Goal: Task Accomplishment & Management: Manage account settings

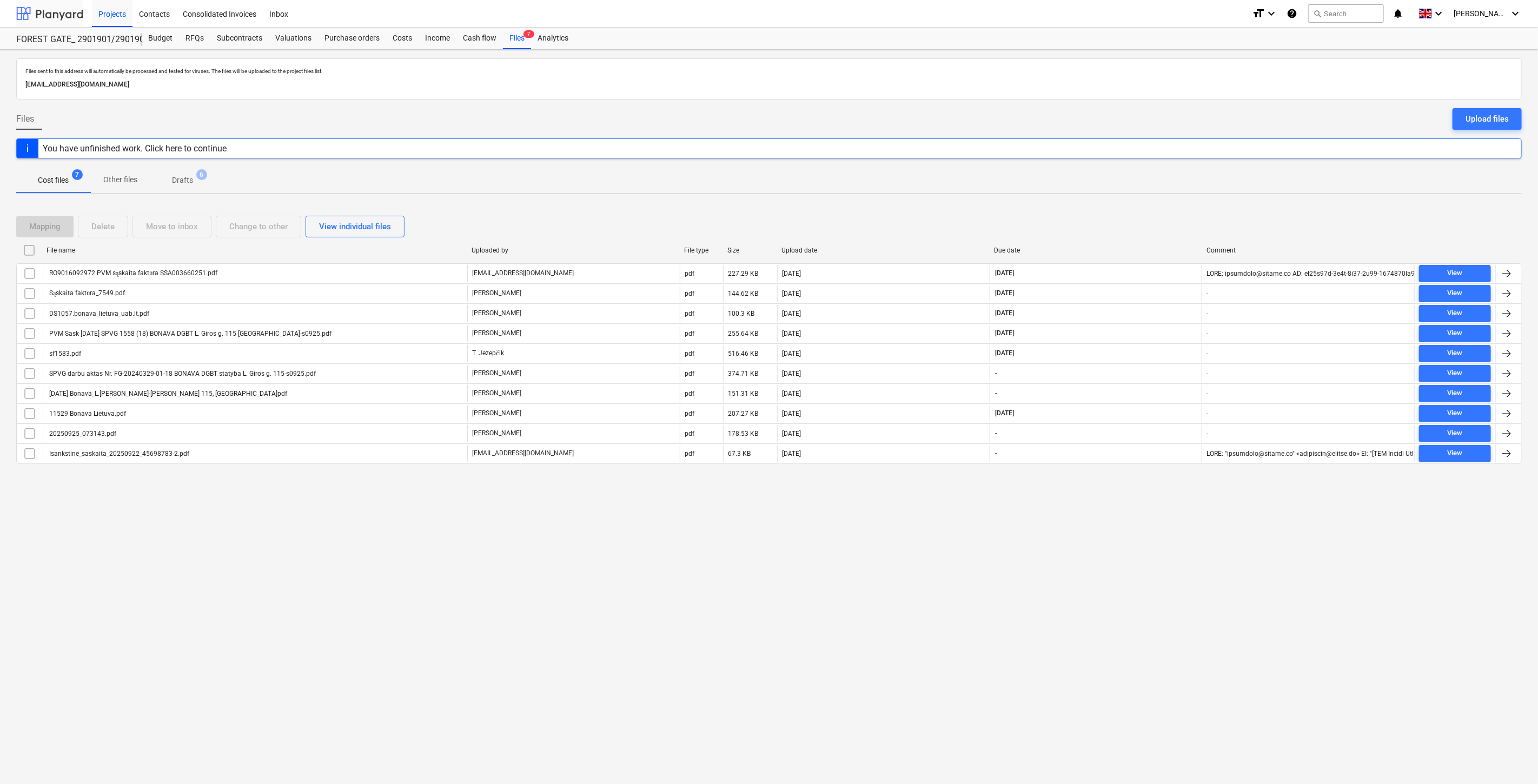
click at [36, 14] on div at bounding box center [50, 13] width 67 height 27
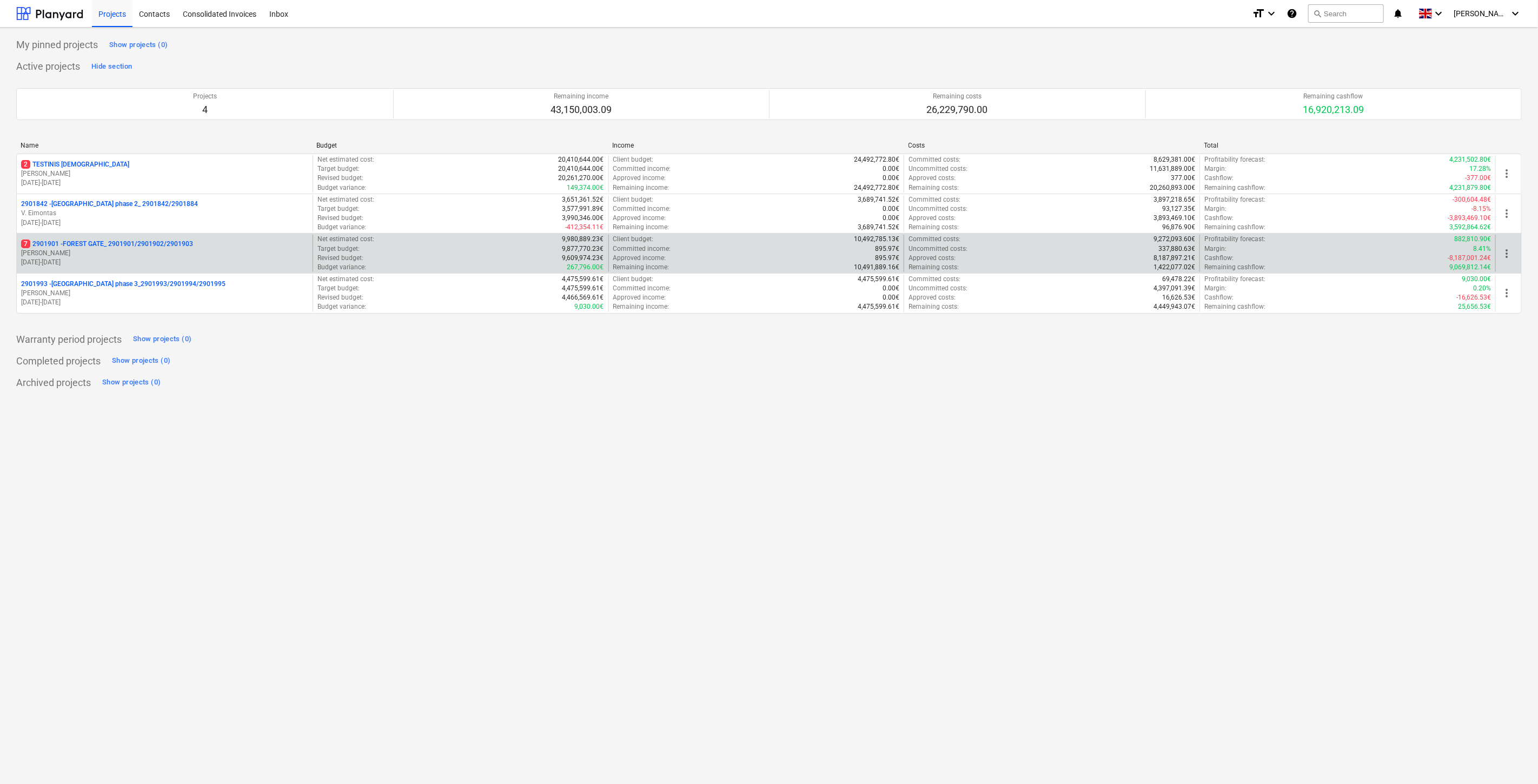
click at [112, 240] on p "7 2901901 - FOREST GATE_ 2901901/2901902/2901903" at bounding box center [107, 244] width 172 height 9
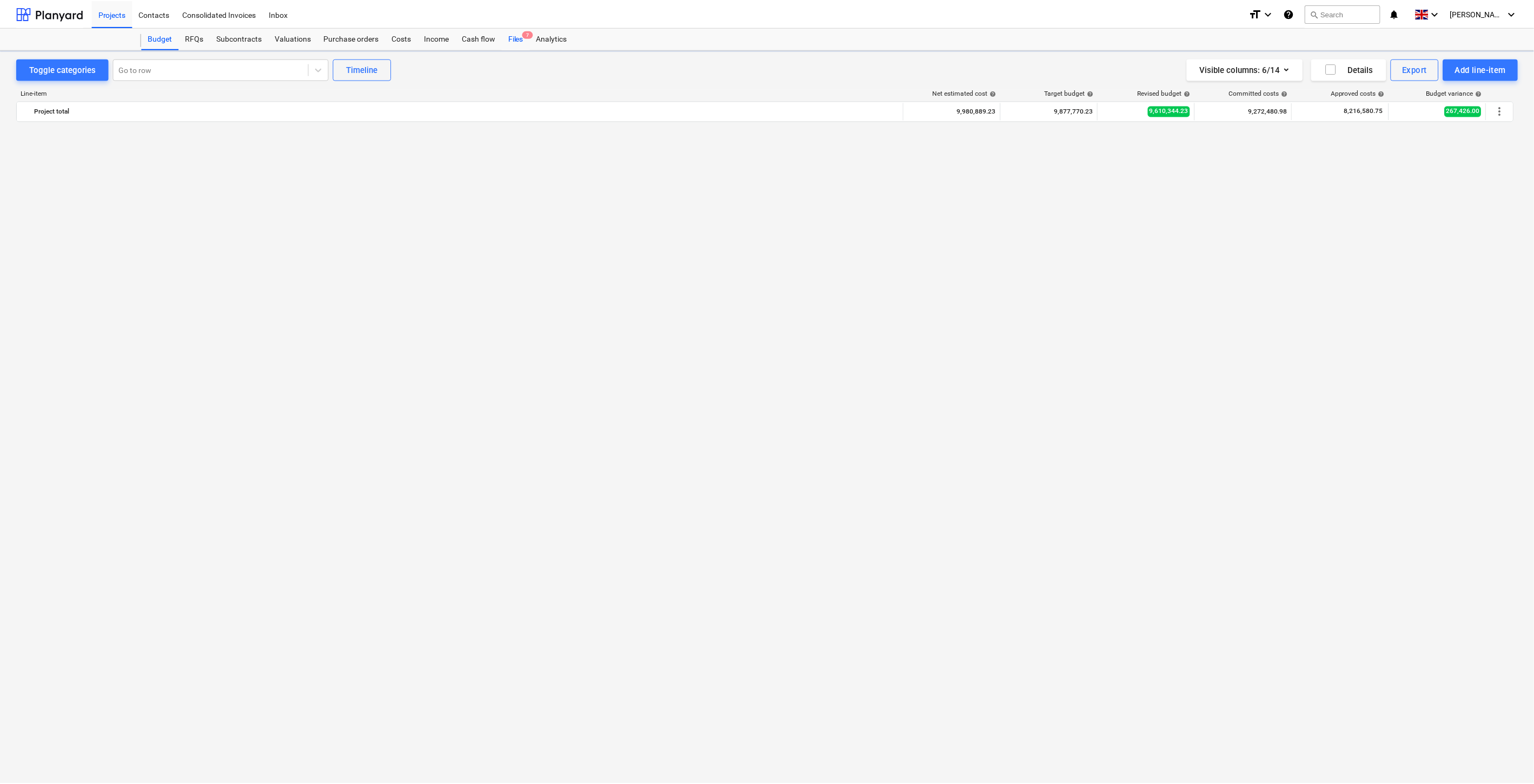
scroll to position [3353, 0]
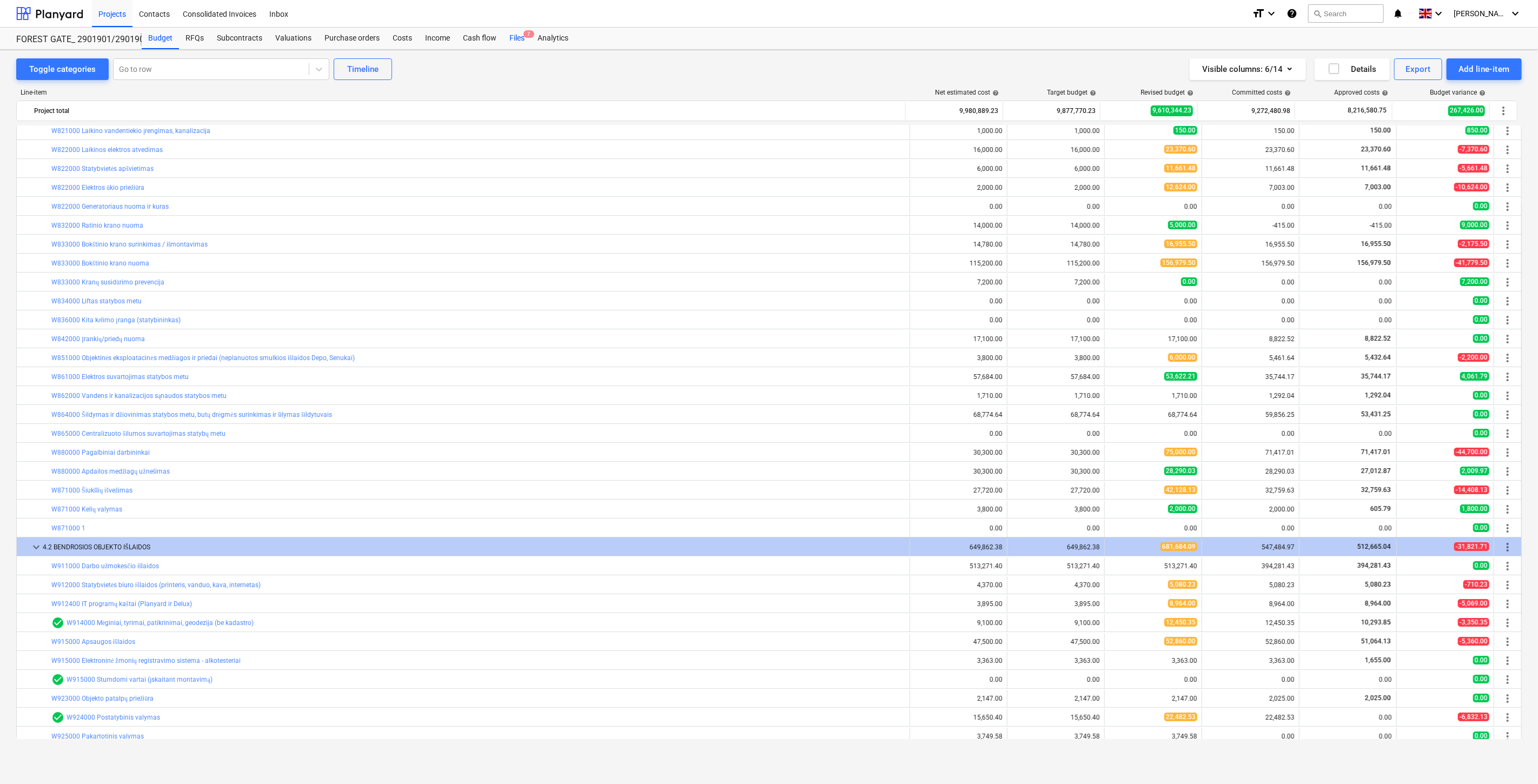
click at [517, 42] on div "Files 7" at bounding box center [517, 38] width 28 height 22
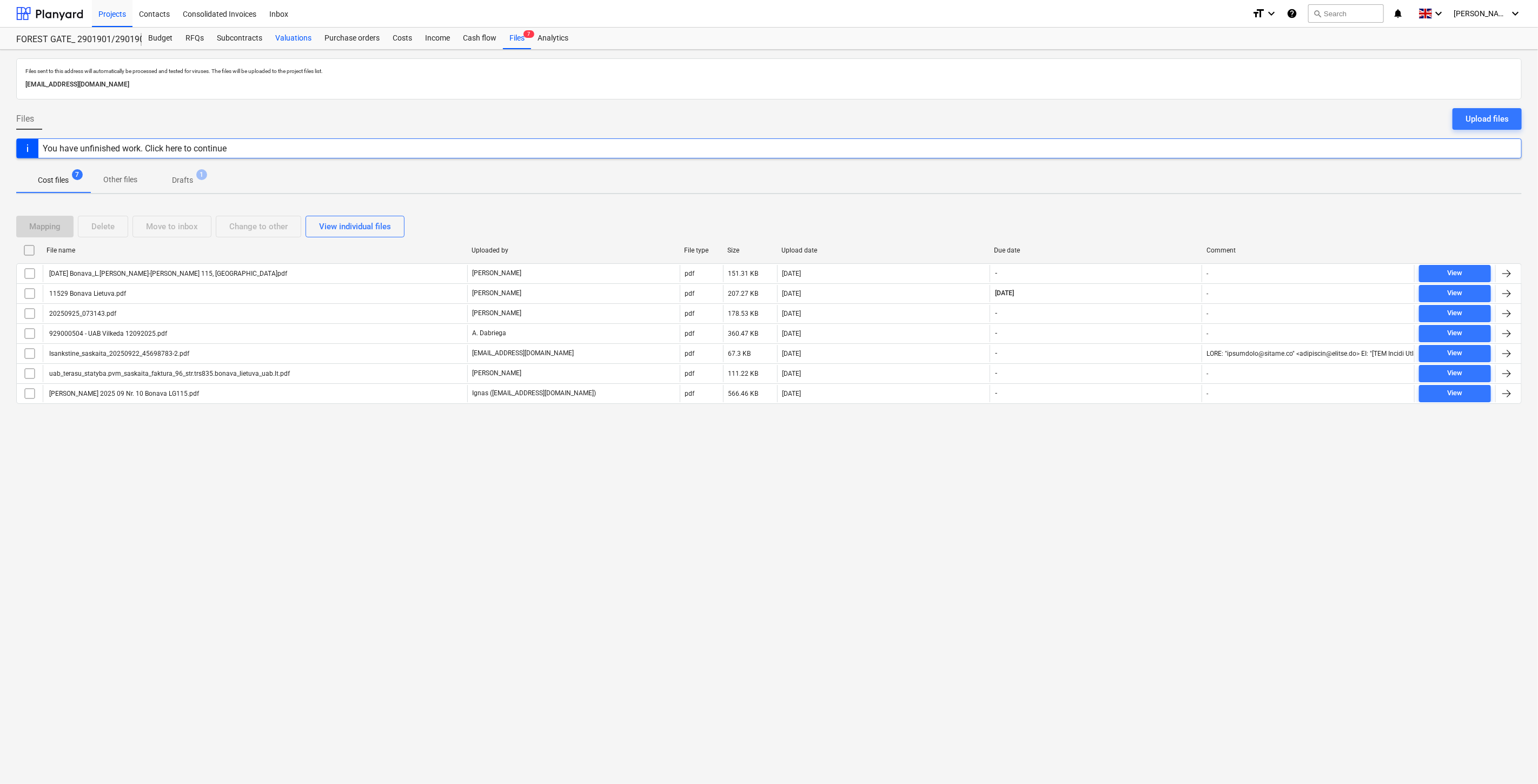
click at [293, 37] on div "Valuations" at bounding box center [293, 38] width 49 height 22
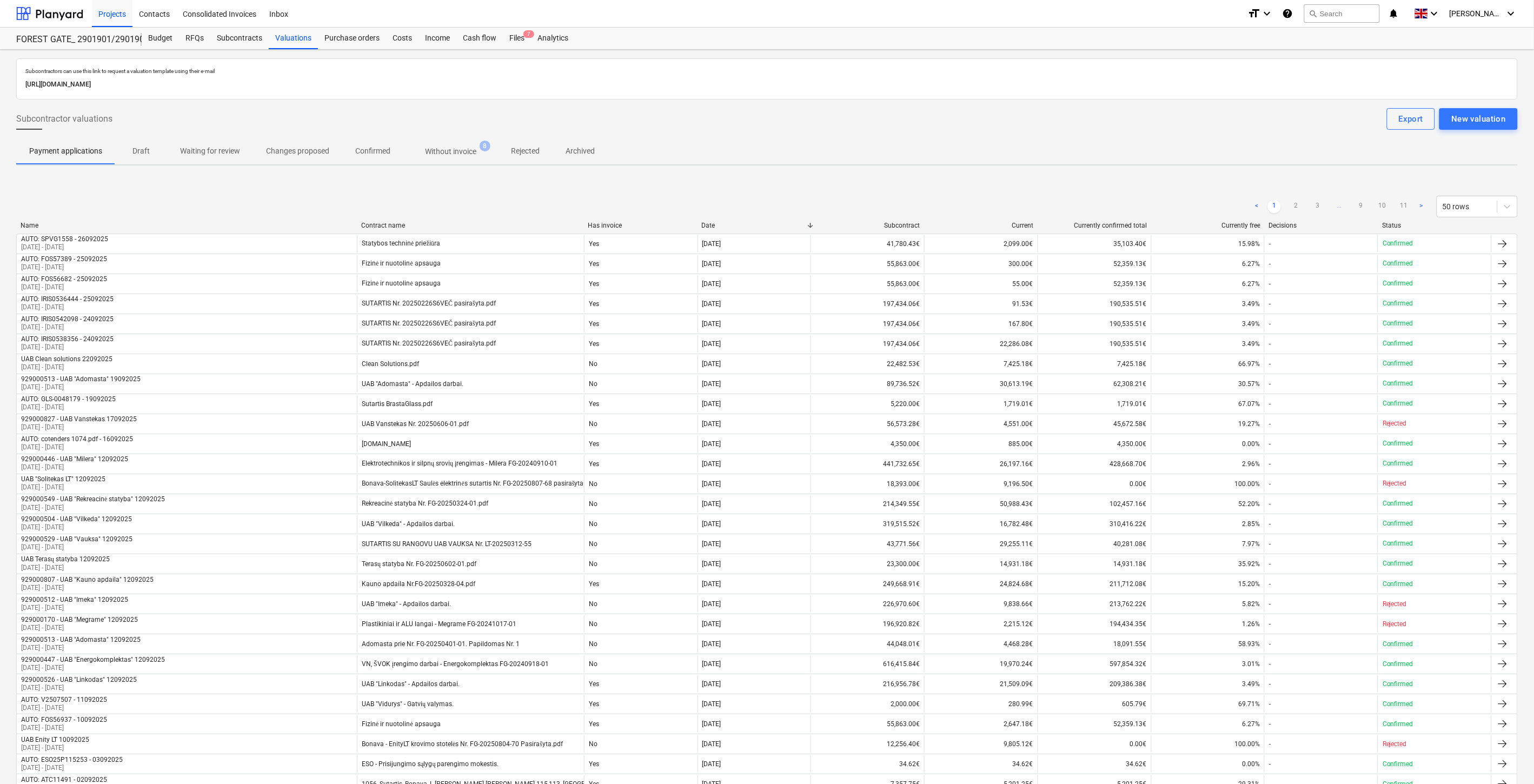
click at [472, 154] on p "Without invoice" at bounding box center [450, 151] width 51 height 11
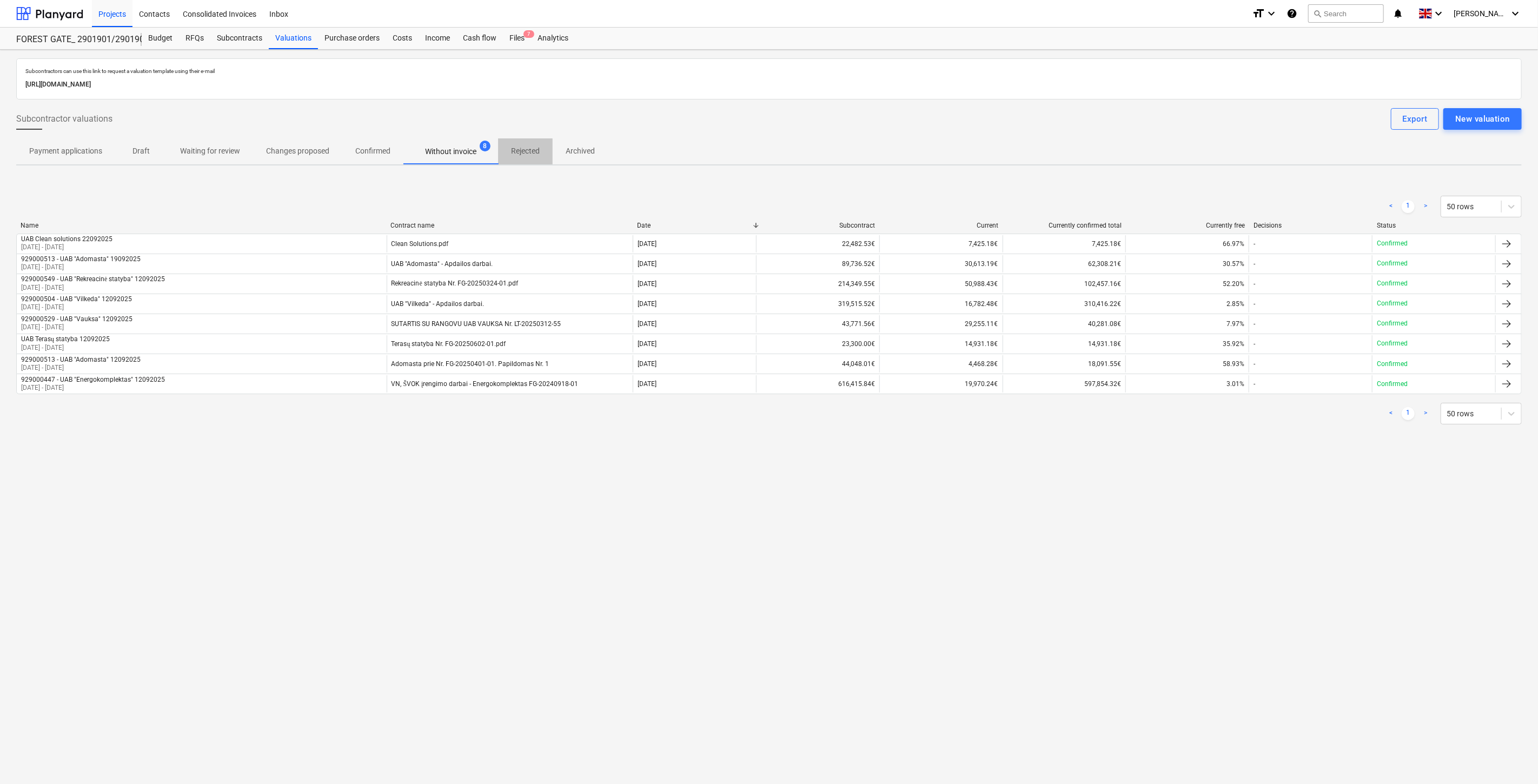
click at [527, 154] on p "Rejected" at bounding box center [526, 151] width 29 height 11
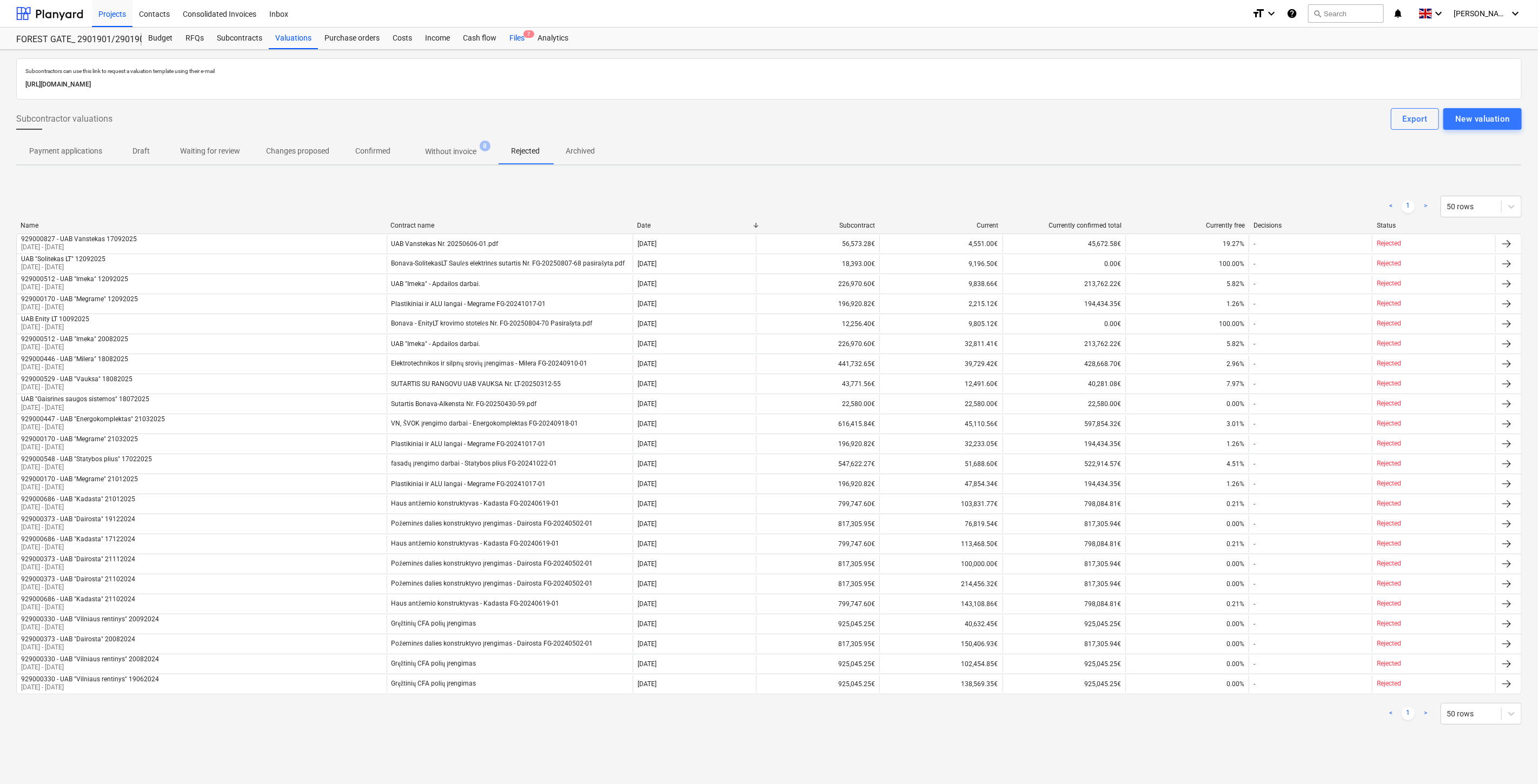
click at [524, 31] on span "7" at bounding box center [529, 34] width 11 height 8
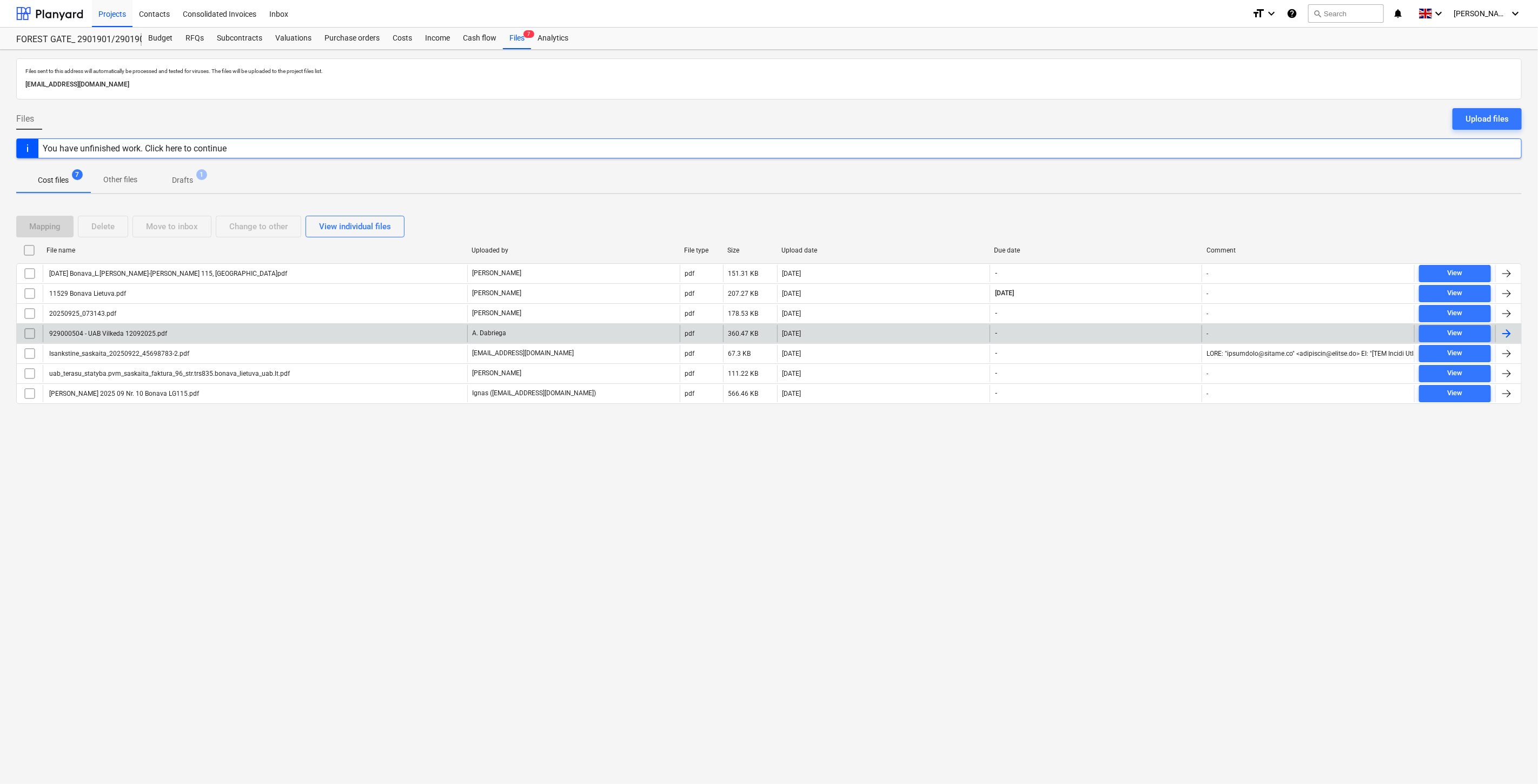
click at [589, 335] on div "A. Dabriega" at bounding box center [574, 333] width 213 height 17
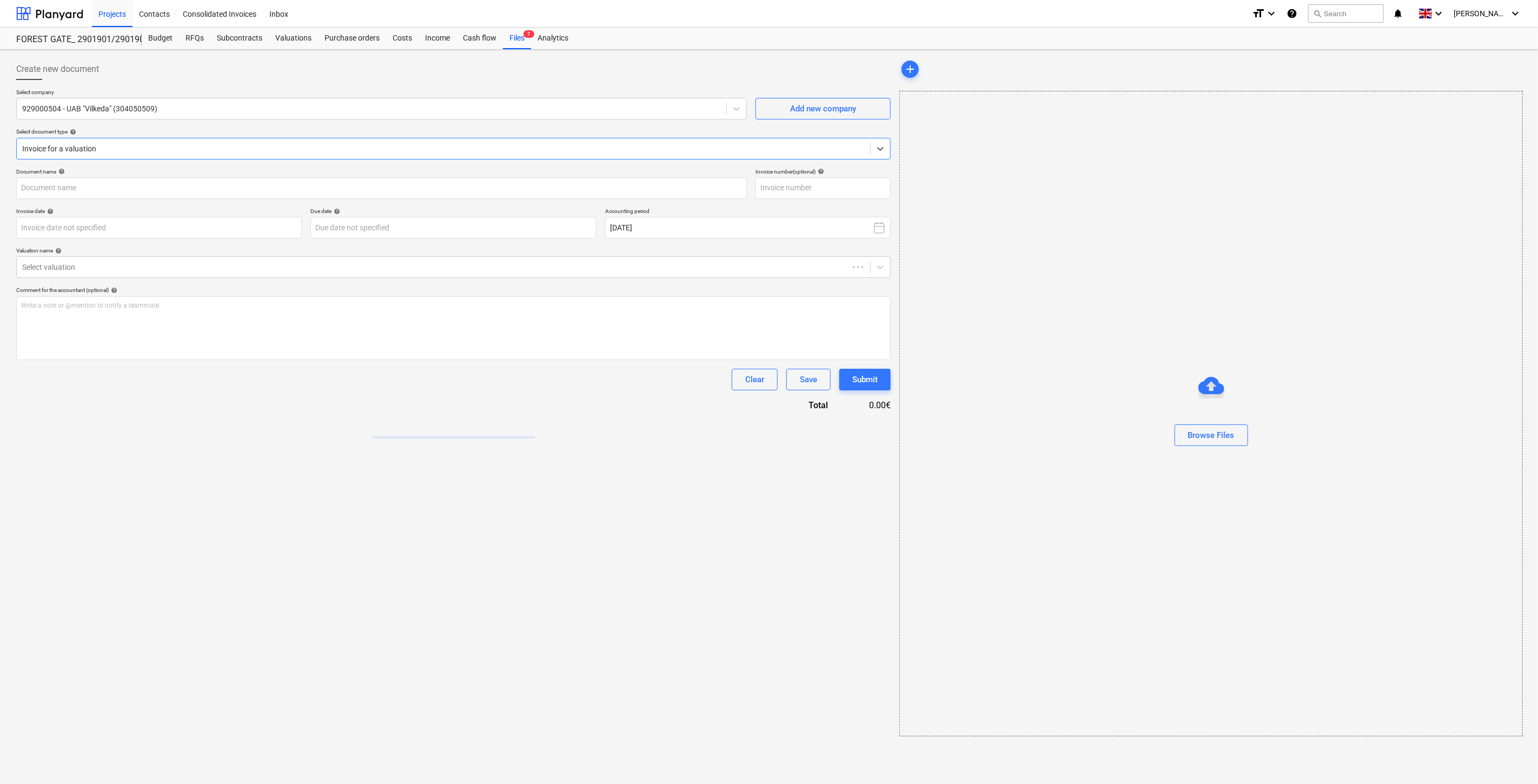
type input "929000504 - UAB Vilkeda 12092025.pdf"
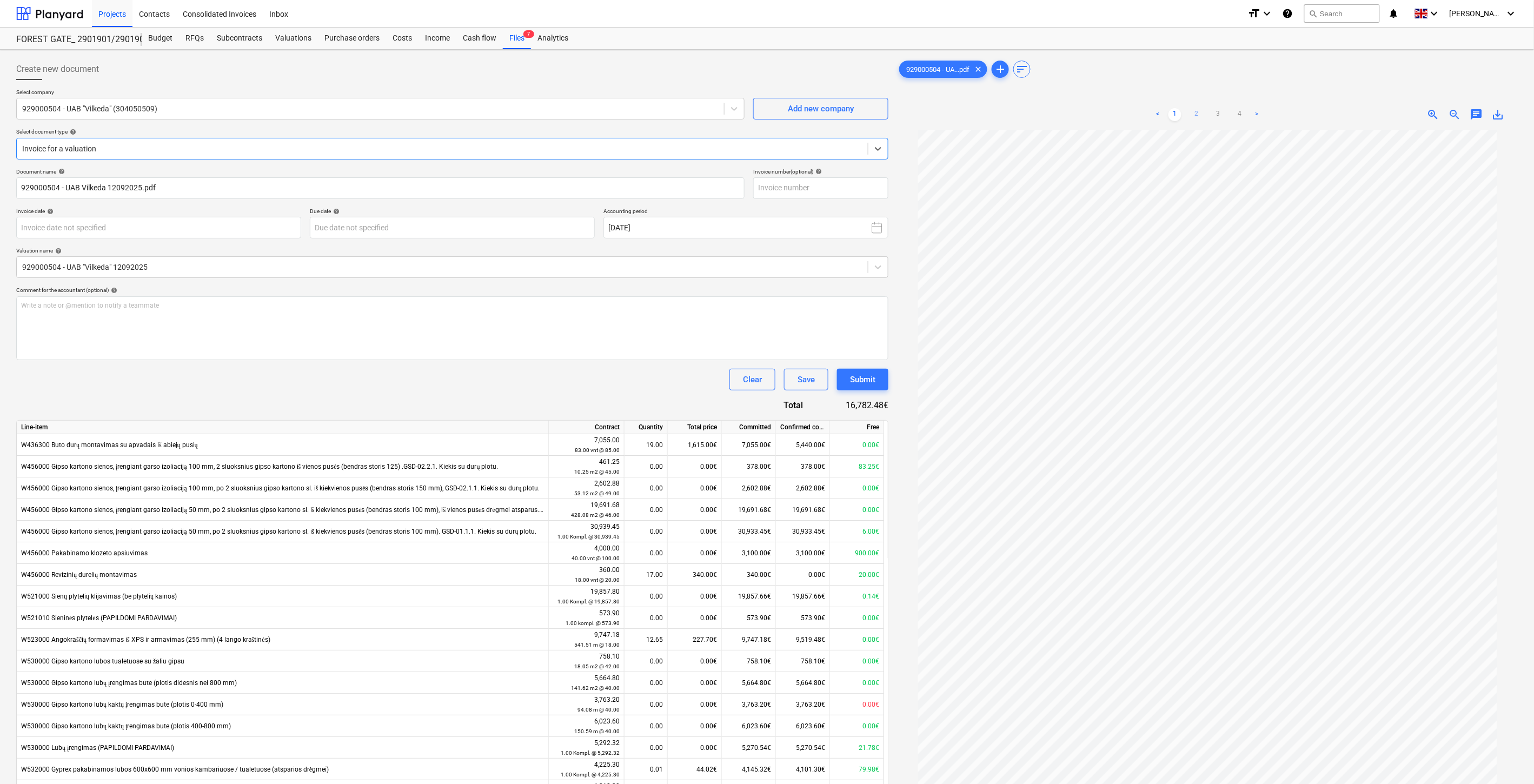
click at [1196, 116] on link "2" at bounding box center [1197, 115] width 13 height 13
click at [1219, 116] on link "3" at bounding box center [1218, 115] width 13 height 13
click at [1243, 113] on link "4" at bounding box center [1240, 115] width 13 height 13
click at [1177, 113] on link "1" at bounding box center [1175, 115] width 13 height 13
click at [1499, 116] on span "save_alt" at bounding box center [1499, 115] width 13 height 13
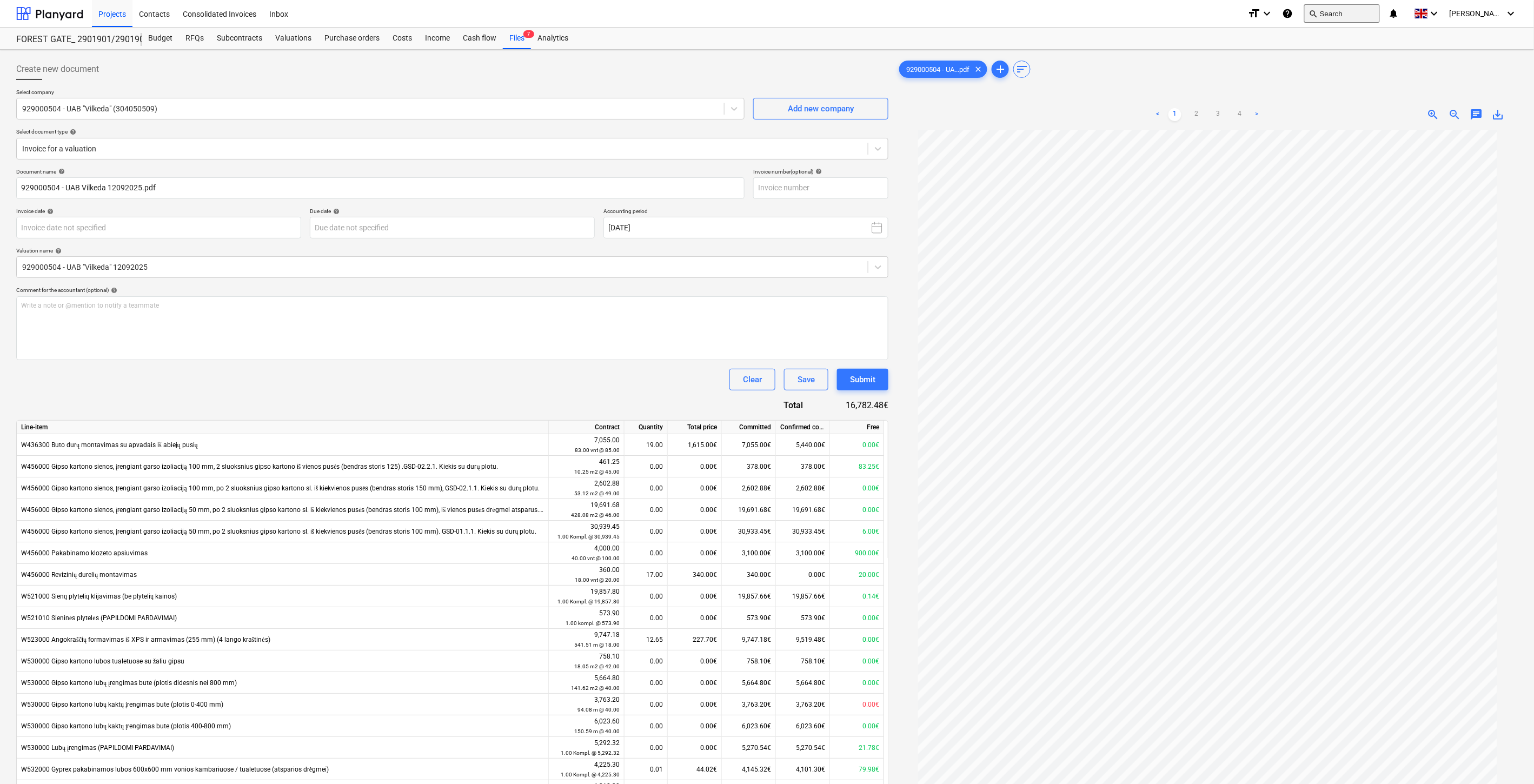
click at [1380, 14] on button "search Search" at bounding box center [1342, 14] width 76 height 18
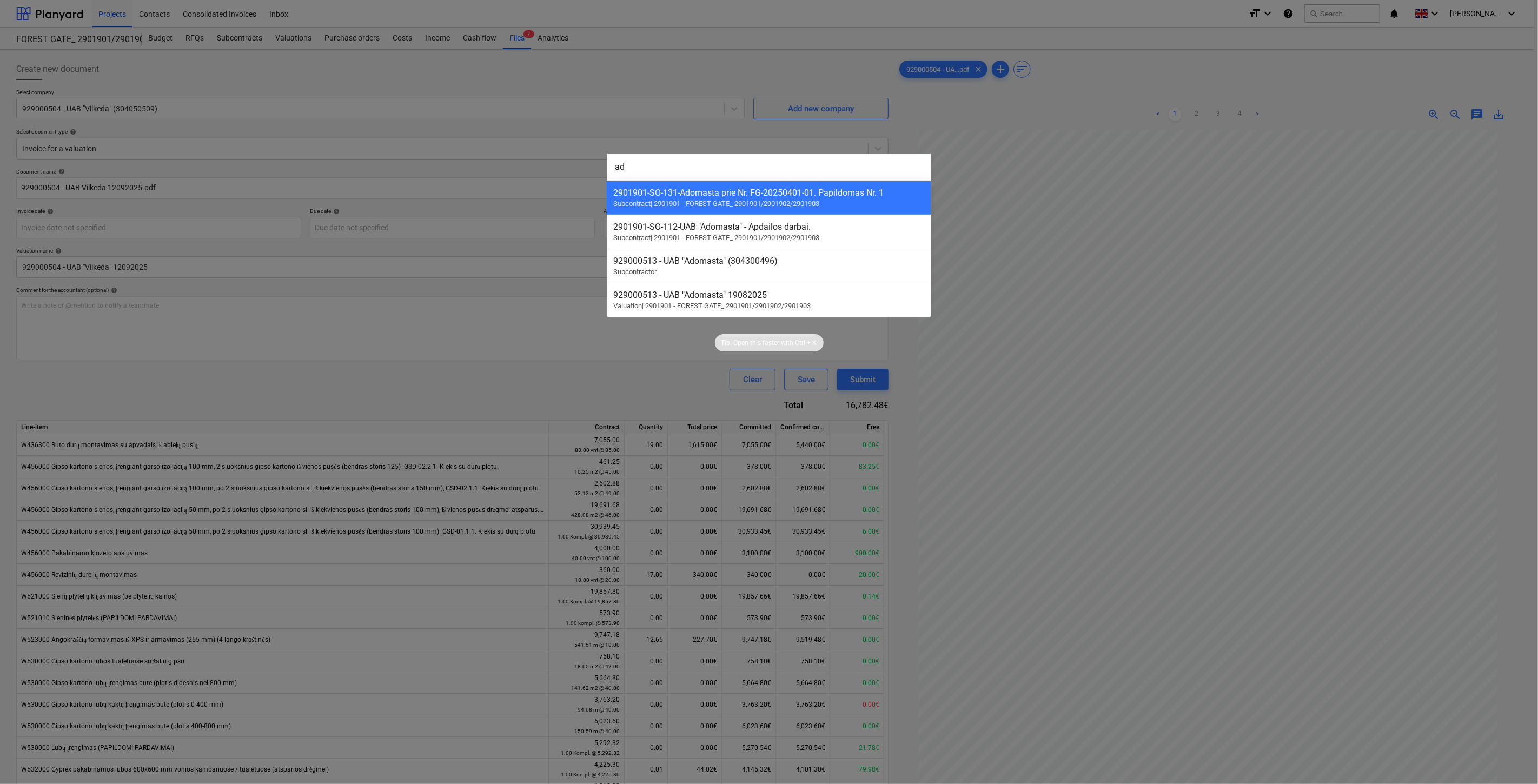
type input "a"
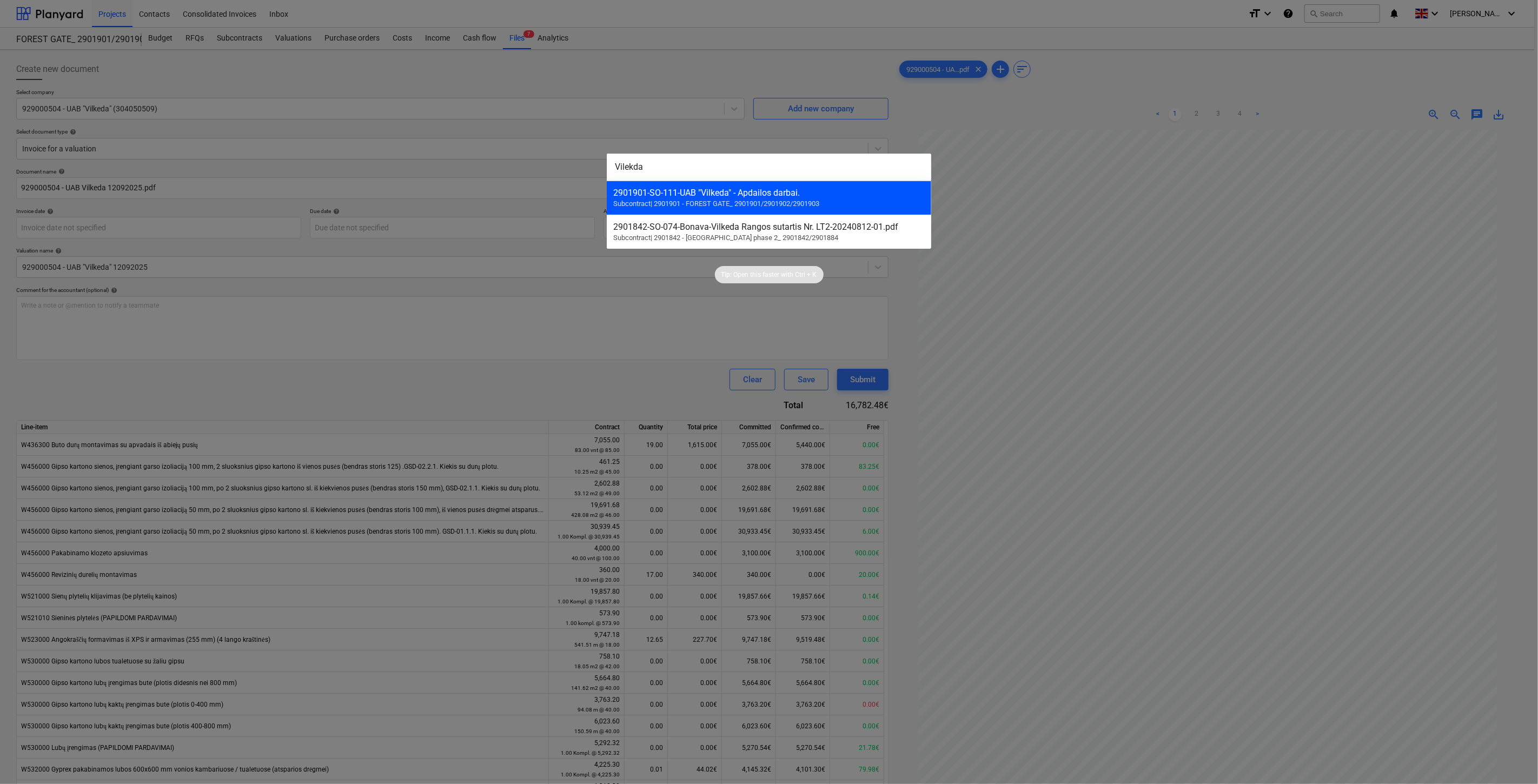
type input "Vilekda"
click at [708, 202] on span "Subcontract | 2901901 - FOREST GATE_ 2901901/2901902/2901903" at bounding box center [716, 204] width 206 height 8
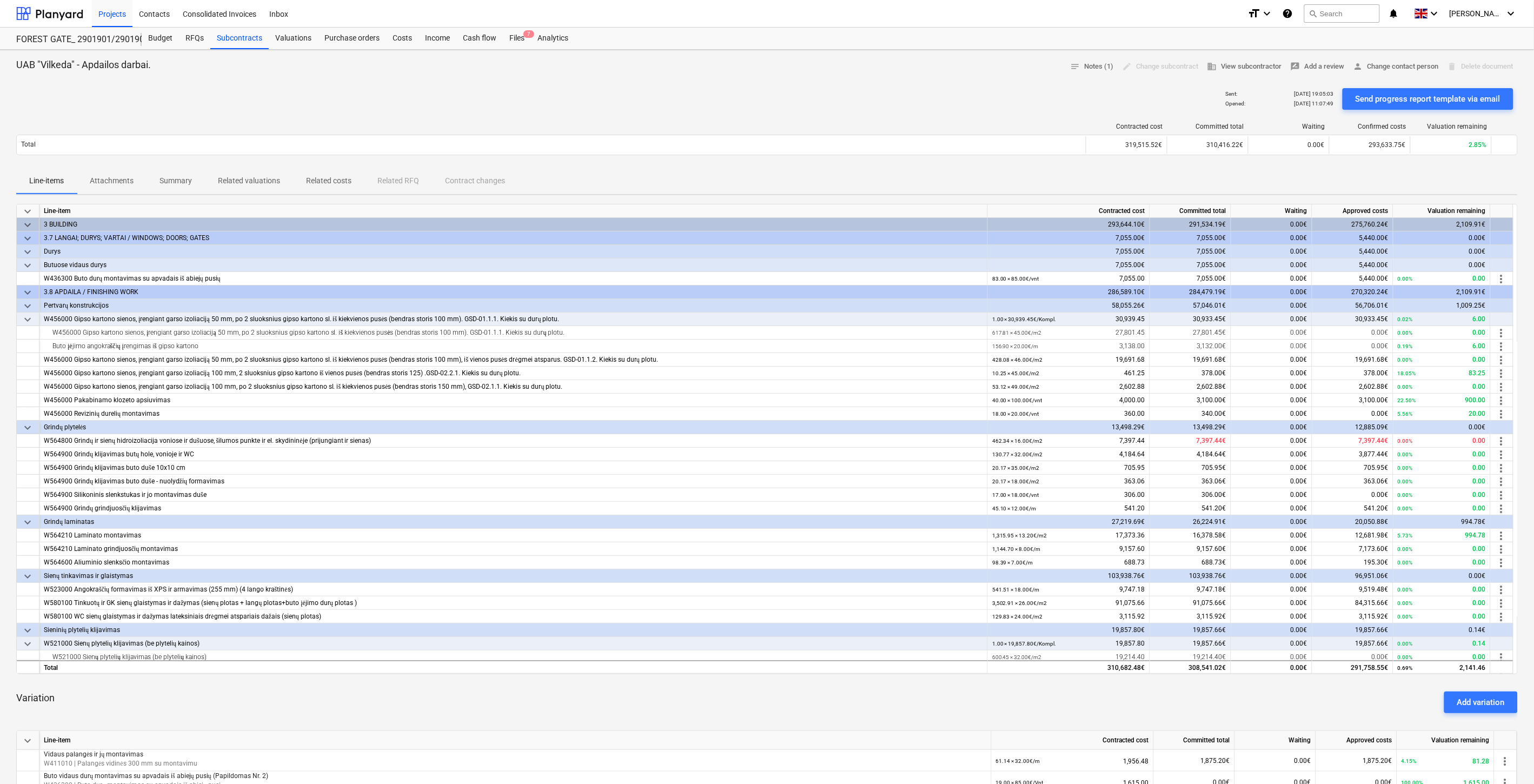
click at [357, 184] on span "Related costs" at bounding box center [329, 181] width 71 height 18
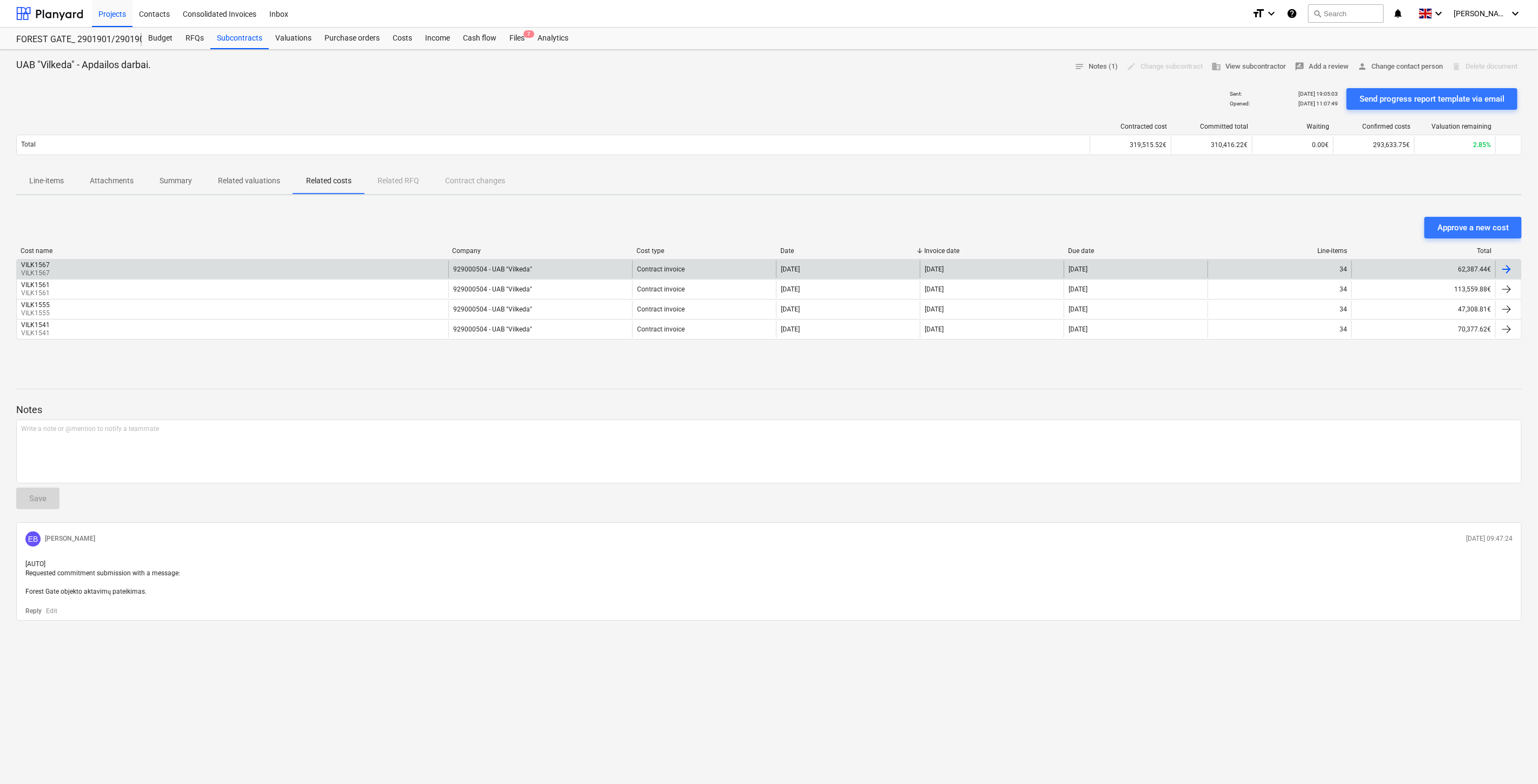
click at [387, 272] on div "VILK1567 VILK1567" at bounding box center [232, 269] width 431 height 17
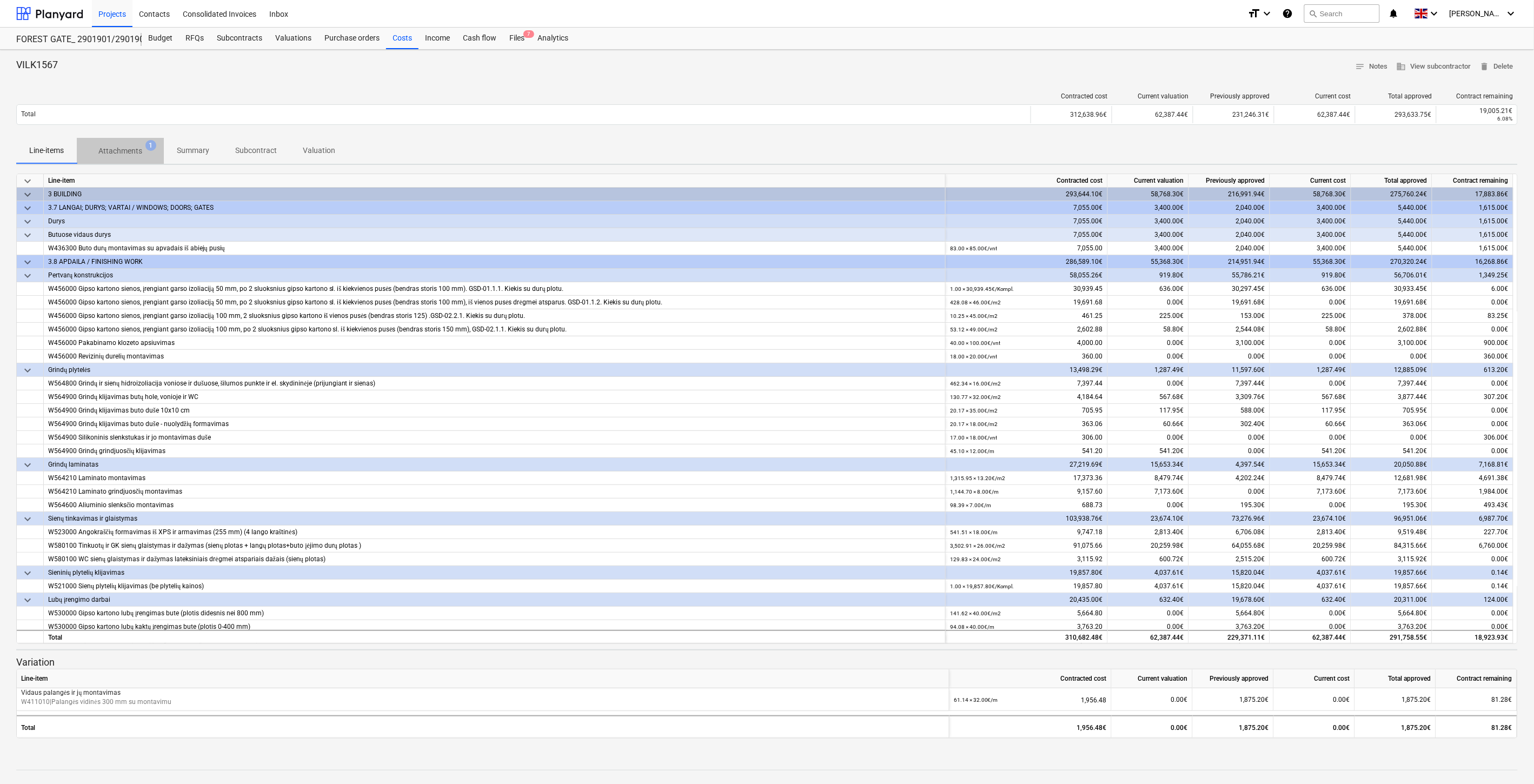
click at [130, 148] on p "Attachments" at bounding box center [120, 151] width 44 height 11
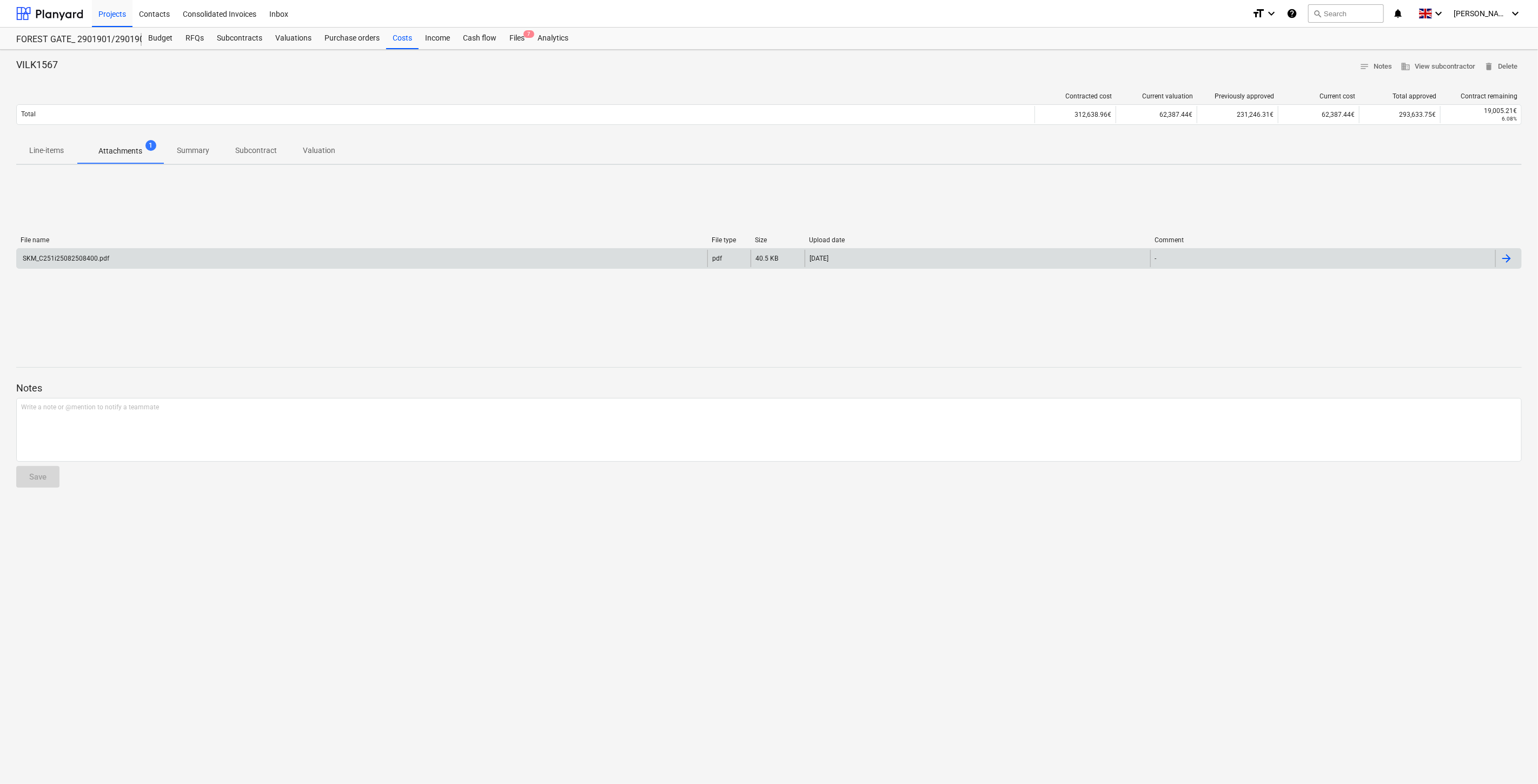
click at [150, 255] on div "SKM_C251i25082508400.pdf" at bounding box center [362, 258] width 691 height 17
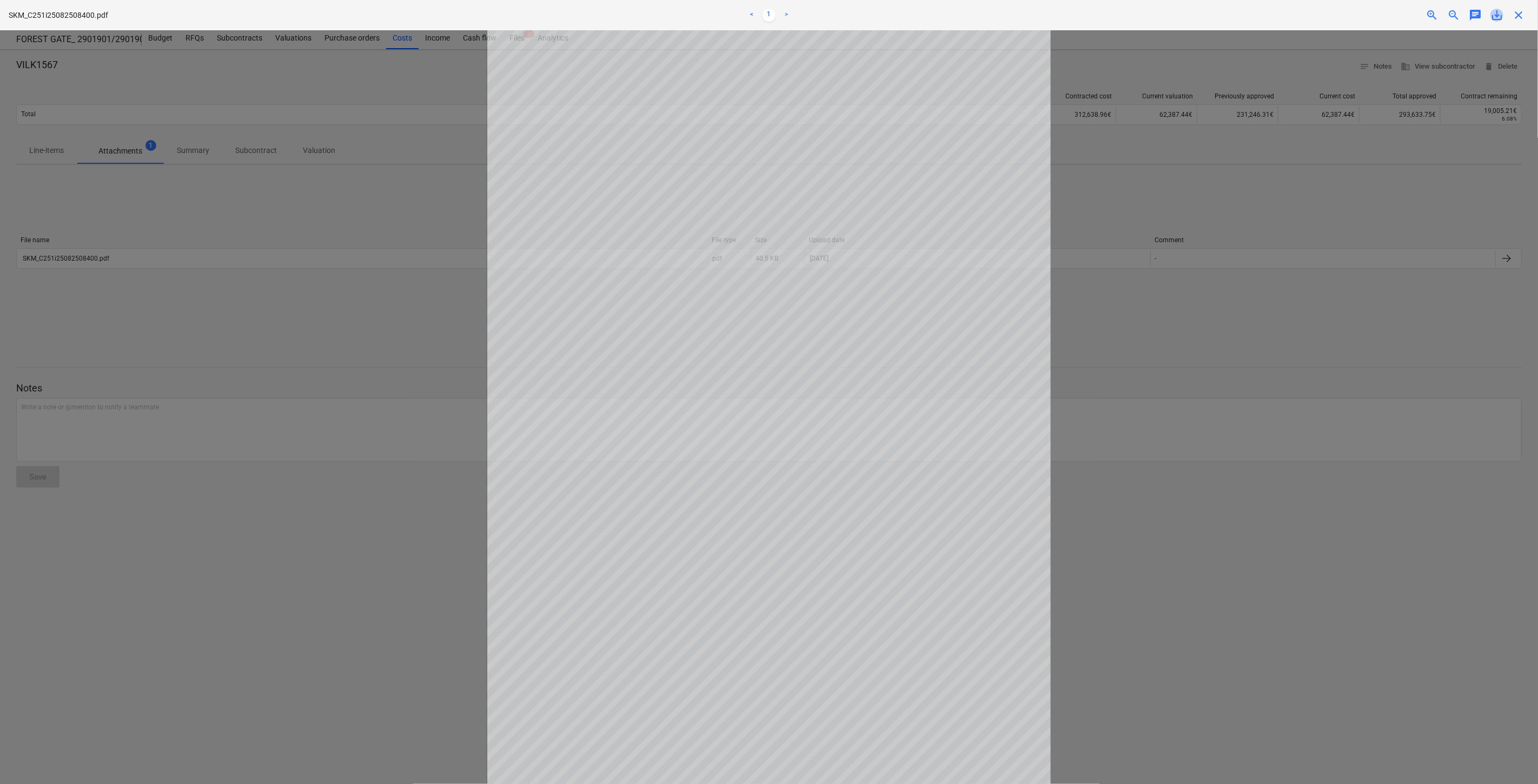
click at [1499, 18] on span "save_alt" at bounding box center [1497, 15] width 13 height 13
click at [1521, 14] on span "close" at bounding box center [1518, 15] width 13 height 13
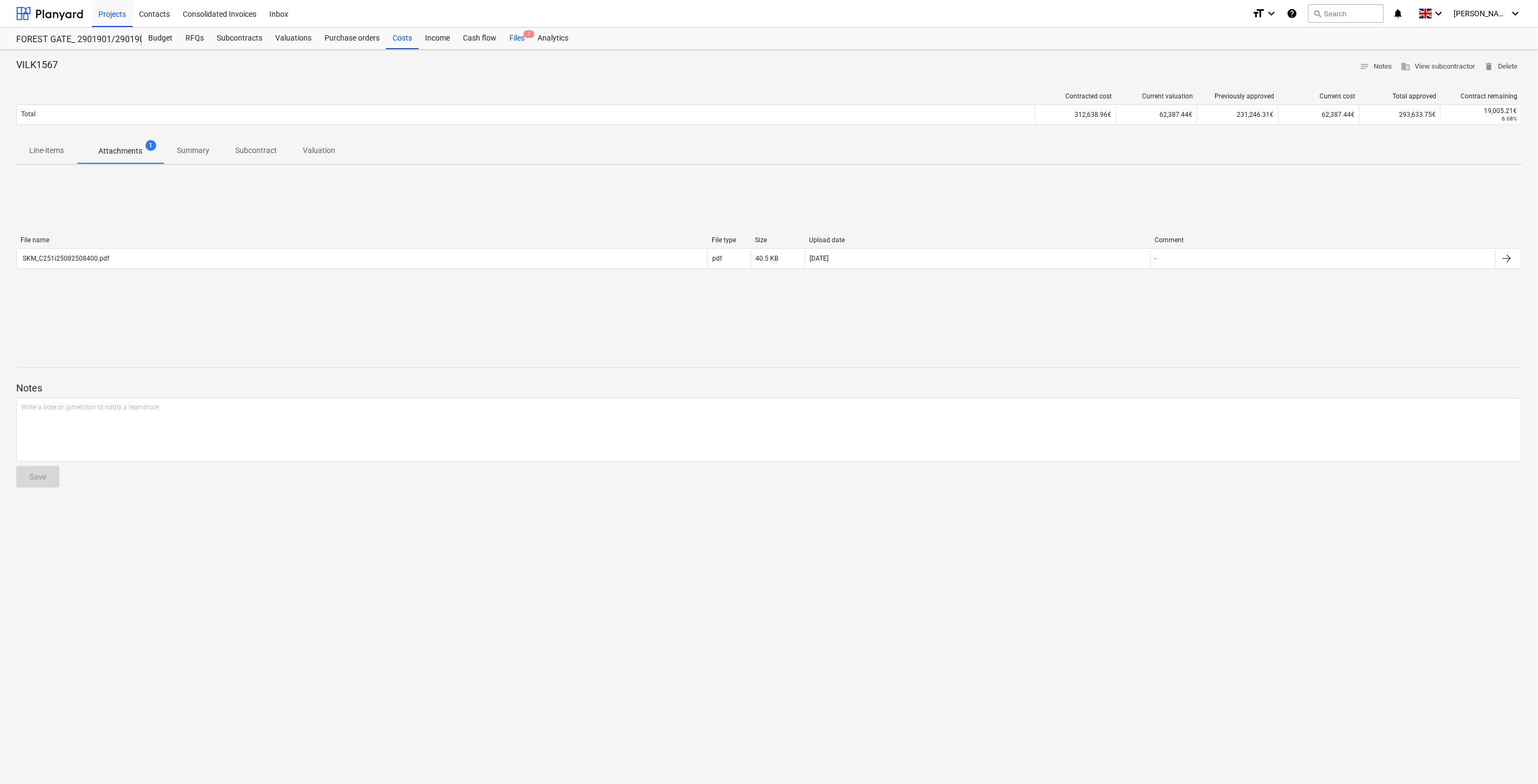
drag, startPoint x: 534, startPoint y: 34, endPoint x: 528, endPoint y: 39, distance: 7.8
click at [533, 35] on div "Analytics" at bounding box center [553, 38] width 44 height 22
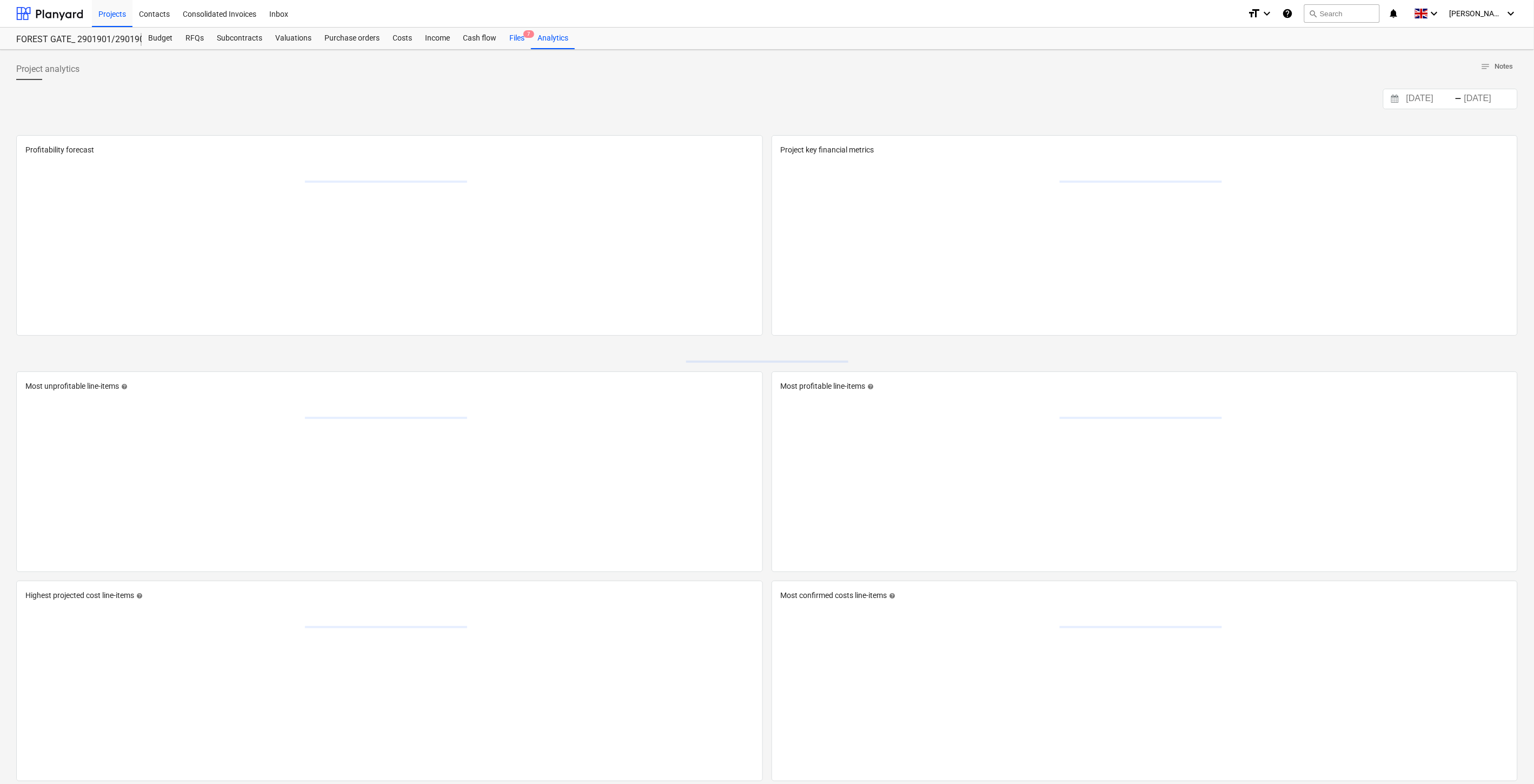
click at [520, 41] on div "Files 7" at bounding box center [517, 38] width 28 height 22
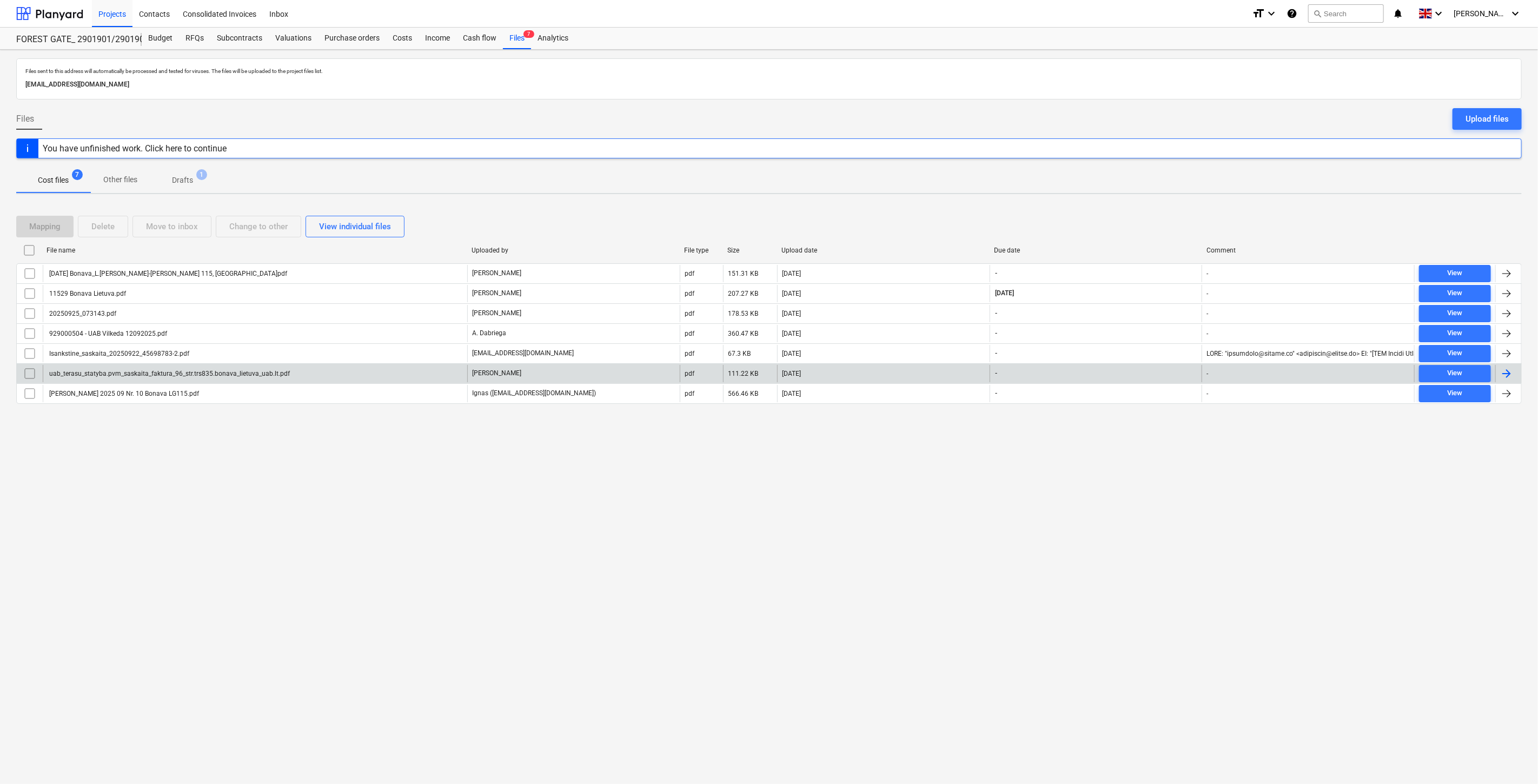
click at [386, 380] on div "uab_terasu_statyba.pvm_saskaita_faktura_96_str.trs835.bonava_lietuva_uab.lt.pdf" at bounding box center [255, 374] width 424 height 17
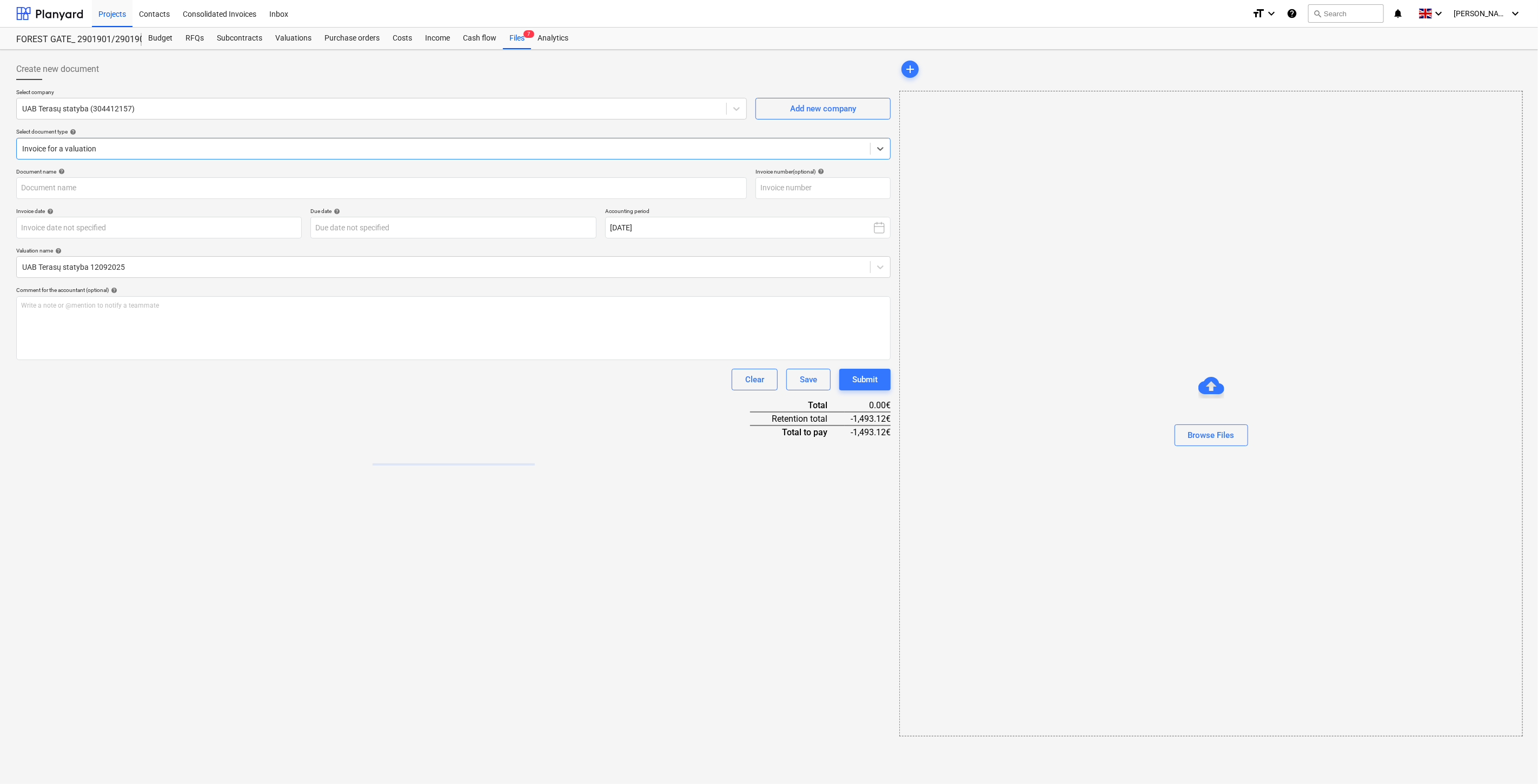
type input "uab_terasu_statyba.pvm_saskaita_faktura_96_str.trs835.bonava_lietuva_uab.lt.pdf"
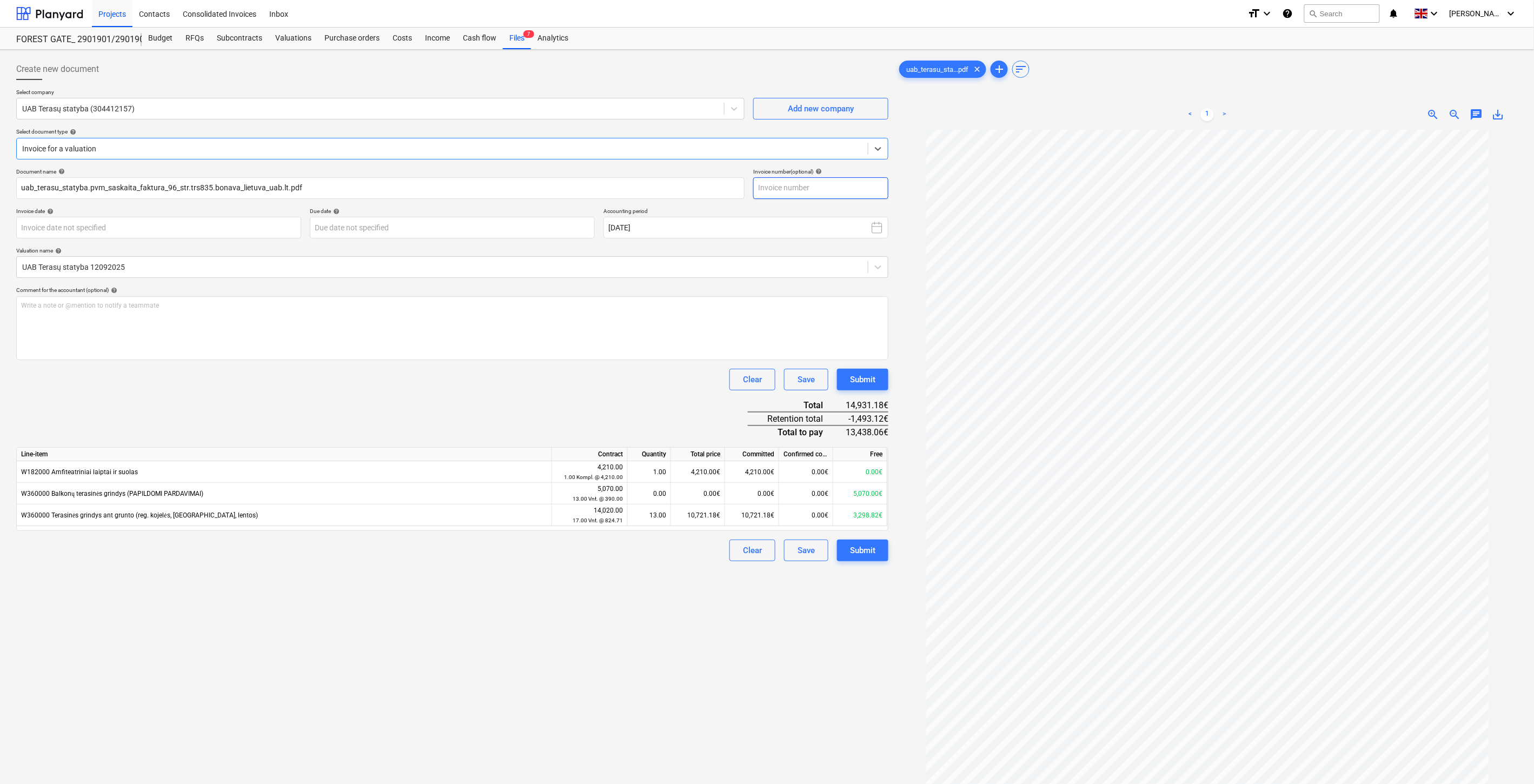
click at [829, 185] on input "text" at bounding box center [821, 188] width 135 height 22
type input "TRS835"
click at [223, 234] on body "Projects Contacts Consolidated Invoices Inbox format_size keyboard_arrow_down h…" at bounding box center [767, 392] width 1534 height 784
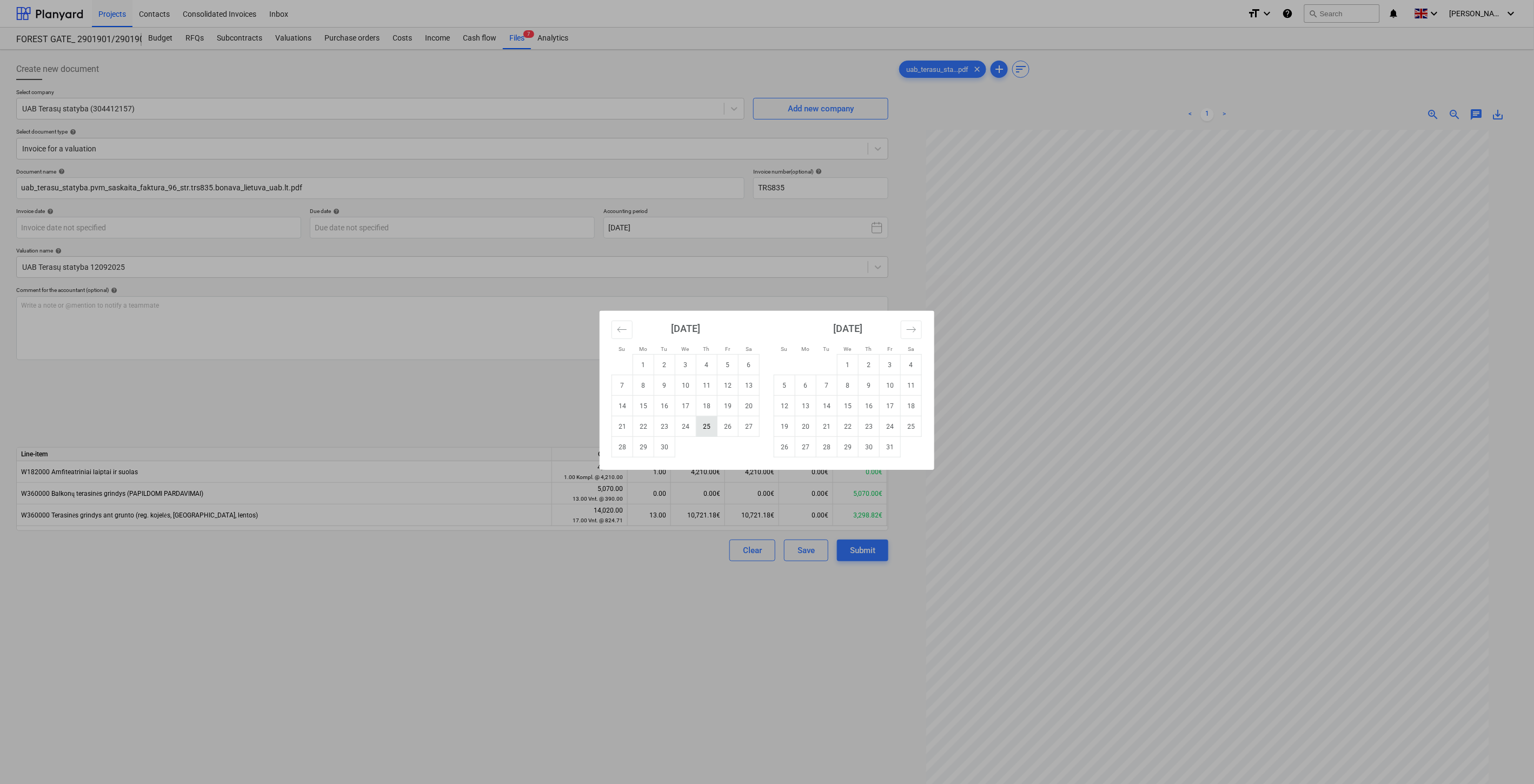
click at [710, 426] on td "25" at bounding box center [707, 426] width 21 height 20
type input "[DATE]"
click at [420, 226] on body "Projects Contacts Consolidated Invoices Inbox format_size keyboard_arrow_down h…" at bounding box center [767, 392] width 1534 height 784
click at [915, 427] on td "25" at bounding box center [911, 426] width 21 height 20
type input "[DATE]"
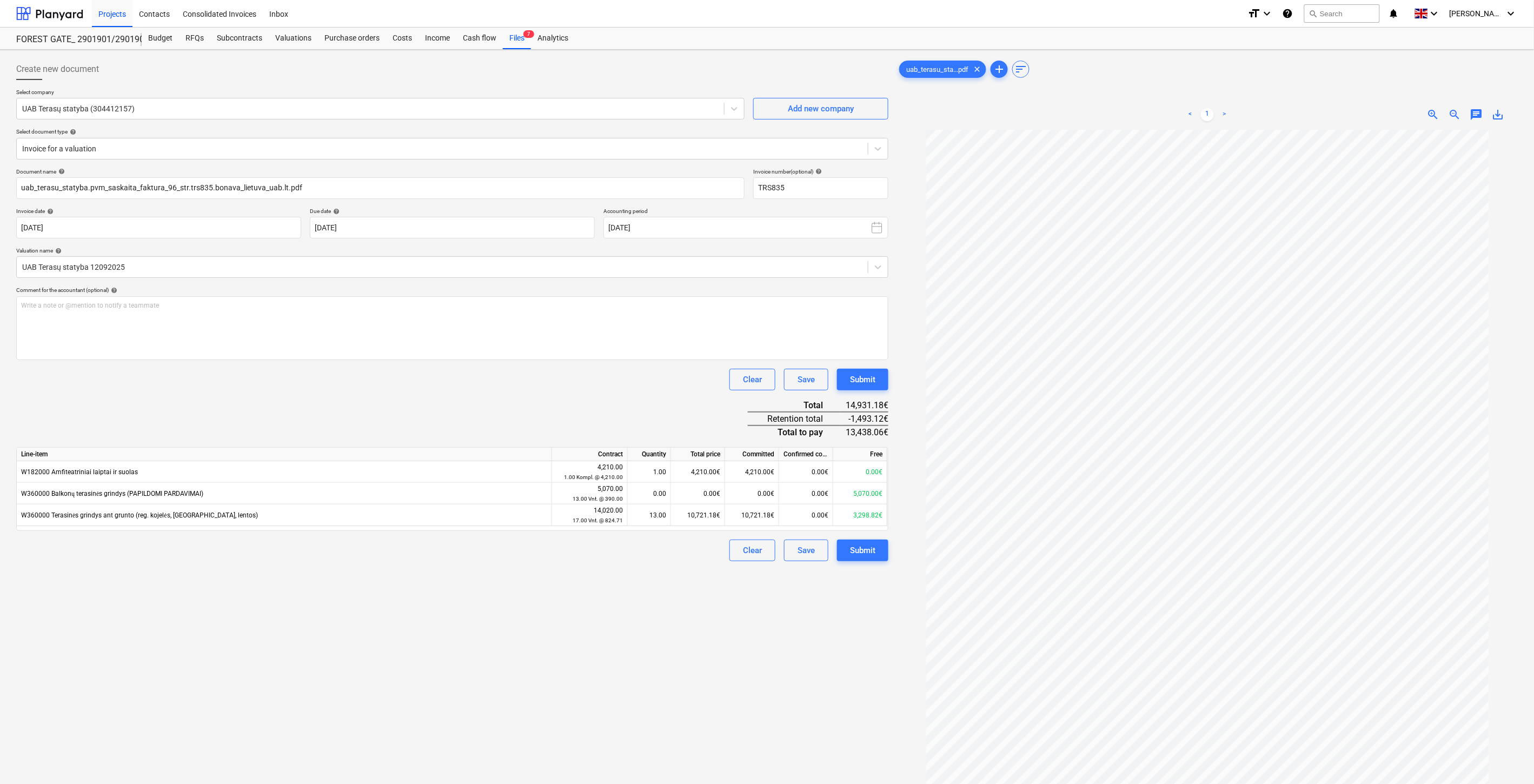
click at [488, 401] on div "Document name help uab_terasu_statyba.pvm_saskaita_faktura_96_str.trs835.bonava…" at bounding box center [452, 365] width 872 height 393
click at [518, 399] on div "Document name help uab_terasu_statyba.pvm_saskaita_faktura_96_str.trs835.bonava…" at bounding box center [452, 365] width 872 height 393
drag, startPoint x: 523, startPoint y: 399, endPoint x: 550, endPoint y: 393, distance: 27.7
click at [526, 399] on div "Document name help uab_terasu_statyba.pvm_saskaita_faktura_96_str.trs835.bonava…" at bounding box center [452, 365] width 872 height 393
click at [550, 393] on div "Document name help uab_terasu_statyba.pvm_saskaita_faktura_96_str.trs835.bonava…" at bounding box center [452, 365] width 872 height 393
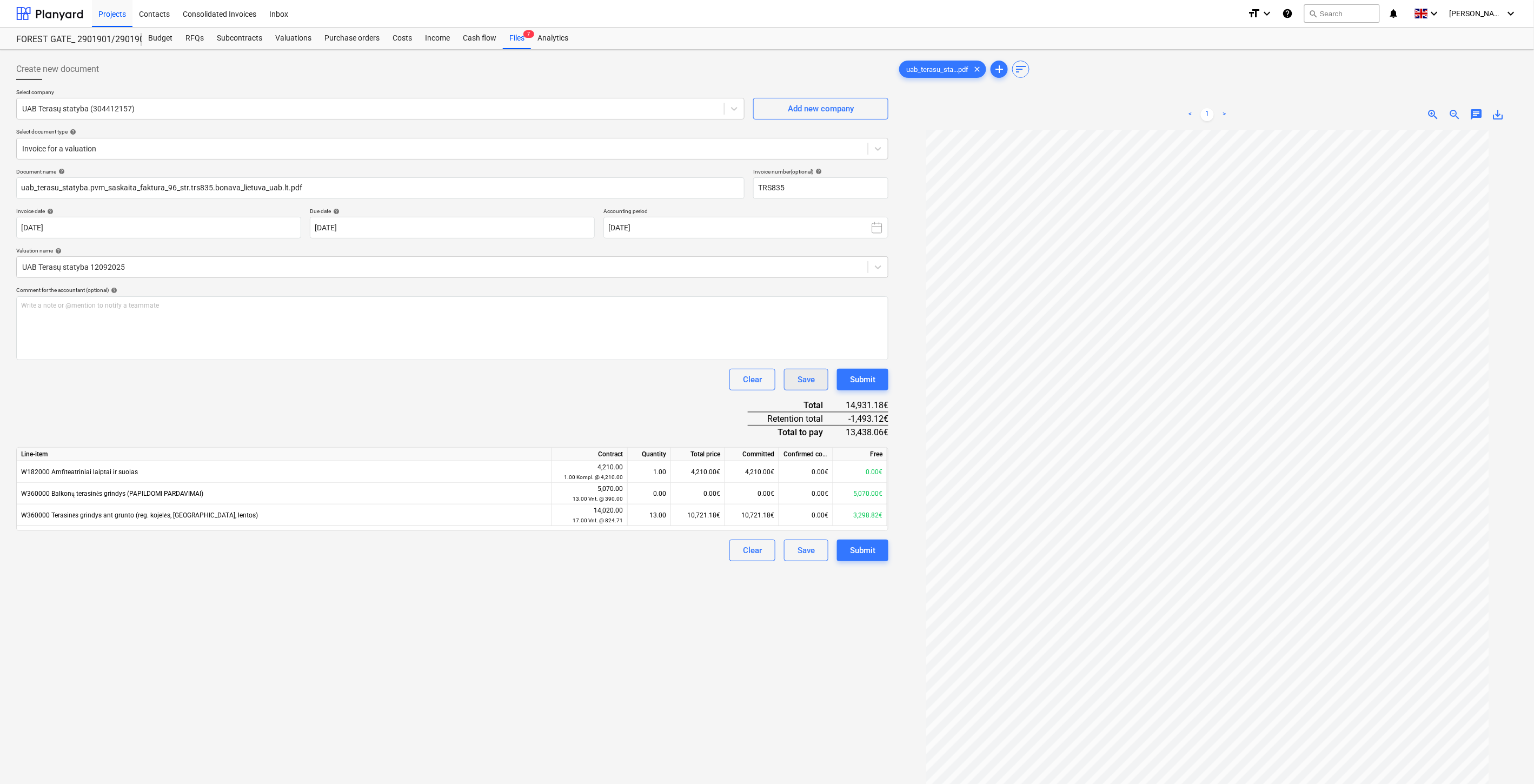
click at [814, 387] on button "Save" at bounding box center [807, 379] width 45 height 22
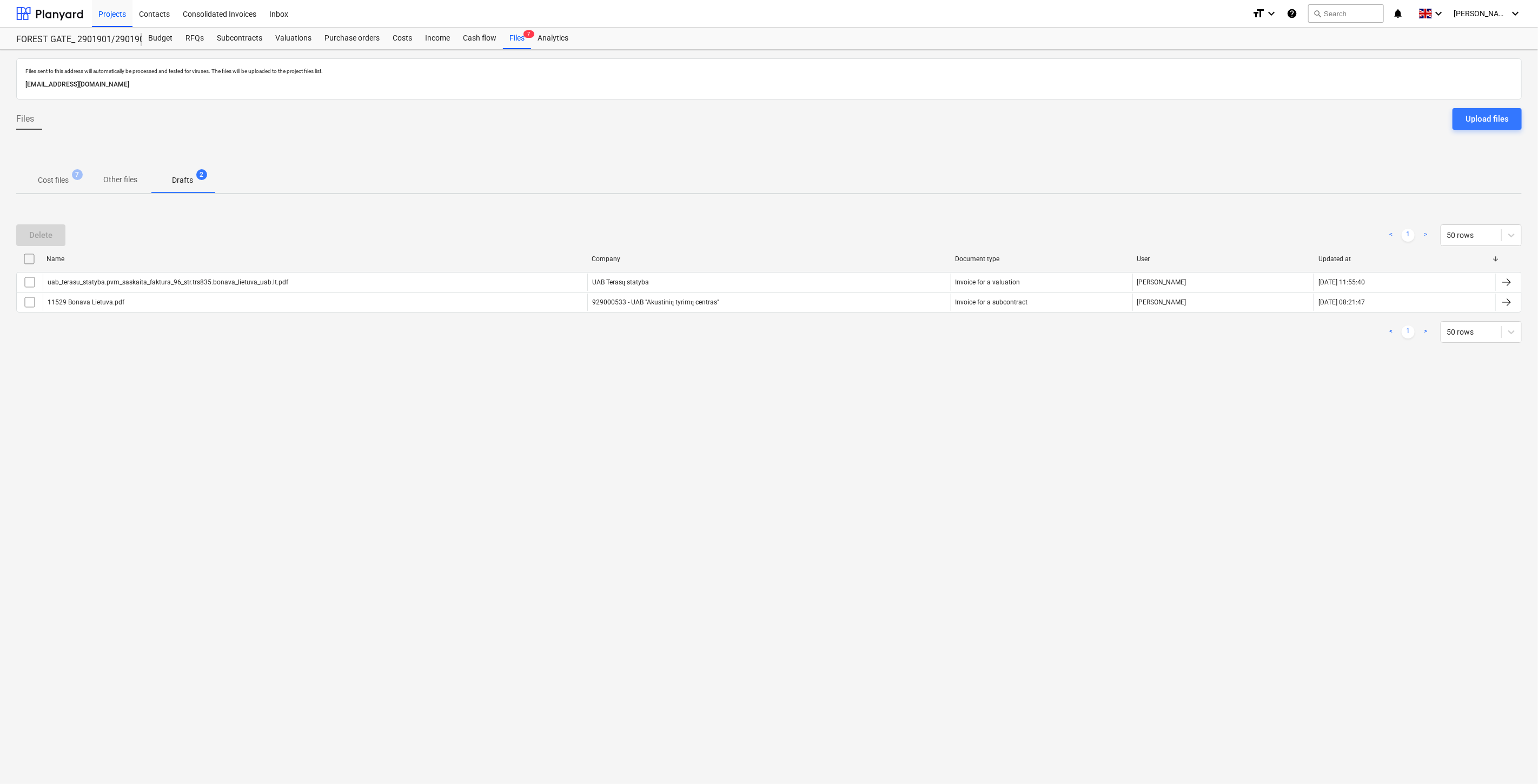
click at [52, 185] on p "Cost files" at bounding box center [53, 180] width 31 height 11
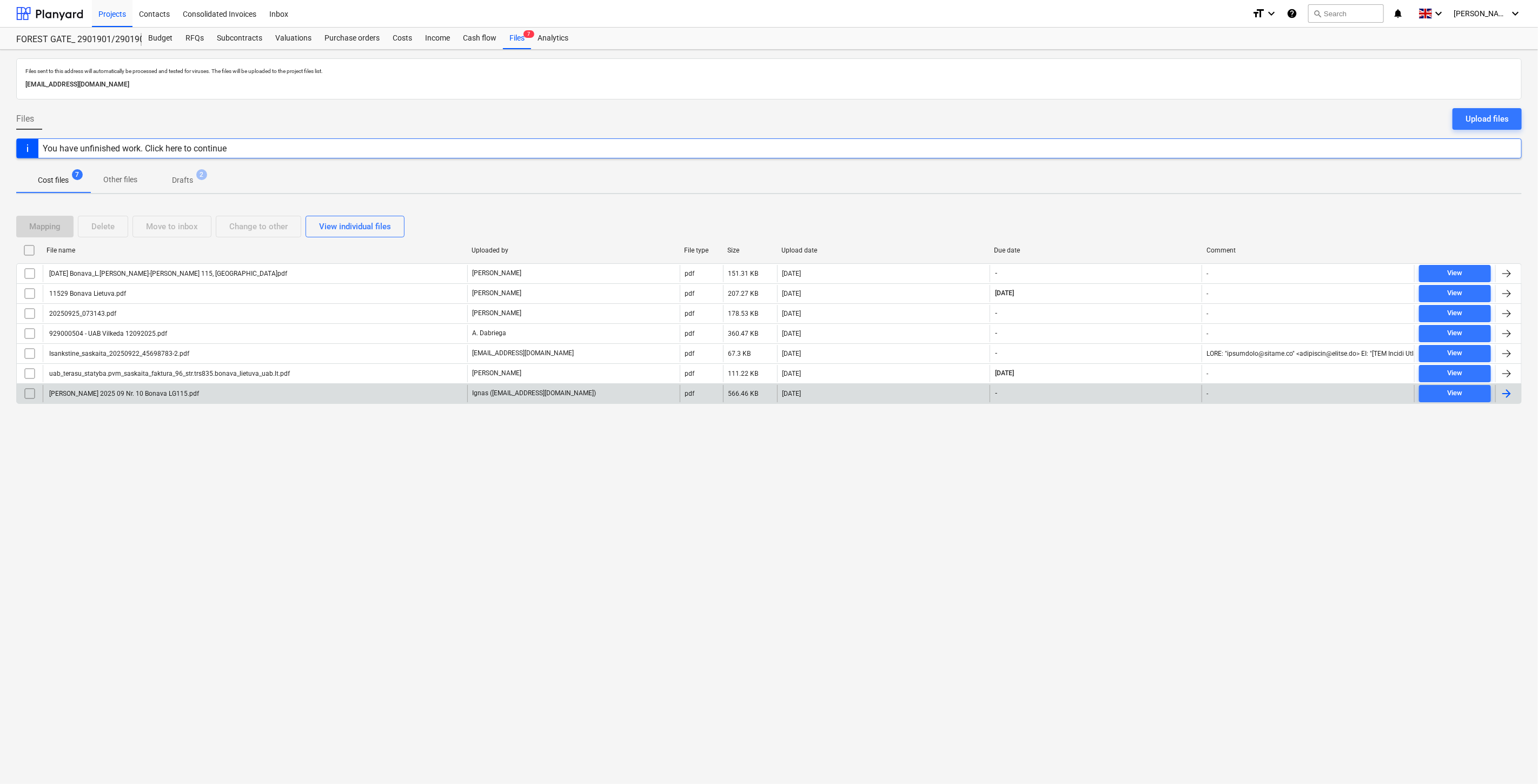
click at [608, 397] on div "Ignas ([EMAIL_ADDRESS][DOMAIN_NAME])" at bounding box center [574, 393] width 213 height 17
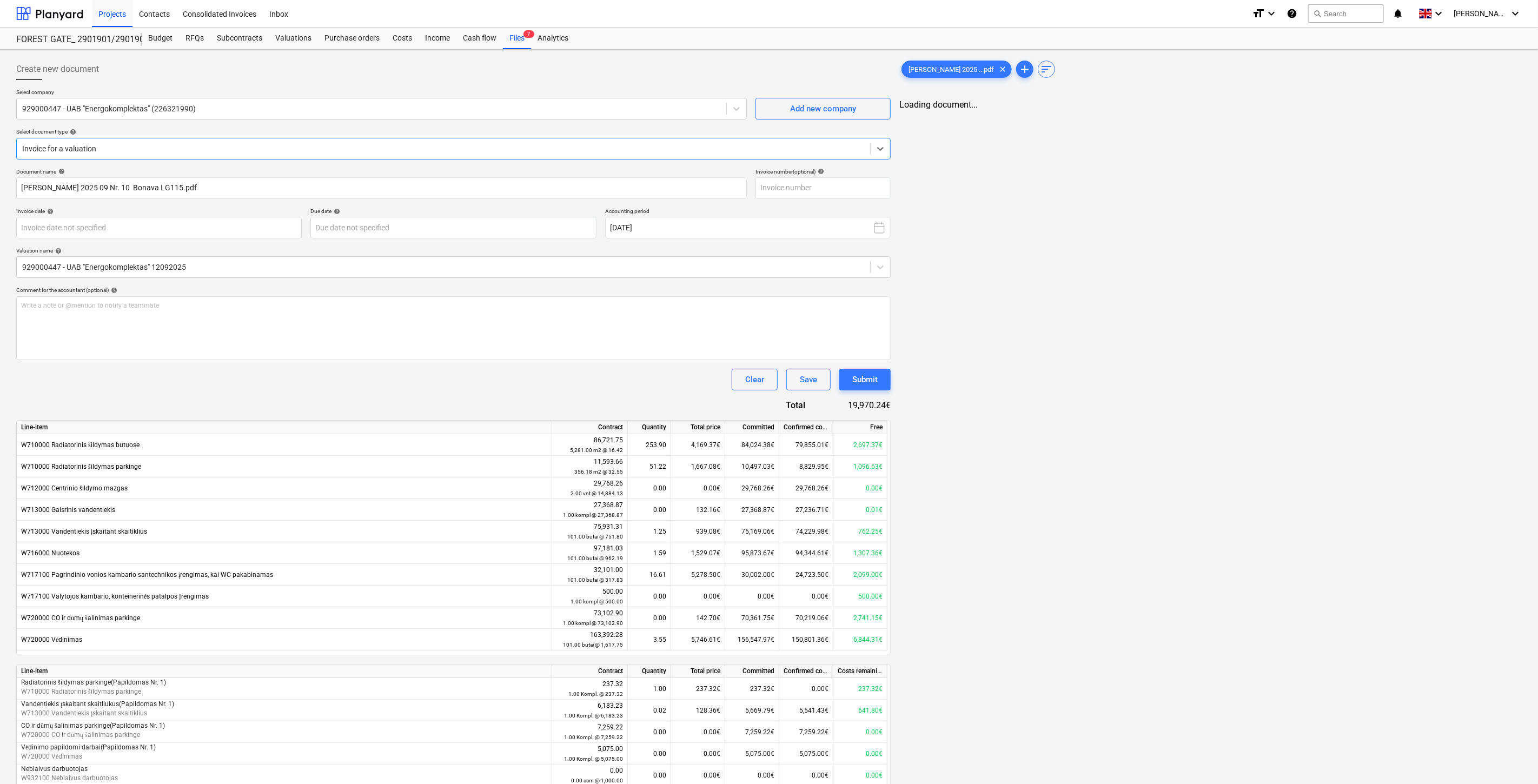
type input "[PERSON_NAME] 2025 09 Nr. 10 Bonava LG115.pdf"
click at [826, 190] on input "text" at bounding box center [821, 188] width 135 height 22
type input "EK001754"
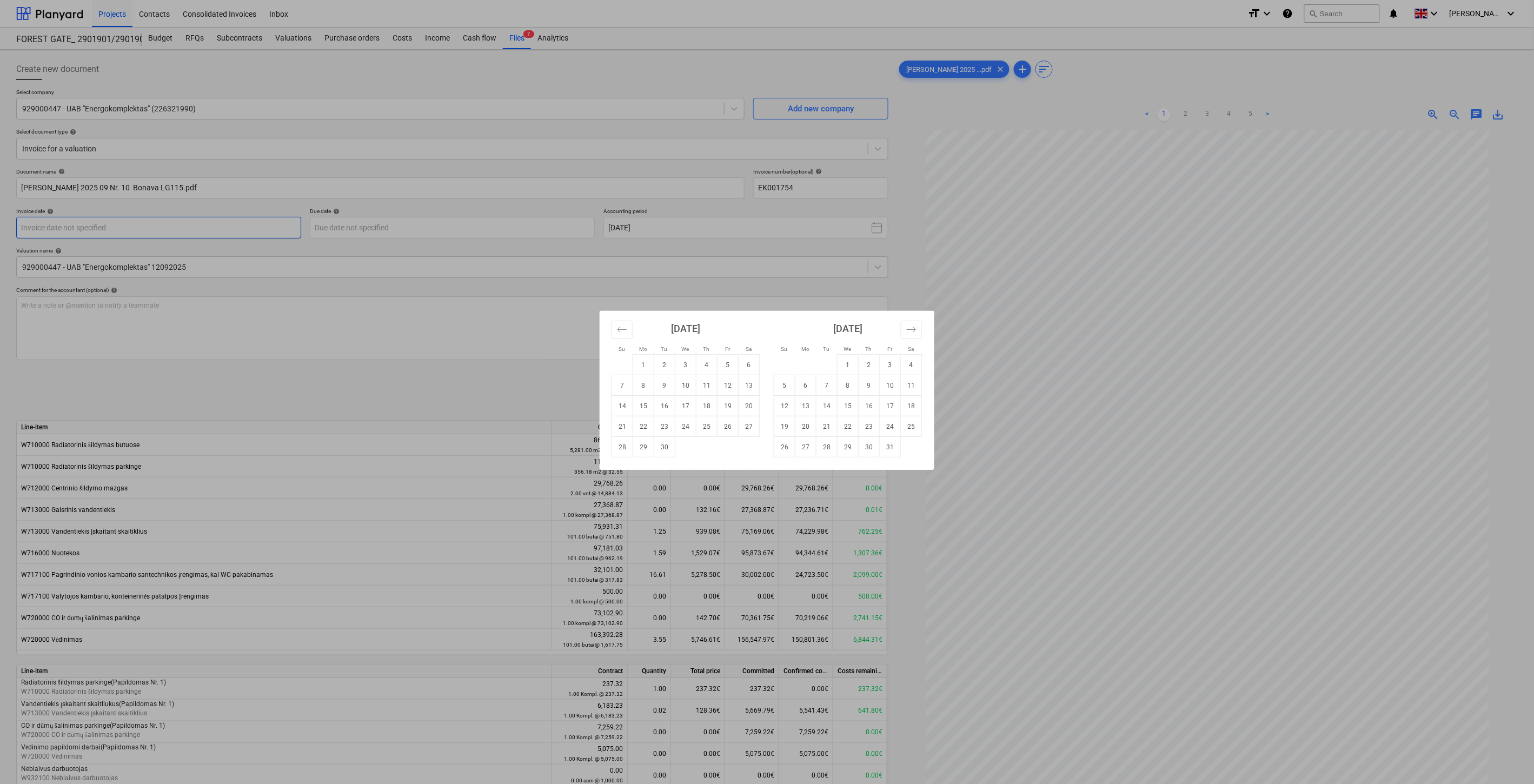
click at [237, 226] on body "Projects Contacts Consolidated Invoices Inbox format_size keyboard_arrow_down h…" at bounding box center [767, 392] width 1534 height 784
click at [705, 427] on td "25" at bounding box center [707, 426] width 21 height 20
type input "[DATE]"
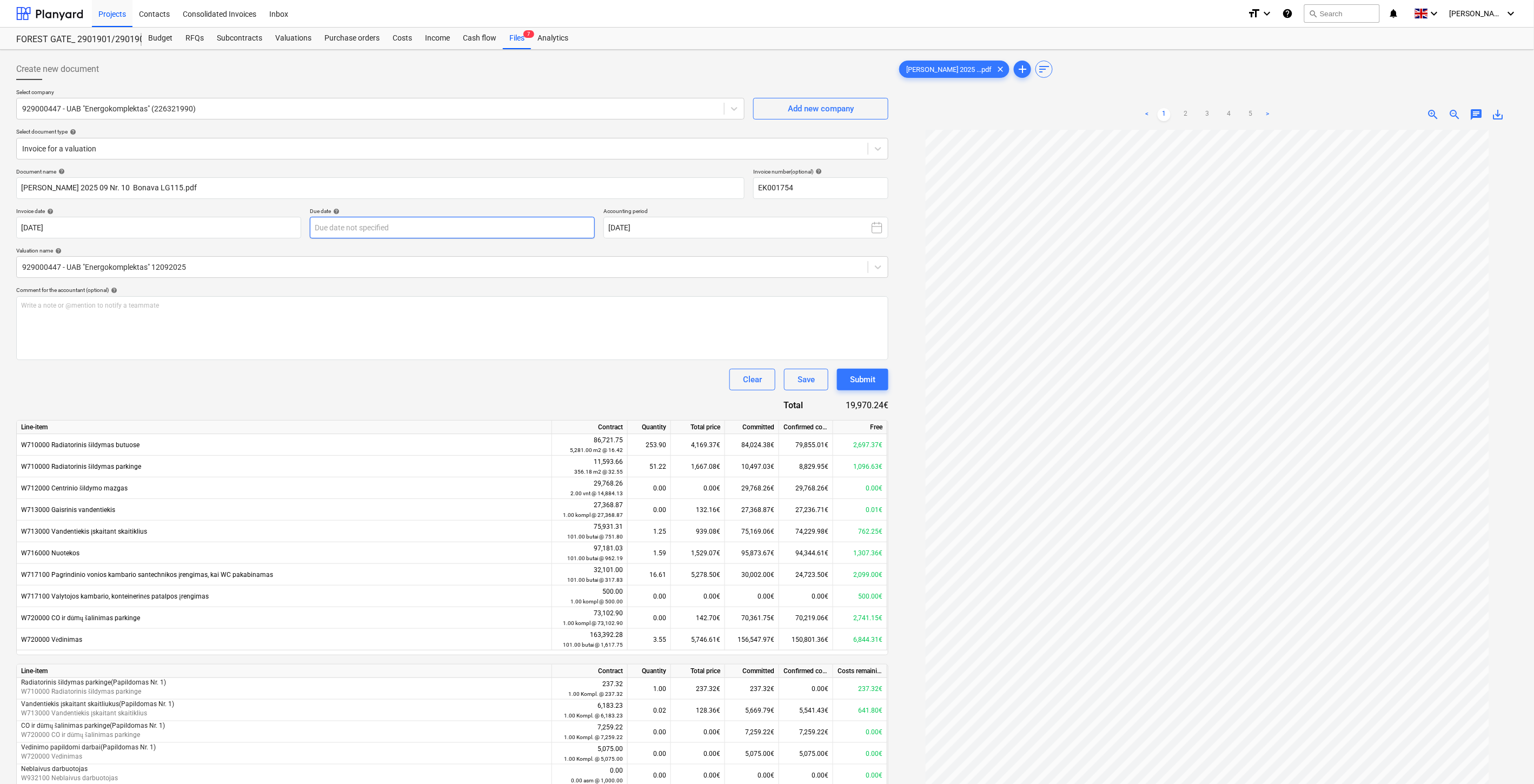
click at [536, 225] on body "Projects Contacts Consolidated Invoices Inbox format_size keyboard_arrow_down h…" at bounding box center [767, 392] width 1534 height 784
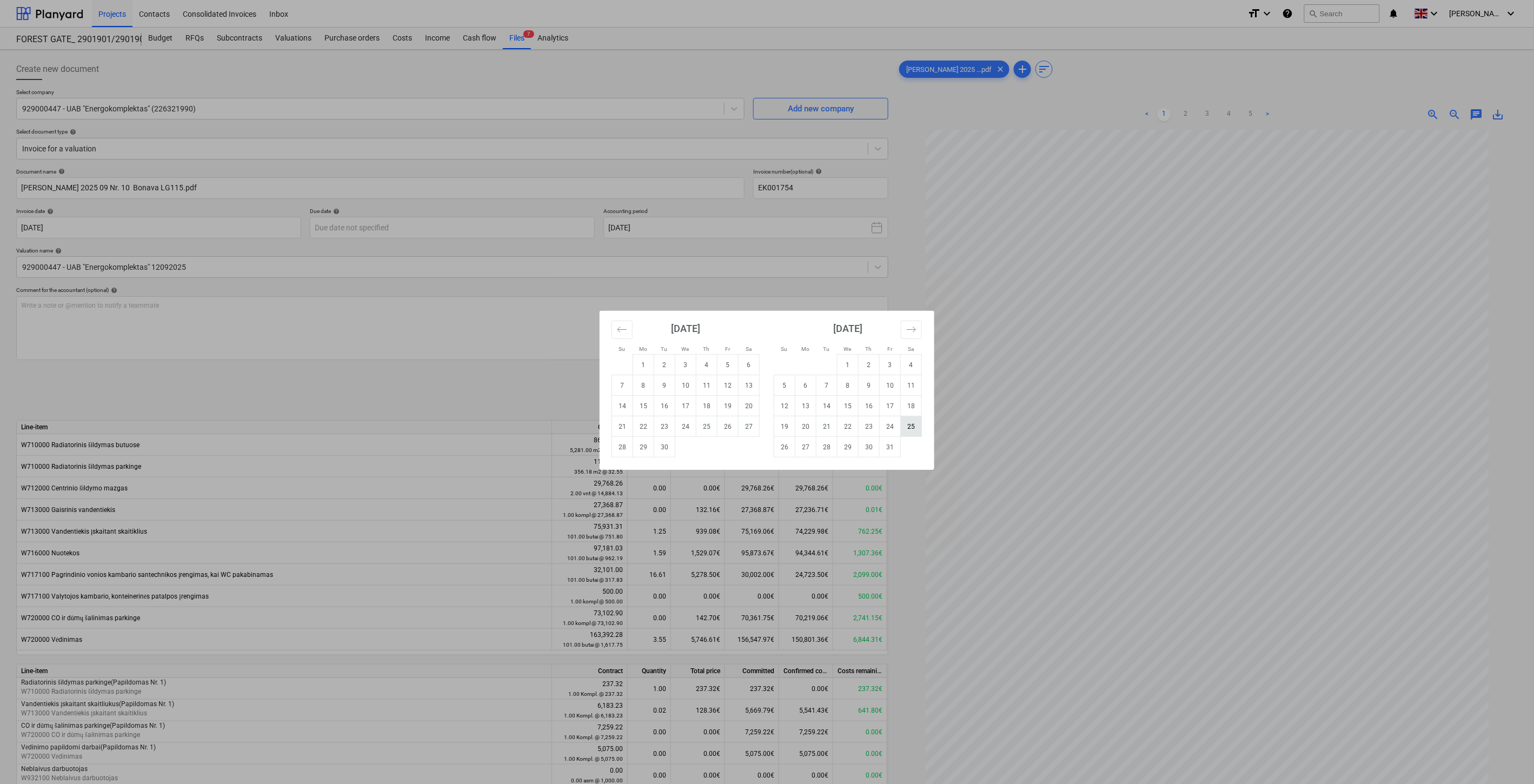
click at [915, 419] on td "25" at bounding box center [911, 426] width 21 height 20
type input "[DATE]"
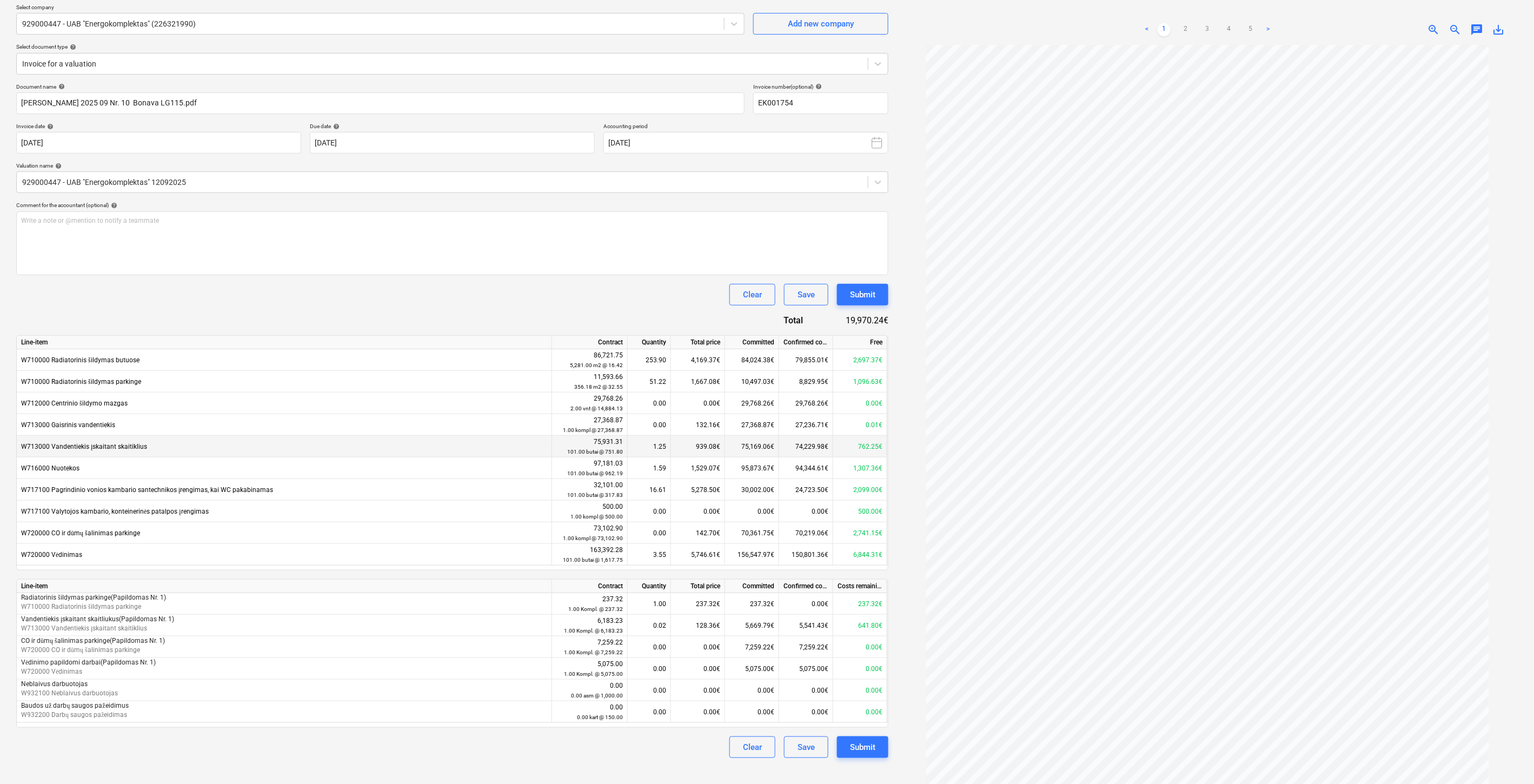
scroll to position [108, 0]
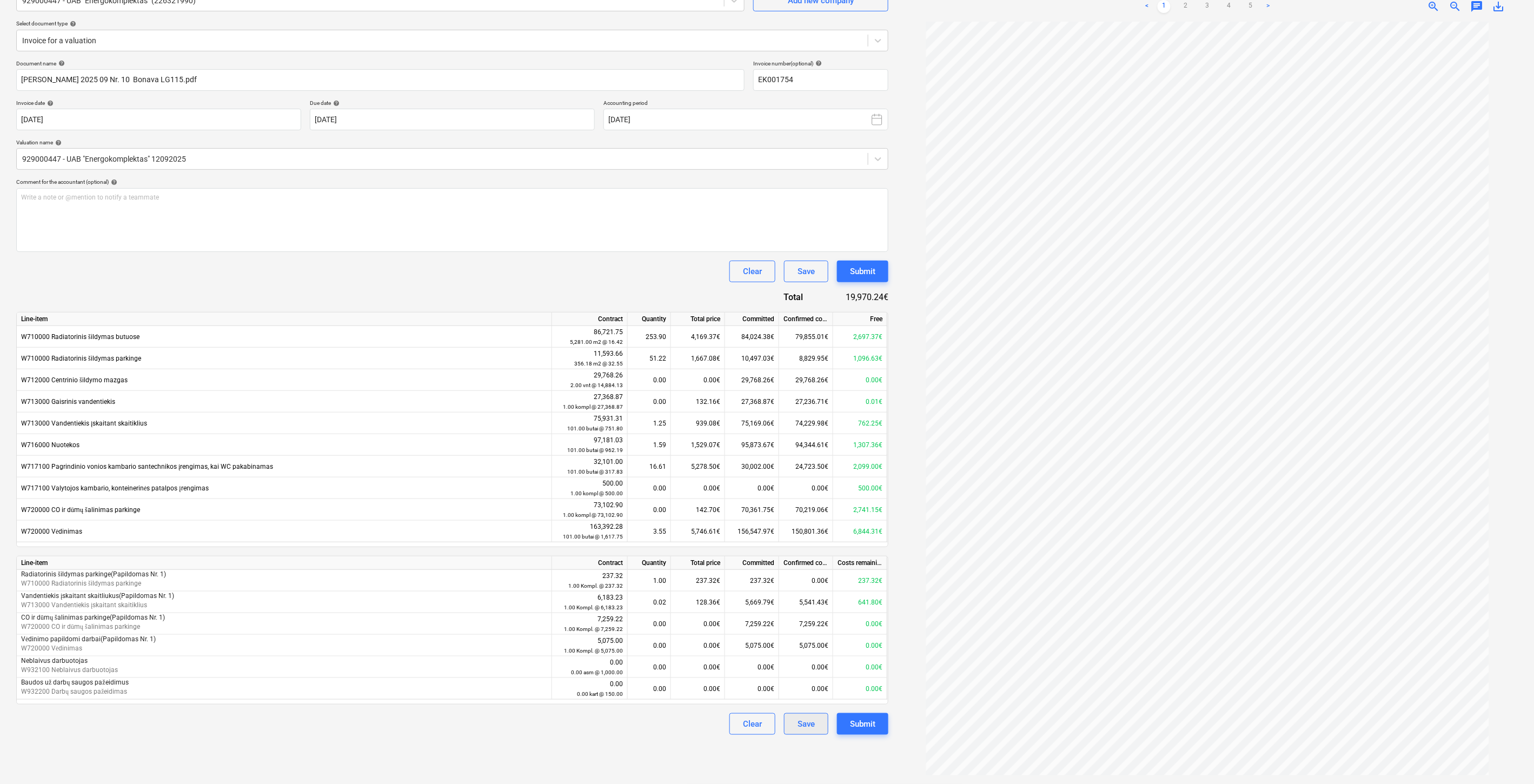
click at [801, 732] on button "Save" at bounding box center [807, 723] width 45 height 22
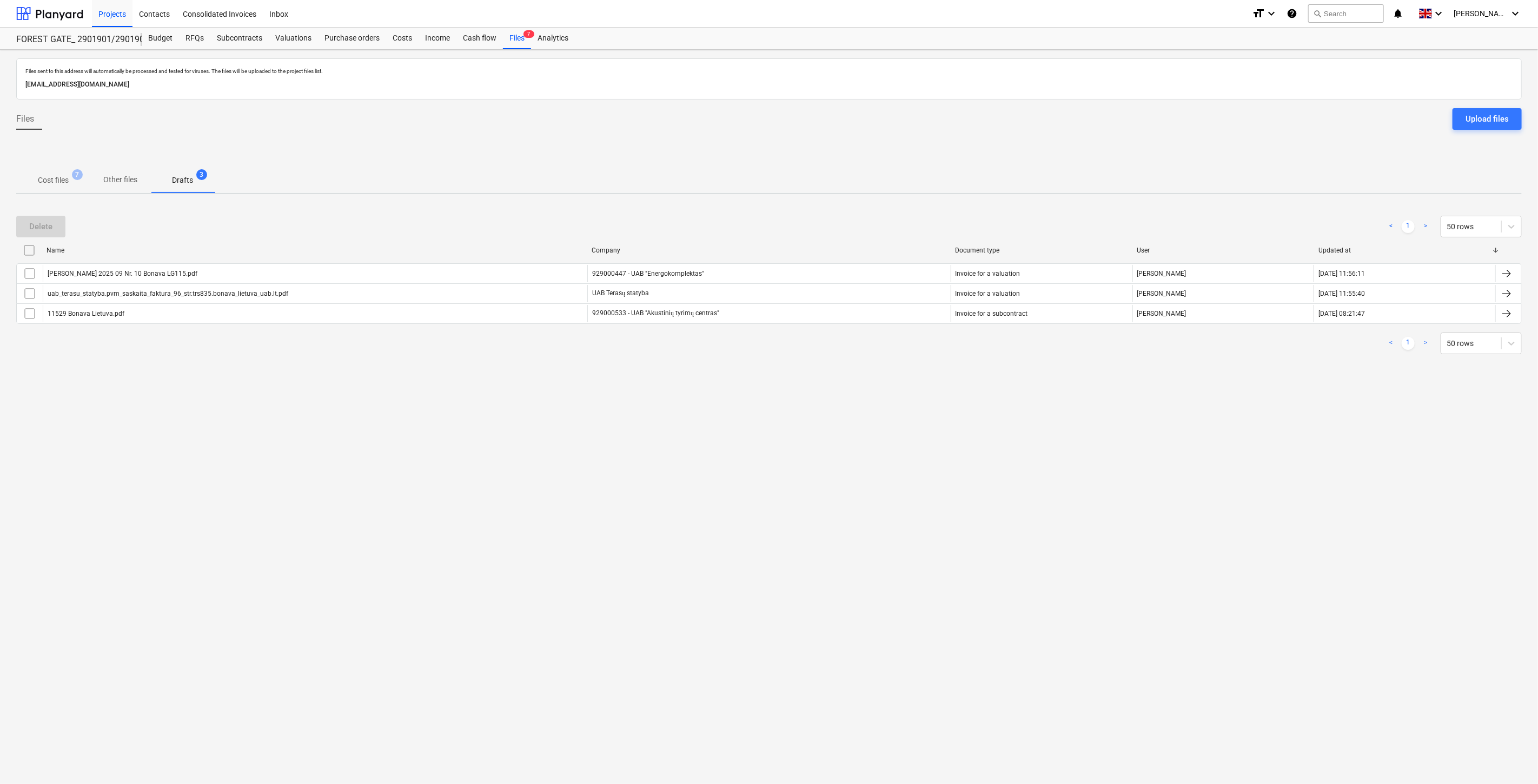
click at [54, 181] on p "Cost files" at bounding box center [53, 180] width 31 height 11
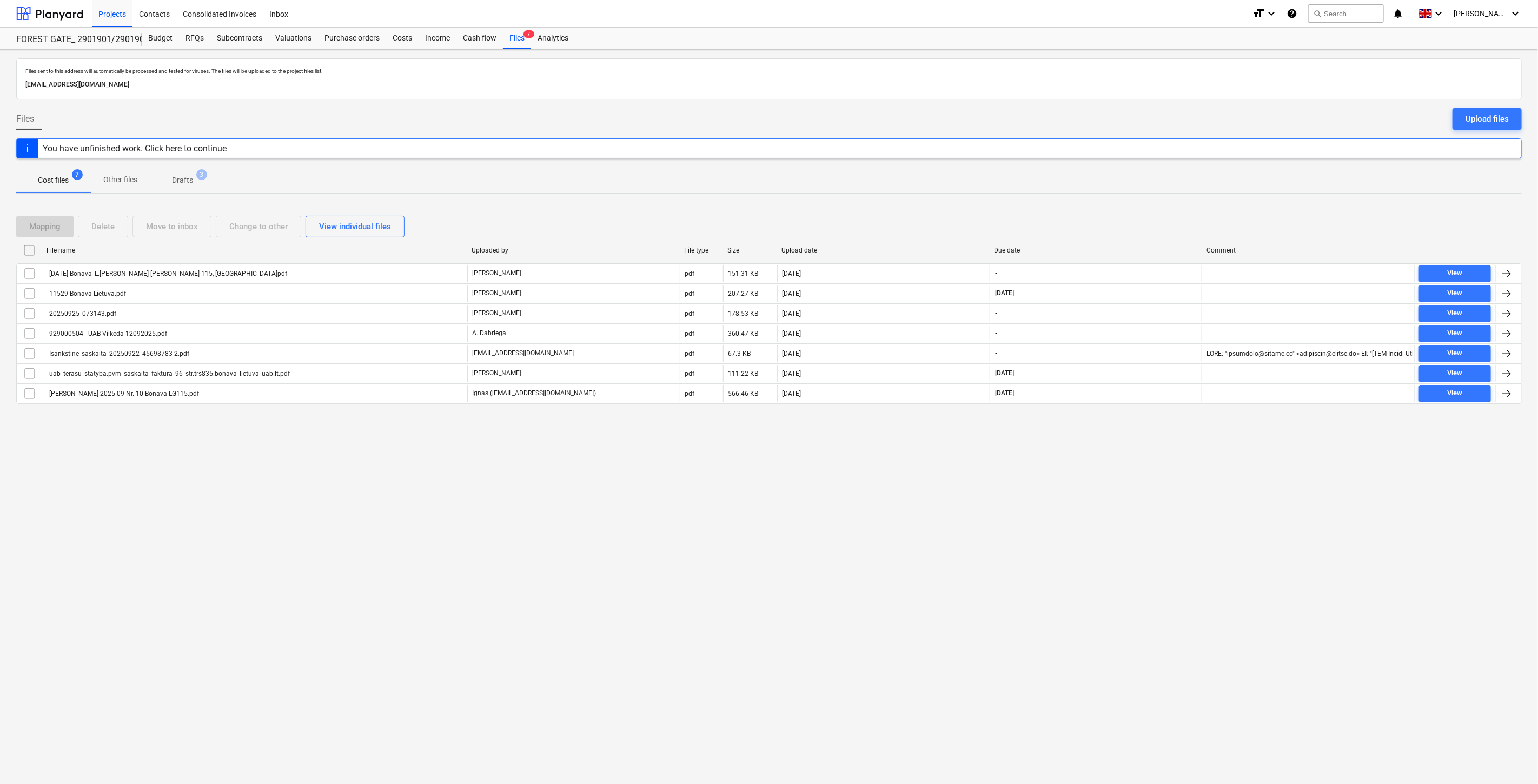
click at [188, 176] on p "Drafts" at bounding box center [183, 180] width 21 height 11
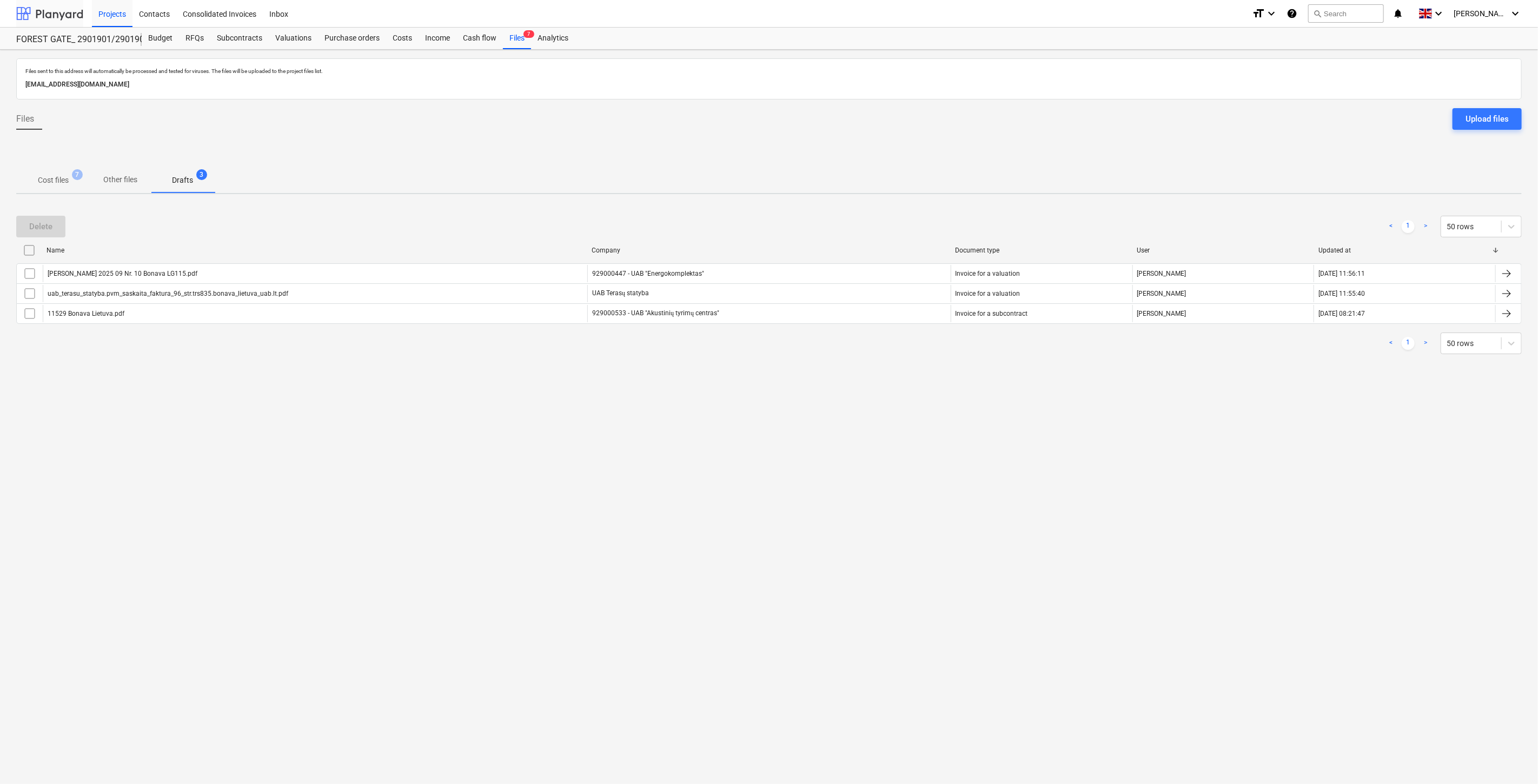
click at [62, 12] on div at bounding box center [50, 13] width 67 height 27
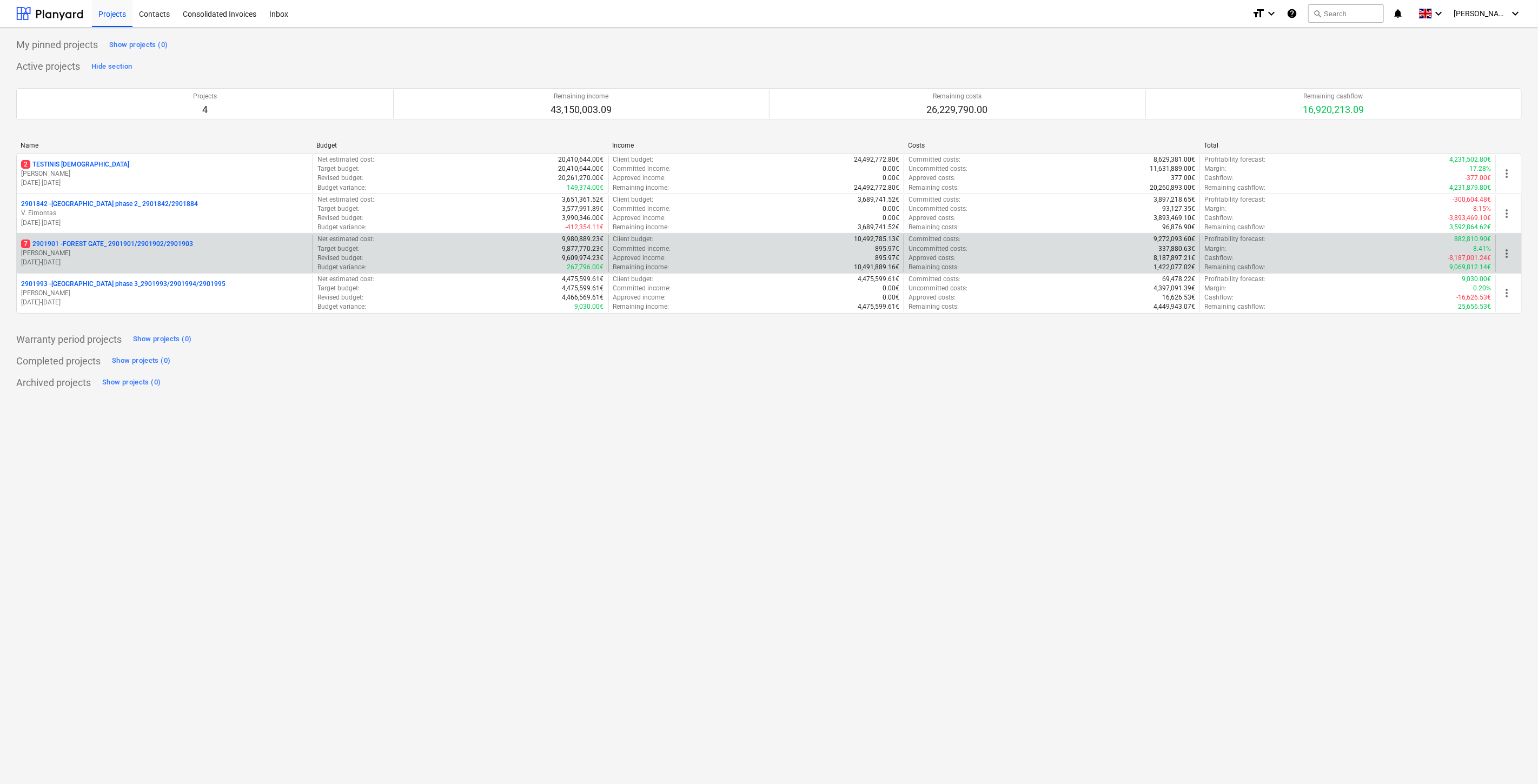
click at [105, 260] on p "[DATE] - [DATE]" at bounding box center [164, 262] width 287 height 9
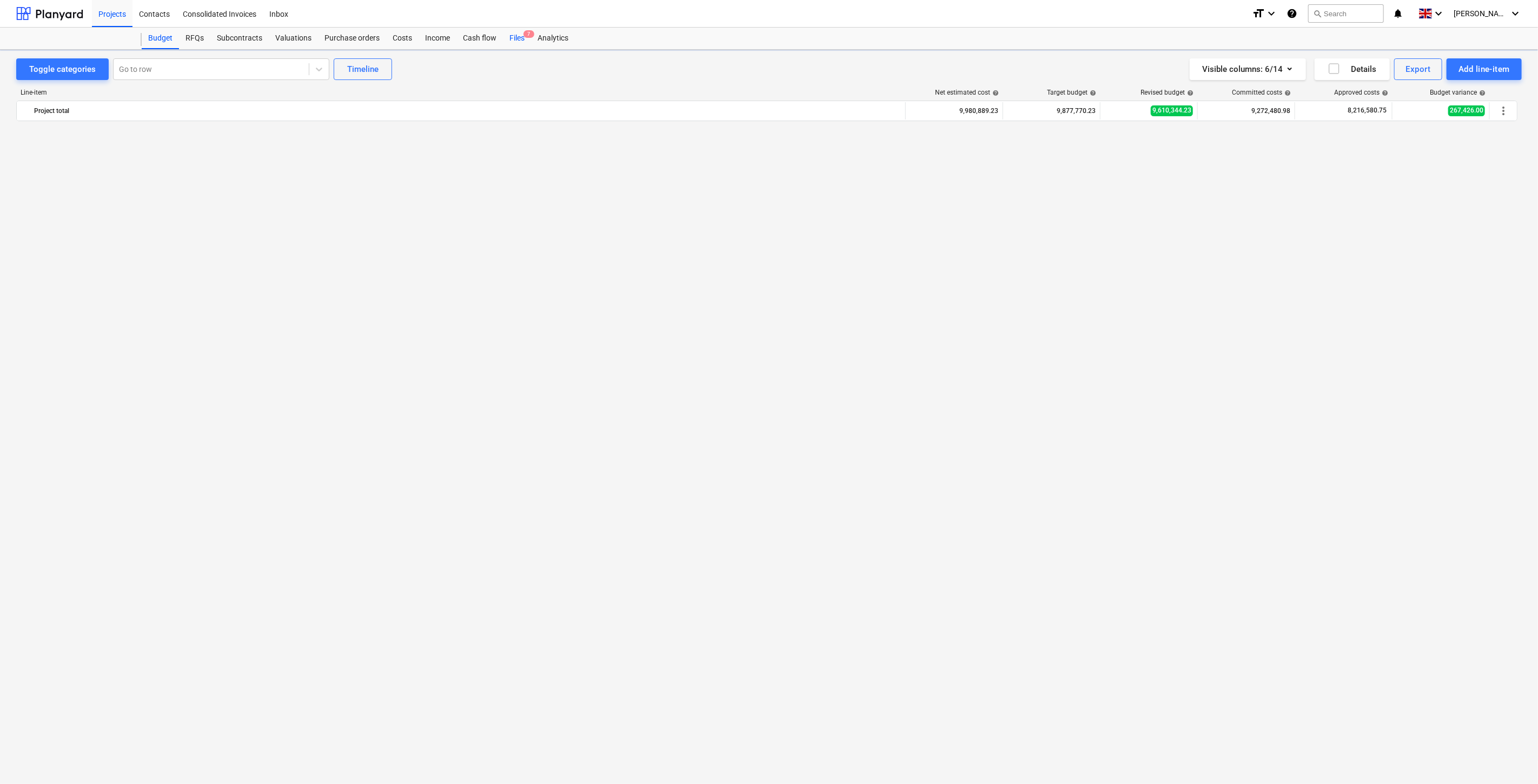
click at [515, 43] on div "Files 7" at bounding box center [517, 38] width 28 height 22
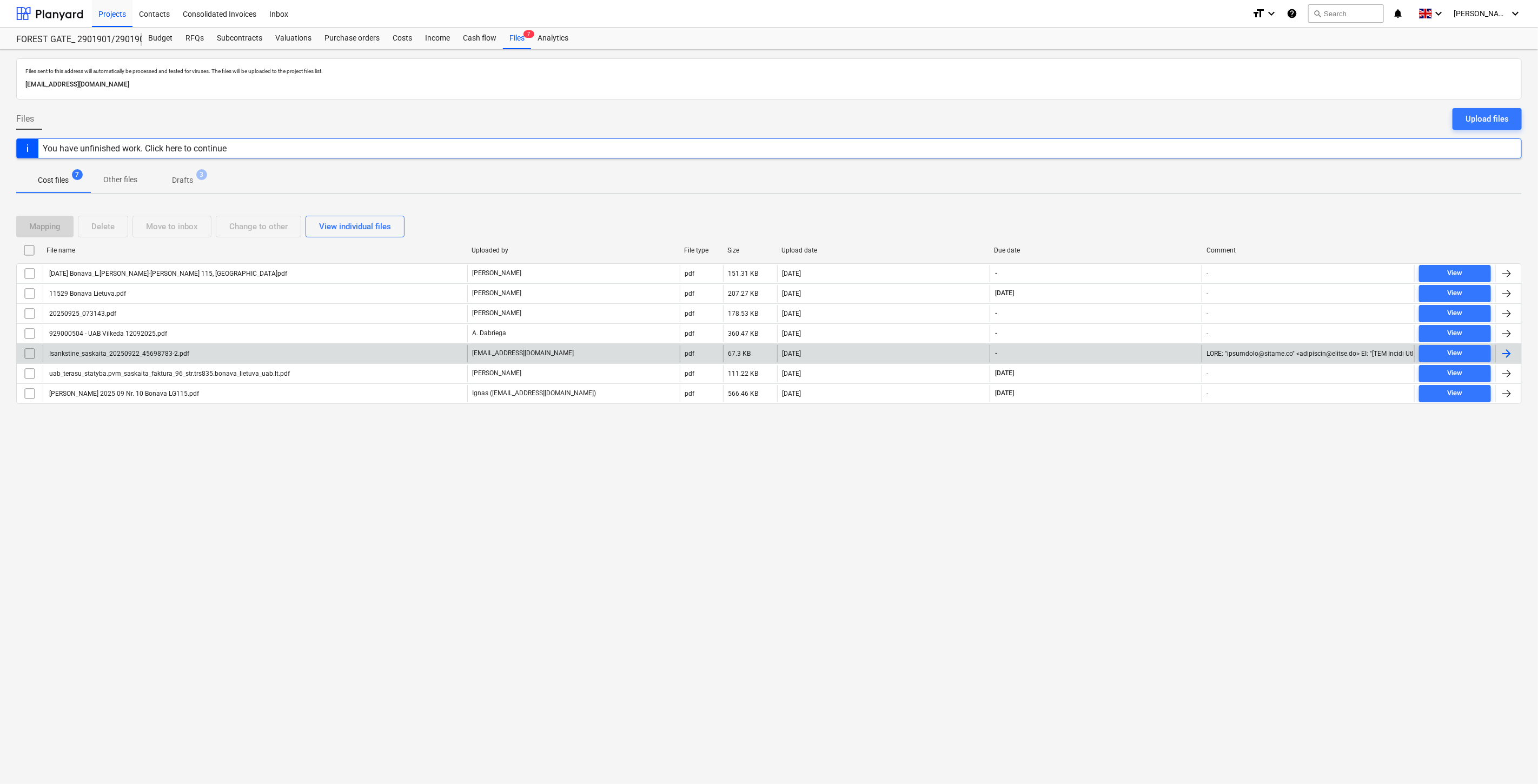
click at [393, 357] on div "Isankstine_saskaita_20250922_45698783-2.pdf" at bounding box center [255, 353] width 424 height 17
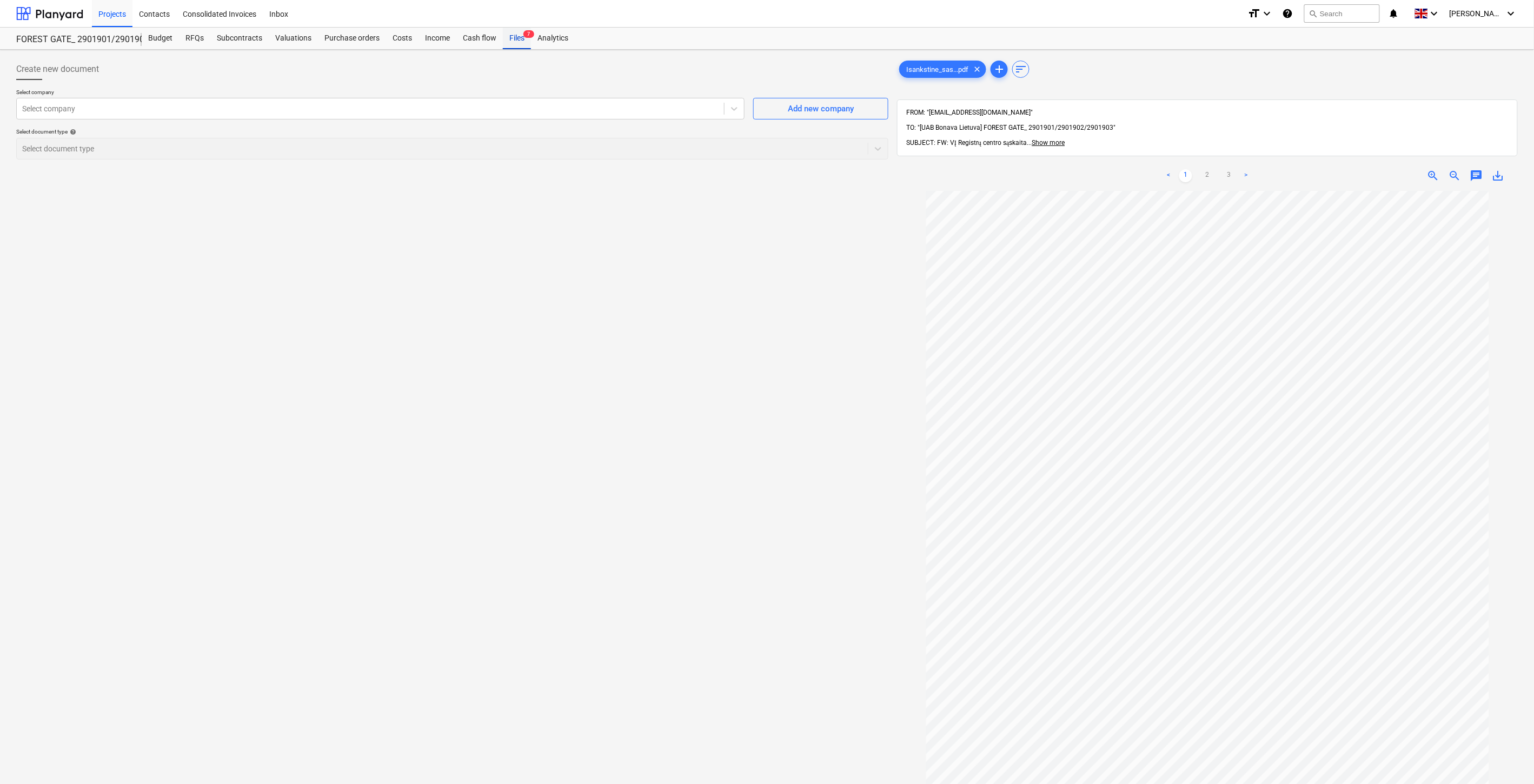
click at [517, 37] on div "Files 7" at bounding box center [517, 38] width 28 height 22
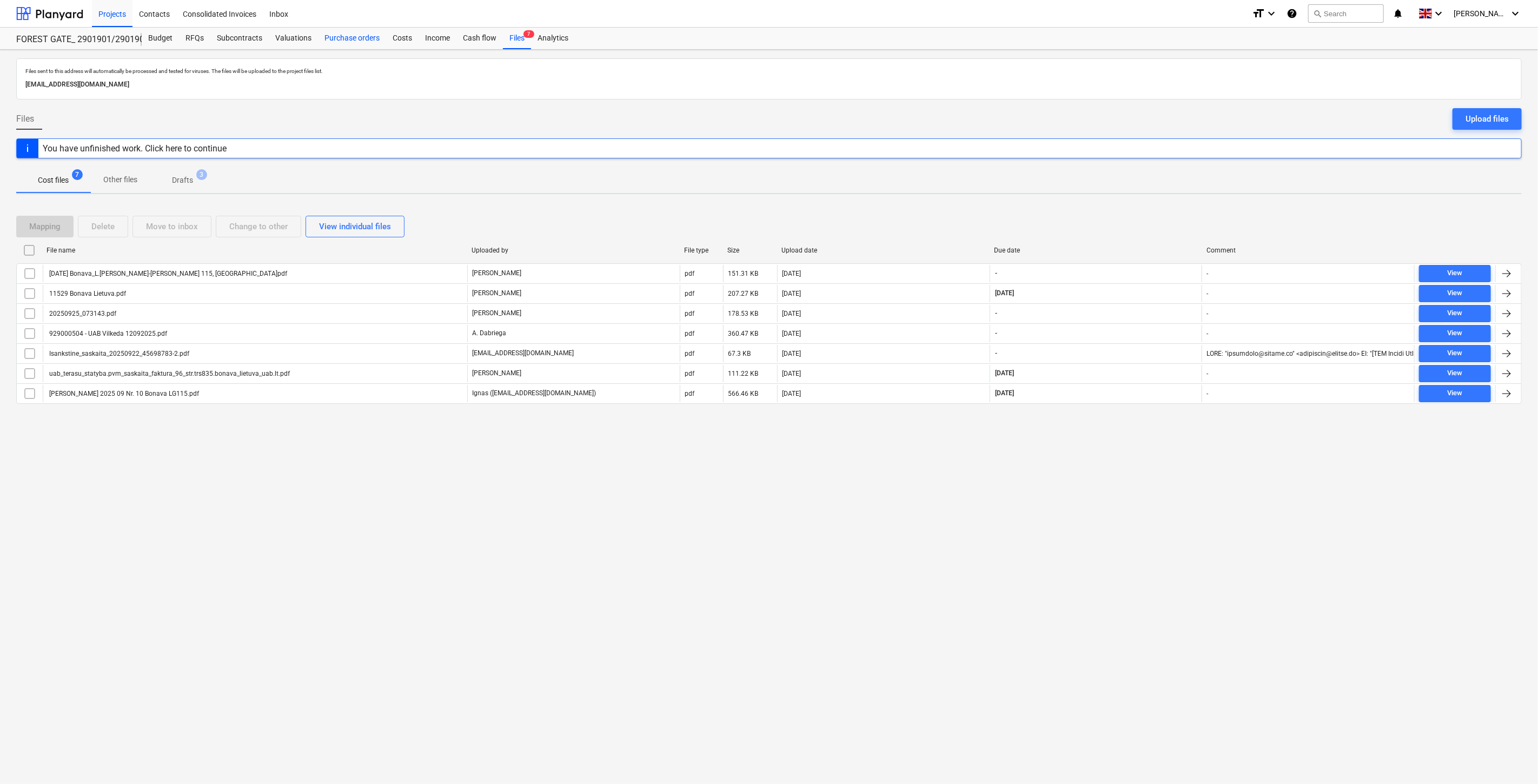
click at [350, 42] on div "Purchase orders" at bounding box center [352, 38] width 68 height 22
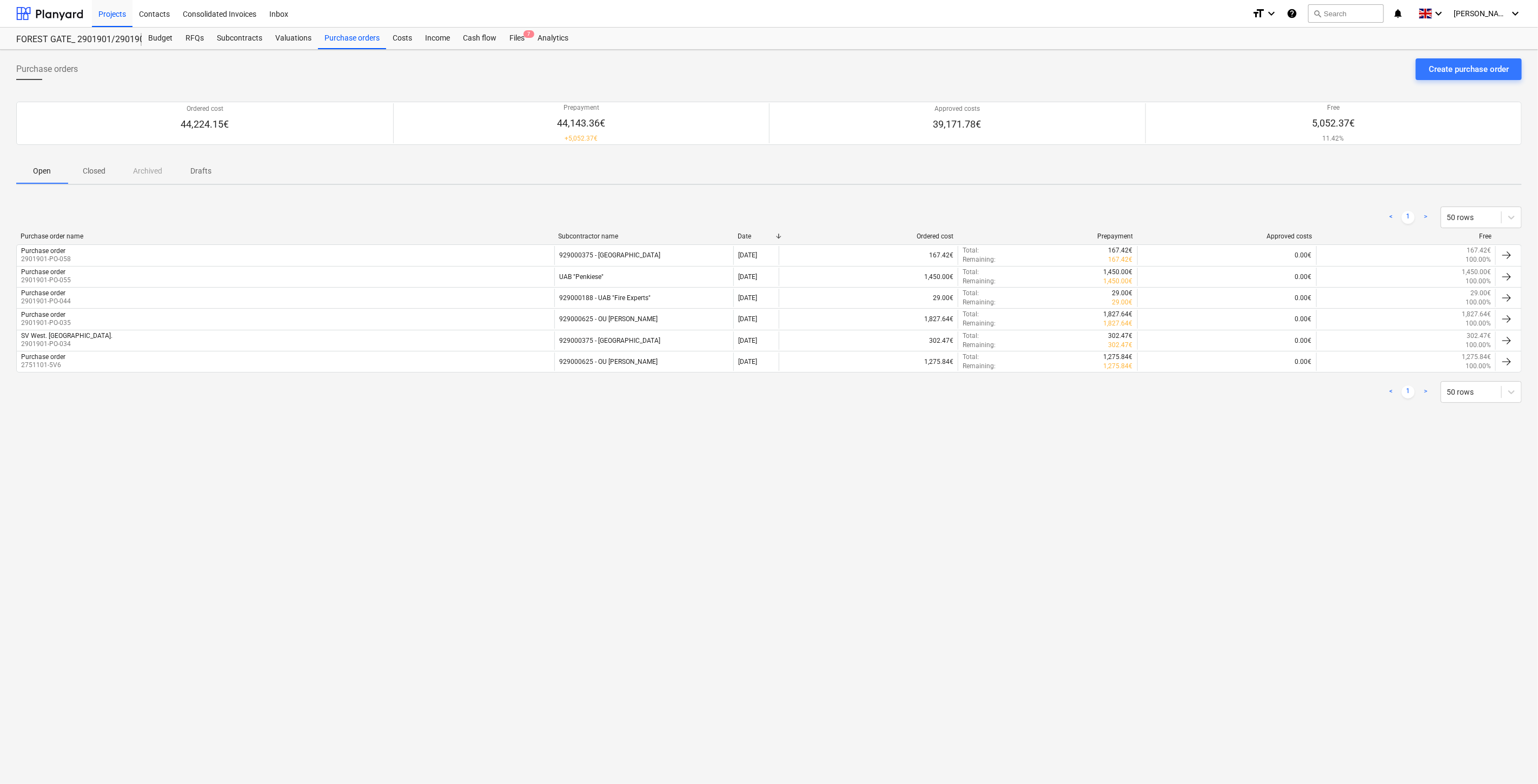
click at [825, 204] on div "< 1 > 50 rows" at bounding box center [769, 217] width 1506 height 30
click at [848, 194] on div "< 1 > 50 rows Purchase order name Subcontractor name Date Ordered cost Prepayme…" at bounding box center [769, 304] width 1506 height 222
click at [517, 42] on div "Files 7" at bounding box center [517, 38] width 28 height 22
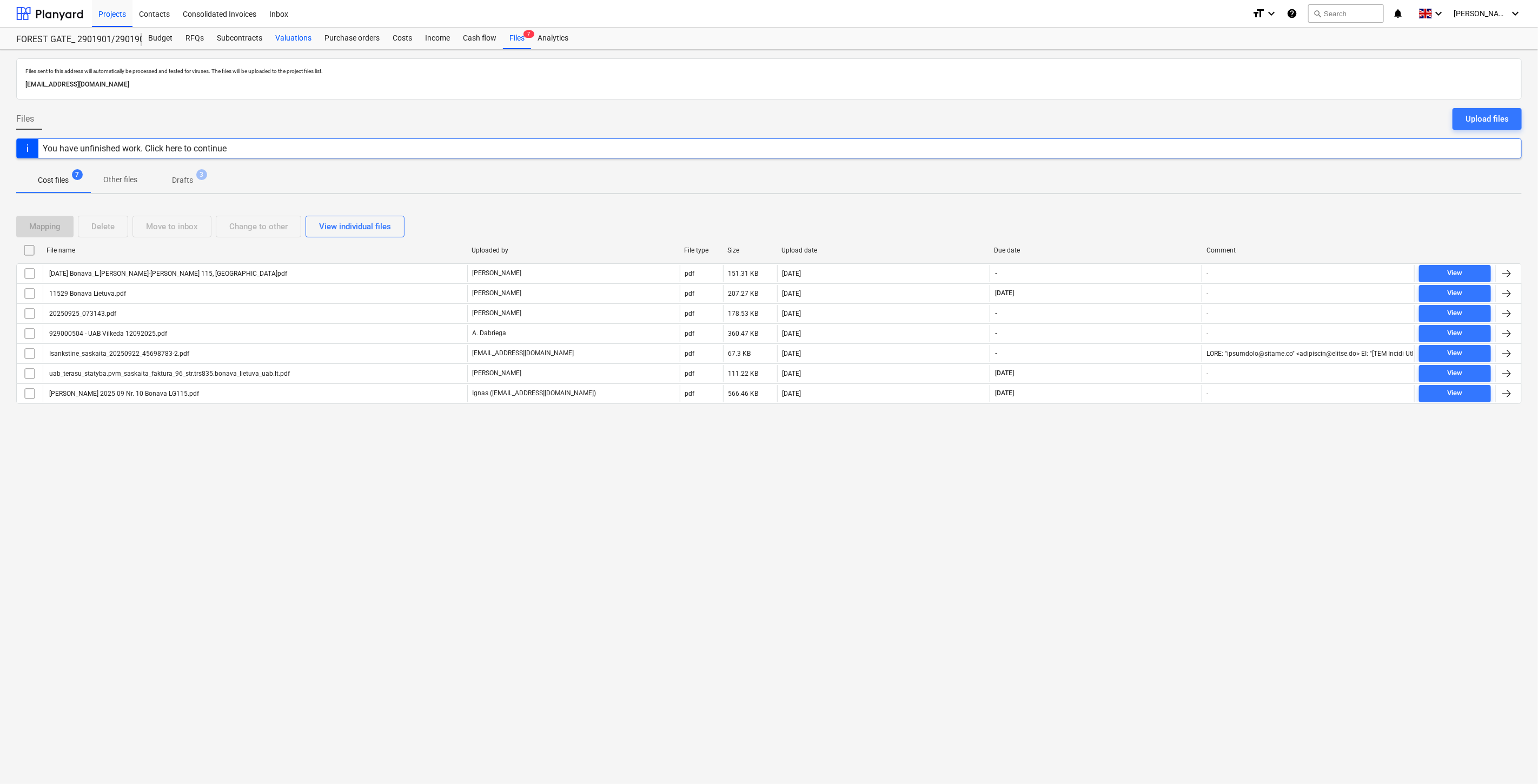
click at [300, 44] on div "Valuations" at bounding box center [293, 38] width 49 height 22
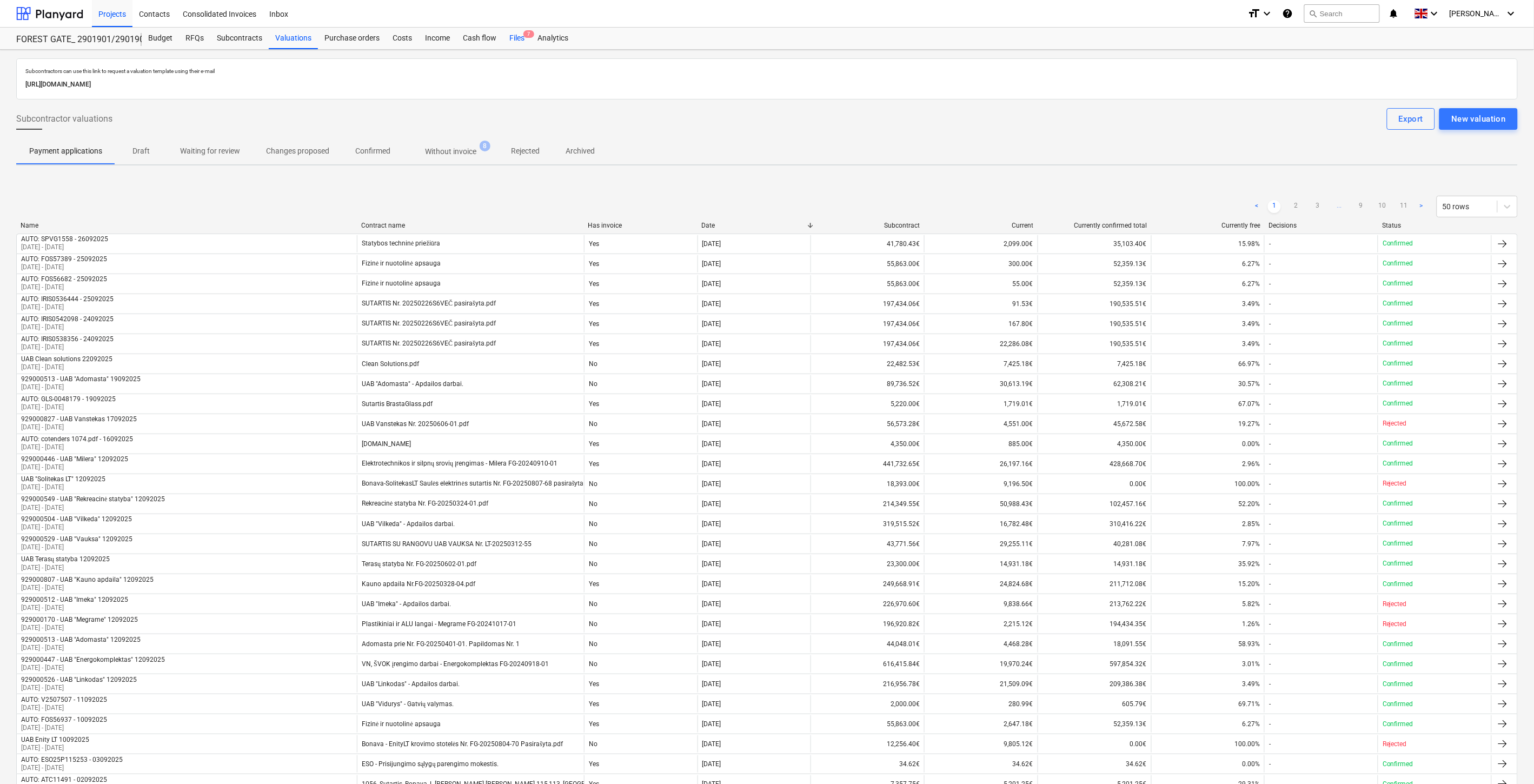
click at [522, 43] on div "Files 7" at bounding box center [517, 38] width 28 height 22
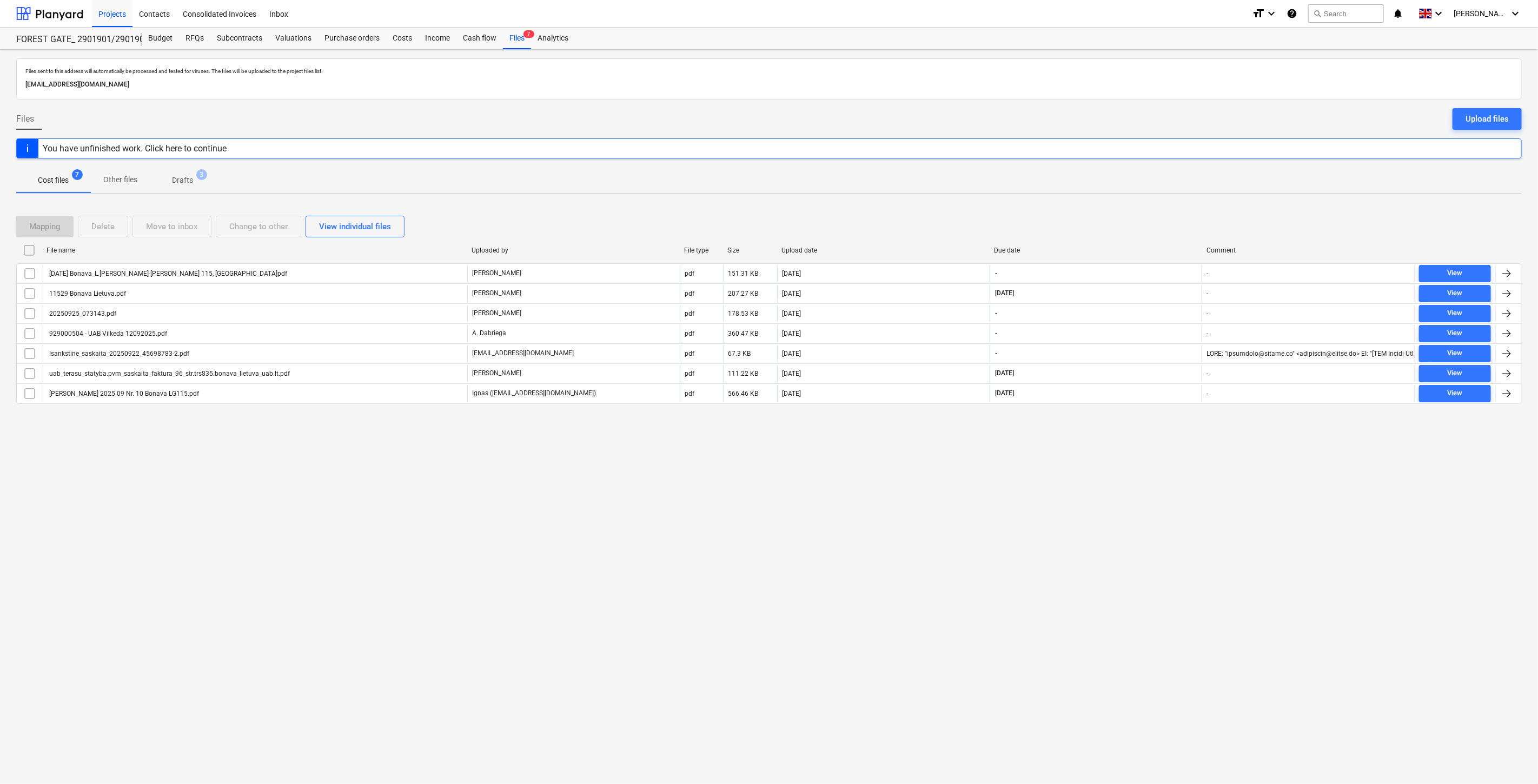
click at [202, 184] on span "Drafts 3" at bounding box center [182, 180] width 39 height 11
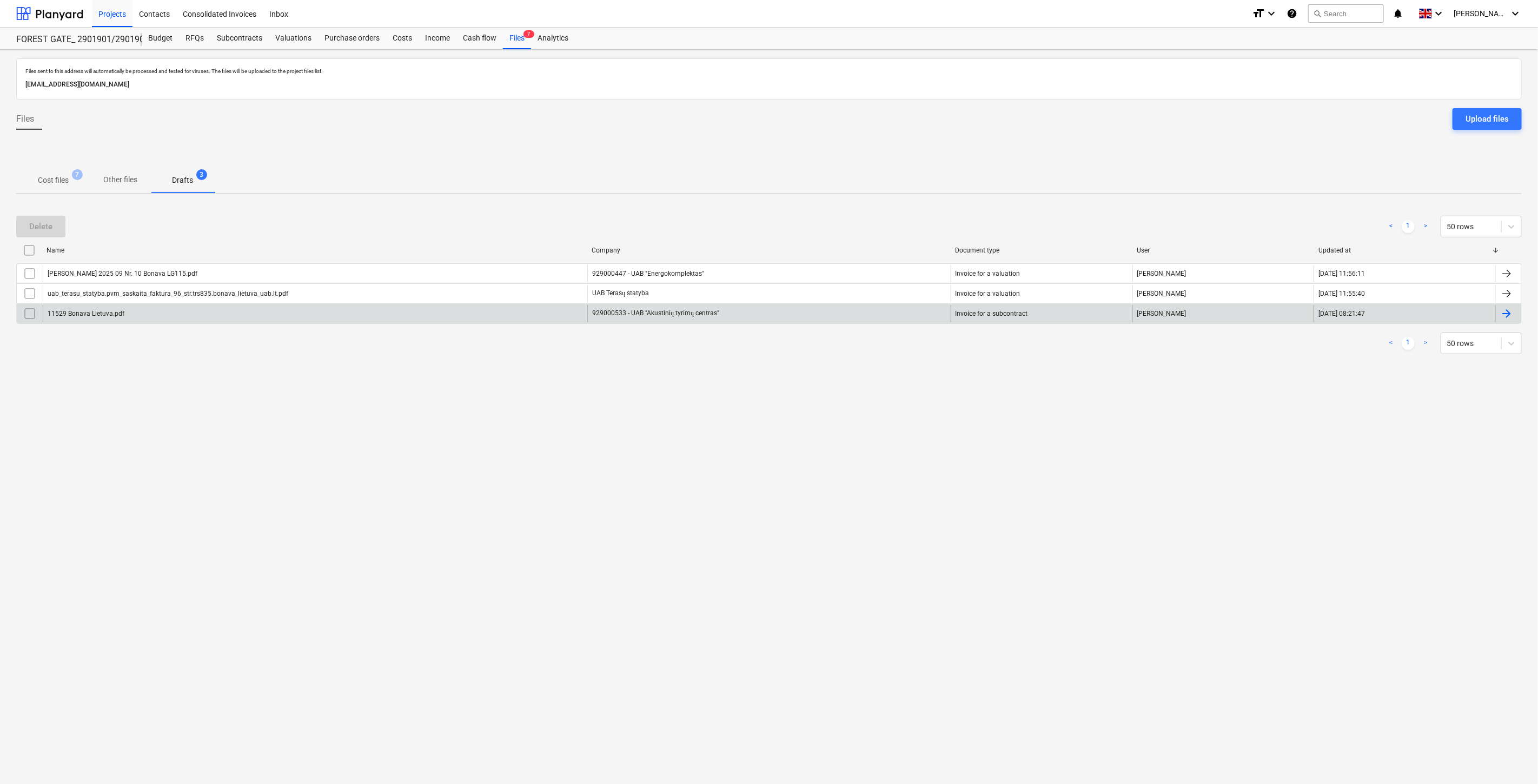
click at [299, 308] on div "11529 Bonava Lietuva.pdf" at bounding box center [315, 313] width 545 height 17
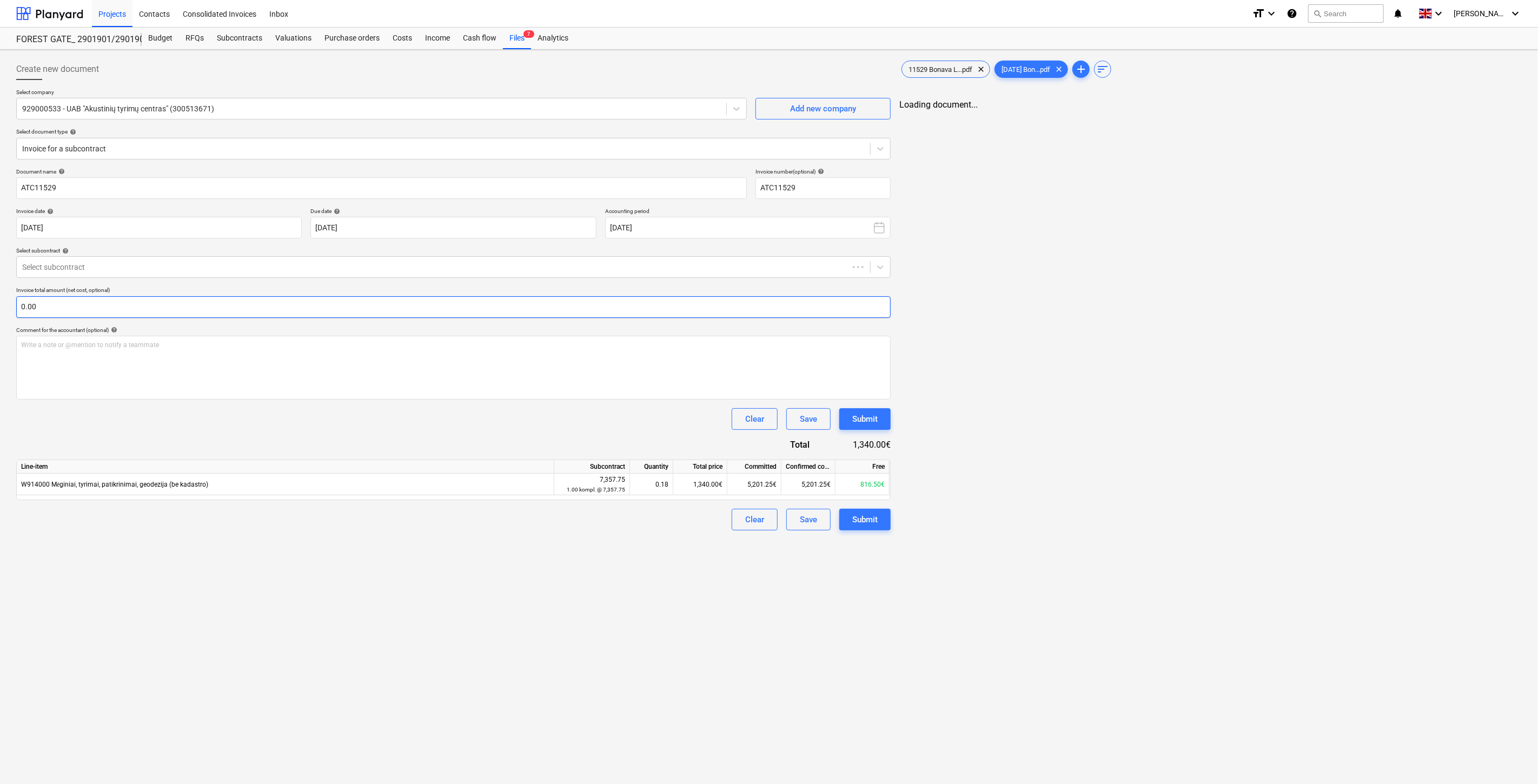
type input "ATC11529"
click at [928, 70] on span "11529 Bonava L...pdf" at bounding box center [938, 69] width 77 height 8
click at [212, 309] on input "text" at bounding box center [452, 307] width 872 height 22
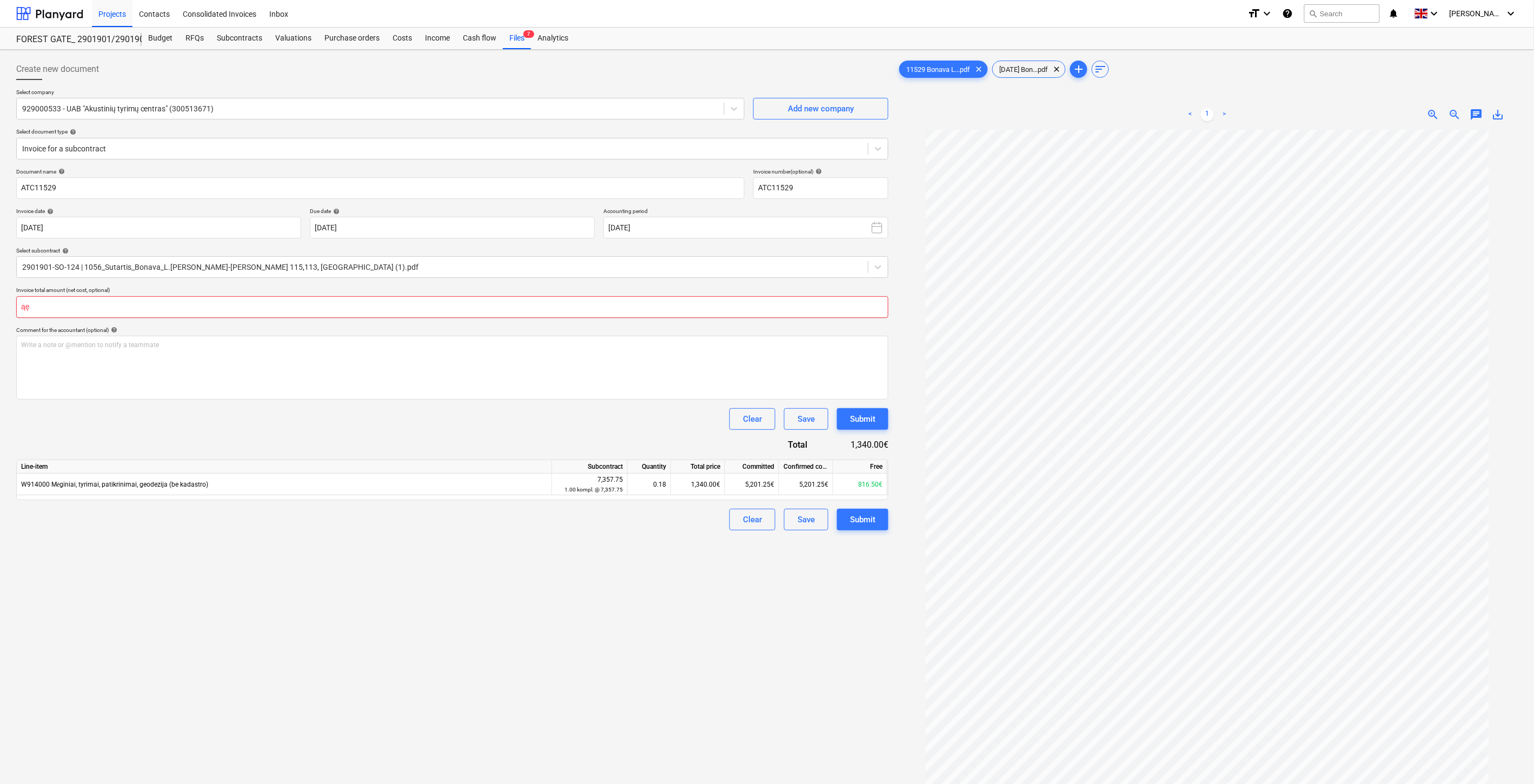
type input "ą"
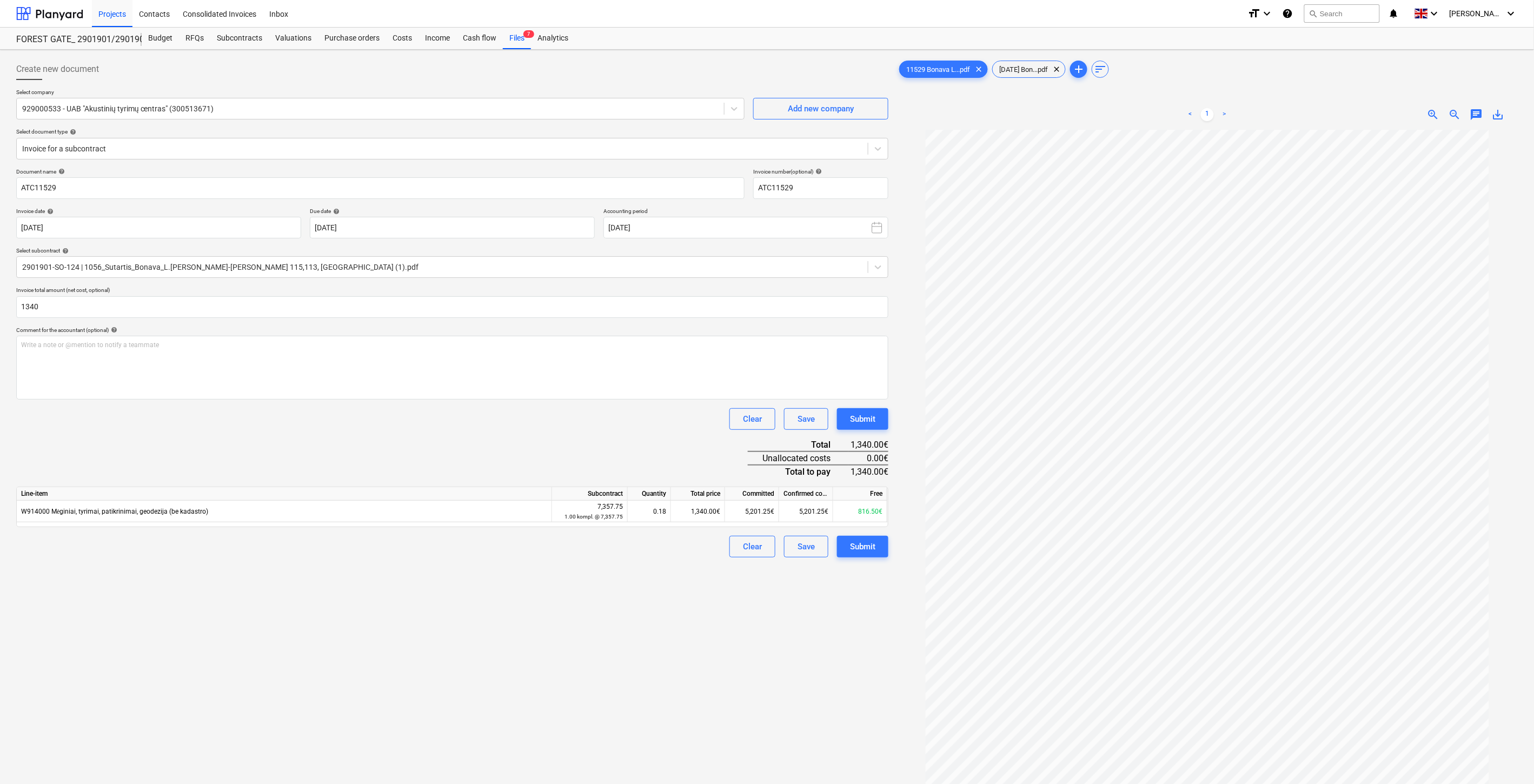
type input "1,340.00"
click at [584, 455] on div "Document name help ATC11529 Invoice number (optional) help ATC11529 Invoice dat…" at bounding box center [452, 363] width 872 height 389
click at [809, 549] on div "Save" at bounding box center [806, 546] width 17 height 14
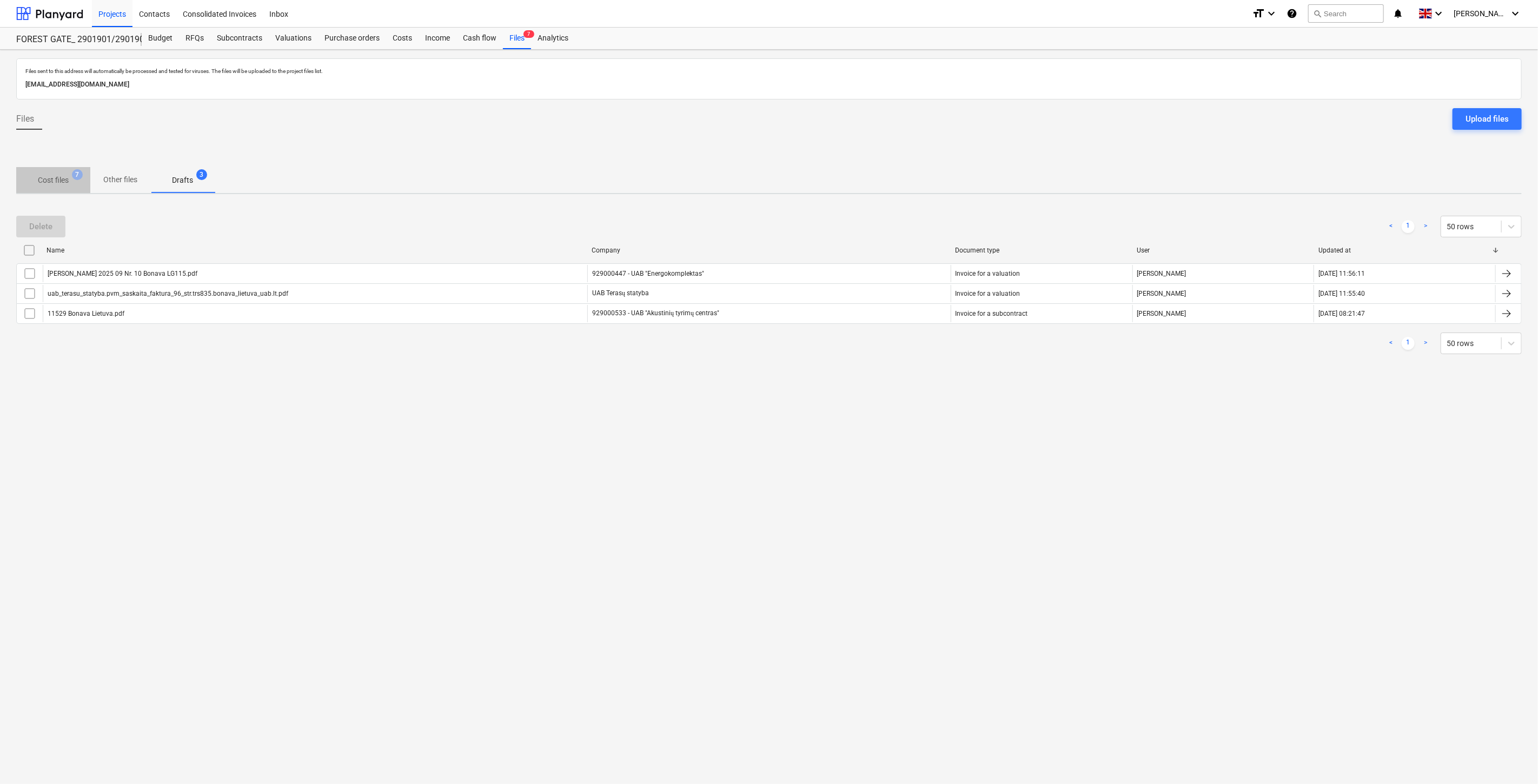
click at [54, 181] on p "Cost files" at bounding box center [53, 180] width 31 height 11
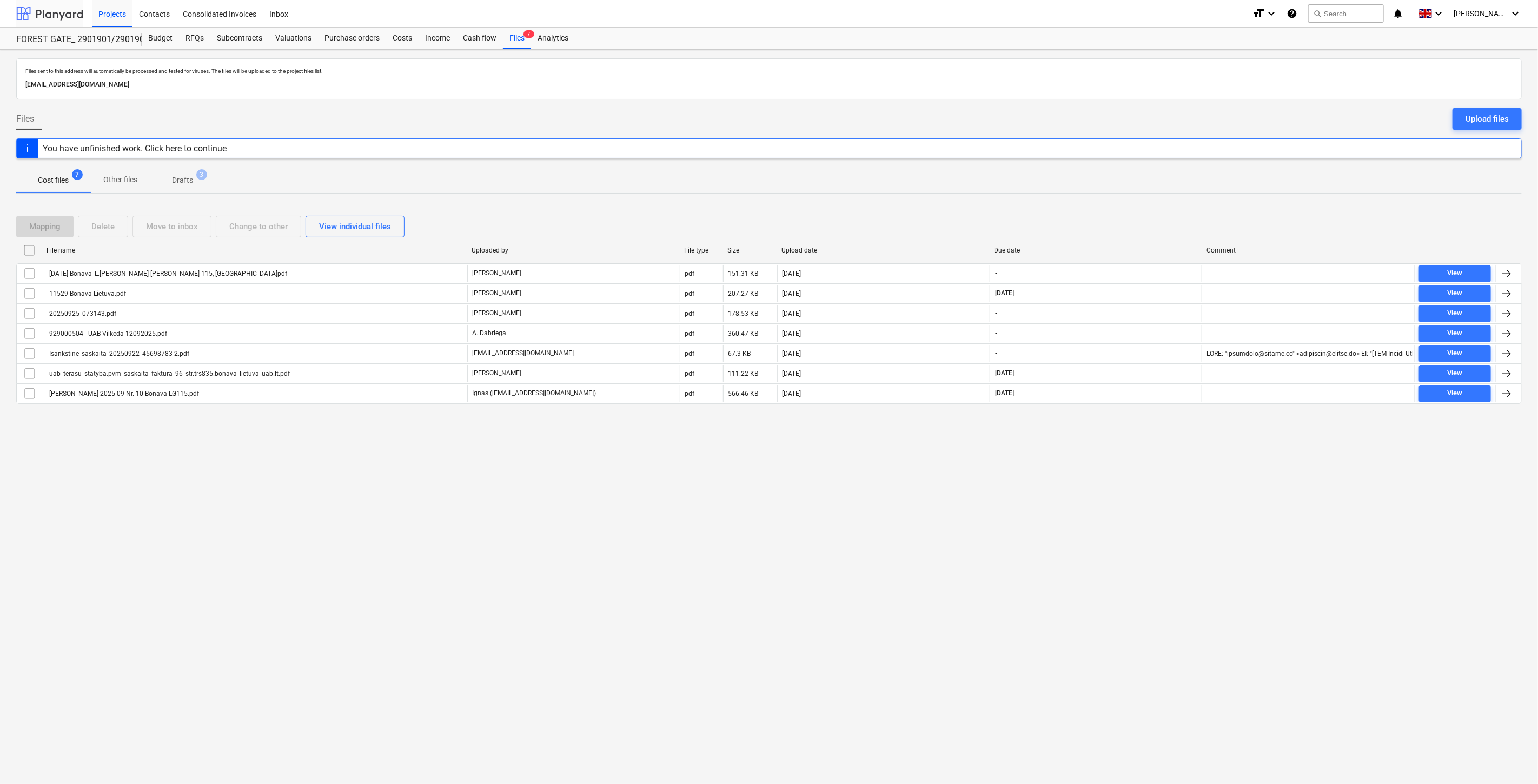
click at [45, 11] on div at bounding box center [50, 13] width 67 height 27
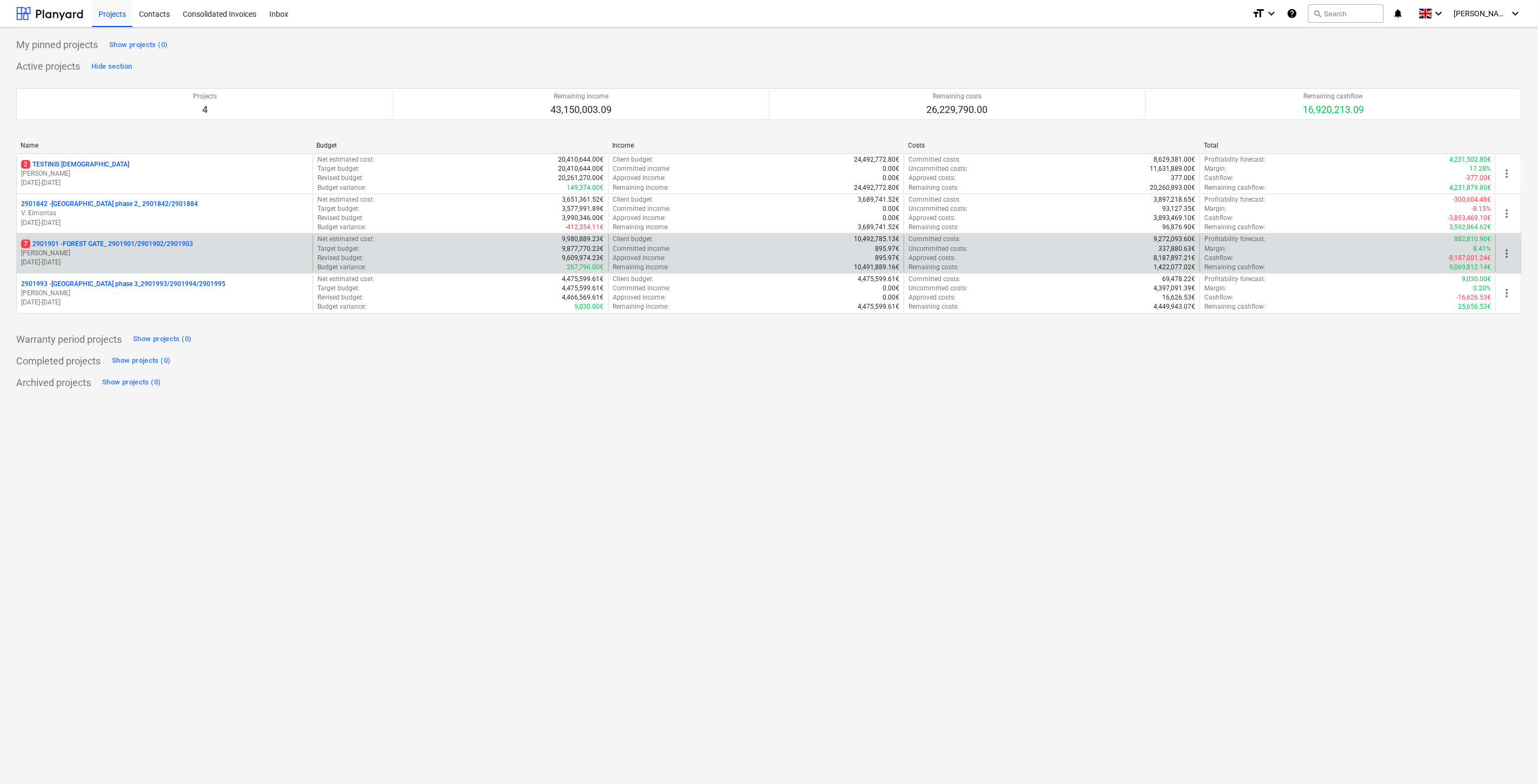
click at [100, 255] on p "[PERSON_NAME]" at bounding box center [164, 253] width 287 height 9
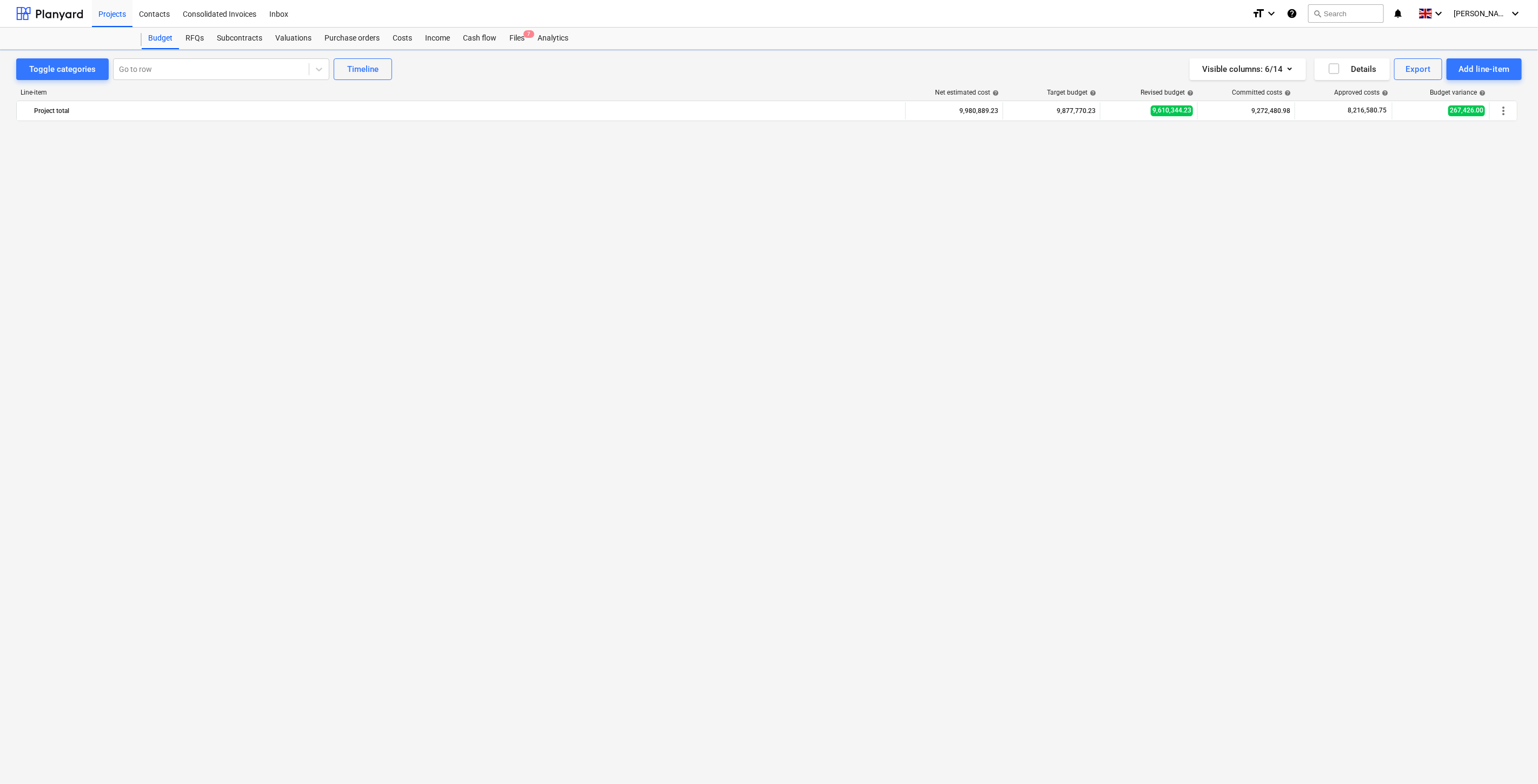
scroll to position [3353, 0]
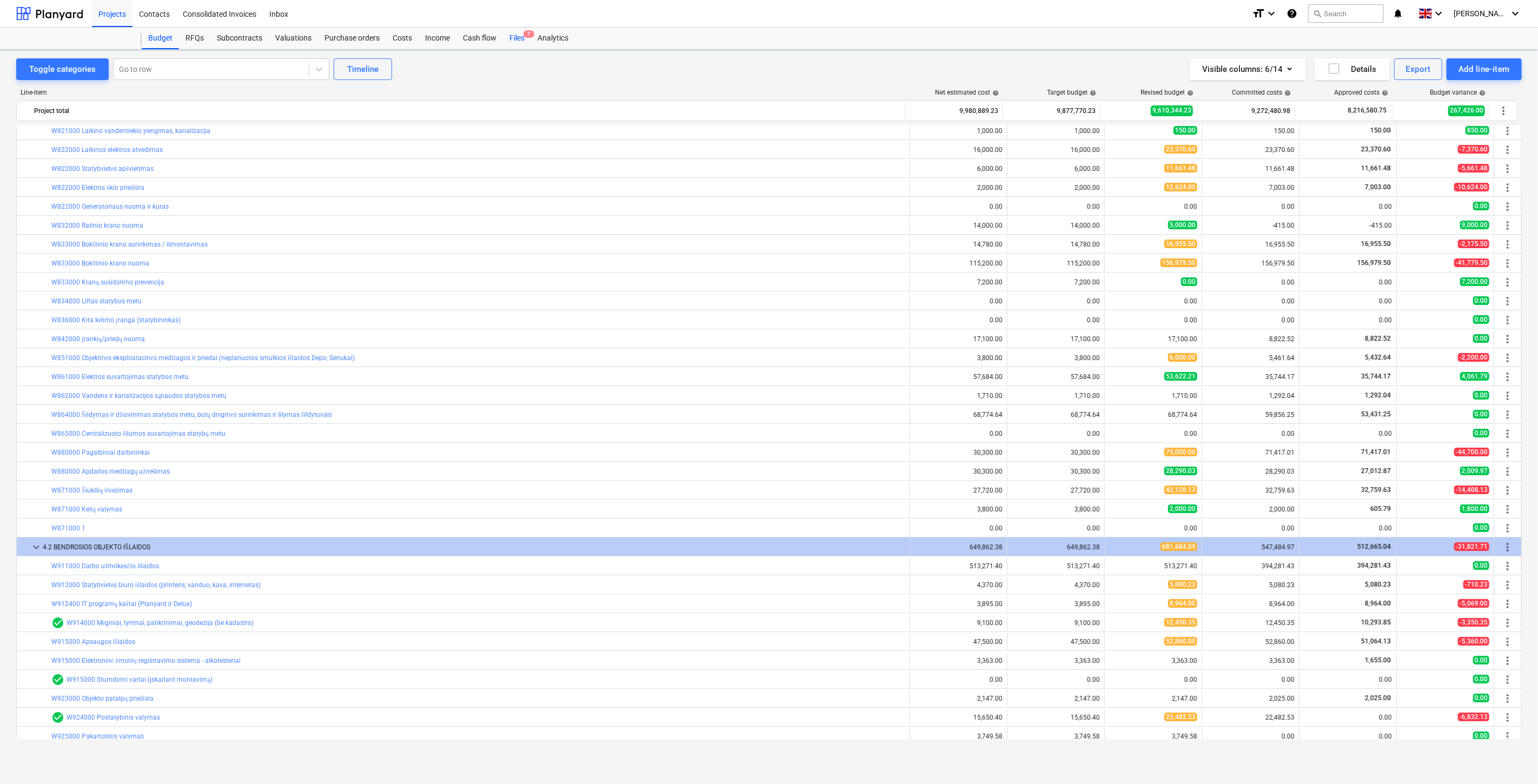
click at [519, 38] on div "Files 7" at bounding box center [517, 38] width 28 height 22
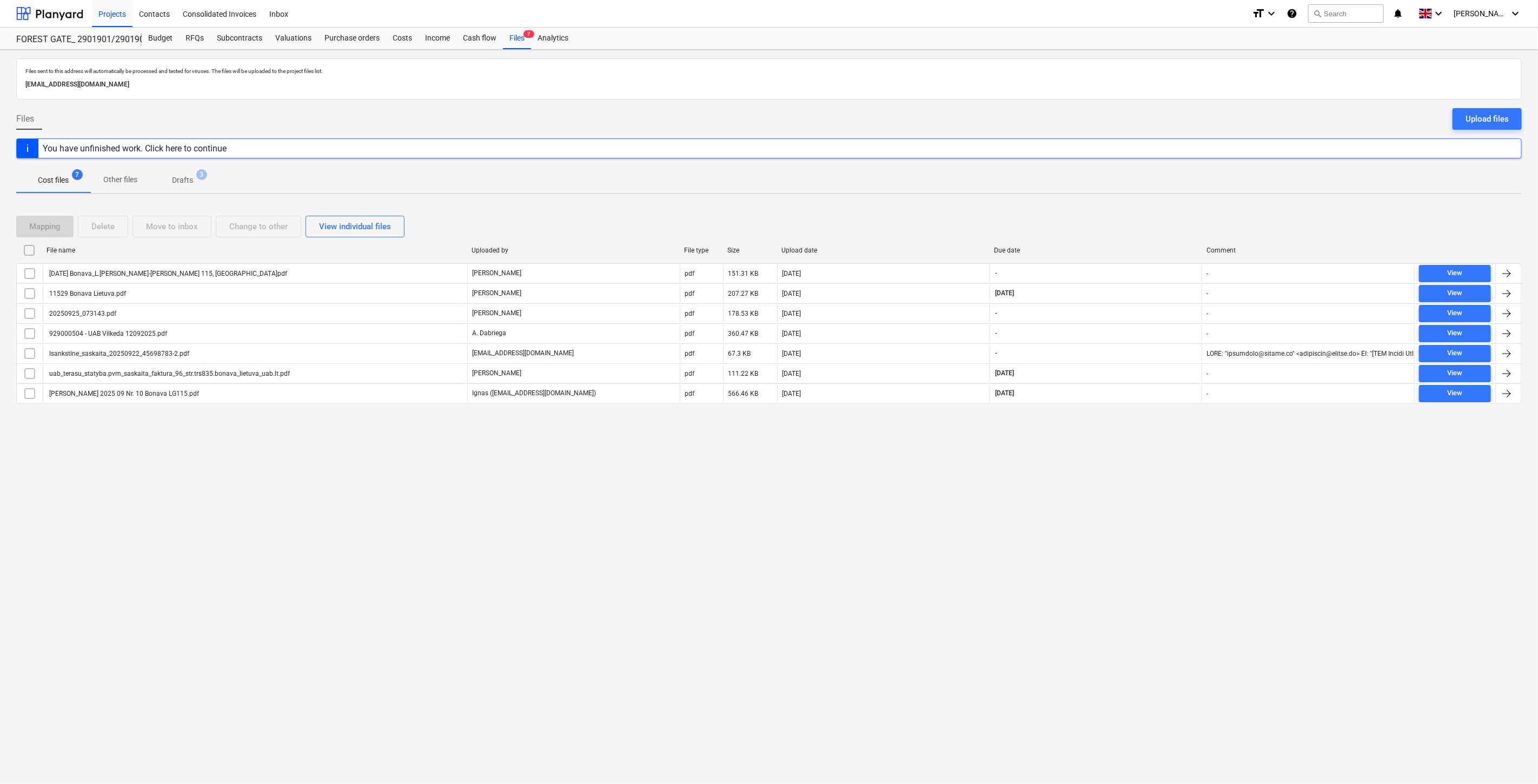
drag, startPoint x: 348, startPoint y: 46, endPoint x: 431, endPoint y: 10, distance: 90.5
click at [348, 46] on div "Purchase orders" at bounding box center [352, 38] width 68 height 22
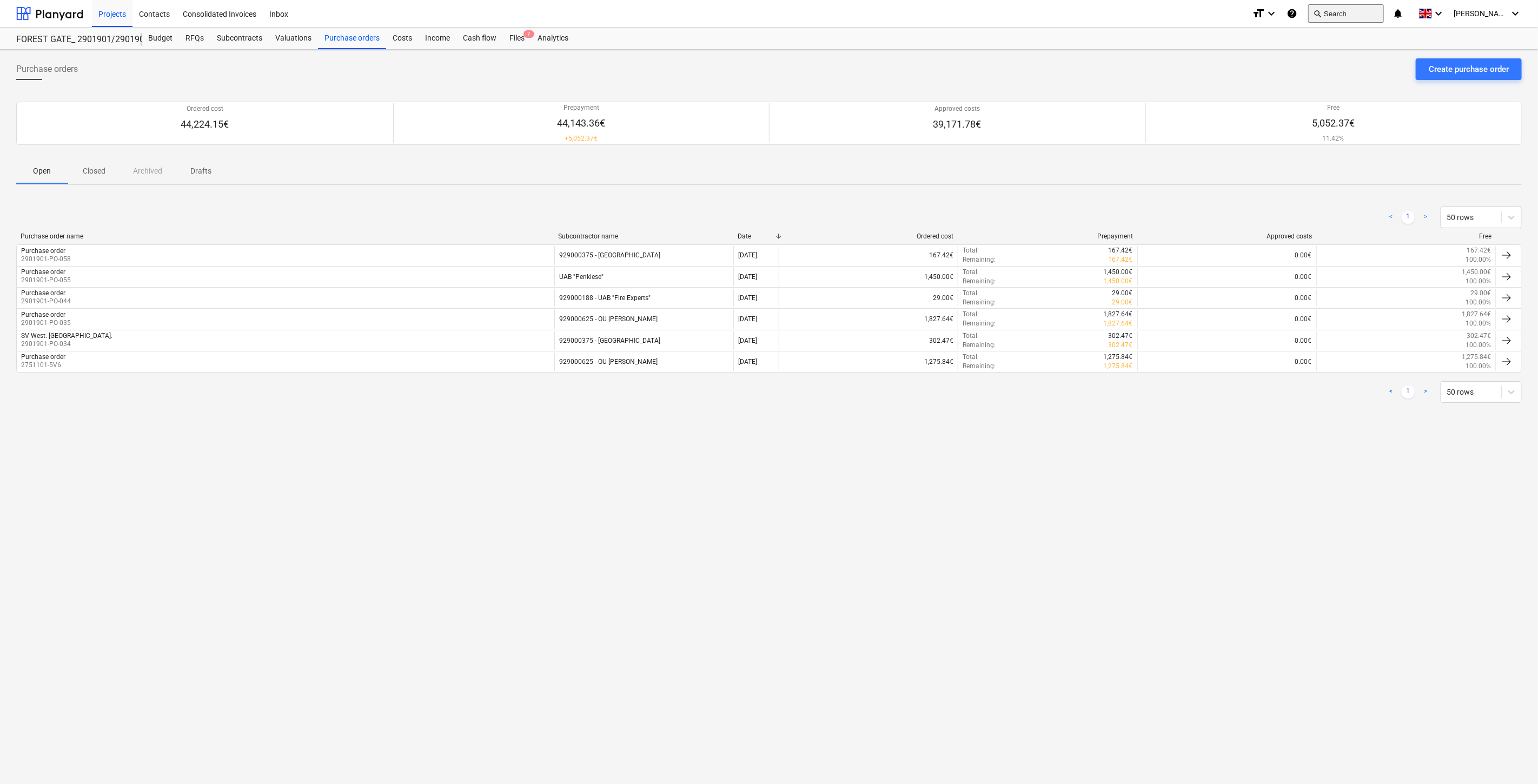
click at [1335, 8] on button "search Search" at bounding box center [1346, 14] width 76 height 18
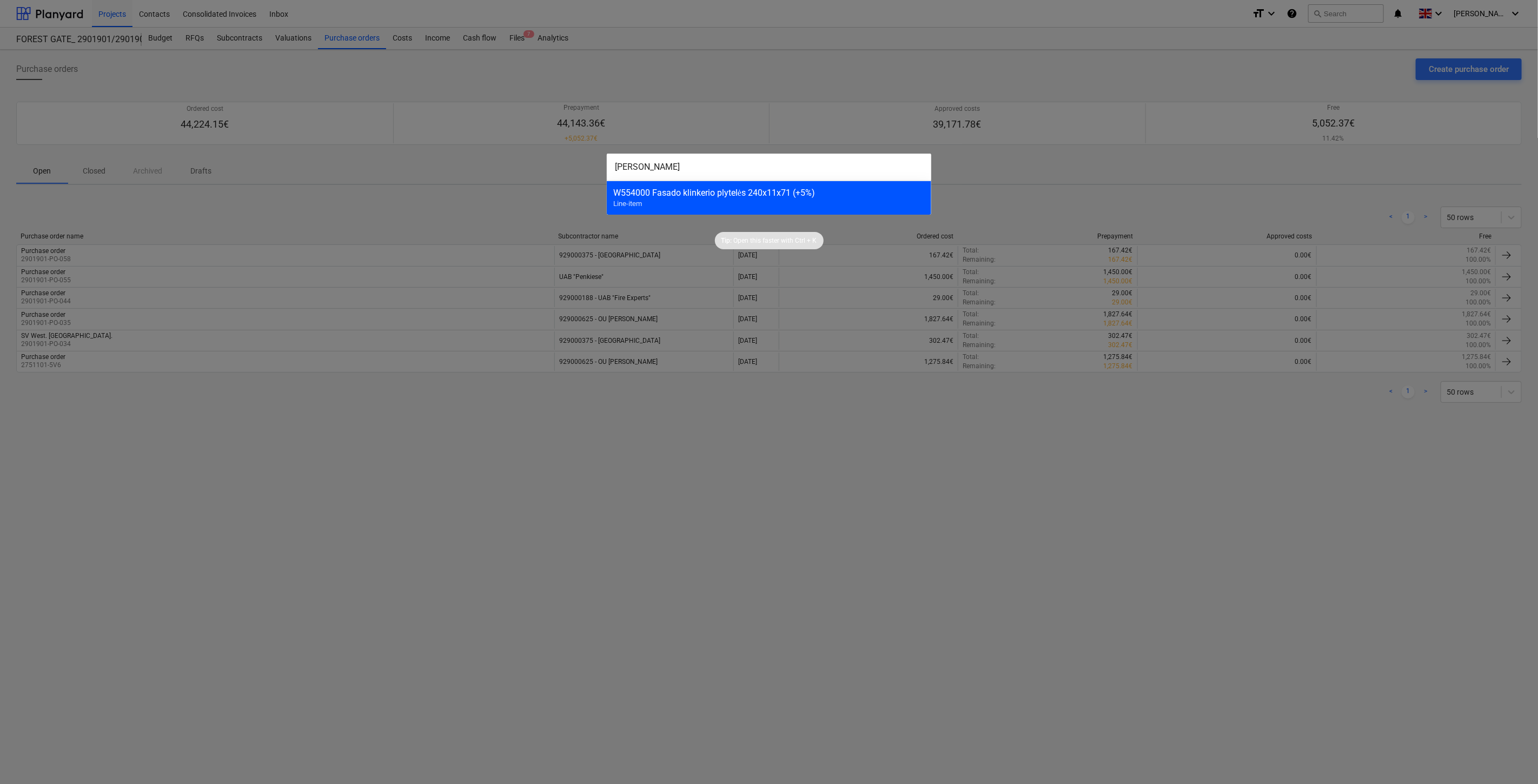
type input "Klinkera"
click at [844, 193] on div "W554000 Fasado klinkerio plytelės 240x11x71 (+5%)" at bounding box center [769, 193] width 312 height 10
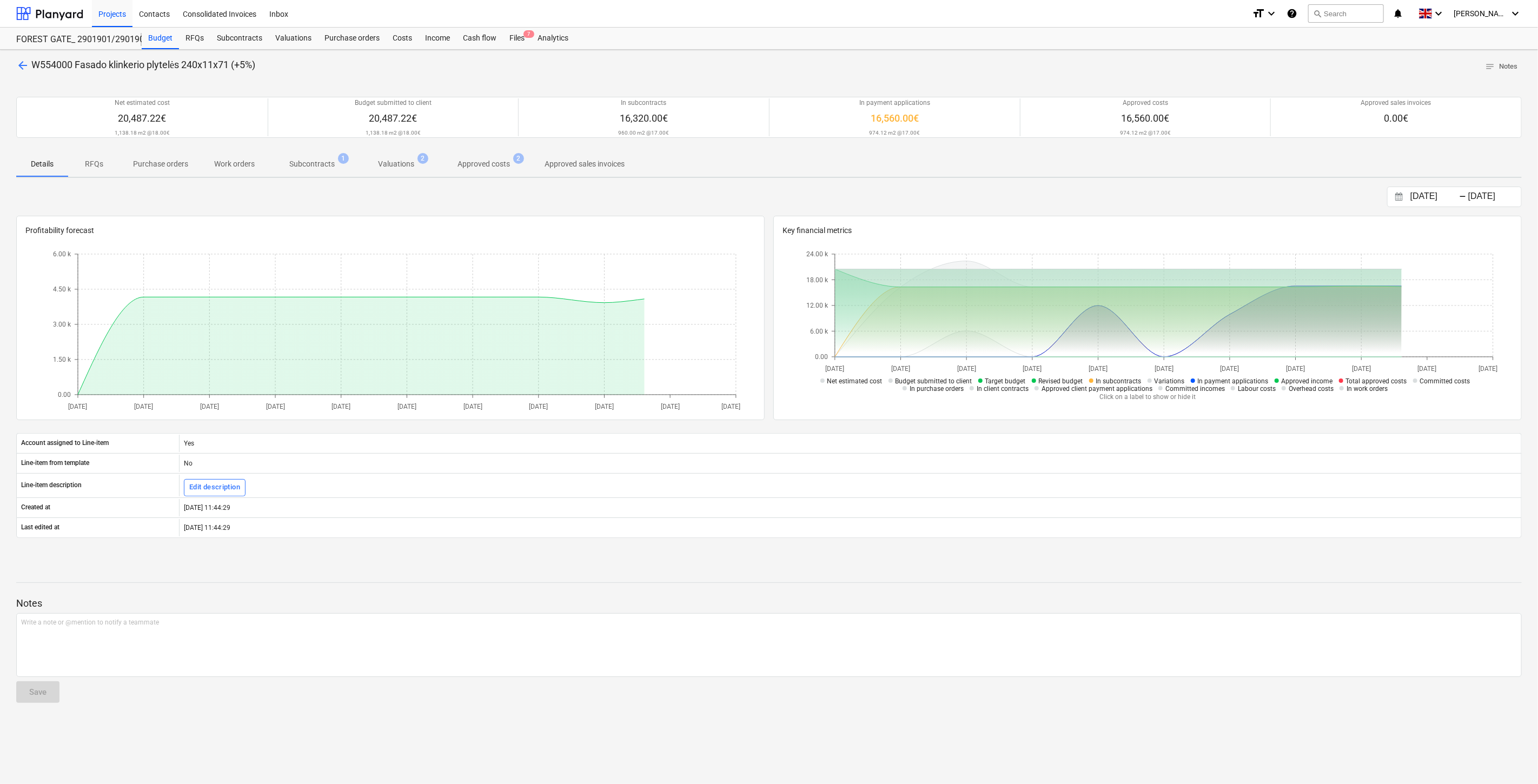
click at [485, 156] on span "Approved costs 2" at bounding box center [484, 164] width 96 height 20
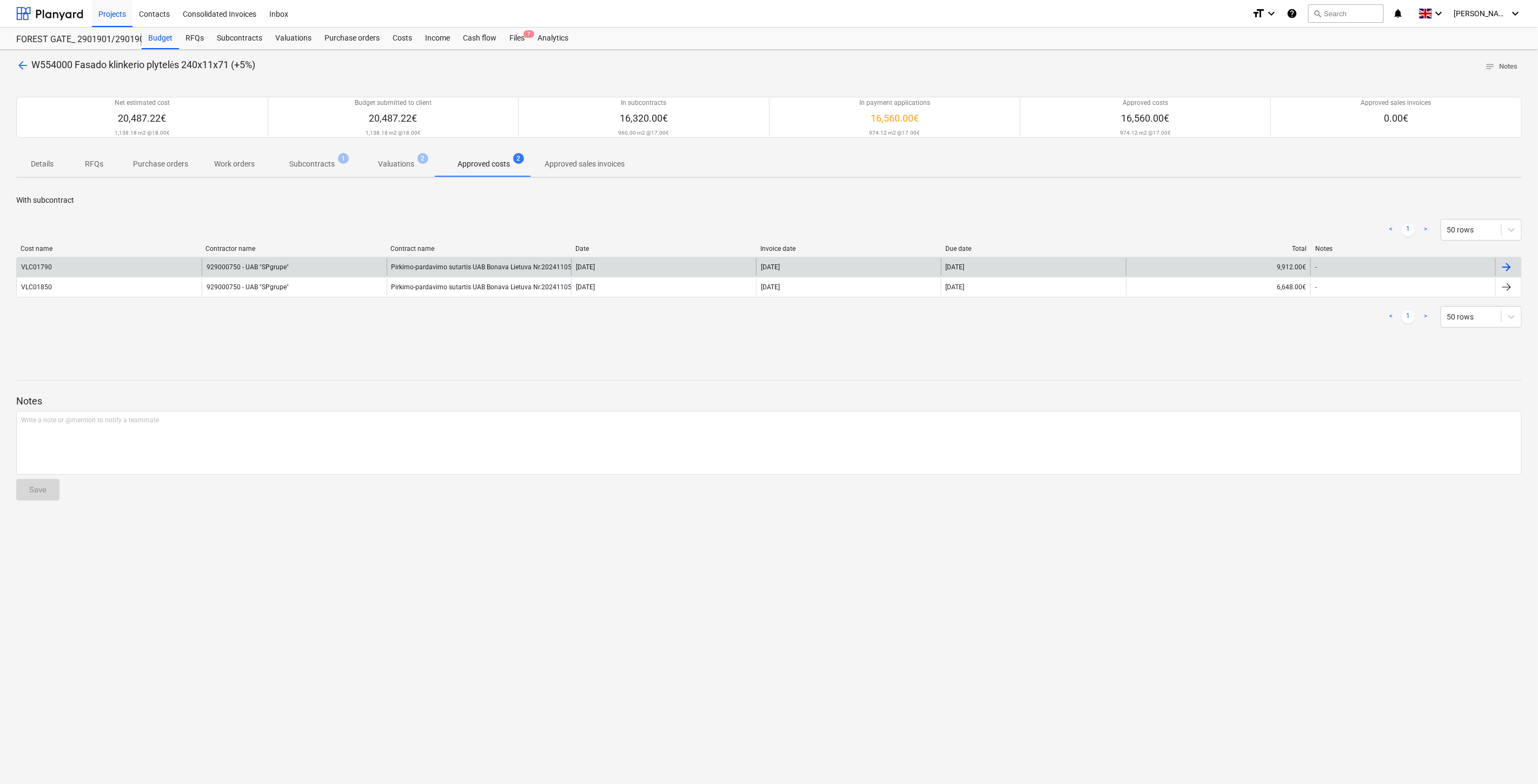
click at [259, 265] on div "929000750 - UAB "SPgrupe"" at bounding box center [294, 267] width 185 height 17
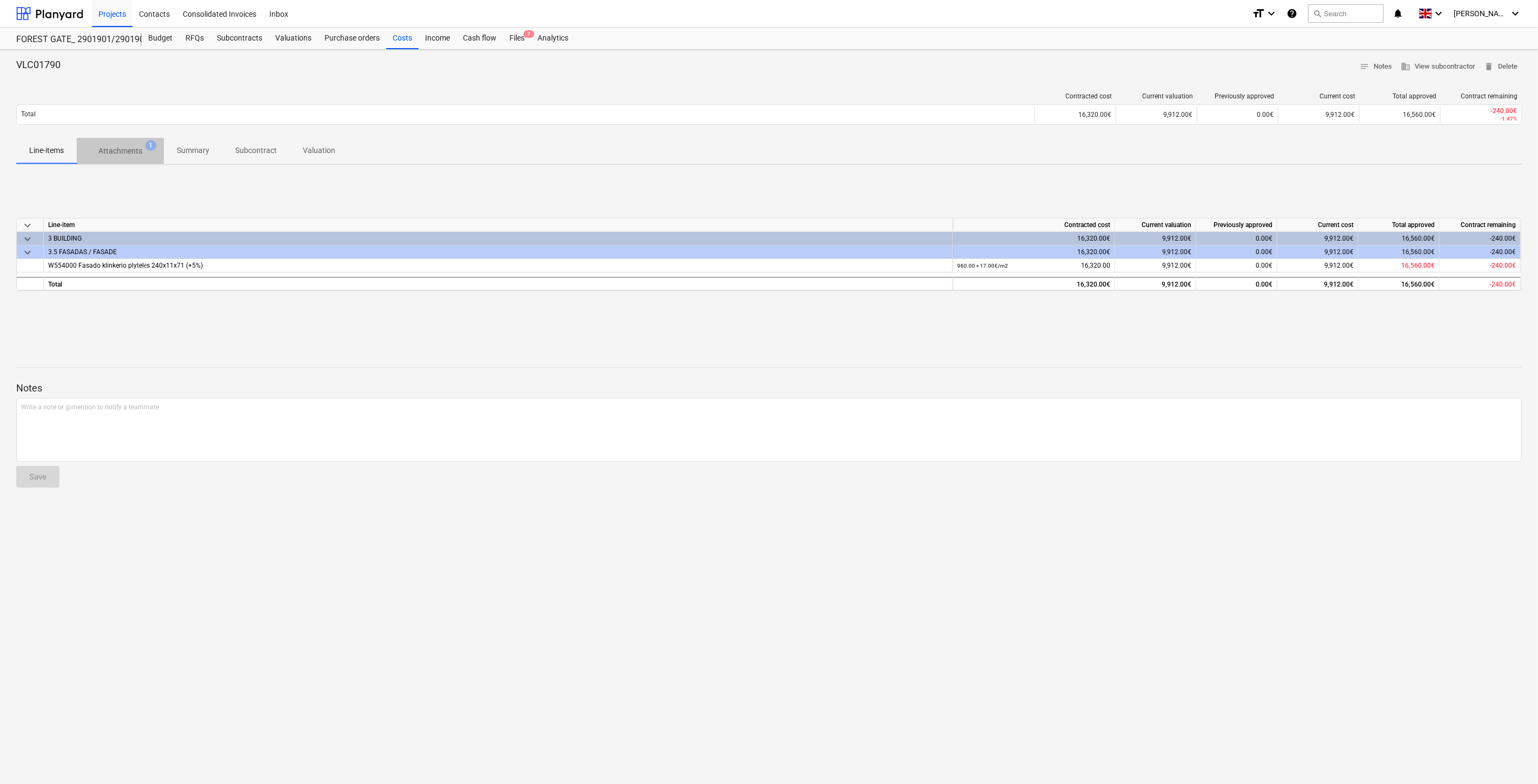
click at [122, 153] on p "Attachments" at bounding box center [120, 151] width 44 height 11
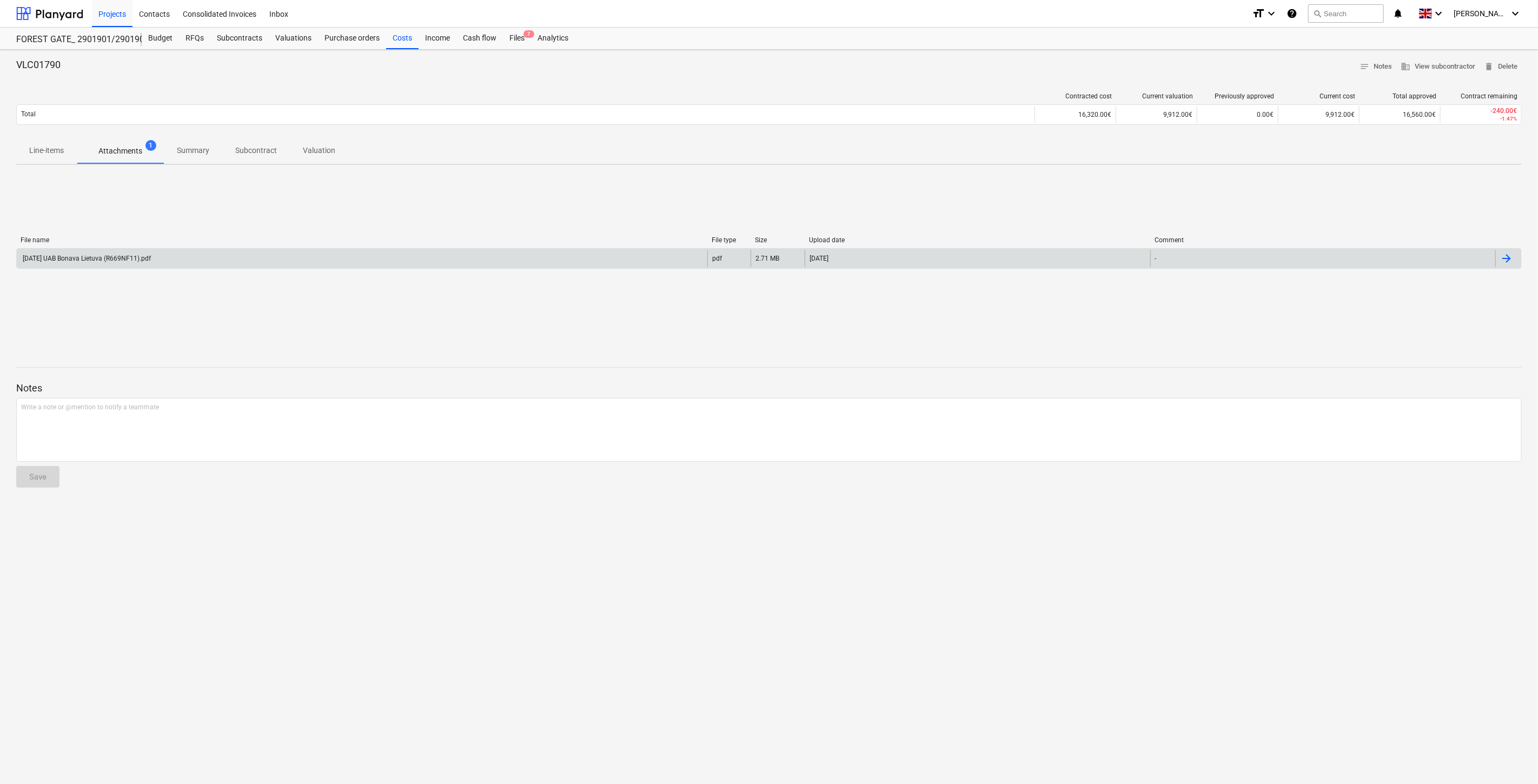
click at [156, 251] on div "[DATE] UAB Bonava Lietuva (R669NF11).pdf" at bounding box center [362, 258] width 691 height 17
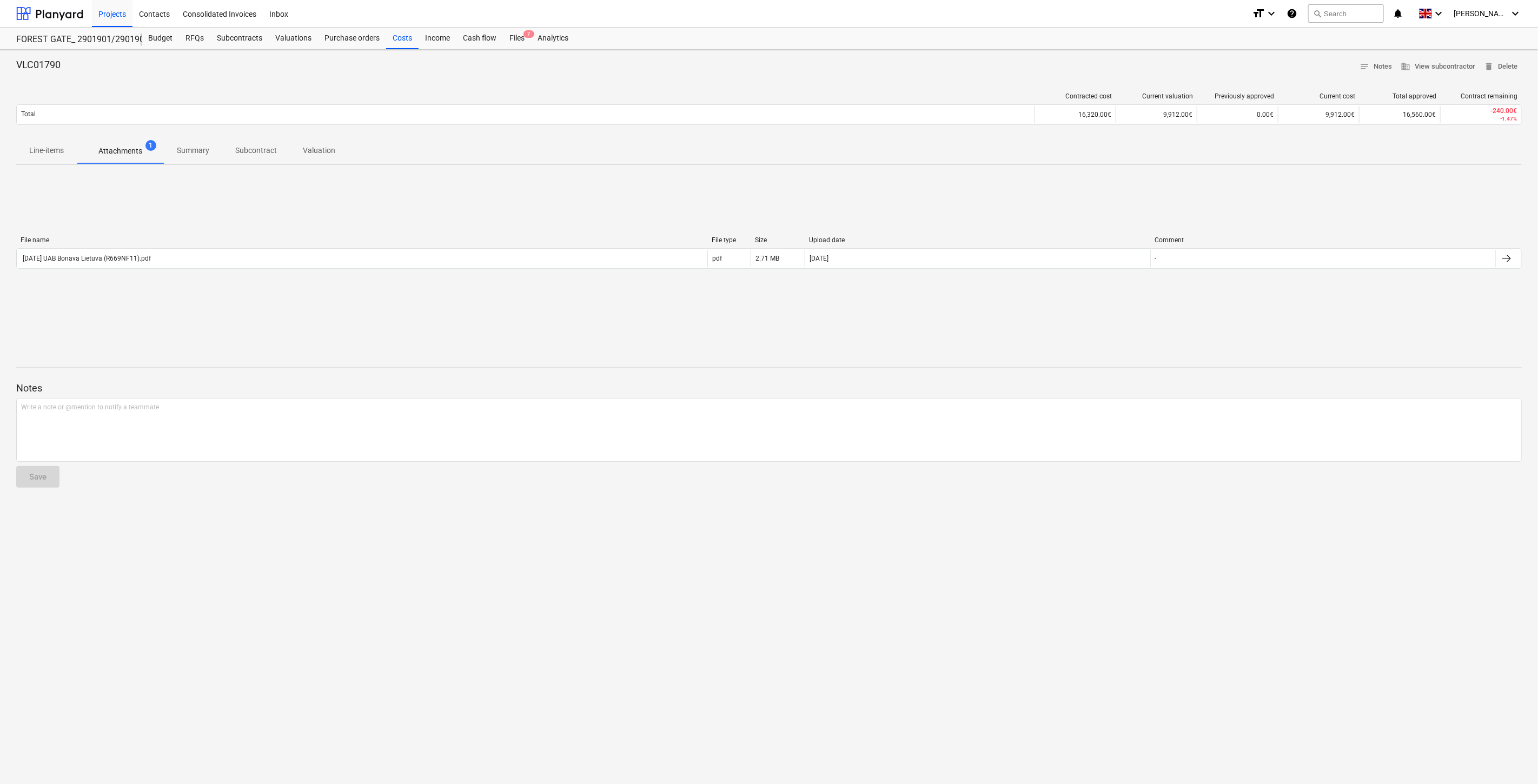
click at [1282, 192] on div "File name File type Size Upload date Comment [DATE] UAB Bonava Lietuva (R669NF1…" at bounding box center [769, 255] width 1506 height 162
drag, startPoint x: 742, startPoint y: 171, endPoint x: 583, endPoint y: 20, distance: 219.3
click at [739, 164] on div "VLC01790 notes Notes business View subcontractor delete Delete Contracted cost …" at bounding box center [769, 417] width 1538 height 734
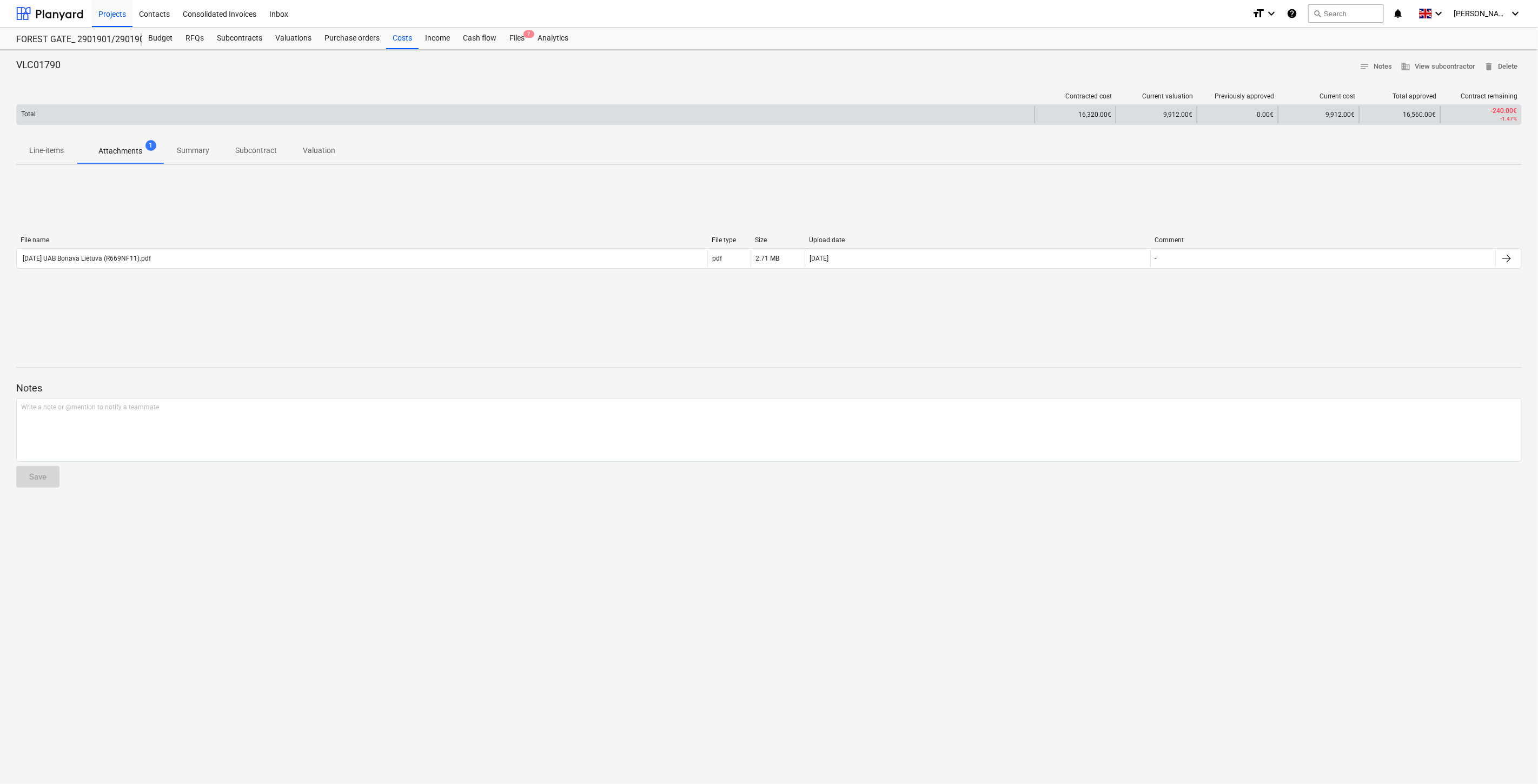
drag, startPoint x: 615, startPoint y: 169, endPoint x: 530, endPoint y: 116, distance: 100.2
click at [615, 169] on div "VLC01790 notes Notes business View subcontractor delete Delete Contracted cost …" at bounding box center [769, 417] width 1538 height 734
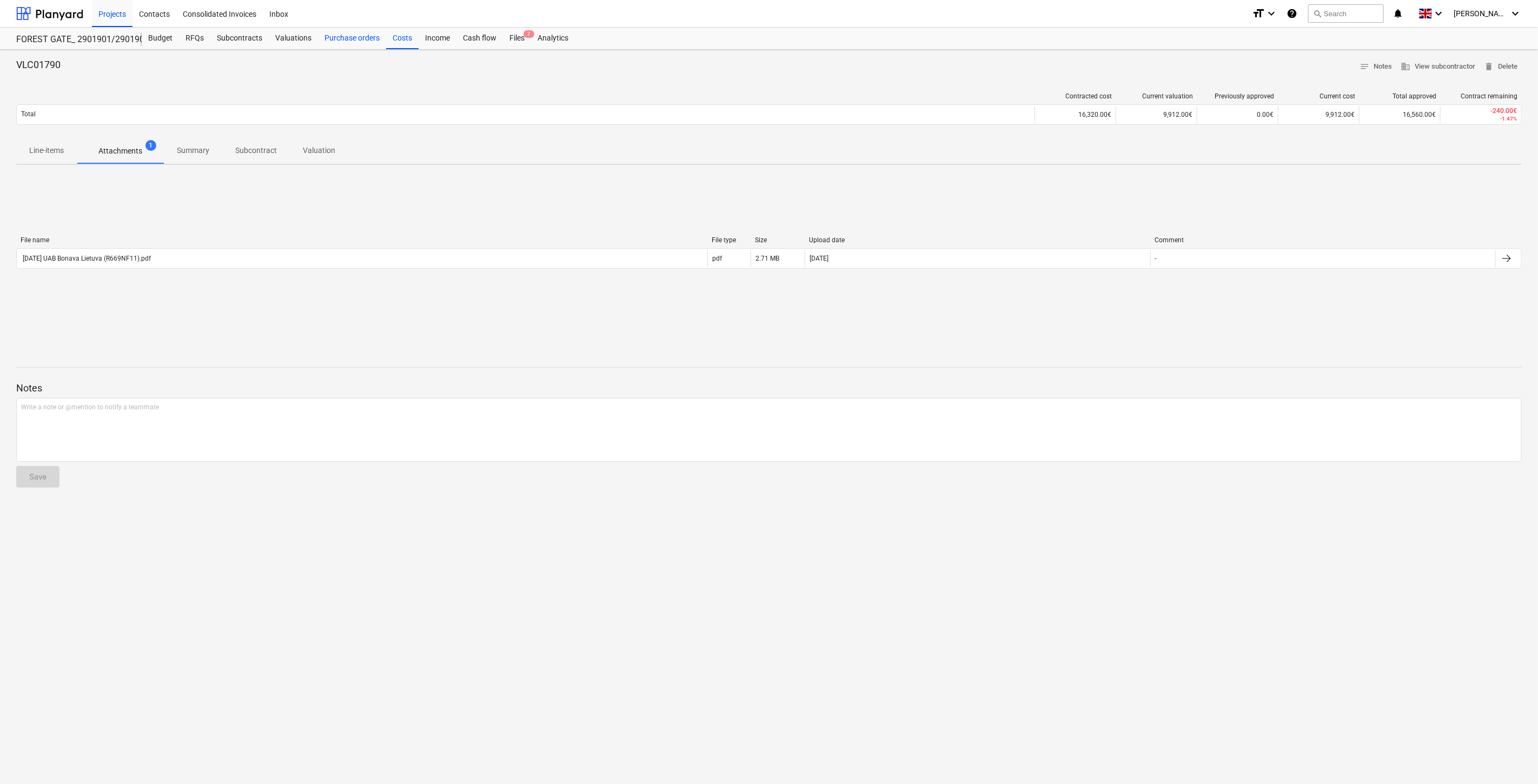
click at [354, 35] on div "Purchase orders" at bounding box center [352, 38] width 68 height 22
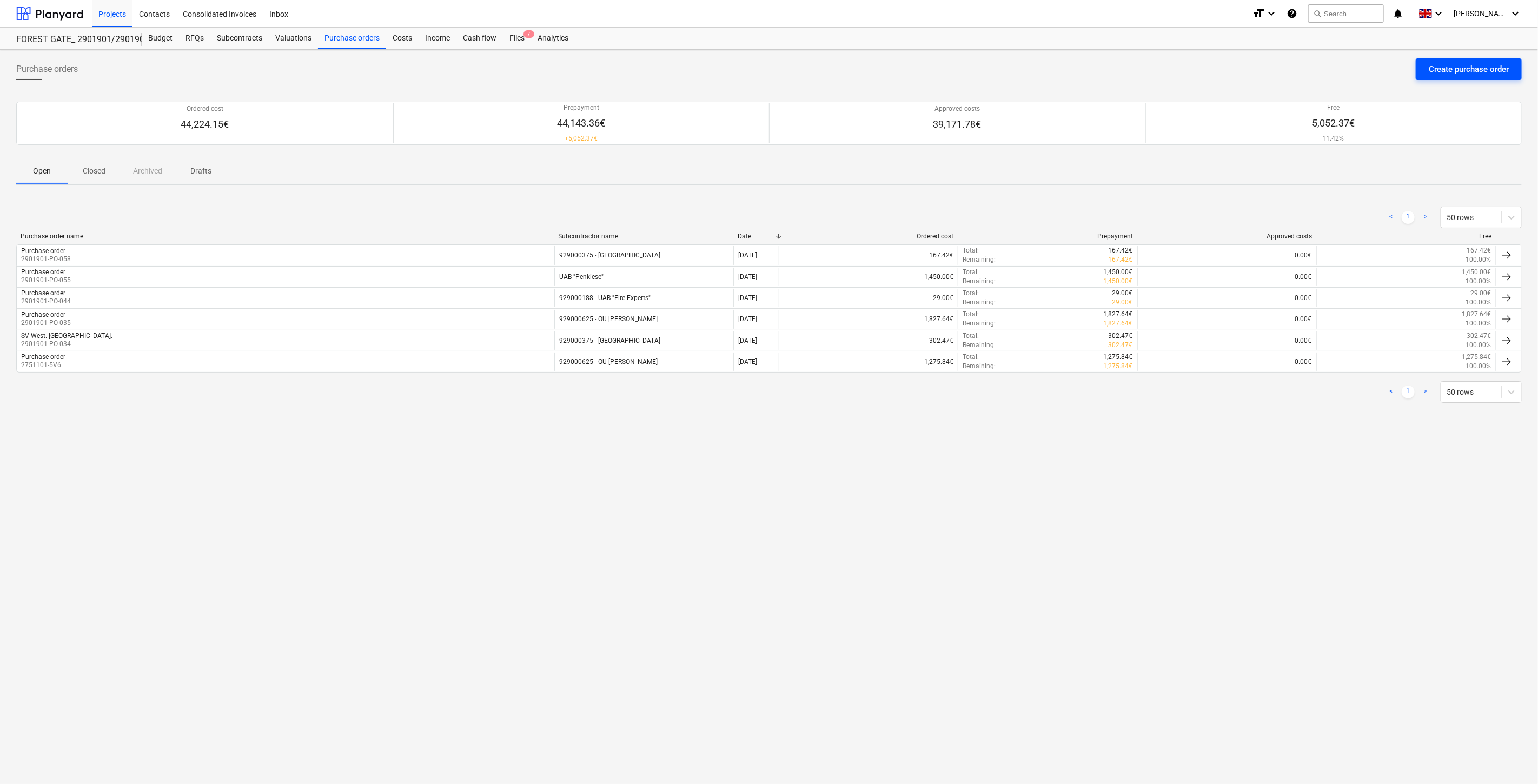
click at [1488, 67] on div "Create purchase order" at bounding box center [1469, 69] width 80 height 14
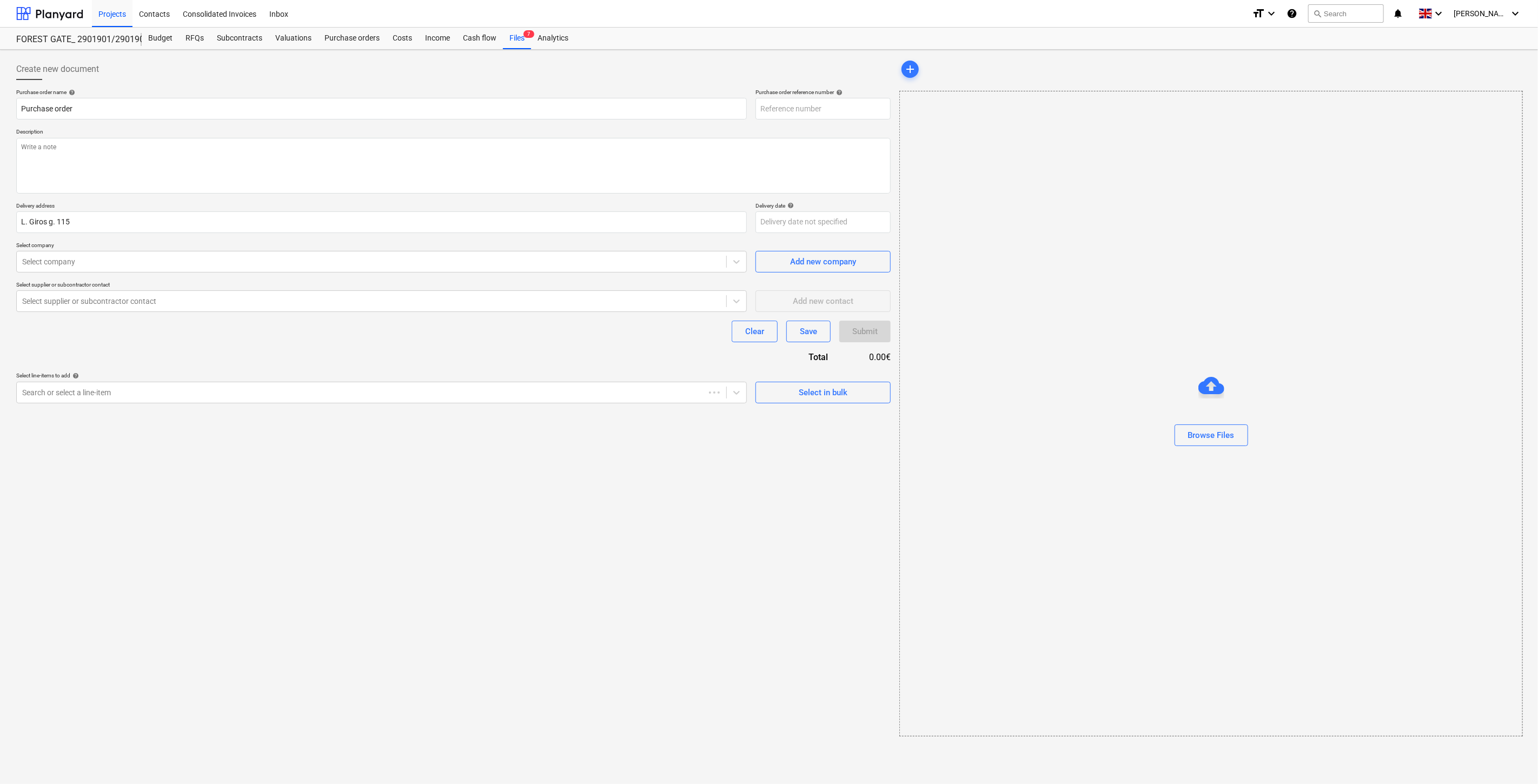
type textarea "x"
type input "2901901-PO-059"
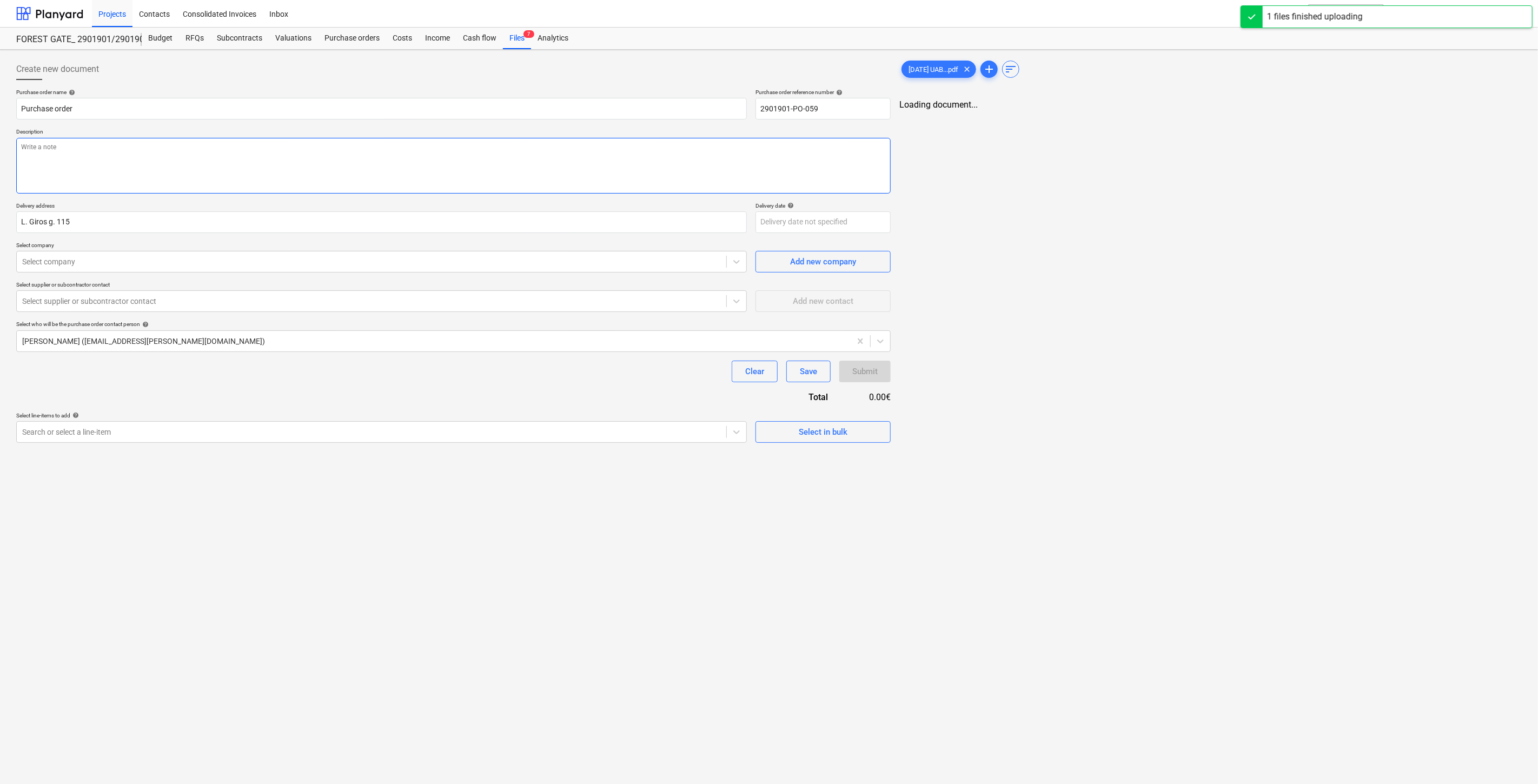
drag, startPoint x: 376, startPoint y: 151, endPoint x: 374, endPoint y: 157, distance: 6.3
click at [374, 157] on textarea at bounding box center [454, 166] width 875 height 56
type textarea "x"
type textarea "I"
type textarea "x"
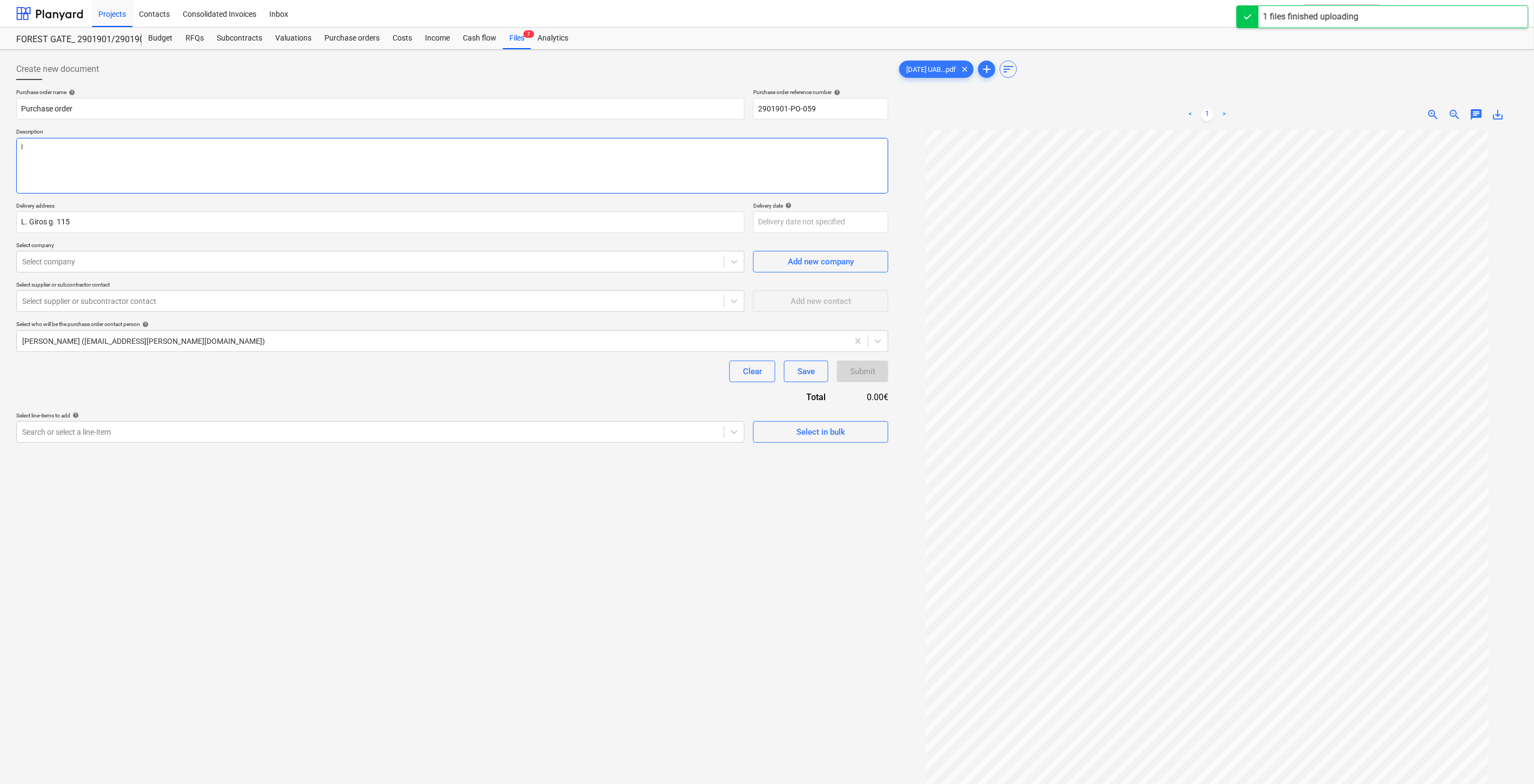
type textarea "Iš"
type textarea "x"
type textarea "Iša"
type textarea "x"
type textarea "Išan"
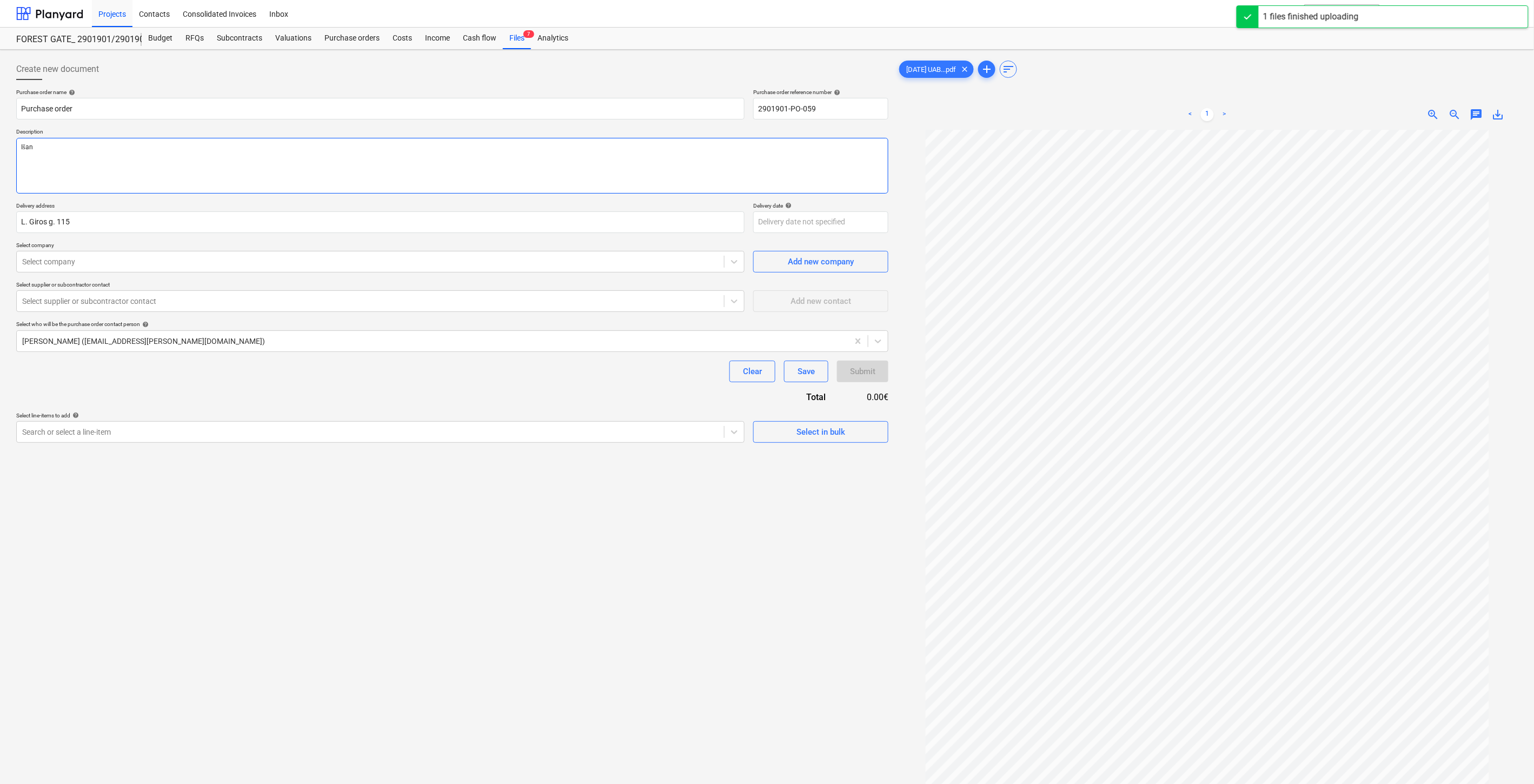
type textarea "x"
type textarea "Išanks"
type textarea "x"
type textarea "Išankst"
type textarea "x"
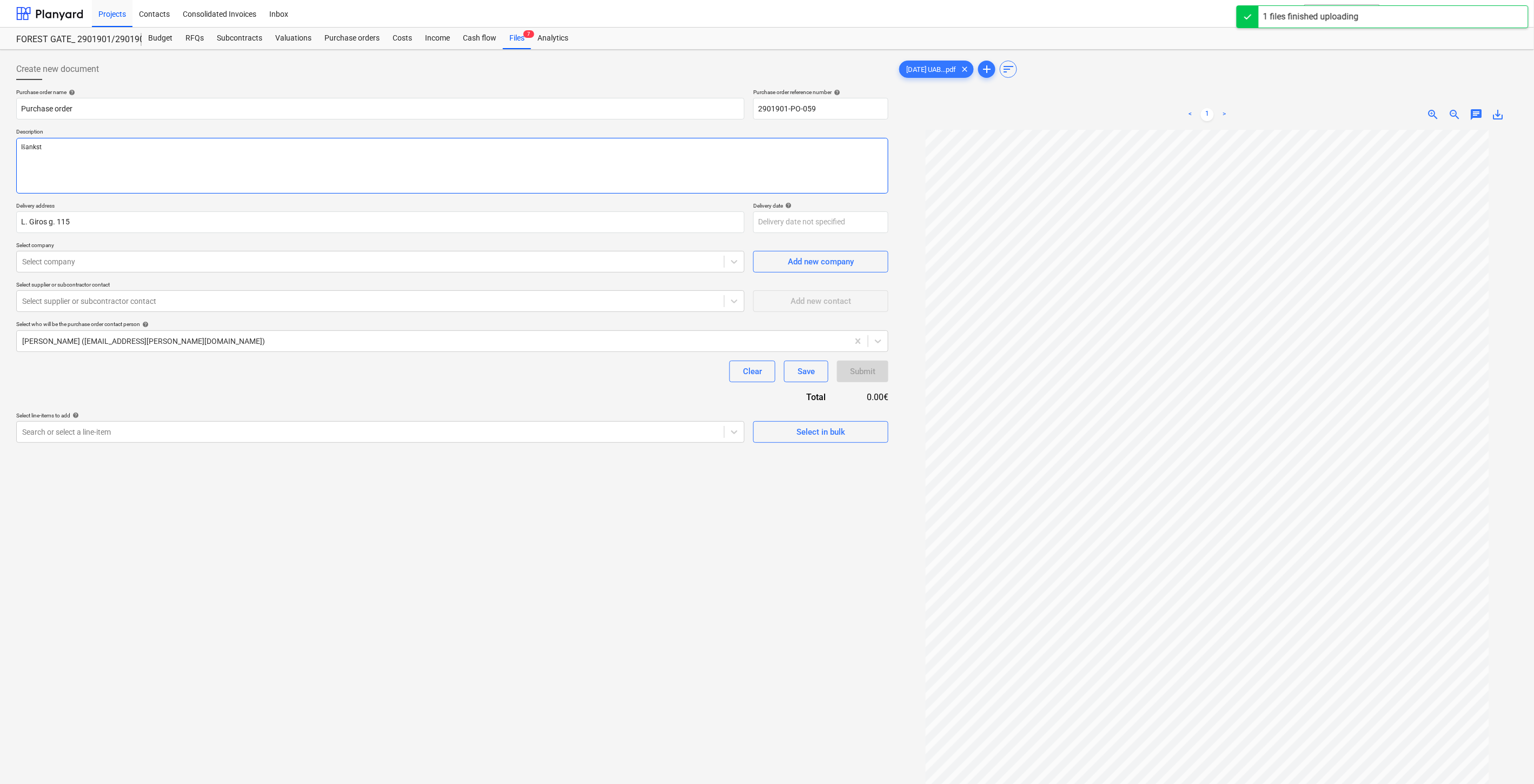
type textarea "Išanksti"
type textarea "x"
type textarea "Išankstinė"
type textarea "x"
type textarea "Išankstinė"
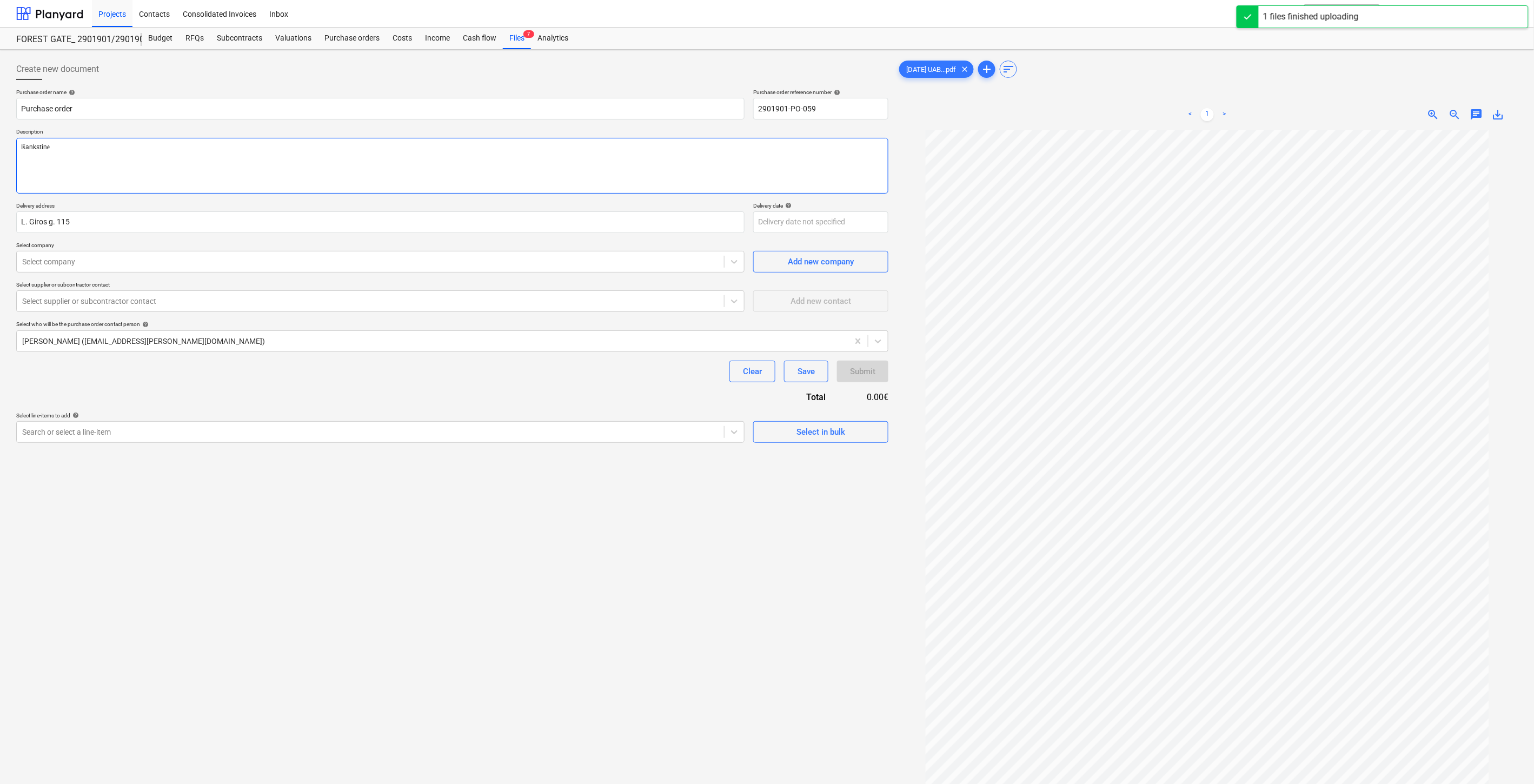
type textarea "x"
type textarea "Išankstinė s"
type textarea "x"
type textarea "Išankstinė sąs"
type textarea "x"
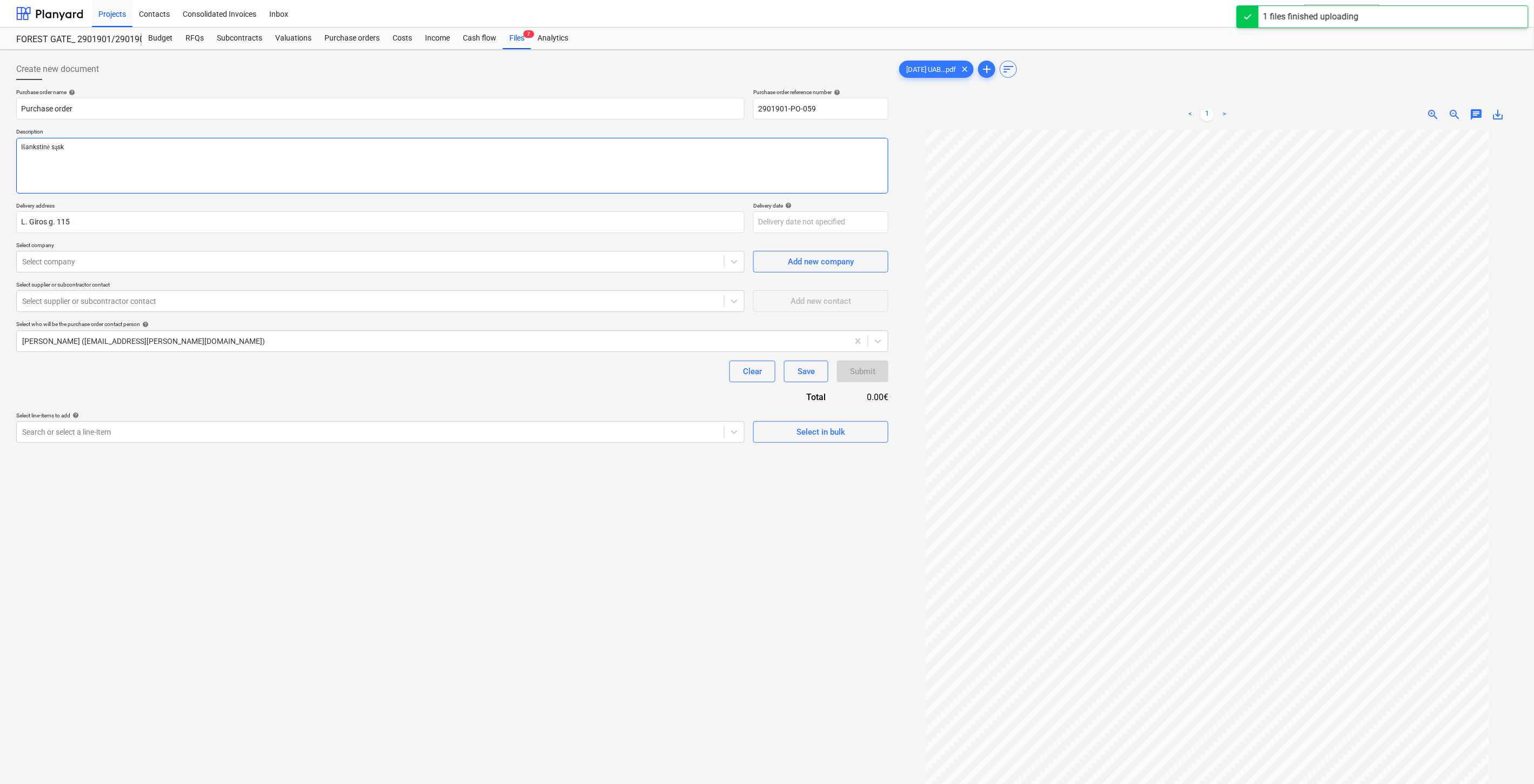
type textarea "Išankstinė sąska"
type textarea "x"
type textarea "Išankstinė sąskai"
type textarea "x"
type textarea "Išankstinė sąskait"
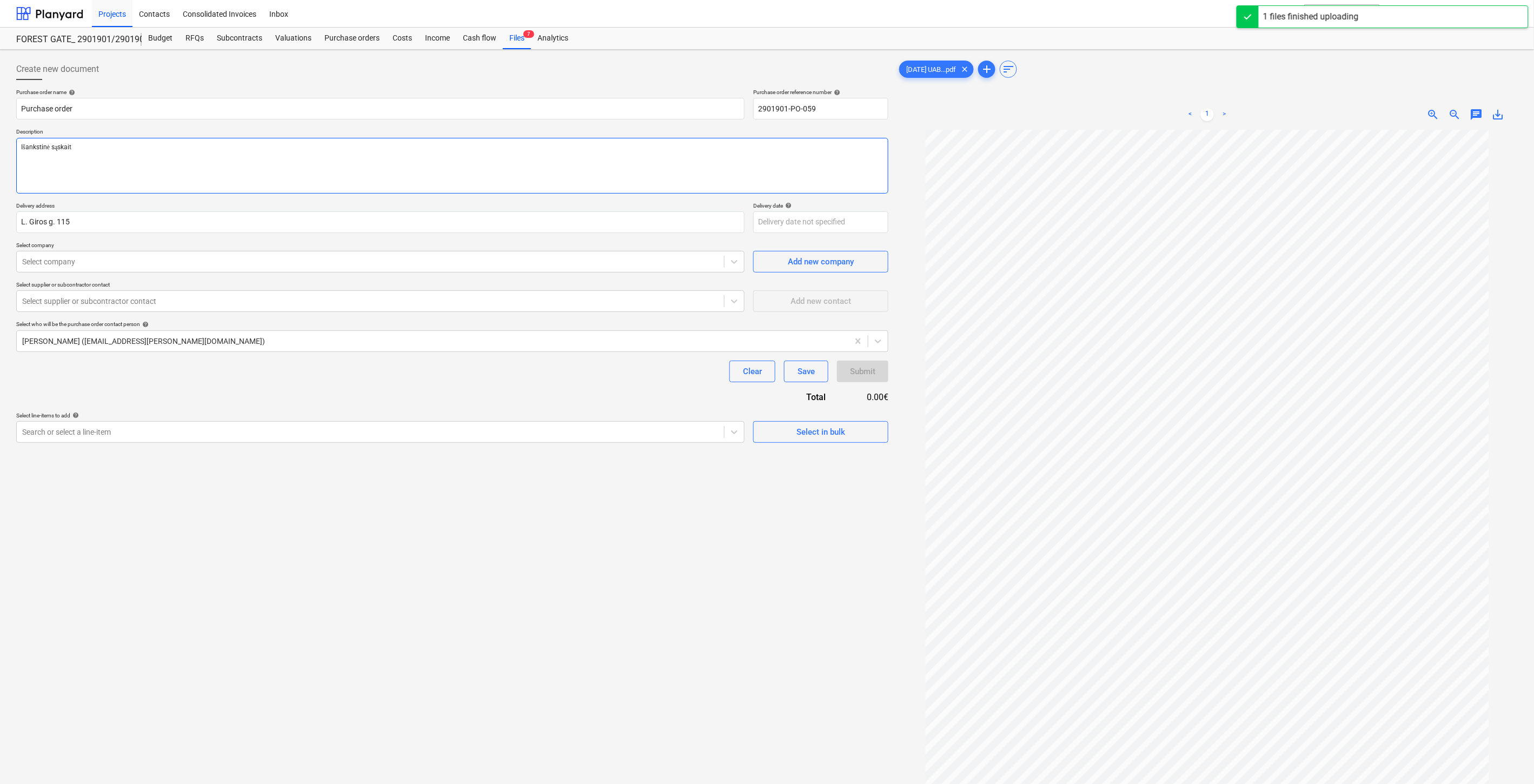
type textarea "x"
type textarea "Išankstinė sąskaita"
type textarea "x"
type textarea "Išankstinė sąskaita"
type textarea "x"
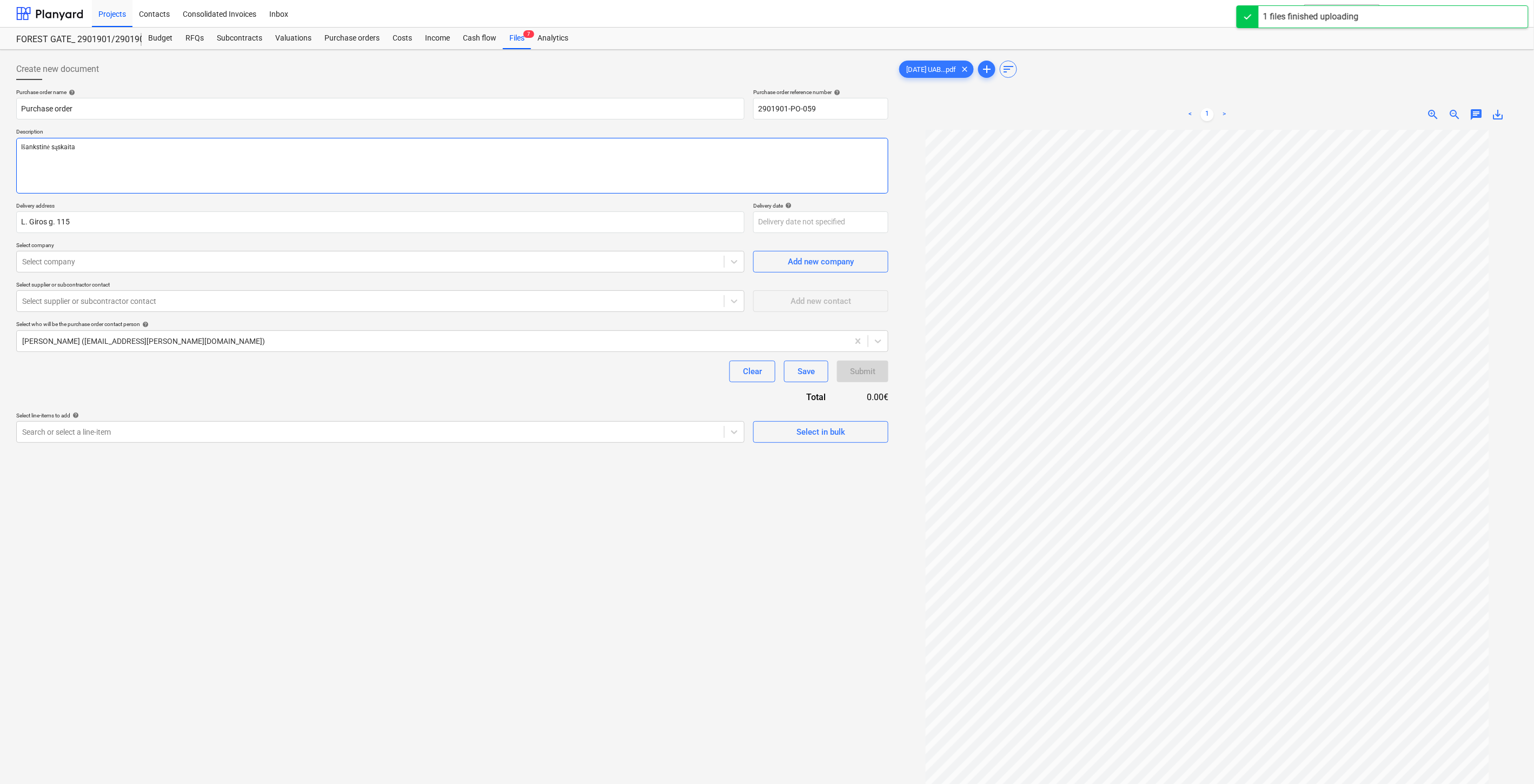
type textarea "Išankstinė sąskaita u"
type textarea "x"
type textarea "Išankstinė sąskaita už"
type textarea "x"
type textarea "Išankstinė sąskaita už"
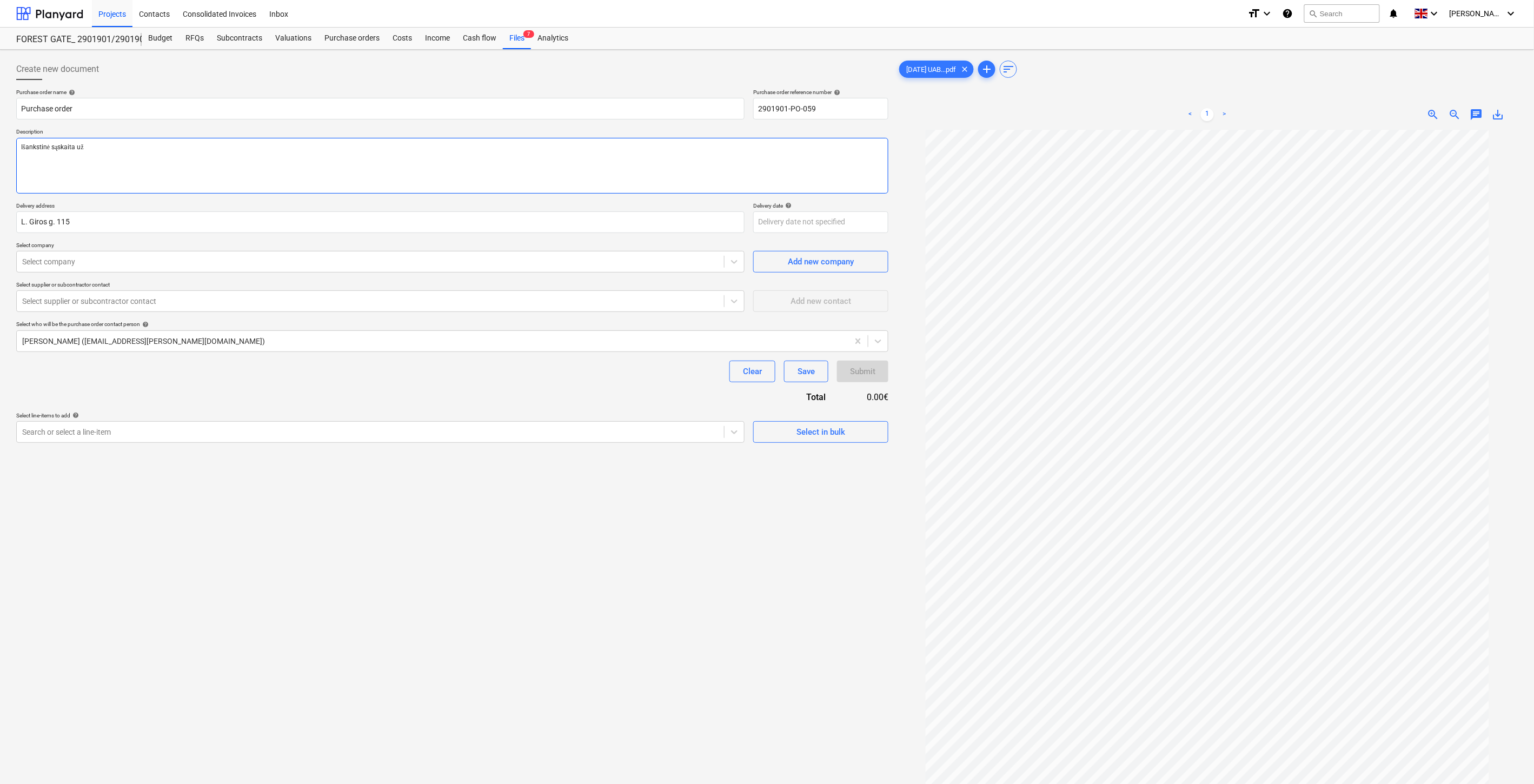
type textarea "x"
type textarea "Išankstinė sąskaita už k"
type textarea "x"
type textarea "Išankstinė sąskaita už kl"
type textarea "x"
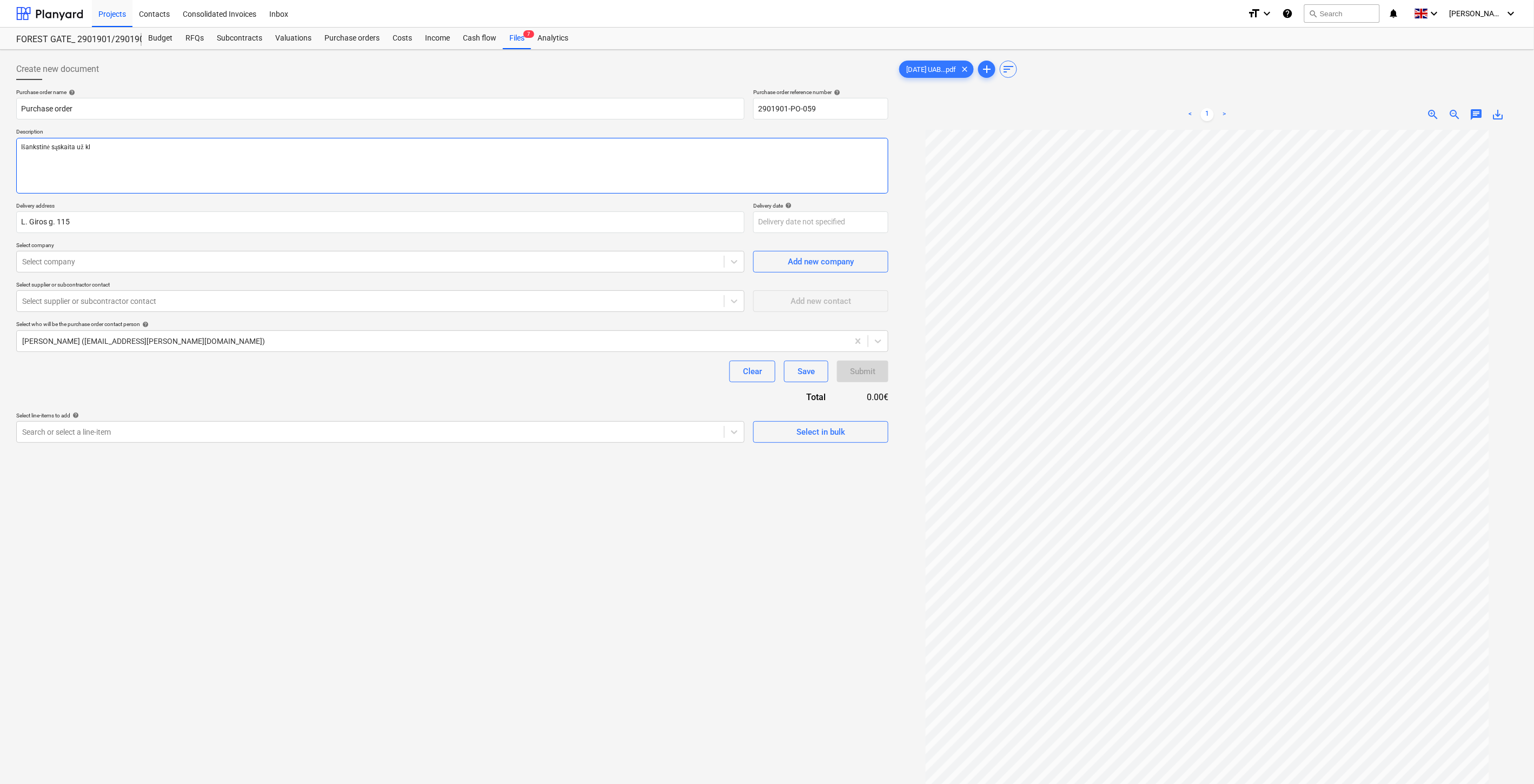
type textarea "Išankstinė sąskaita už kli"
type textarea "x"
type textarea "Išankstinė sąskaita už klin"
type textarea "x"
type textarea "Išankstinė sąskaita už [PERSON_NAME]"
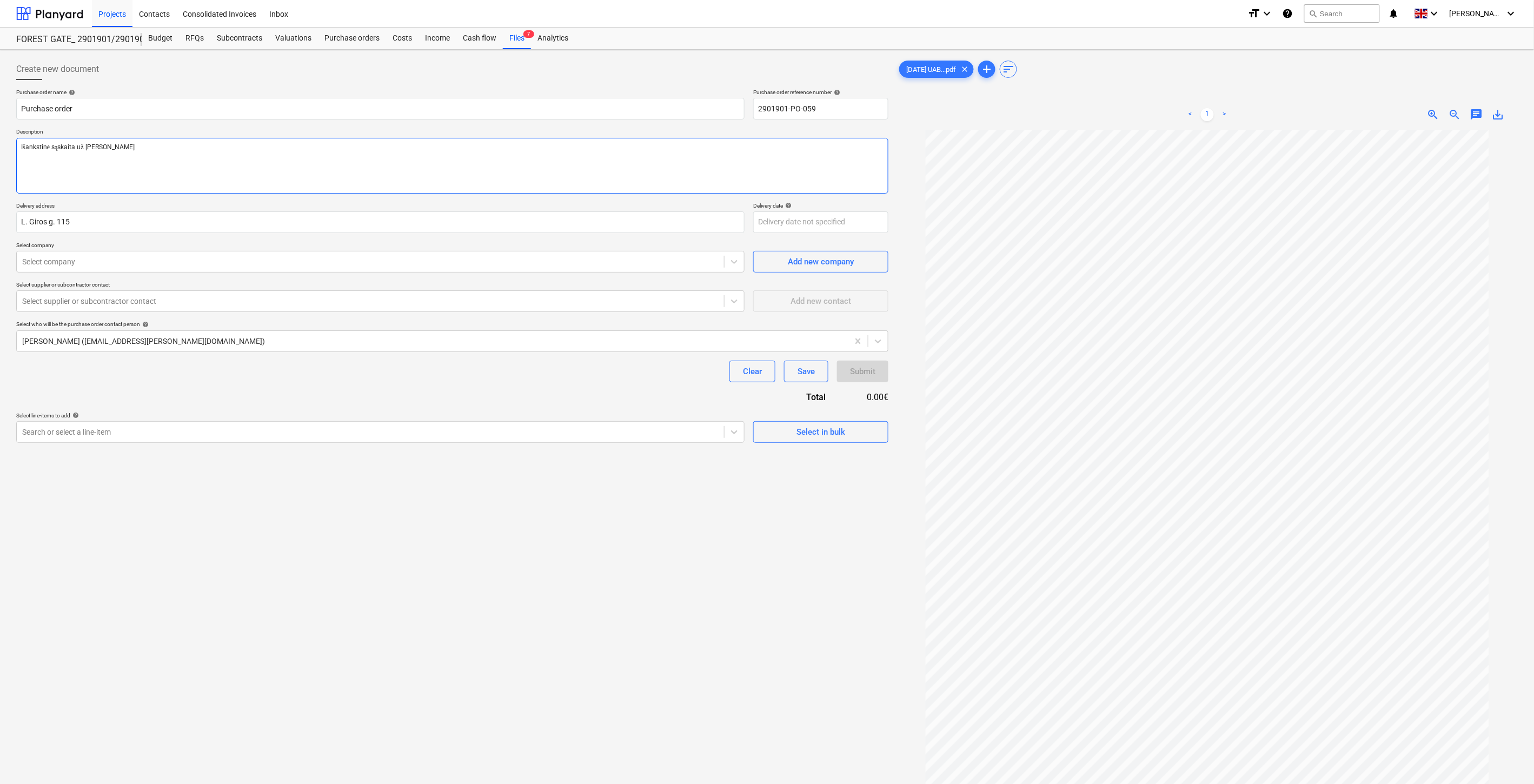
type textarea "x"
type textarea "Išankstinė sąskaita už [PERSON_NAME]"
type textarea "x"
type textarea "Išankstinė sąskaita už [PERSON_NAME]"
type textarea "x"
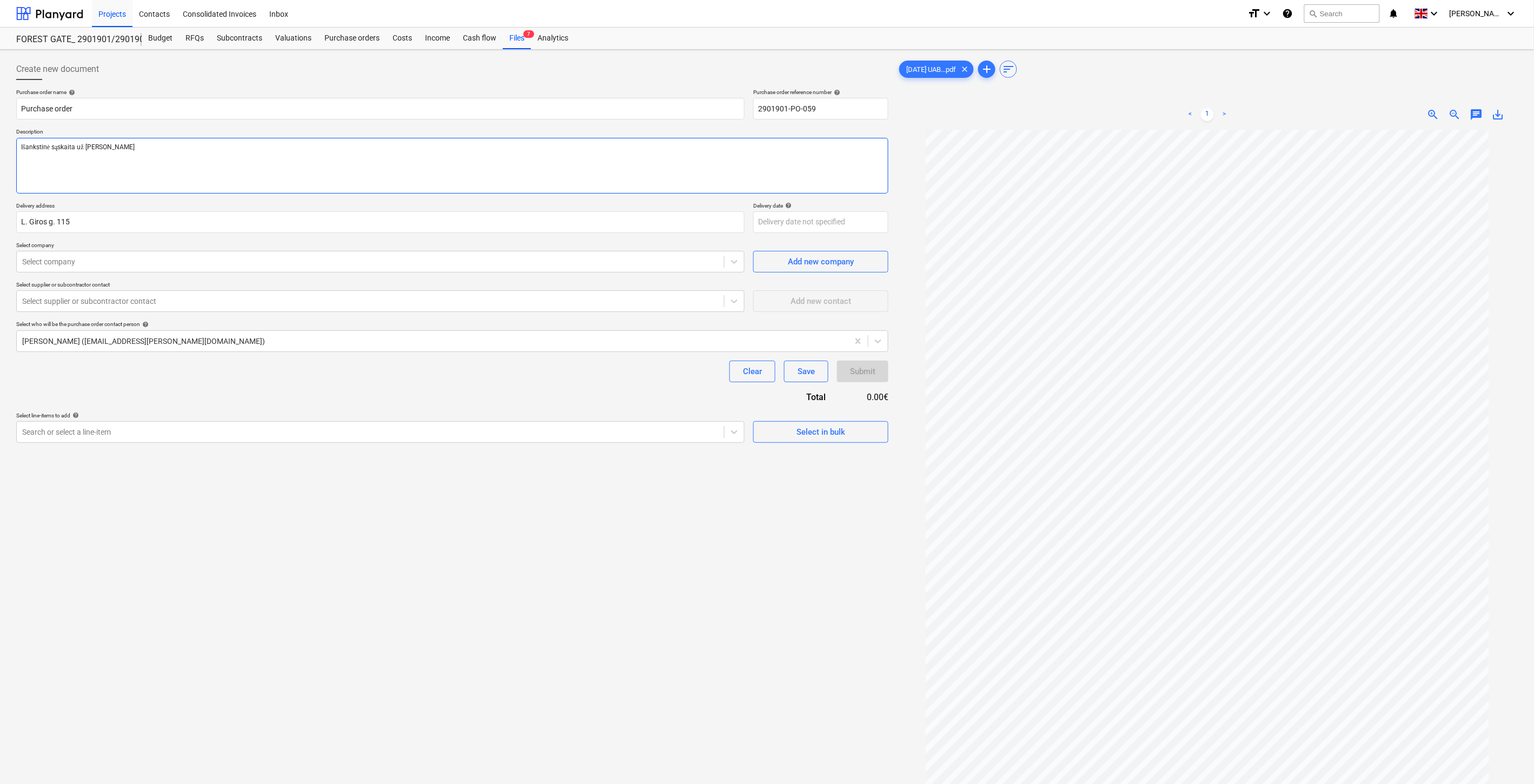
type textarea "Išankstinė sąskaita už klinkerį"
type textarea "x"
type textarea "Išankstinė sąskaita už klinkerį."
type textarea "x"
type textarea "Išankstinė sąskaita už klinkerį."
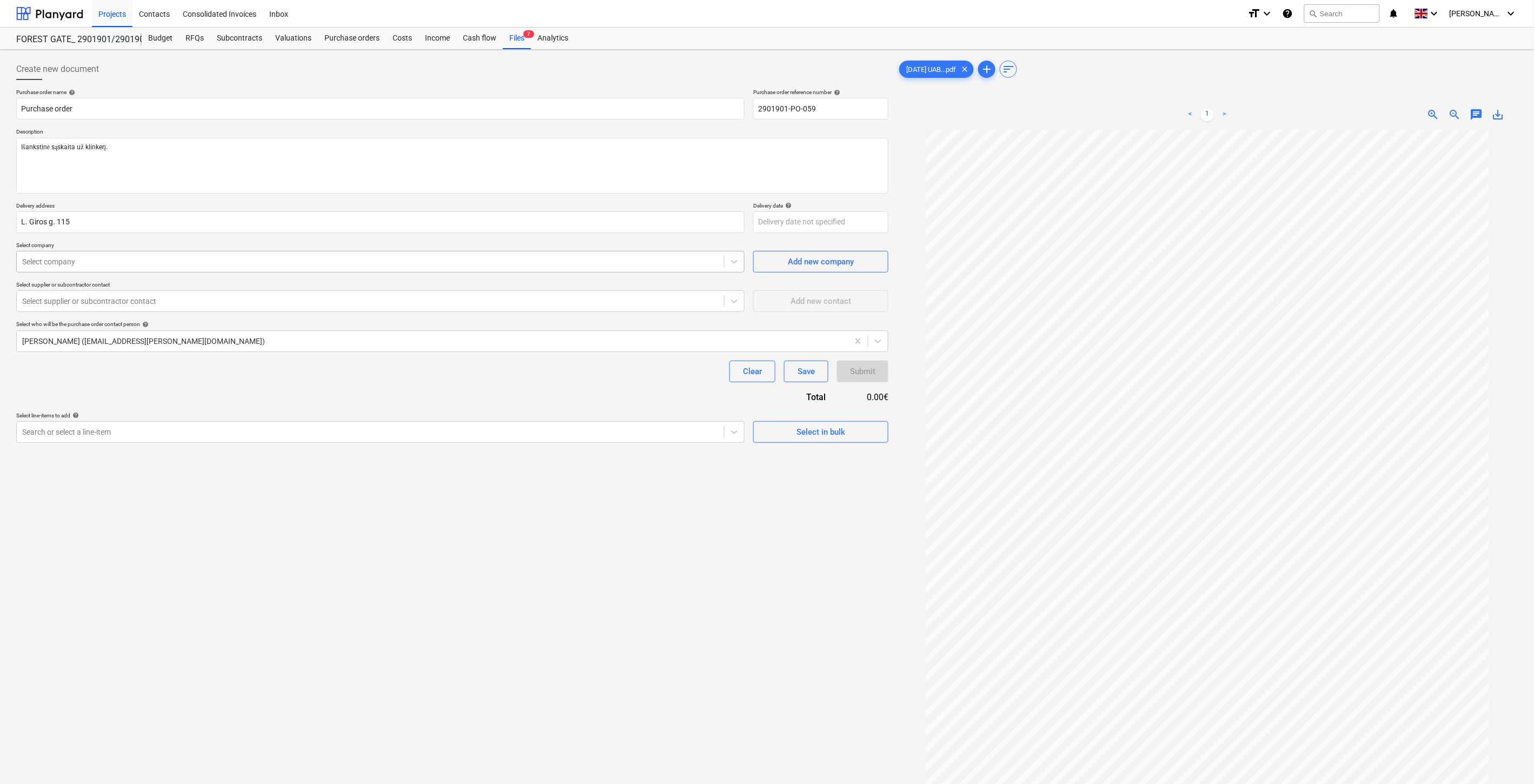
type textarea "x"
click at [401, 261] on div at bounding box center [371, 262] width 697 height 11
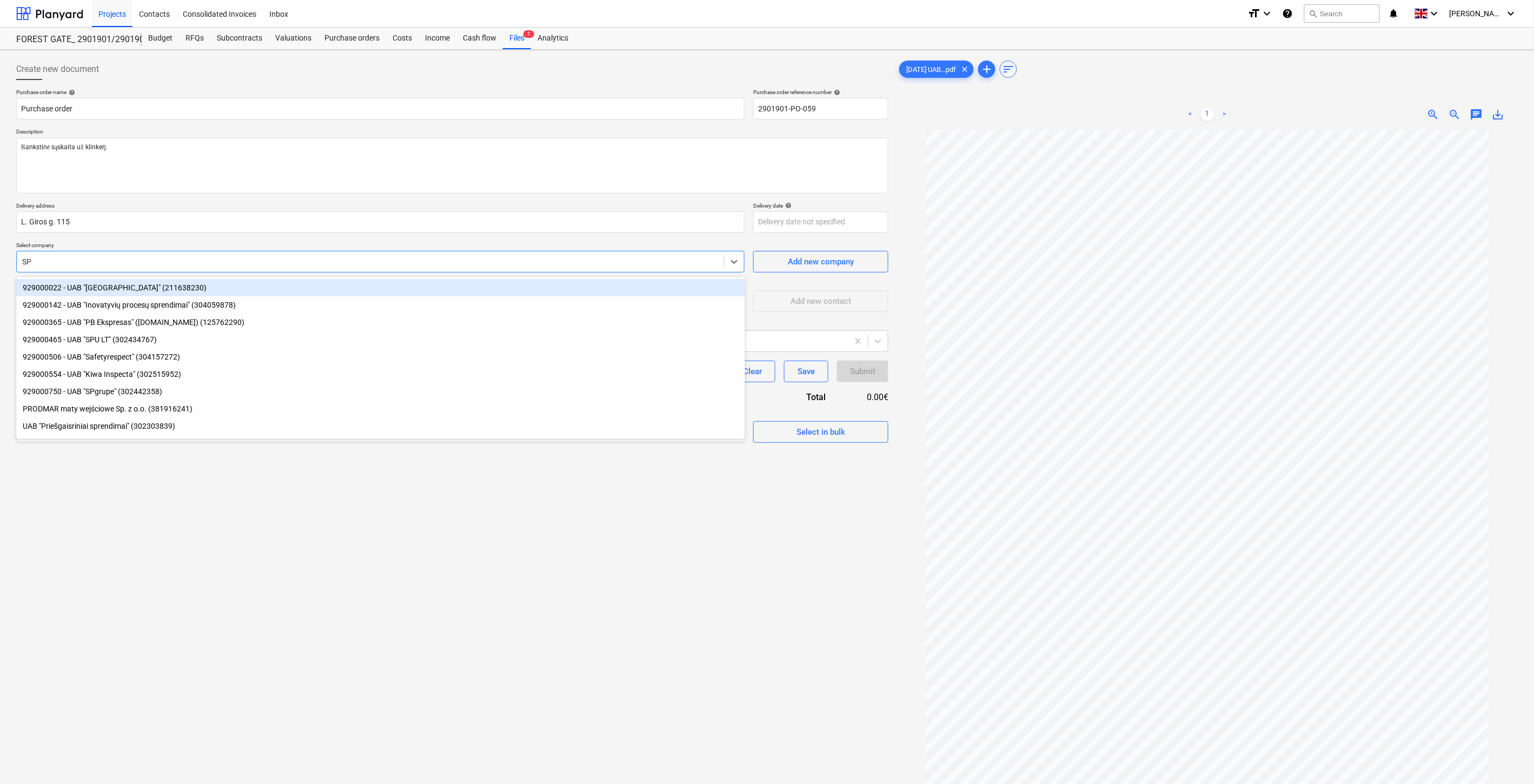
type input "SPg"
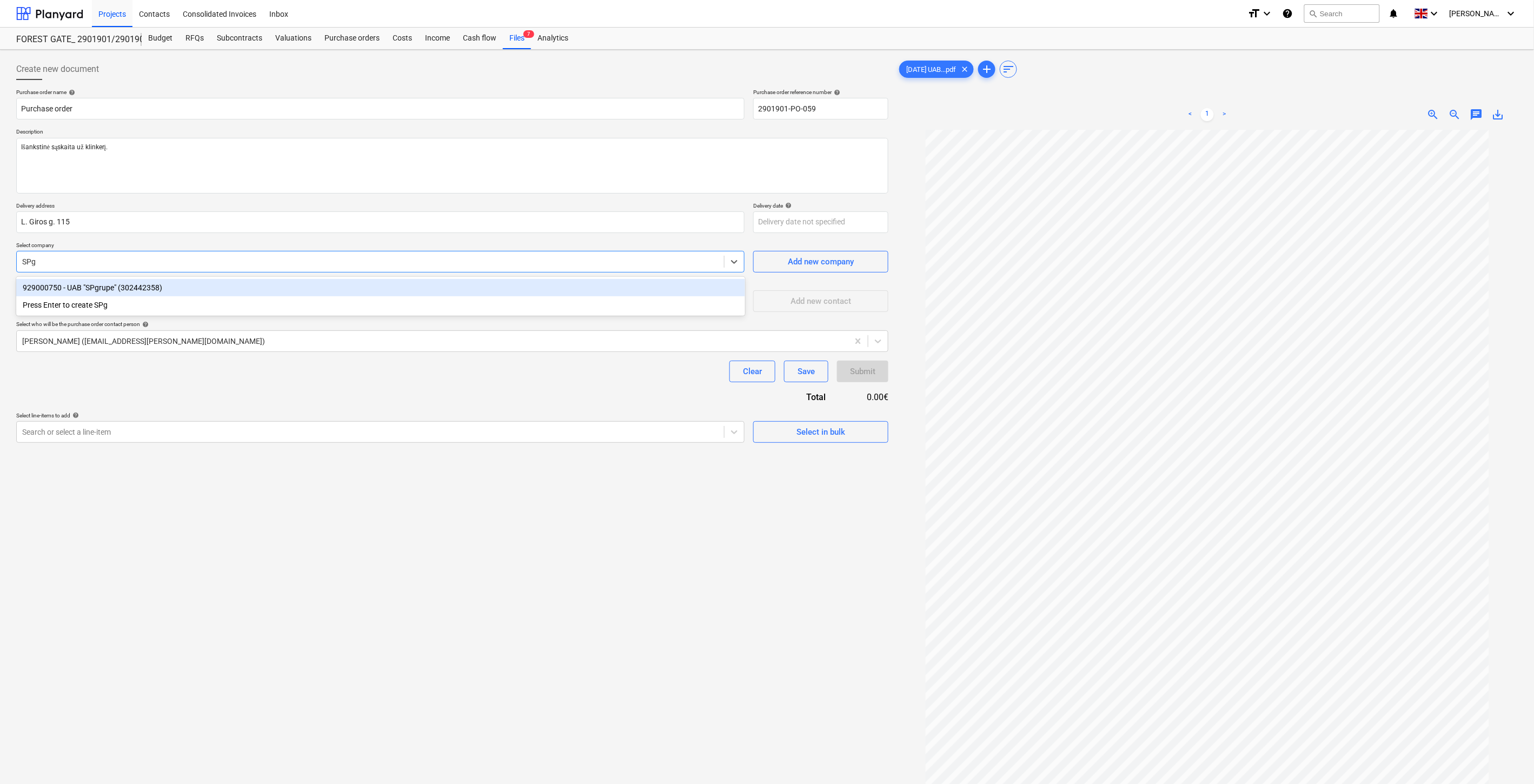
click at [295, 280] on div "929000750 - UAB "SPgrupe" (302442358)" at bounding box center [380, 287] width 729 height 17
type textarea "x"
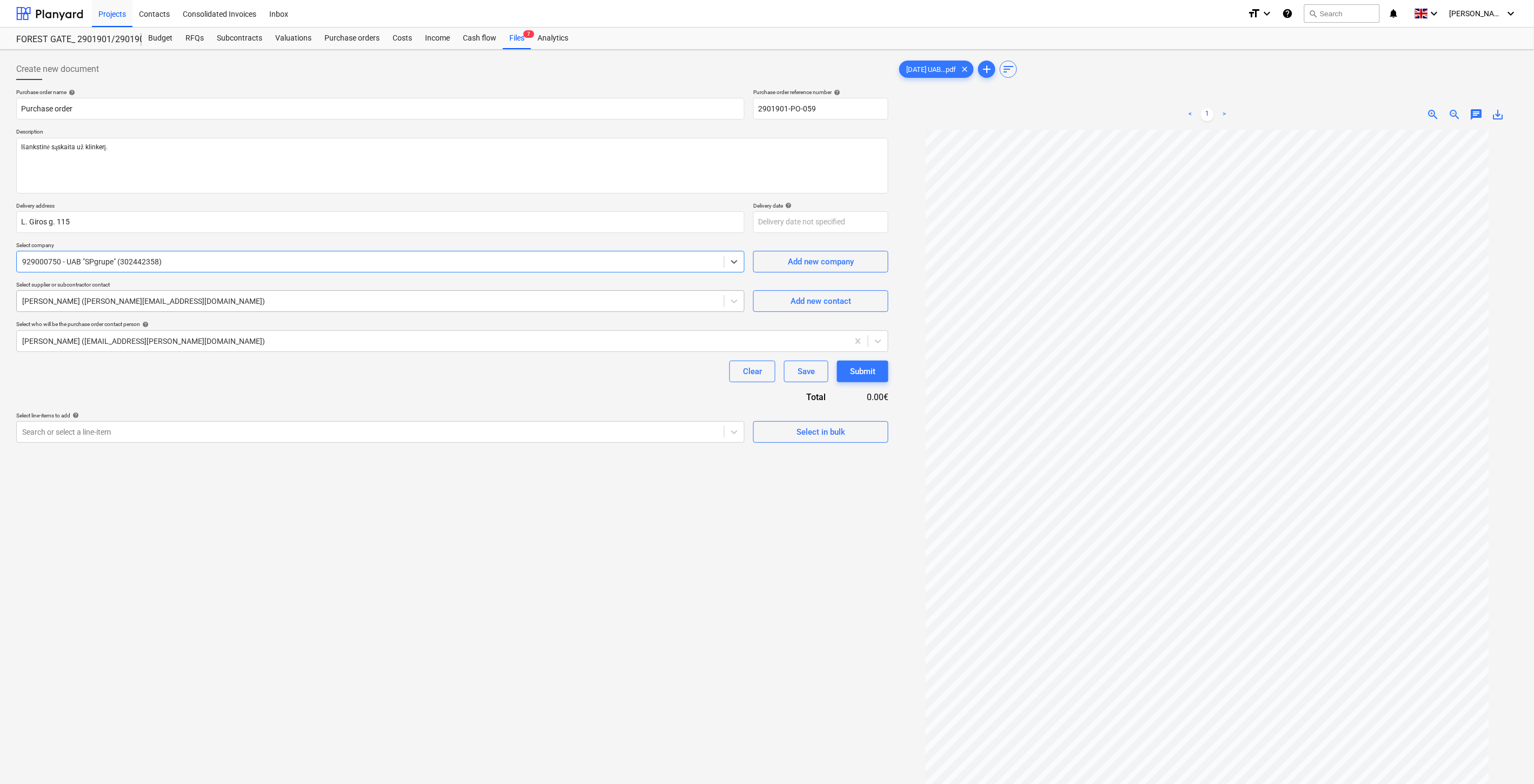
click at [282, 296] on div at bounding box center [371, 301] width 697 height 11
click at [282, 297] on div at bounding box center [371, 301] width 697 height 11
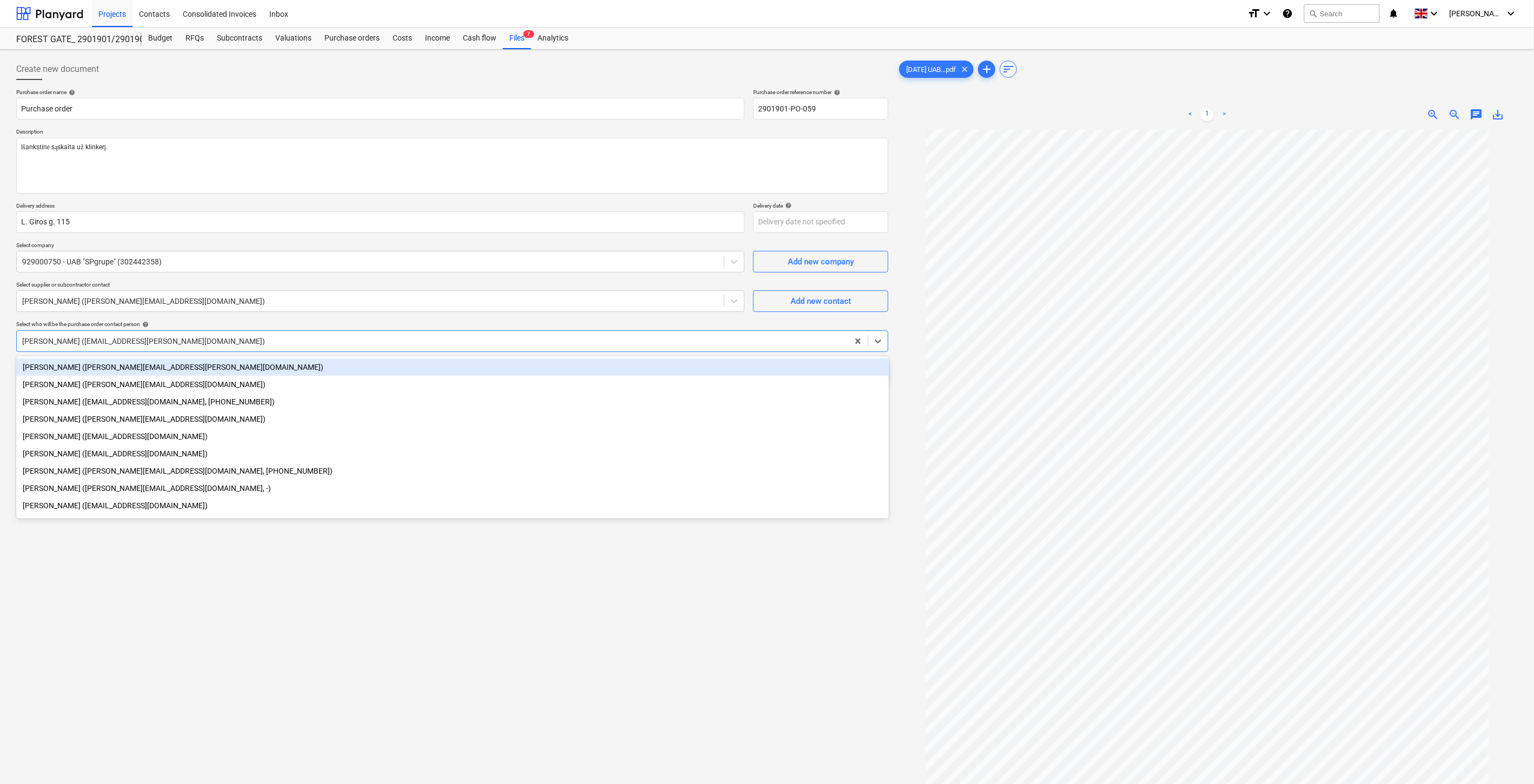
click at [282, 338] on div at bounding box center [433, 341] width 821 height 11
click at [215, 371] on div "[PERSON_NAME] ([PERSON_NAME][EMAIL_ADDRESS][PERSON_NAME][DOMAIN_NAME])" at bounding box center [452, 367] width 873 height 17
type textarea "x"
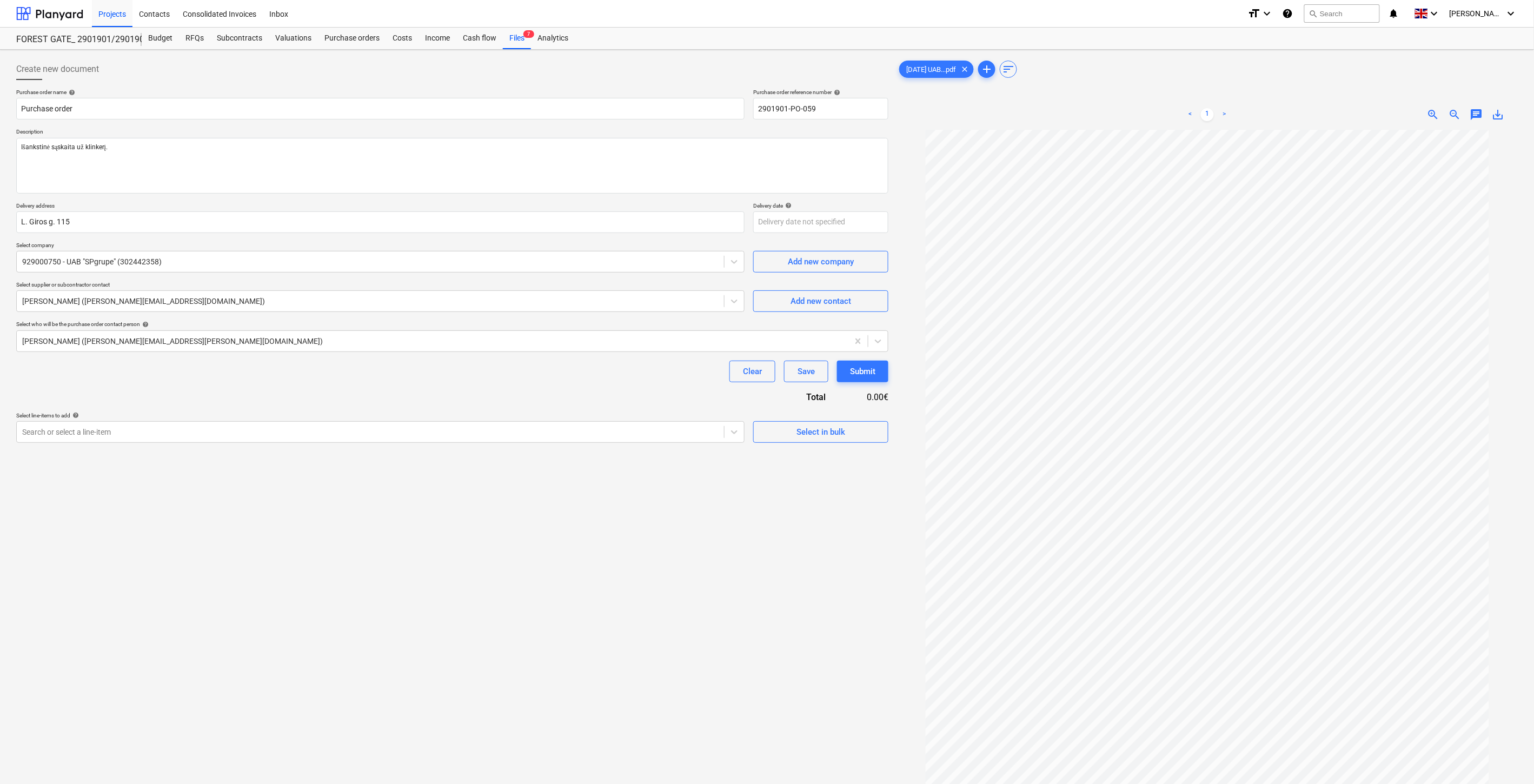
click at [237, 374] on div "Clear Save Submit" at bounding box center [452, 371] width 872 height 22
click at [214, 435] on div at bounding box center [371, 432] width 697 height 11
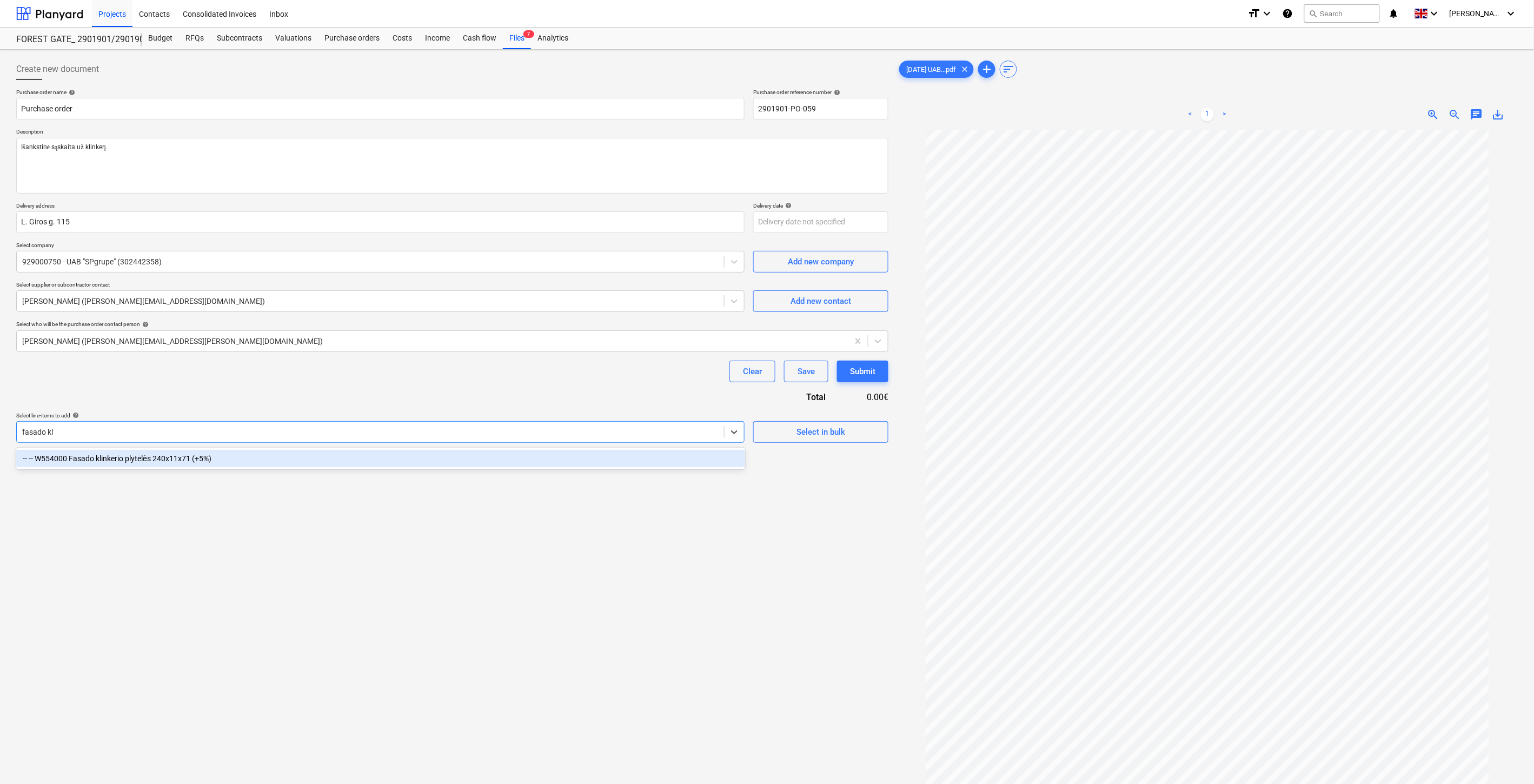
type input "fasado kli"
click at [364, 461] on div "-- -- W554000 Fasado klinkerio plytelės 240x11x71 (+5%)" at bounding box center [380, 458] width 729 height 17
type textarea "x"
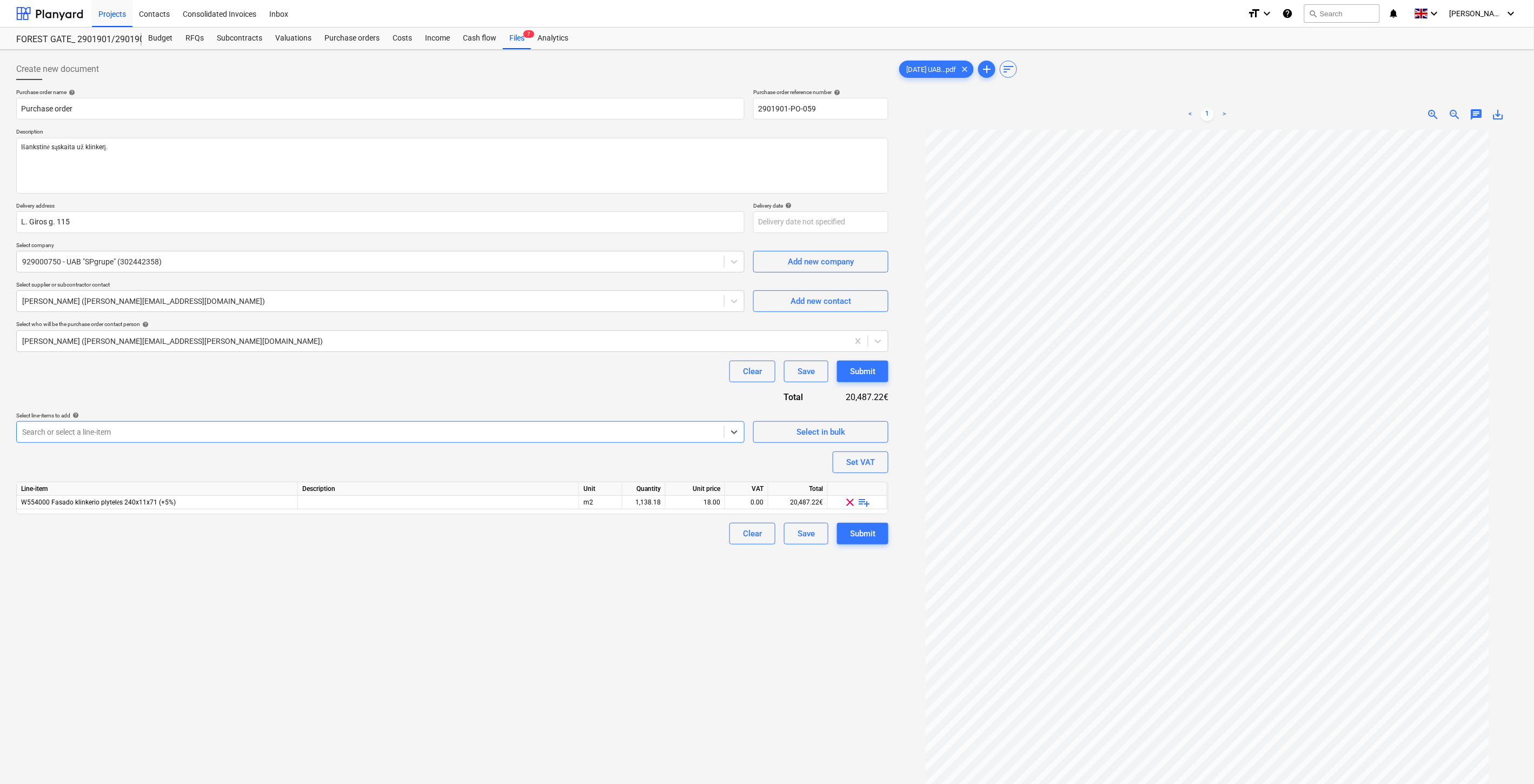
type textarea "x"
click at [417, 400] on div "Purchase order name help Purchase order Purchase order reference number help 29…" at bounding box center [452, 316] width 872 height 455
click at [657, 507] on div "1,138.18" at bounding box center [644, 502] width 34 height 14
type textarea "x"
click at [659, 402] on div "Purchase order name help Purchase order Purchase order reference number help 29…" at bounding box center [452, 316] width 872 height 455
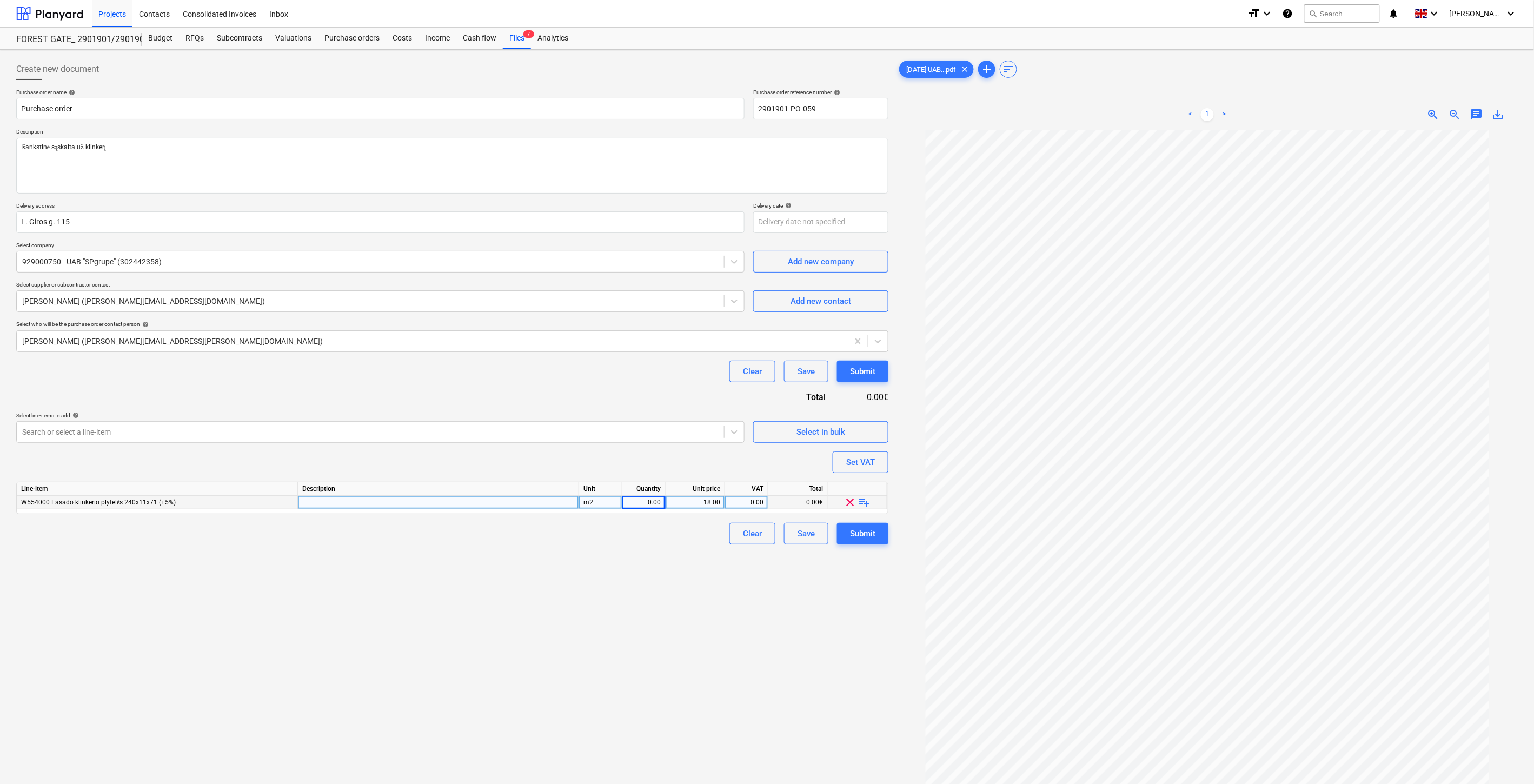
click at [599, 503] on div "m2" at bounding box center [601, 502] width 43 height 14
type input "Kompl."
type textarea "x"
click at [648, 500] on div "0.00" at bounding box center [644, 502] width 34 height 14
type input "1"
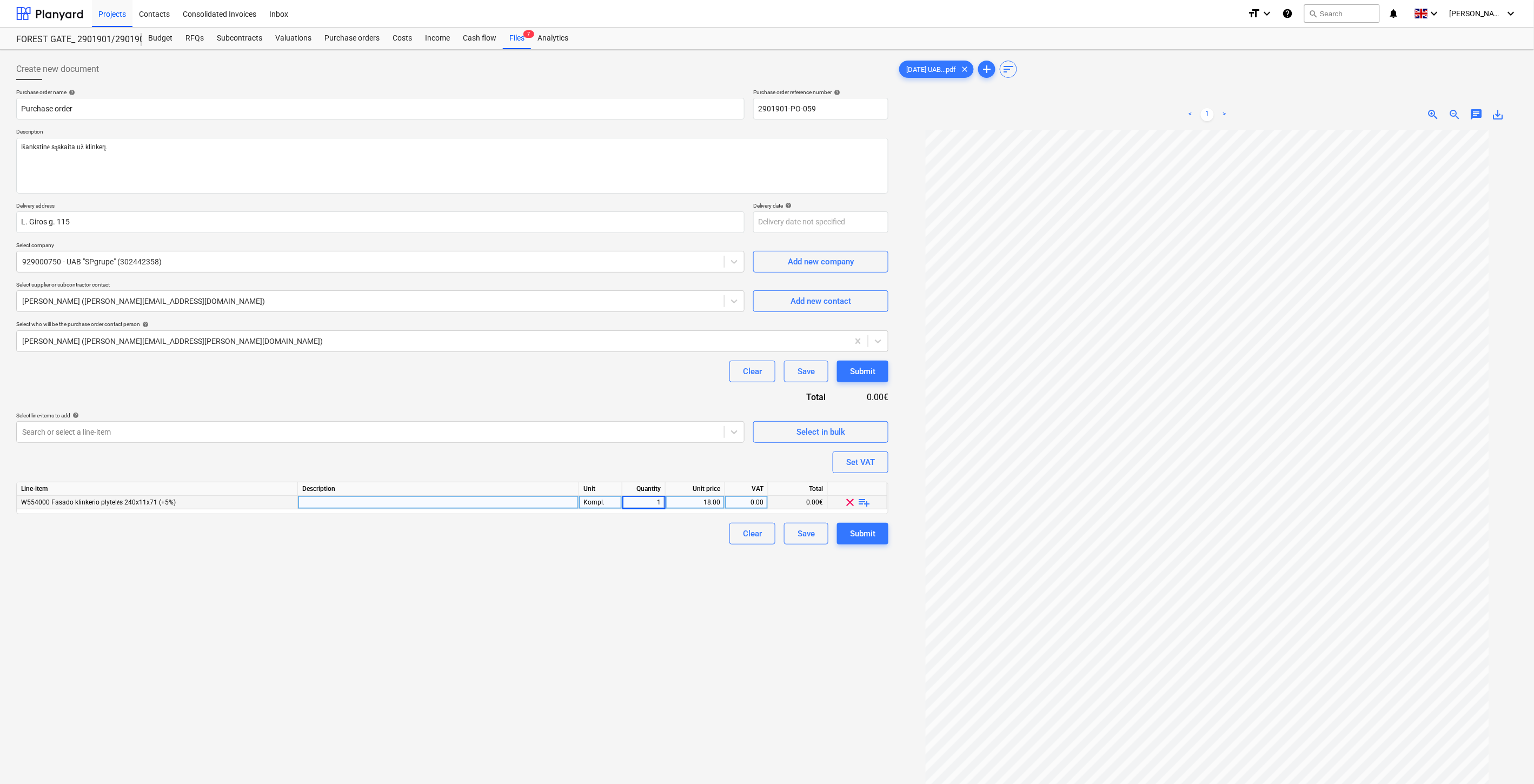
type textarea "x"
click at [663, 465] on div "Purchase order name help Purchase order Purchase order reference number help 29…" at bounding box center [452, 316] width 872 height 455
click at [707, 503] on div "18.00" at bounding box center [695, 502] width 50 height 14
type input "760"
type textarea "x"
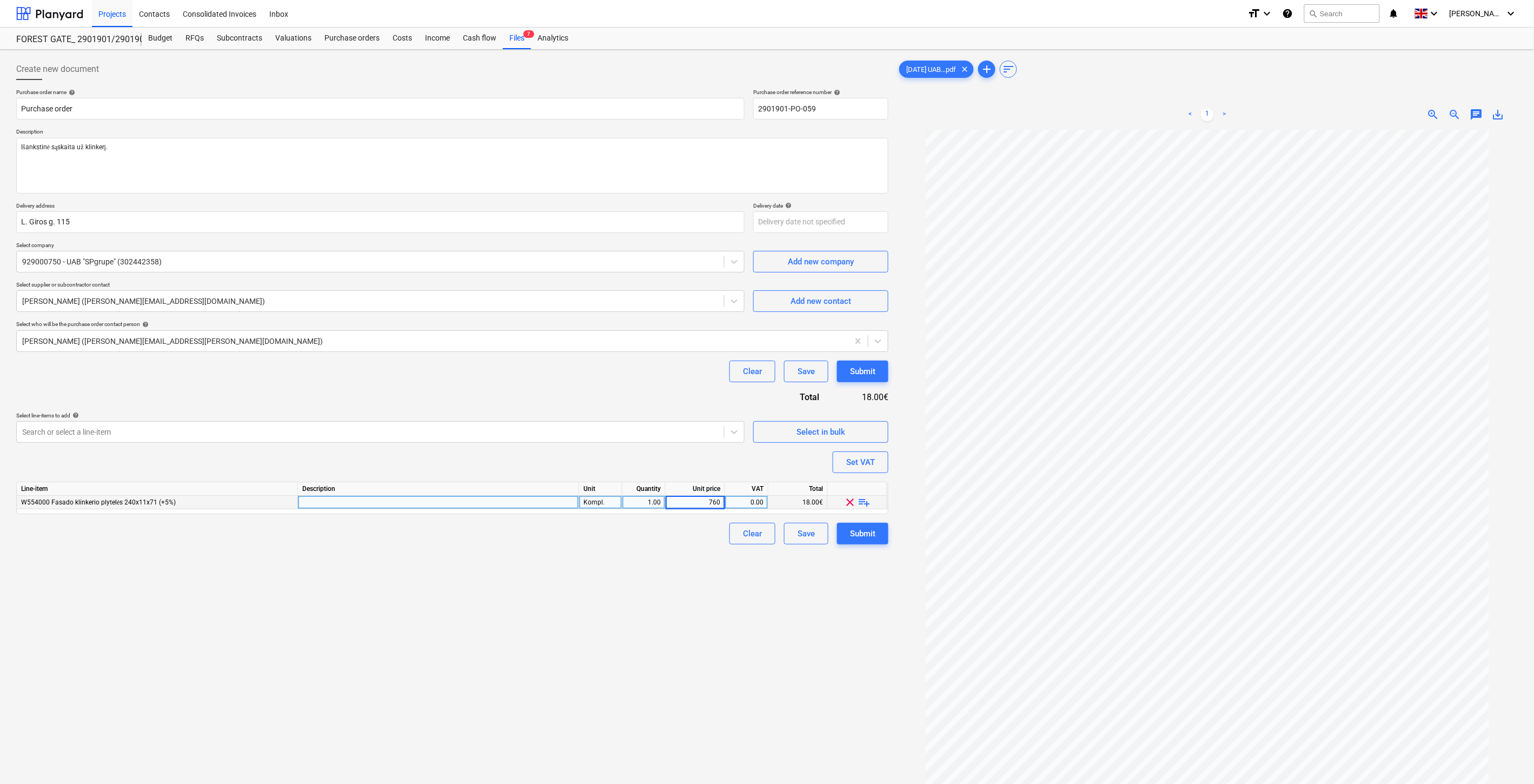
click at [742, 452] on div "Purchase order name help Purchase order Purchase order reference number help 29…" at bounding box center [452, 316] width 872 height 455
click at [682, 582] on div "Create new document Purchase order name help Purchase order Purchase order refe…" at bounding box center [452, 471] width 881 height 834
click at [693, 579] on div "Create new document Purchase order name help Purchase order Purchase order refe…" at bounding box center [452, 471] width 881 height 834
click at [705, 576] on div "Create new document Purchase order name help Purchase order Purchase order refe…" at bounding box center [452, 471] width 881 height 834
click at [711, 574] on div "Create new document Purchase order name help Purchase order Purchase order refe…" at bounding box center [452, 471] width 881 height 834
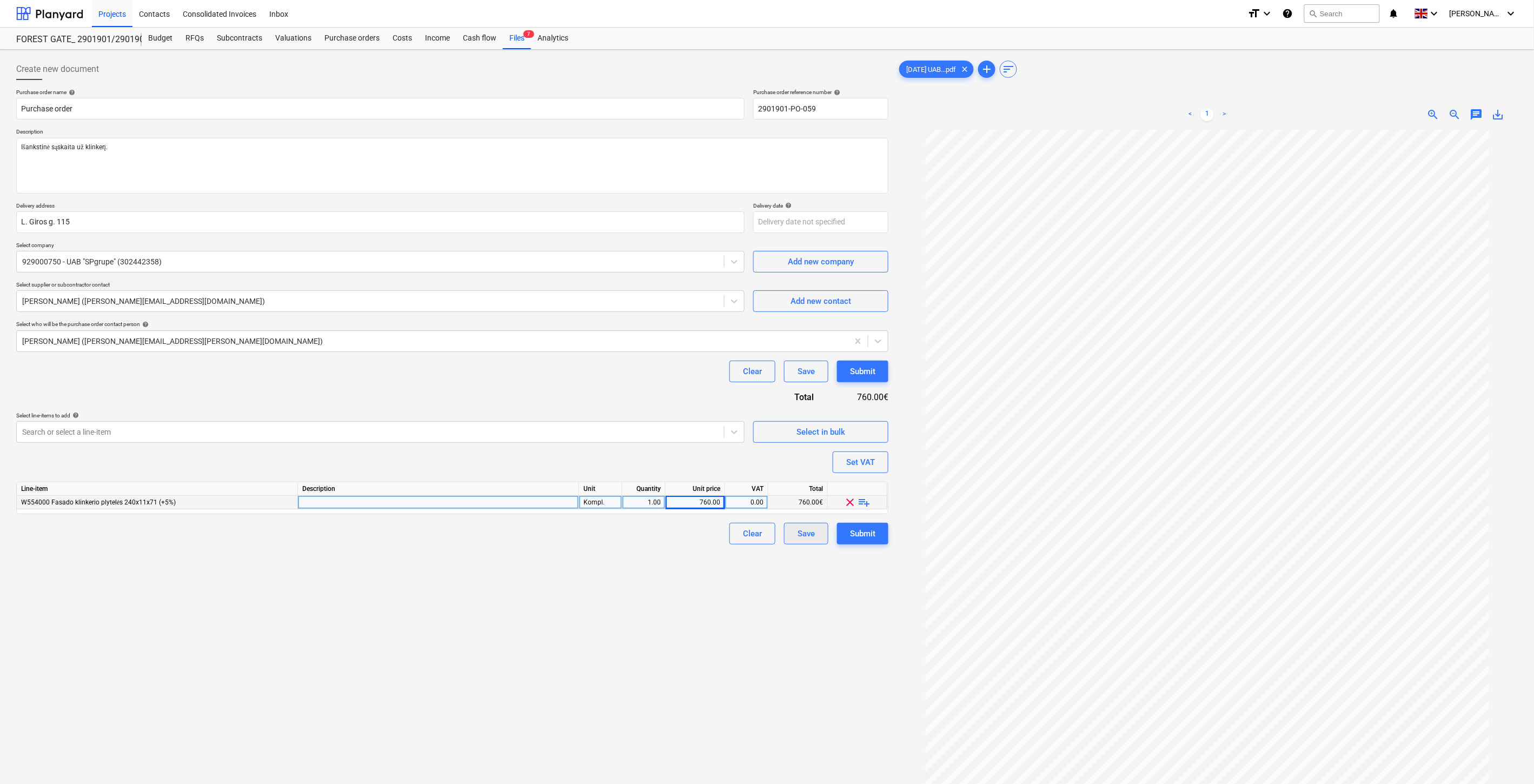
click at [807, 533] on div "Save" at bounding box center [806, 533] width 17 height 14
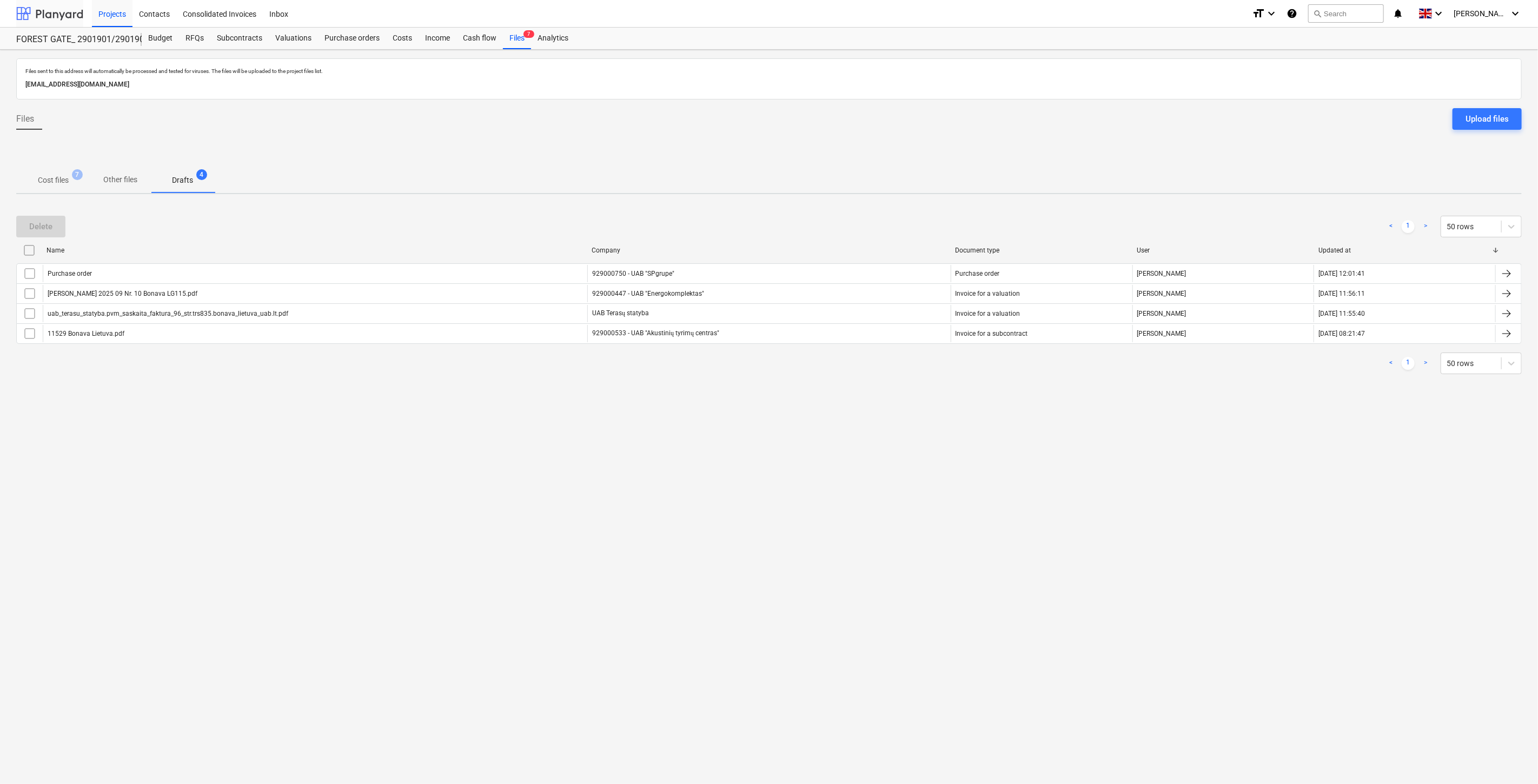
click at [62, 13] on div at bounding box center [50, 13] width 67 height 27
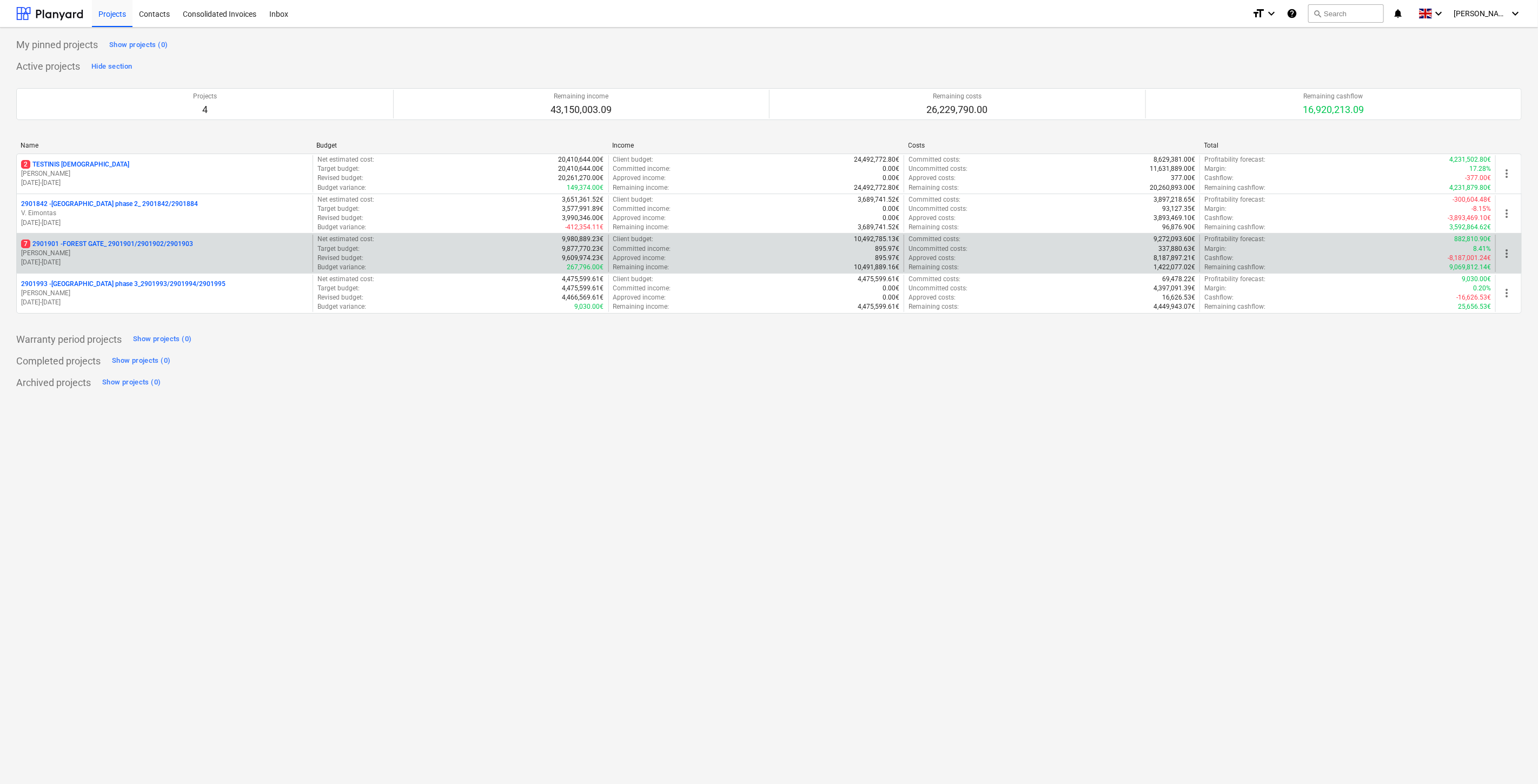
click at [162, 250] on p "[PERSON_NAME]" at bounding box center [164, 253] width 287 height 9
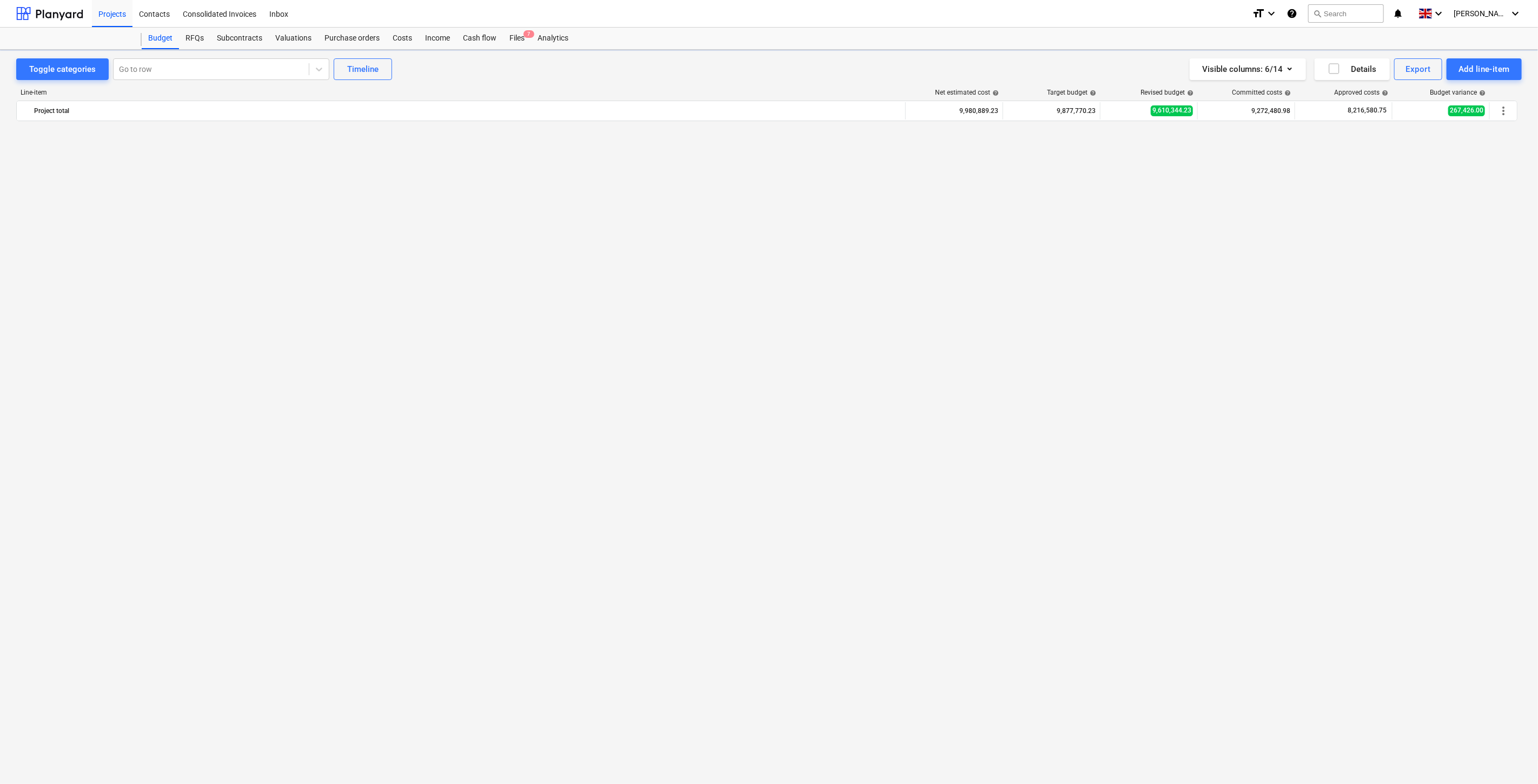
scroll to position [3353, 0]
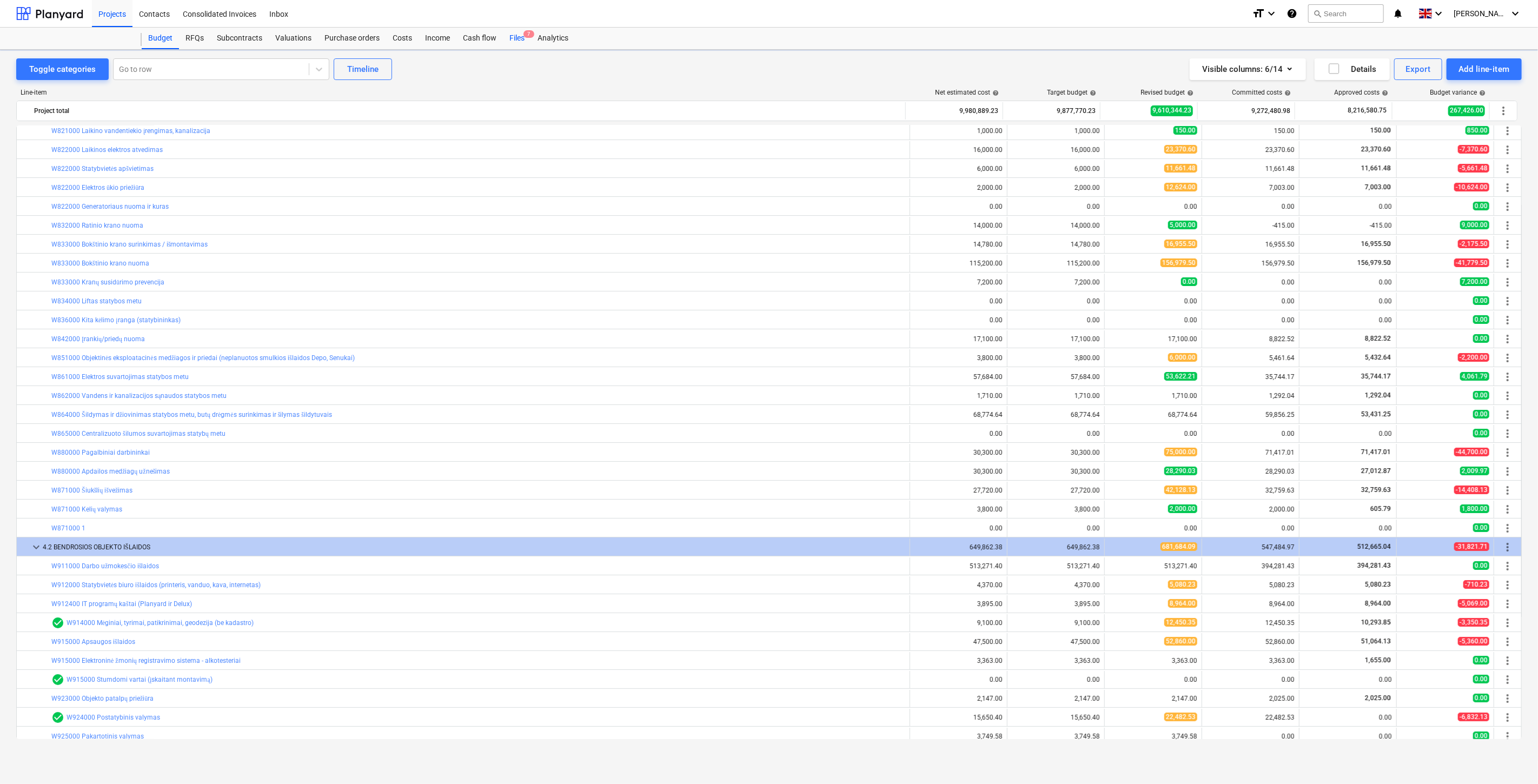
click at [521, 35] on div "Files 7" at bounding box center [517, 38] width 28 height 22
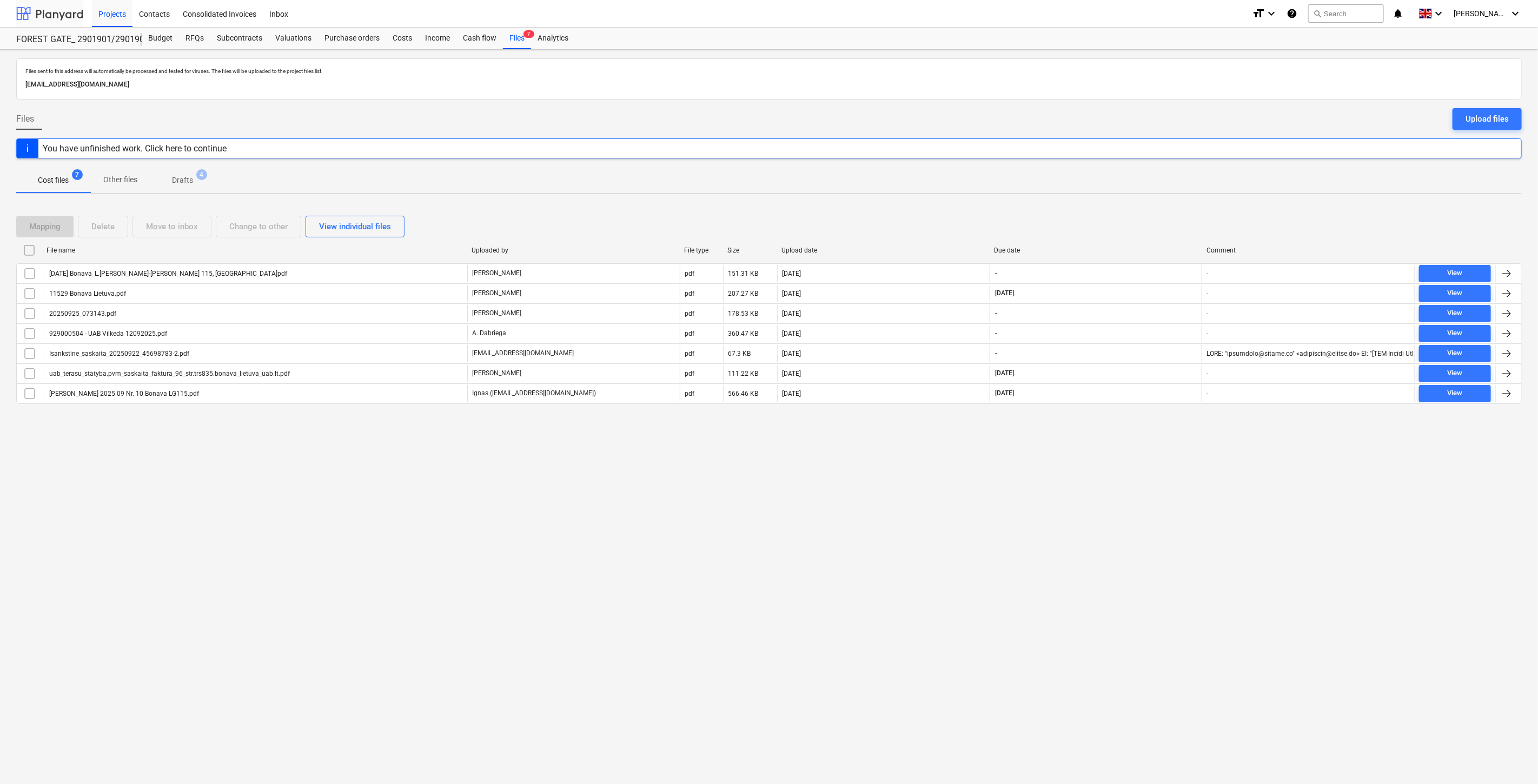
click at [71, 18] on div at bounding box center [50, 13] width 67 height 27
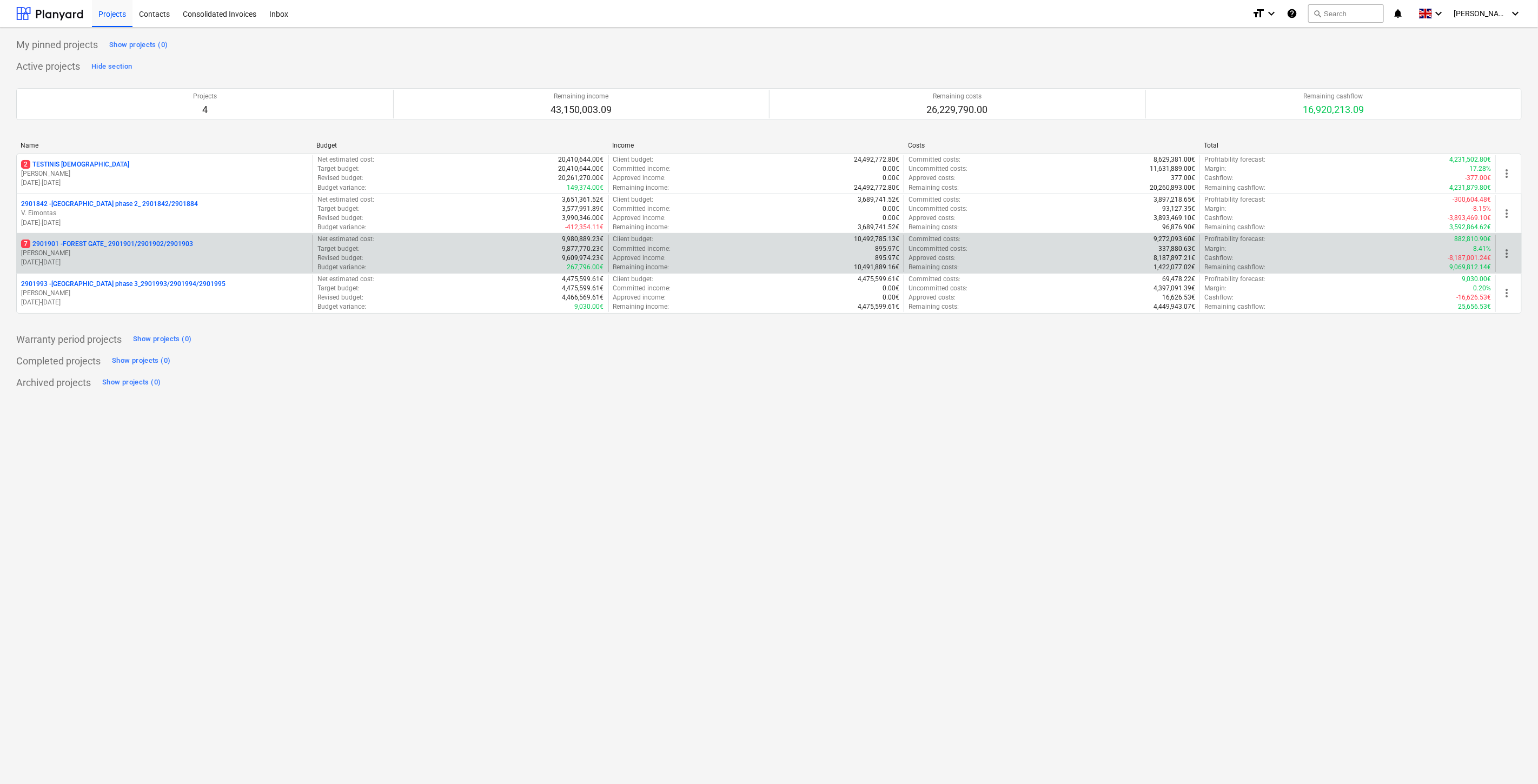
click at [143, 257] on p "[PERSON_NAME]" at bounding box center [164, 253] width 287 height 9
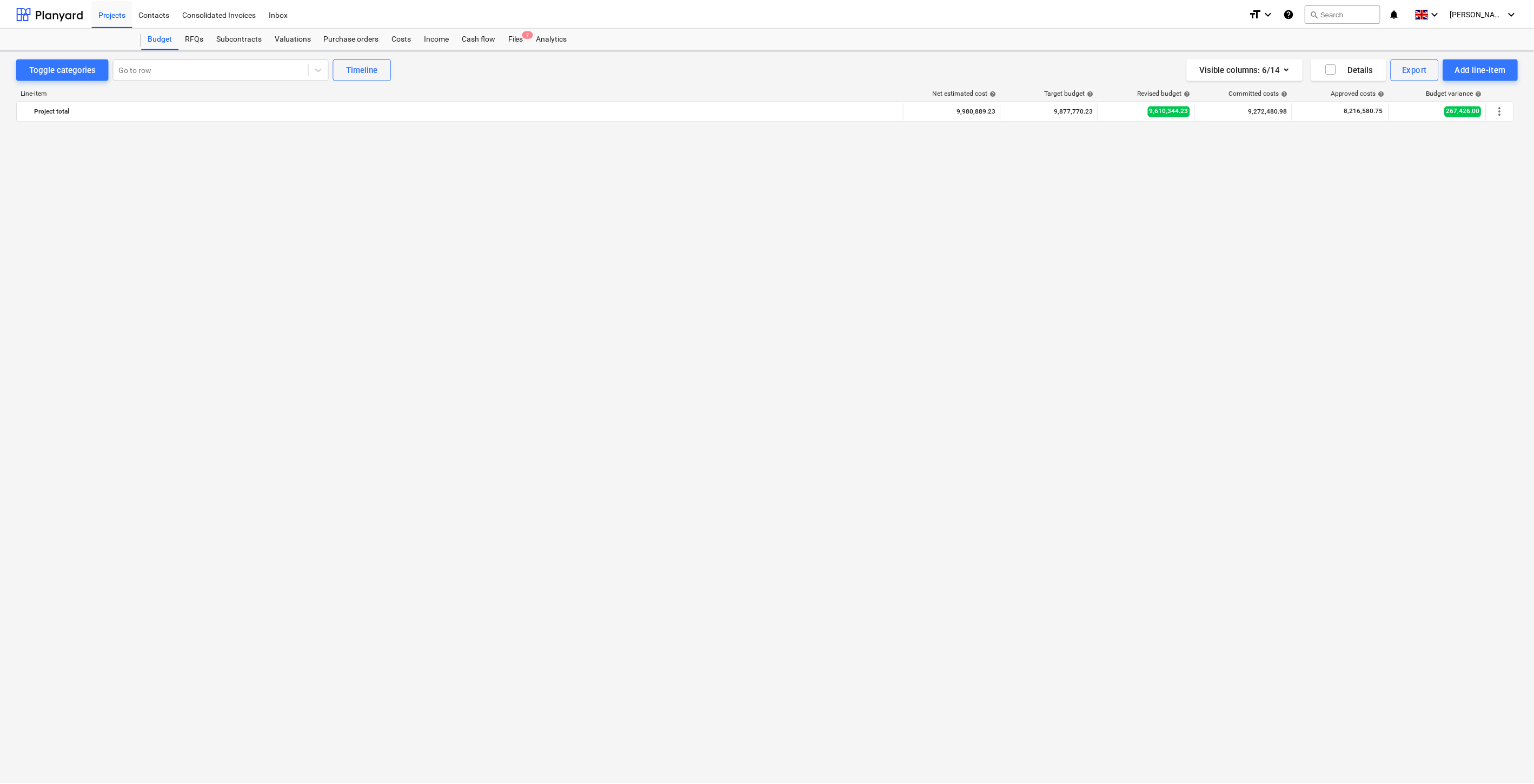
scroll to position [3353, 0]
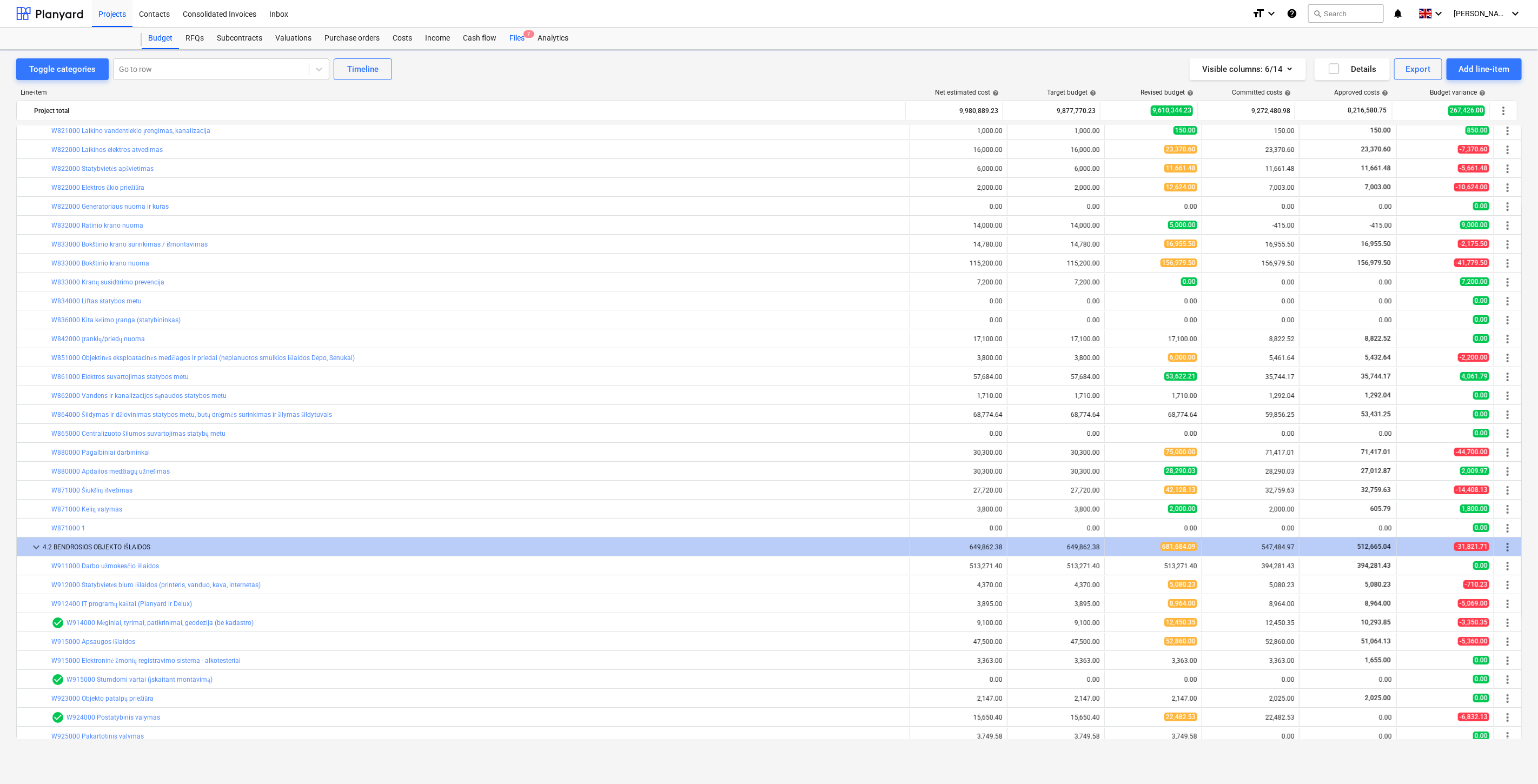
click at [521, 39] on div "Files 7" at bounding box center [517, 38] width 28 height 22
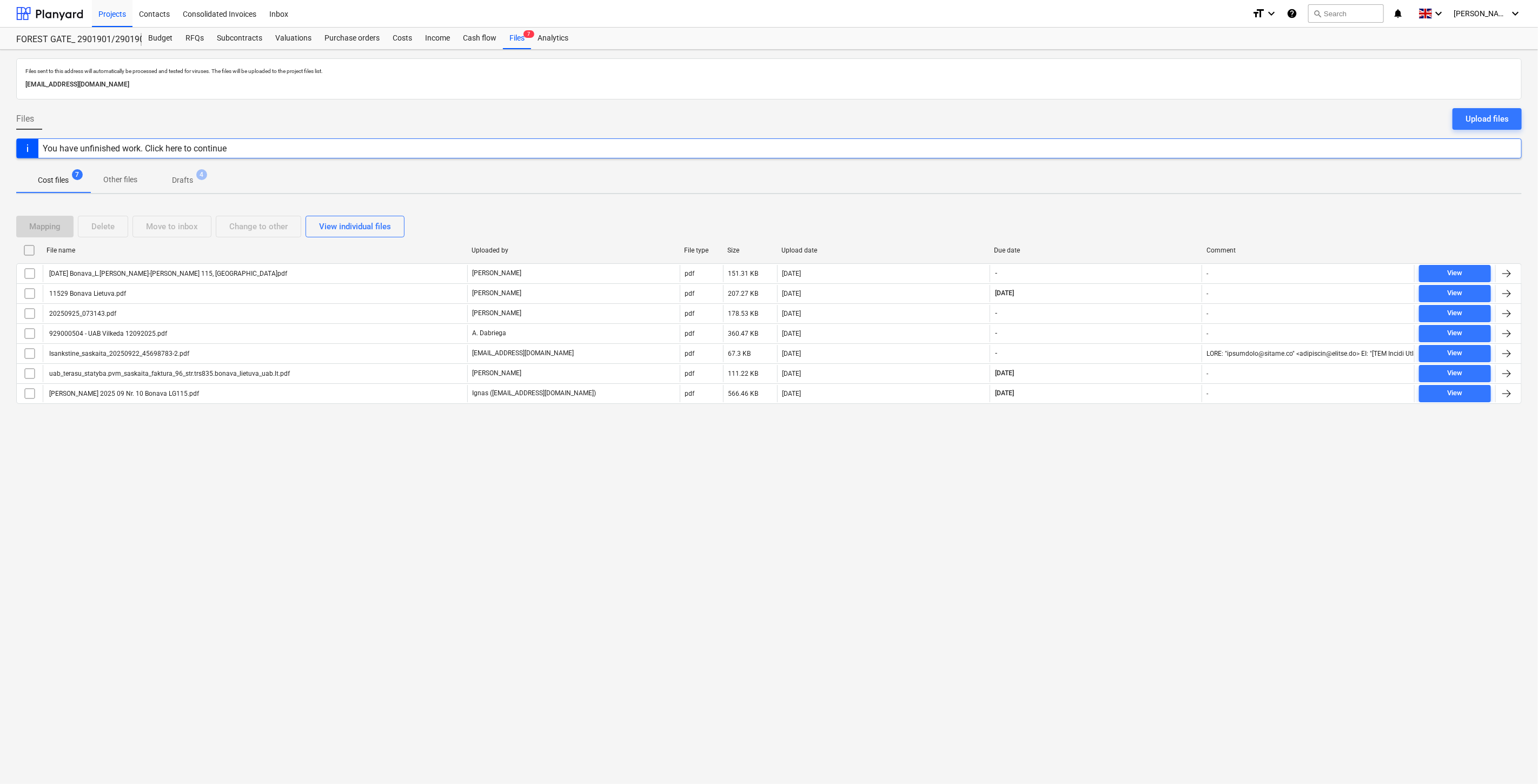
click at [1102, 221] on div "Mapping Delete Move to inbox Change to other View individual files" at bounding box center [769, 226] width 1506 height 22
click at [1495, 118] on div "Upload files" at bounding box center [1487, 118] width 43 height 14
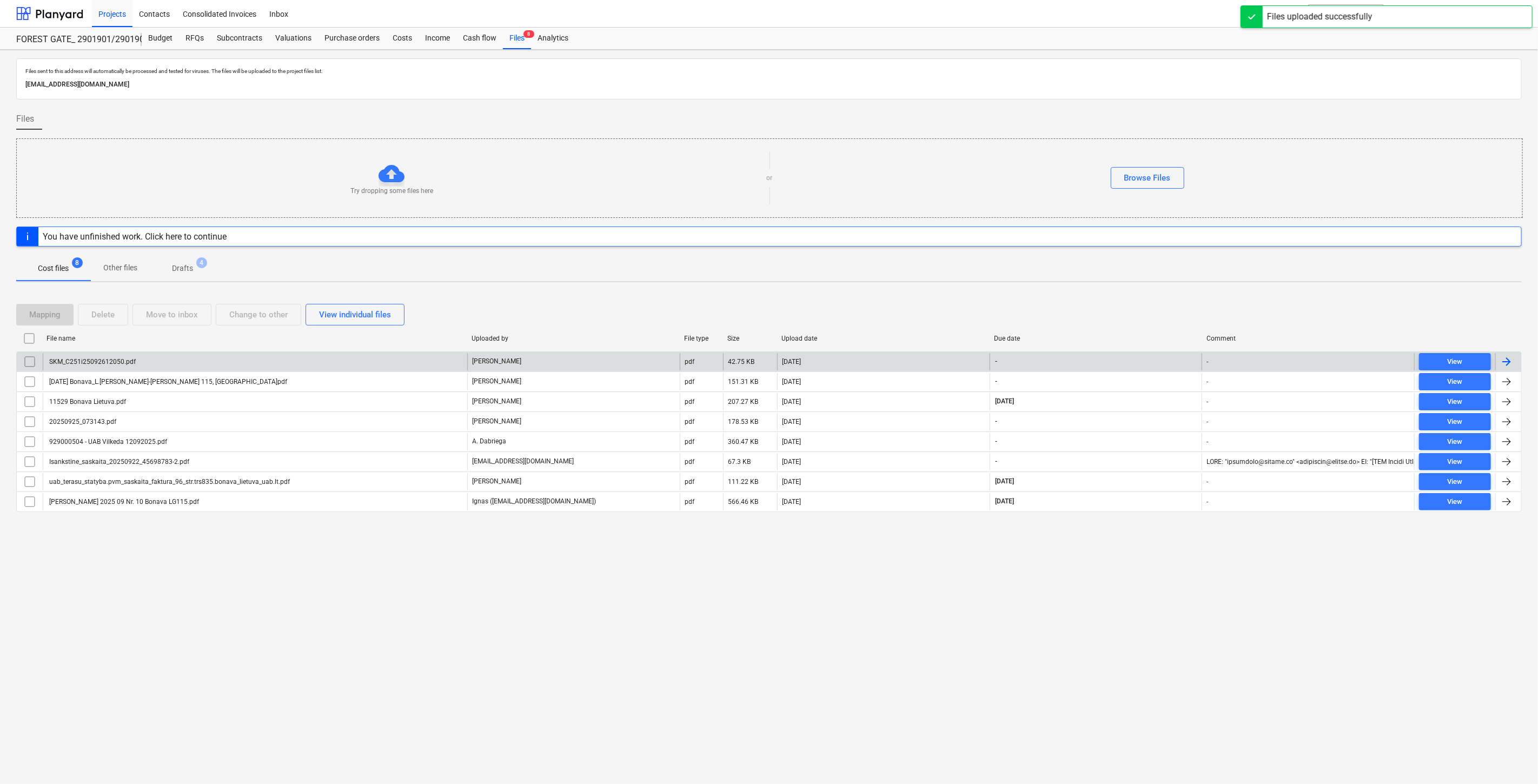
click at [361, 359] on div "SKM_C251i25092612050.pdf" at bounding box center [255, 361] width 424 height 17
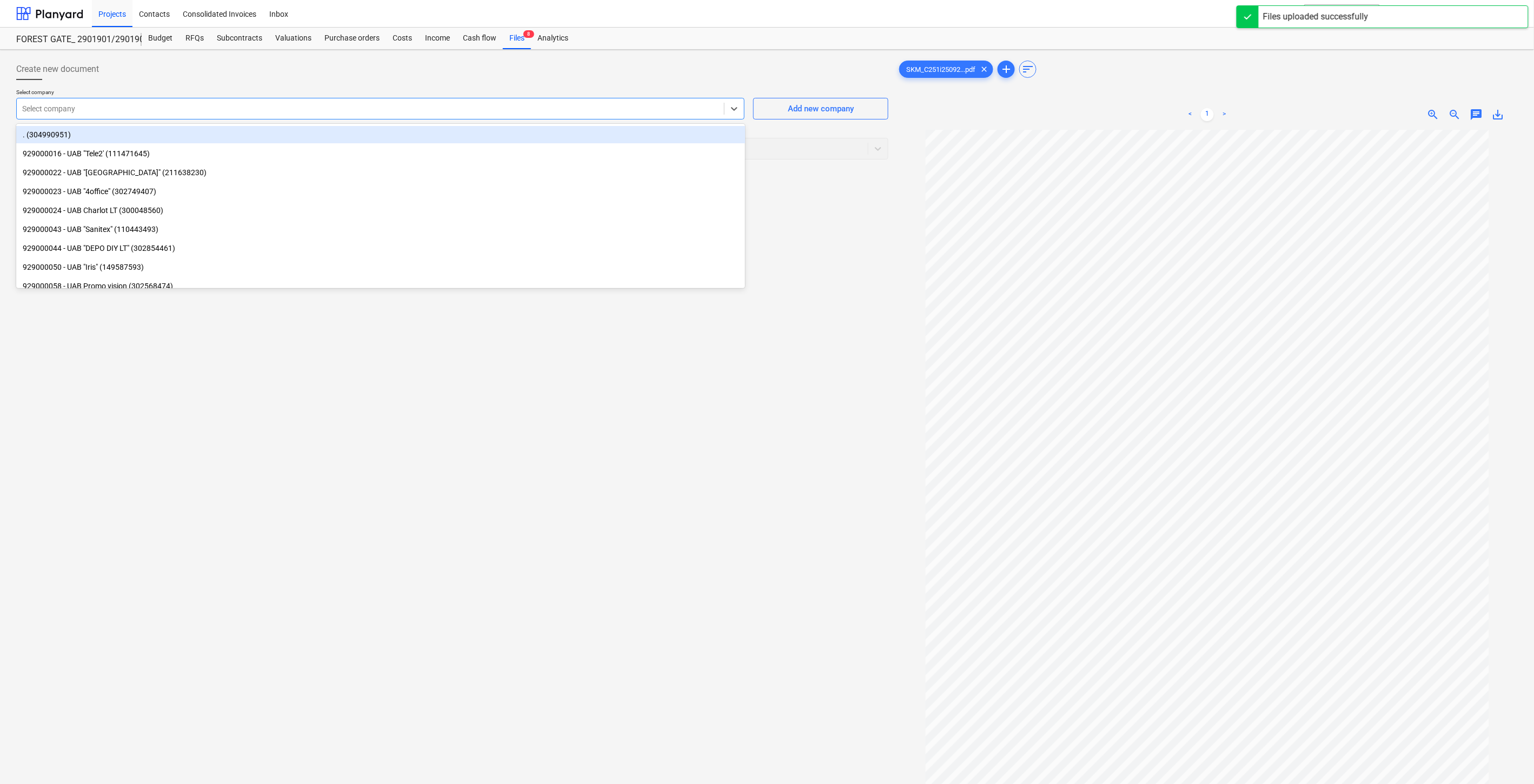
click at [604, 107] on div at bounding box center [371, 109] width 697 height 11
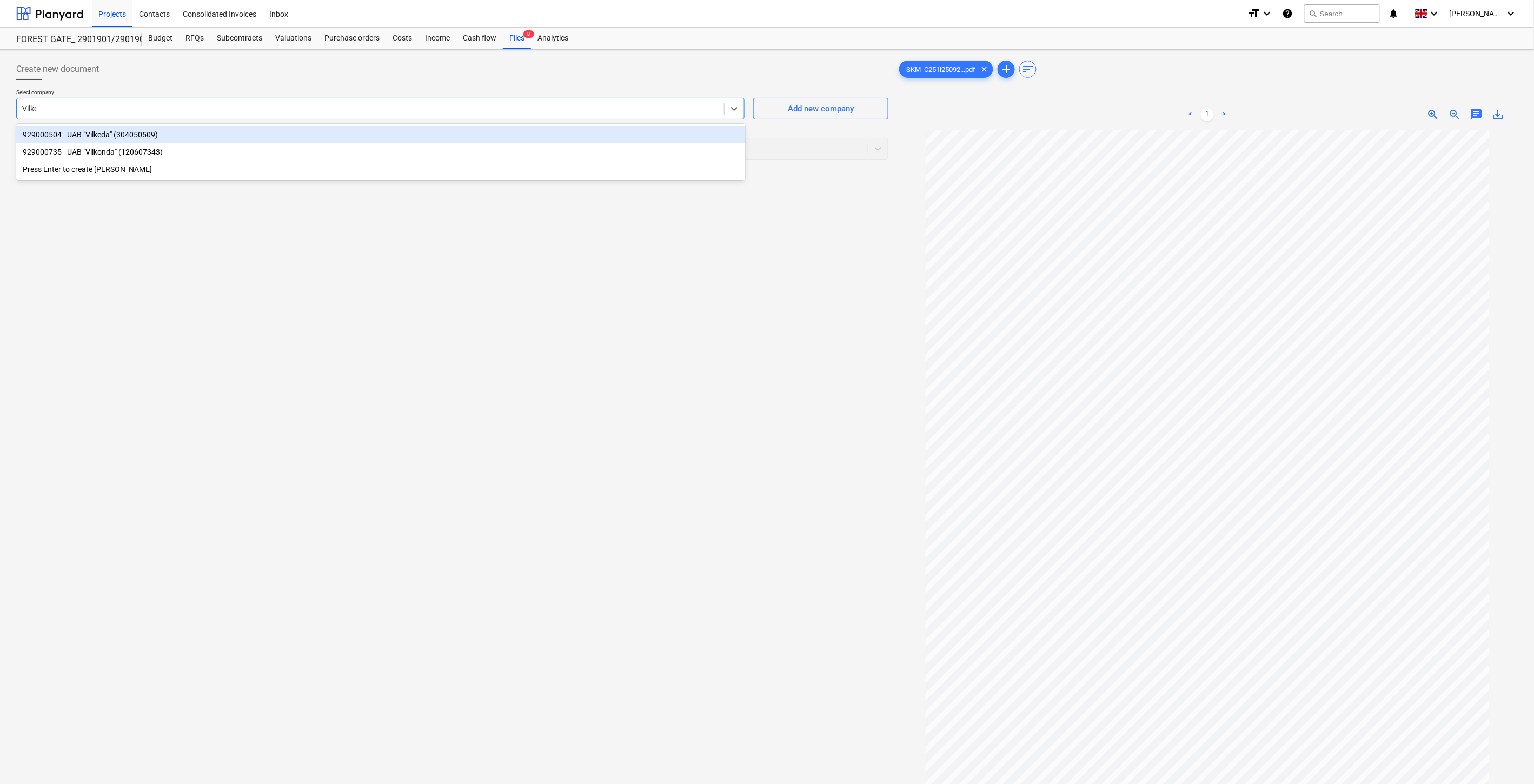
type input "Vilkeda"
click at [583, 132] on div "929000504 - UAB "Vilkeda" (304050509)" at bounding box center [380, 134] width 729 height 17
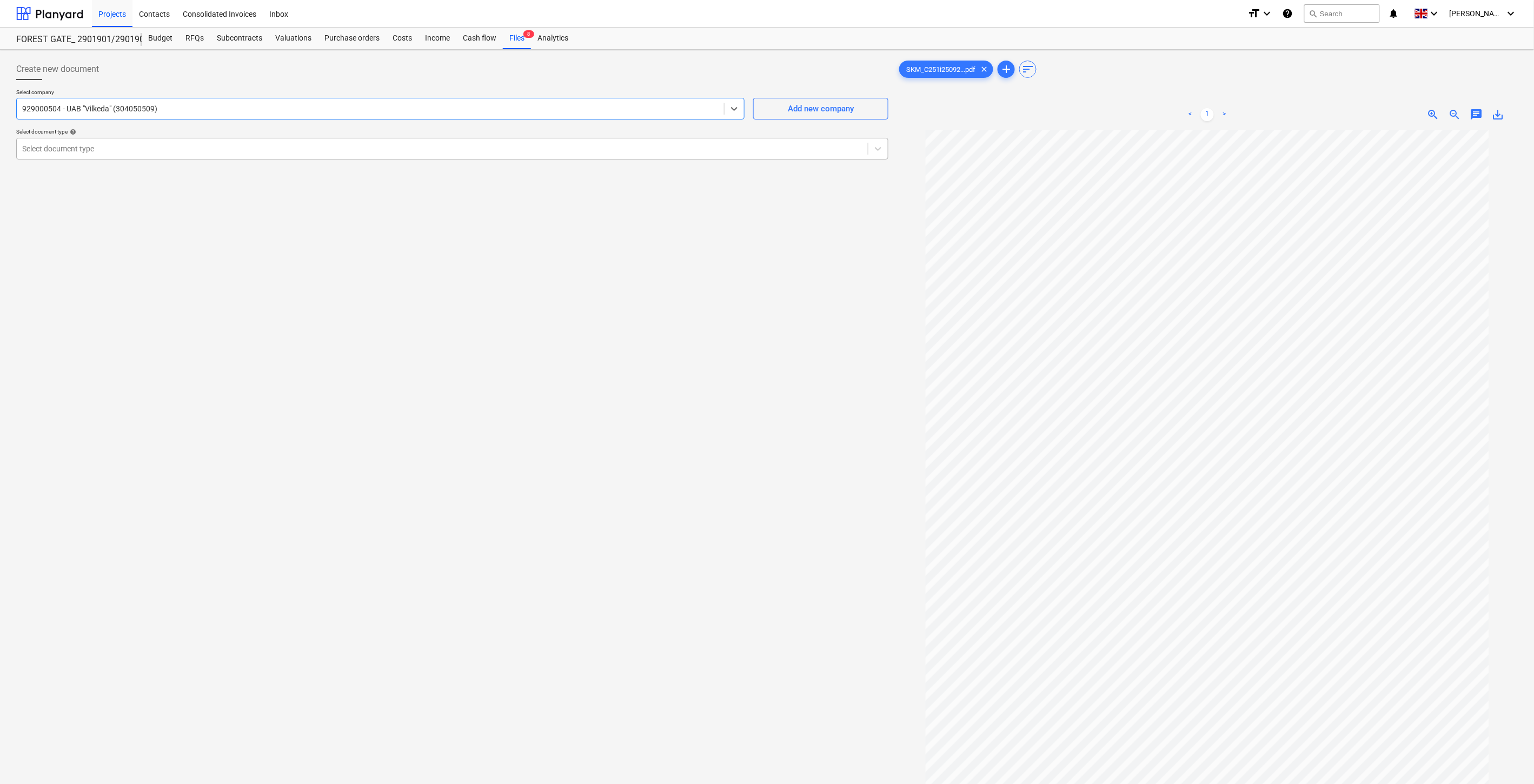
click at [474, 148] on div at bounding box center [443, 149] width 841 height 11
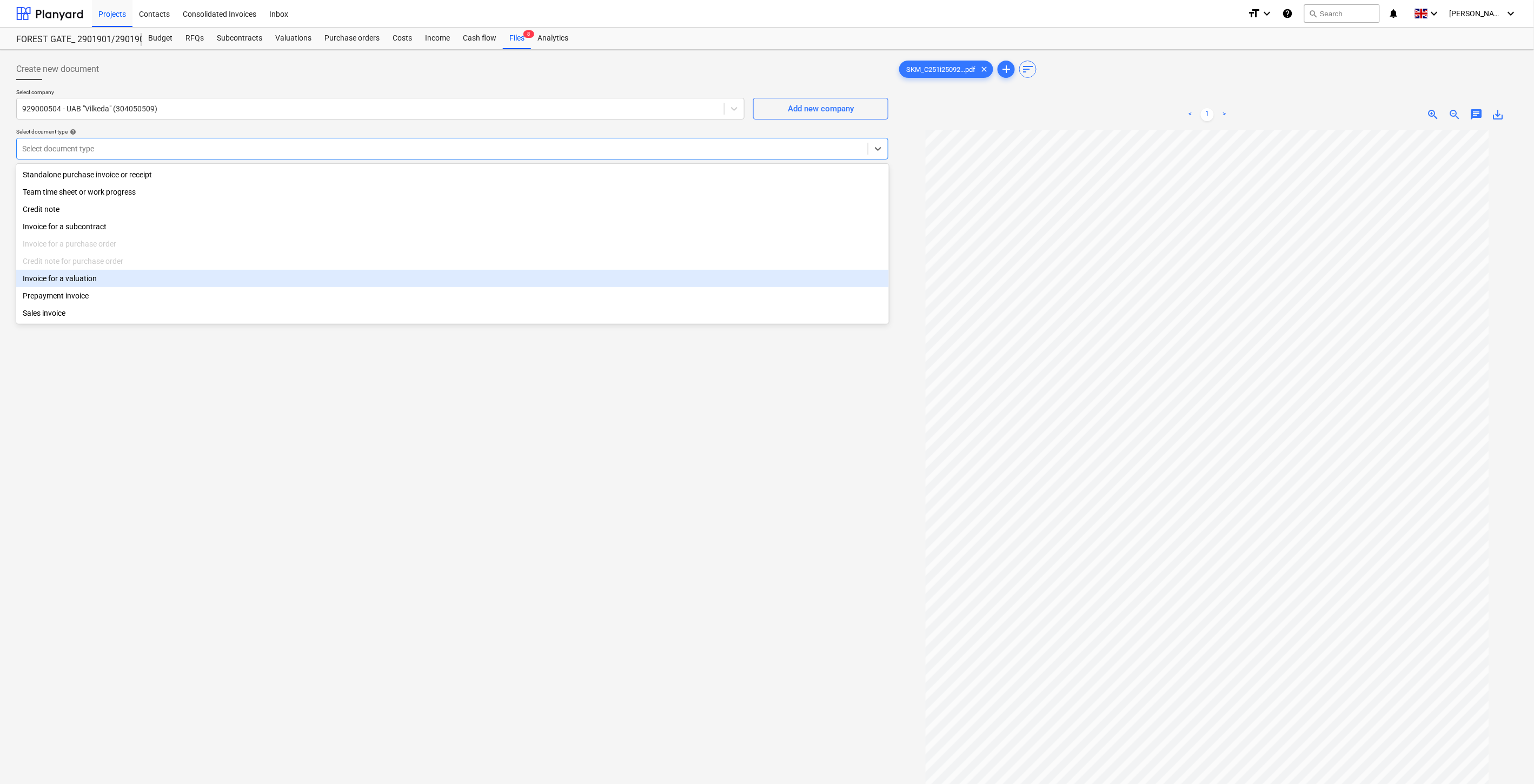
click at [142, 274] on div "Invoice for a valuation" at bounding box center [452, 278] width 873 height 17
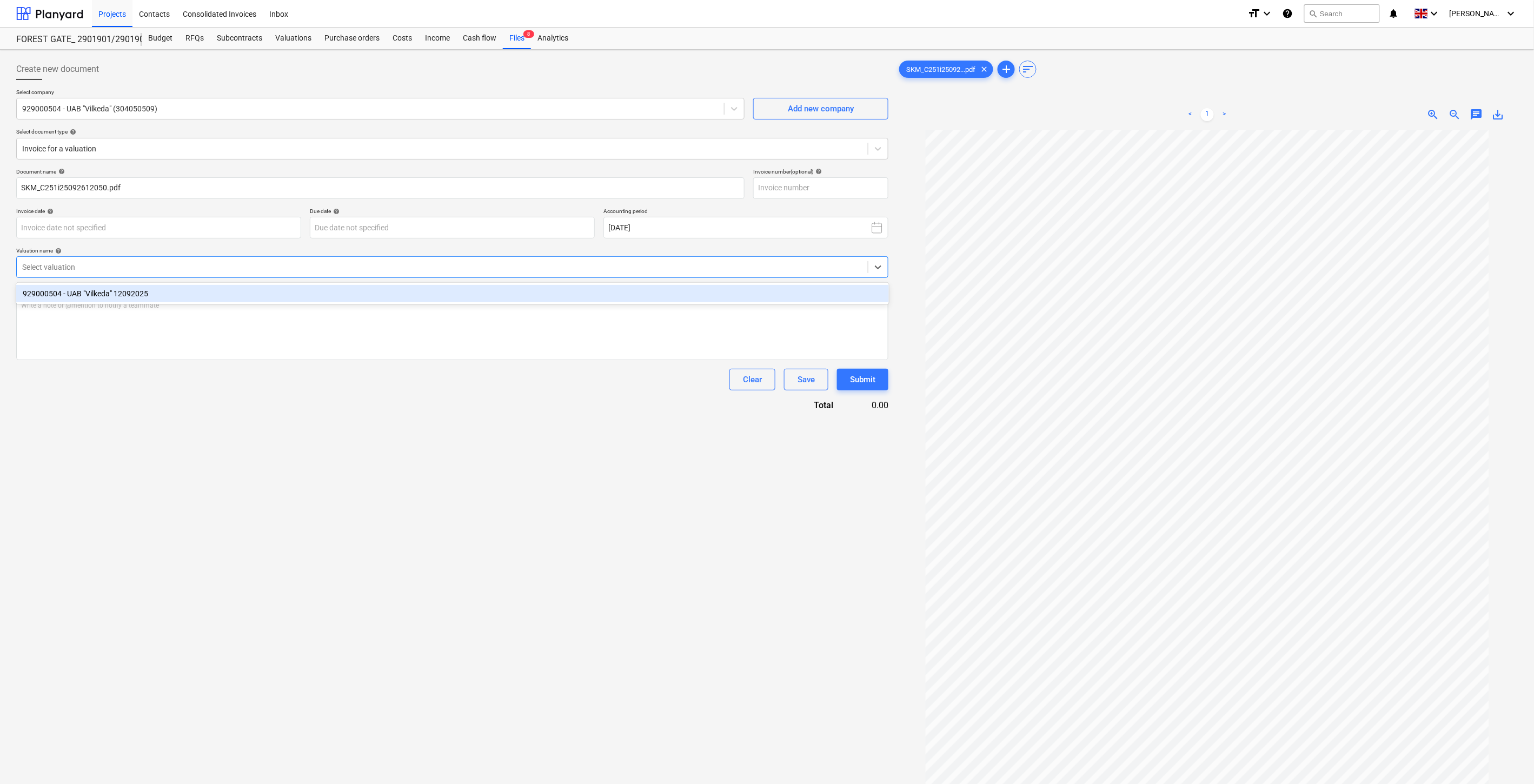
click at [268, 260] on div "Select valuation" at bounding box center [443, 266] width 851 height 15
click at [253, 289] on div "929000504 - UAB "Vilkeda" 12092025" at bounding box center [452, 293] width 873 height 17
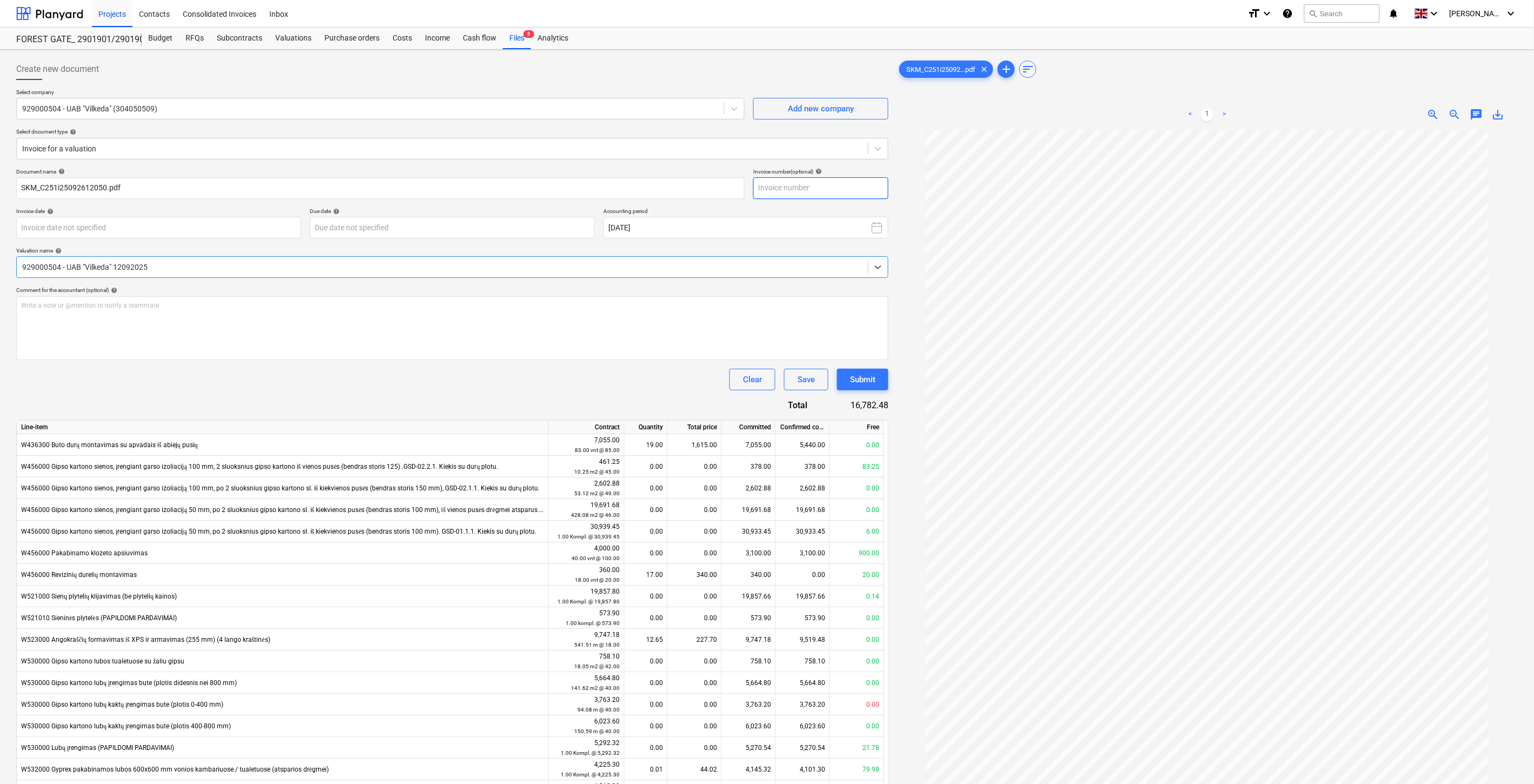
type input "929000504 - UAB Vilkeda 12092025.pdf"
click at [850, 185] on input "text" at bounding box center [821, 188] width 135 height 22
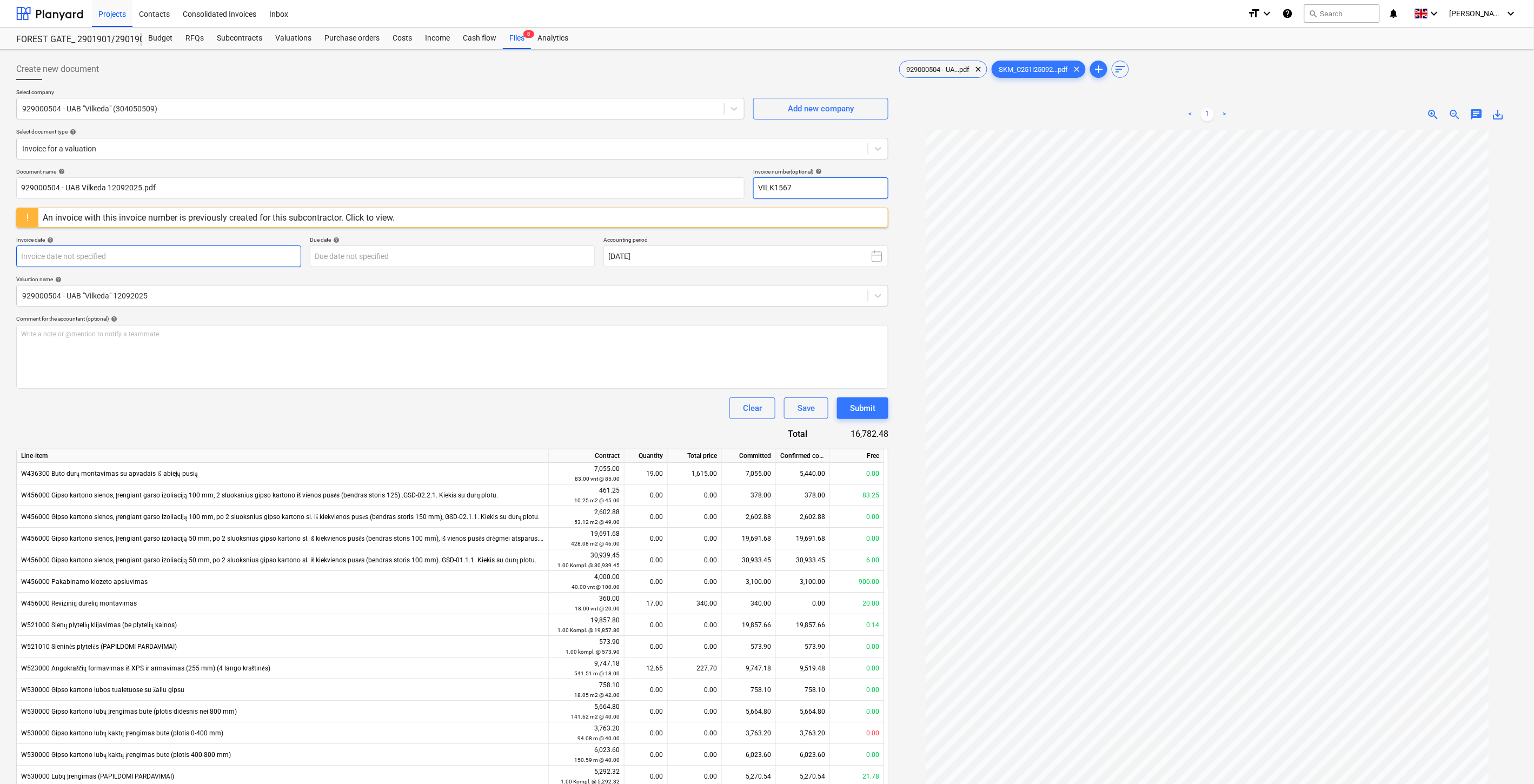
type input "VILK1567"
click at [246, 262] on body "Projects Contacts Consolidated Invoices Inbox format_size keyboard_arrow_down h…" at bounding box center [767, 392] width 1534 height 784
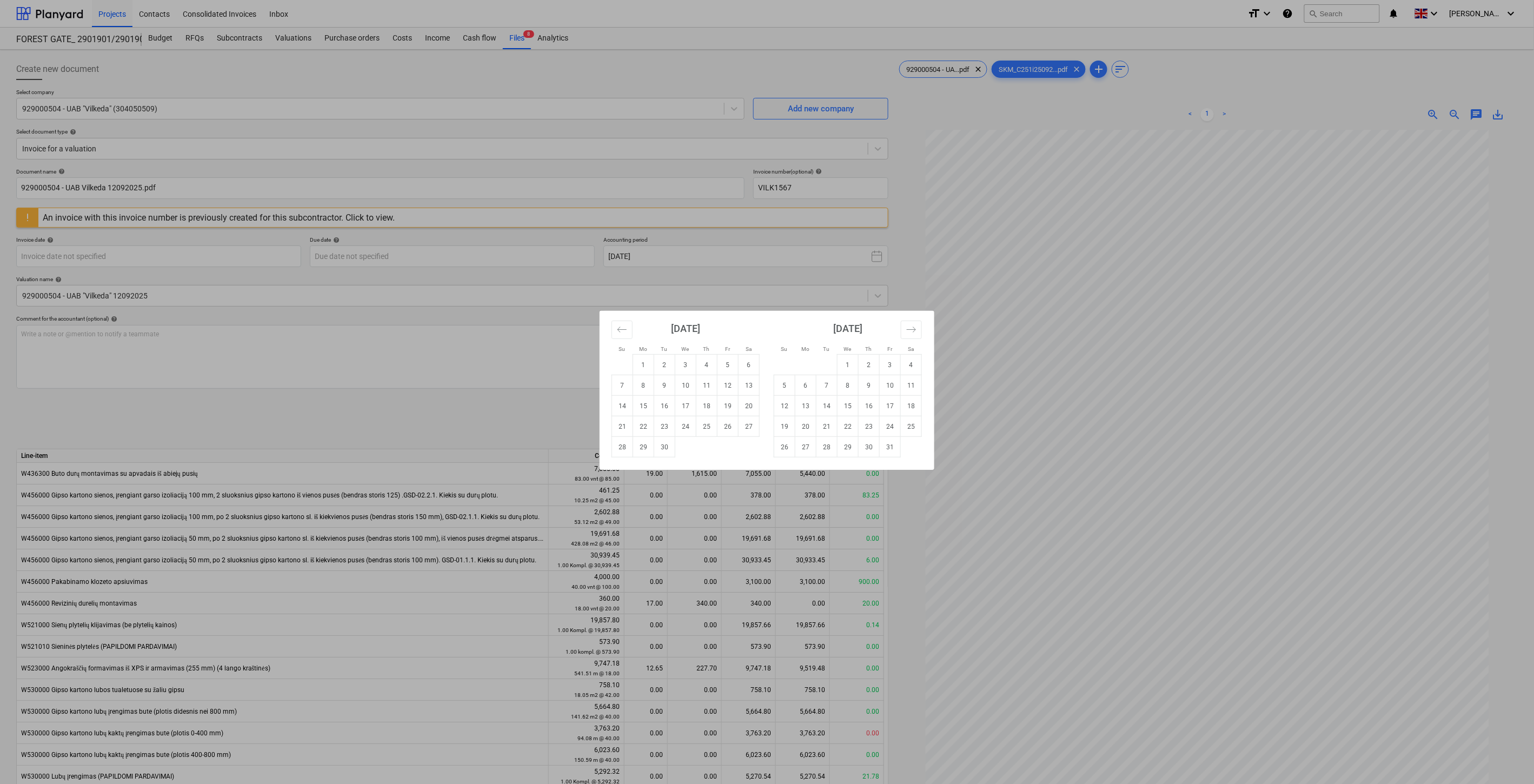
click at [1091, 228] on div "Su Mo Tu We Th Fr Sa Su Mo Tu We Th Fr Sa [DATE] 1 2 3 4 5 6 7 8 9 10 11 12 13 …" at bounding box center [767, 392] width 1534 height 784
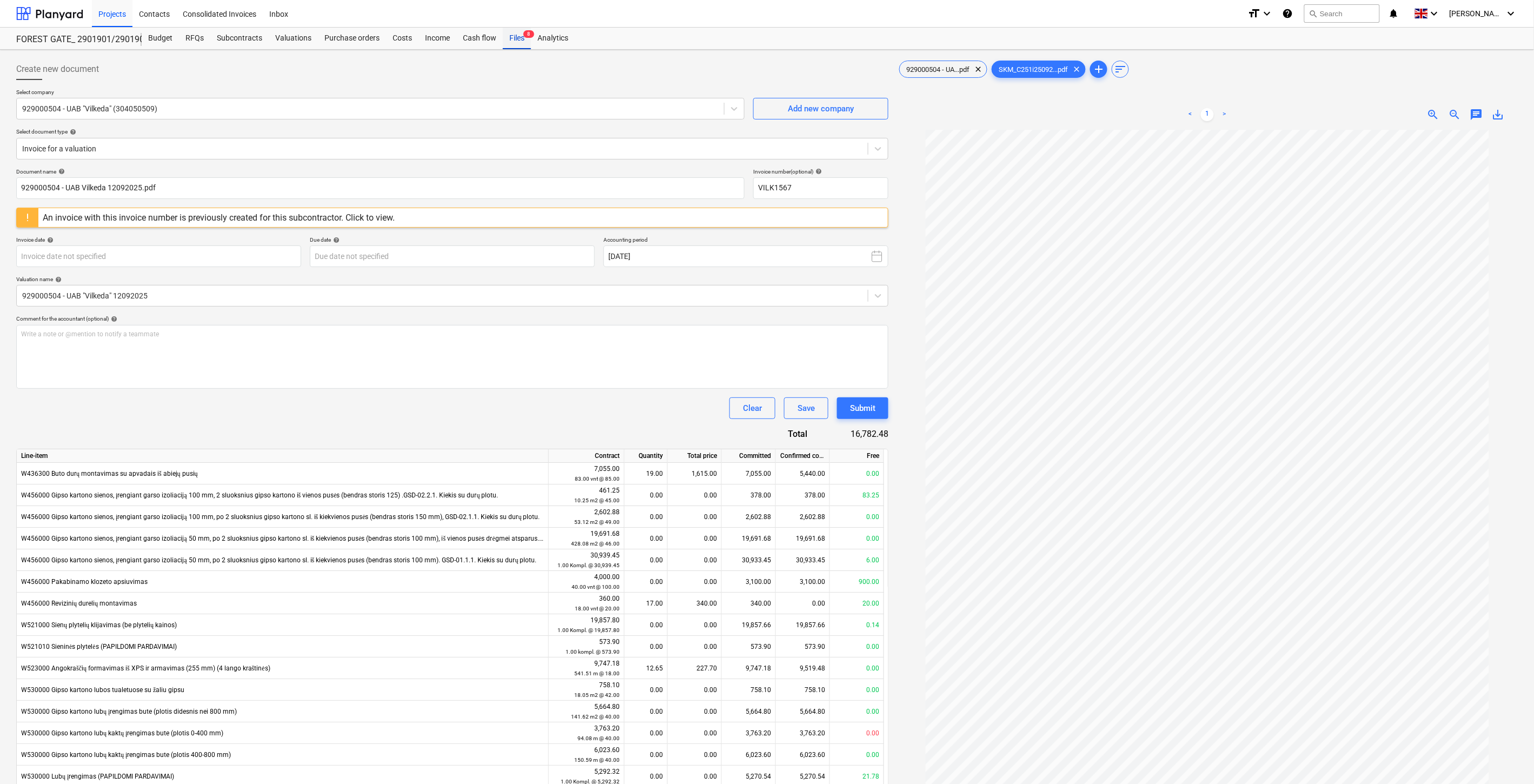
click at [511, 40] on div "Files 8" at bounding box center [517, 38] width 28 height 22
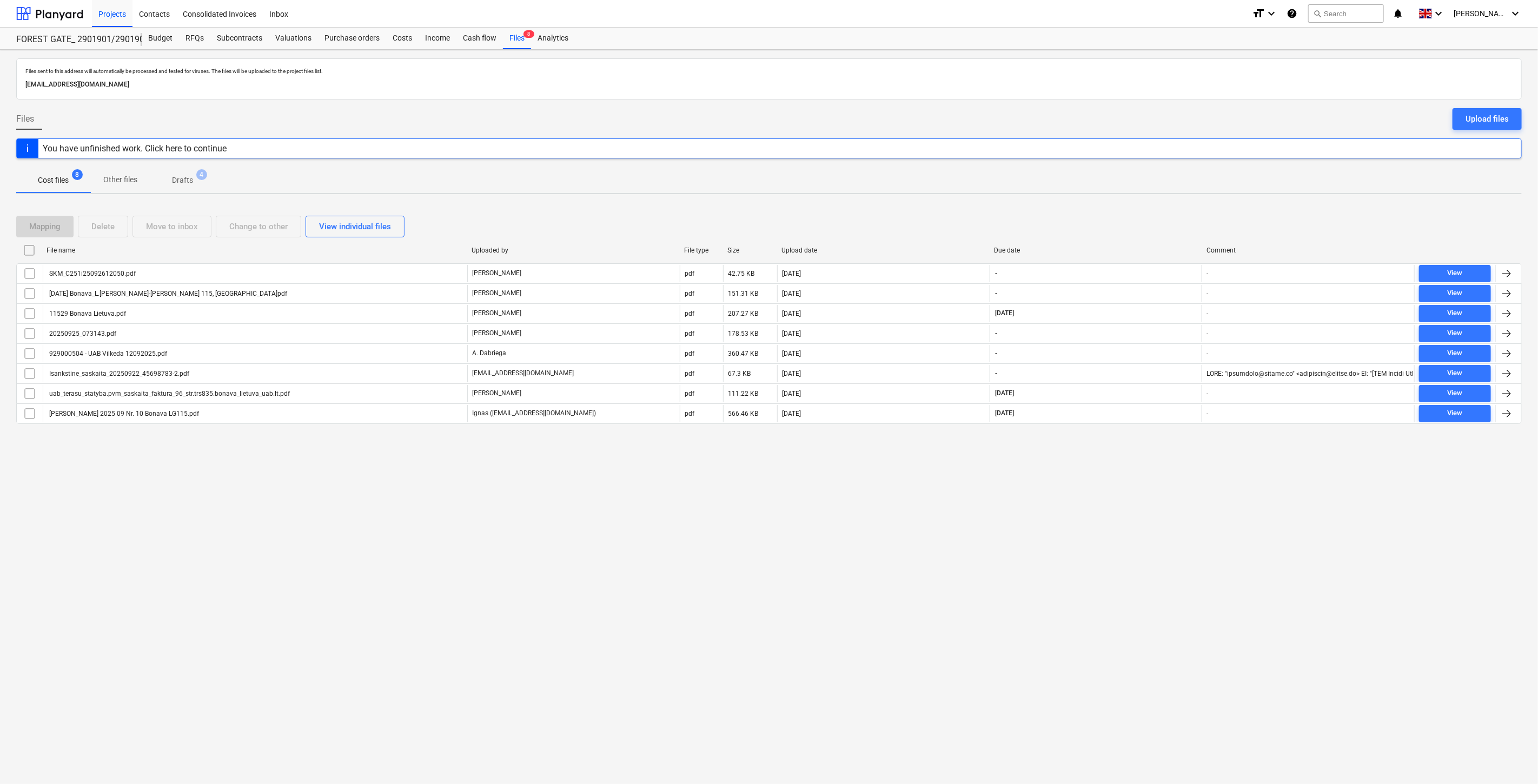
click at [187, 173] on span "Drafts 4" at bounding box center [183, 180] width 64 height 20
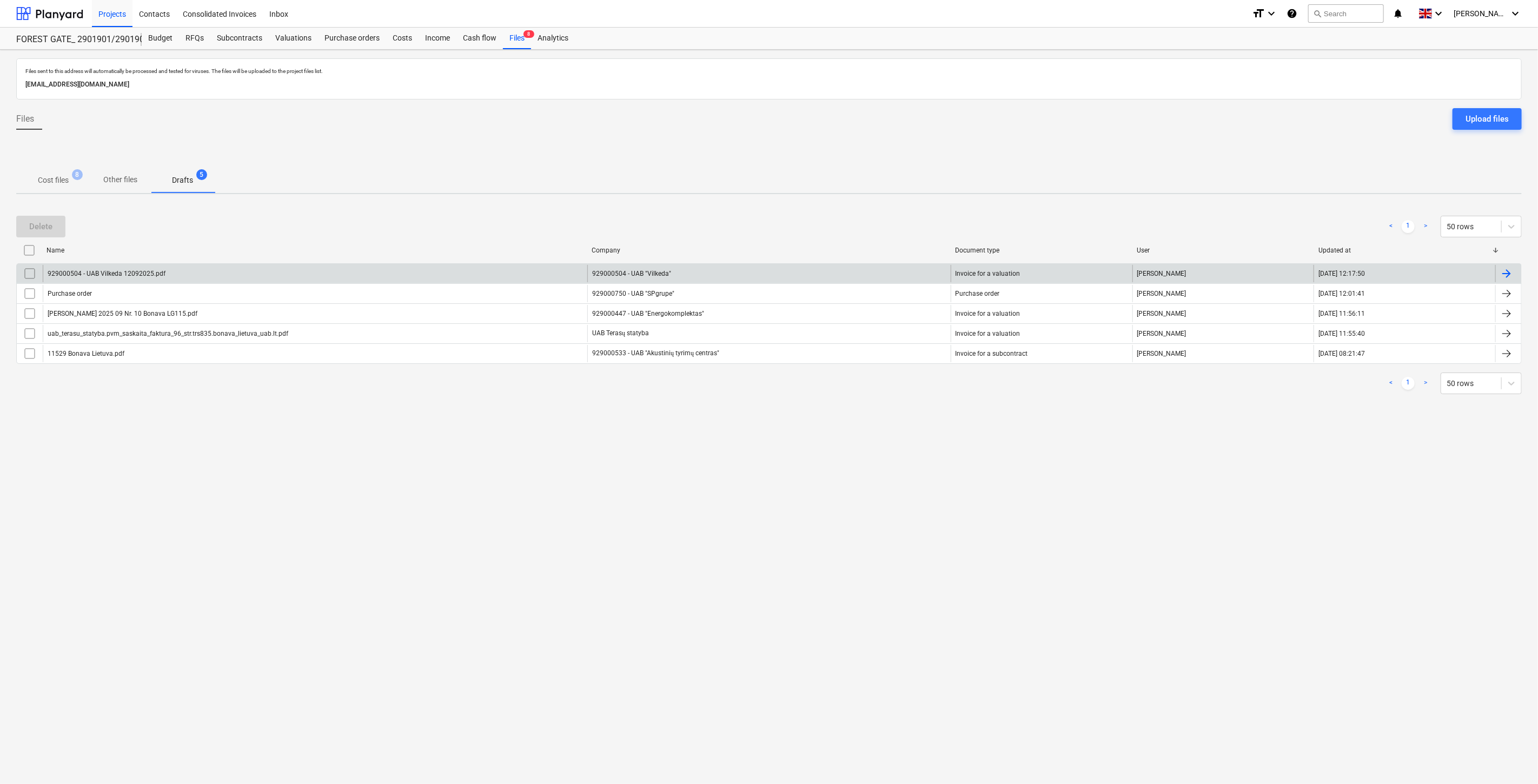
click at [26, 271] on input "checkbox" at bounding box center [29, 274] width 17 height 17
click at [35, 223] on div "Delete" at bounding box center [41, 226] width 24 height 14
click at [51, 177] on p "Cost files" at bounding box center [53, 180] width 31 height 11
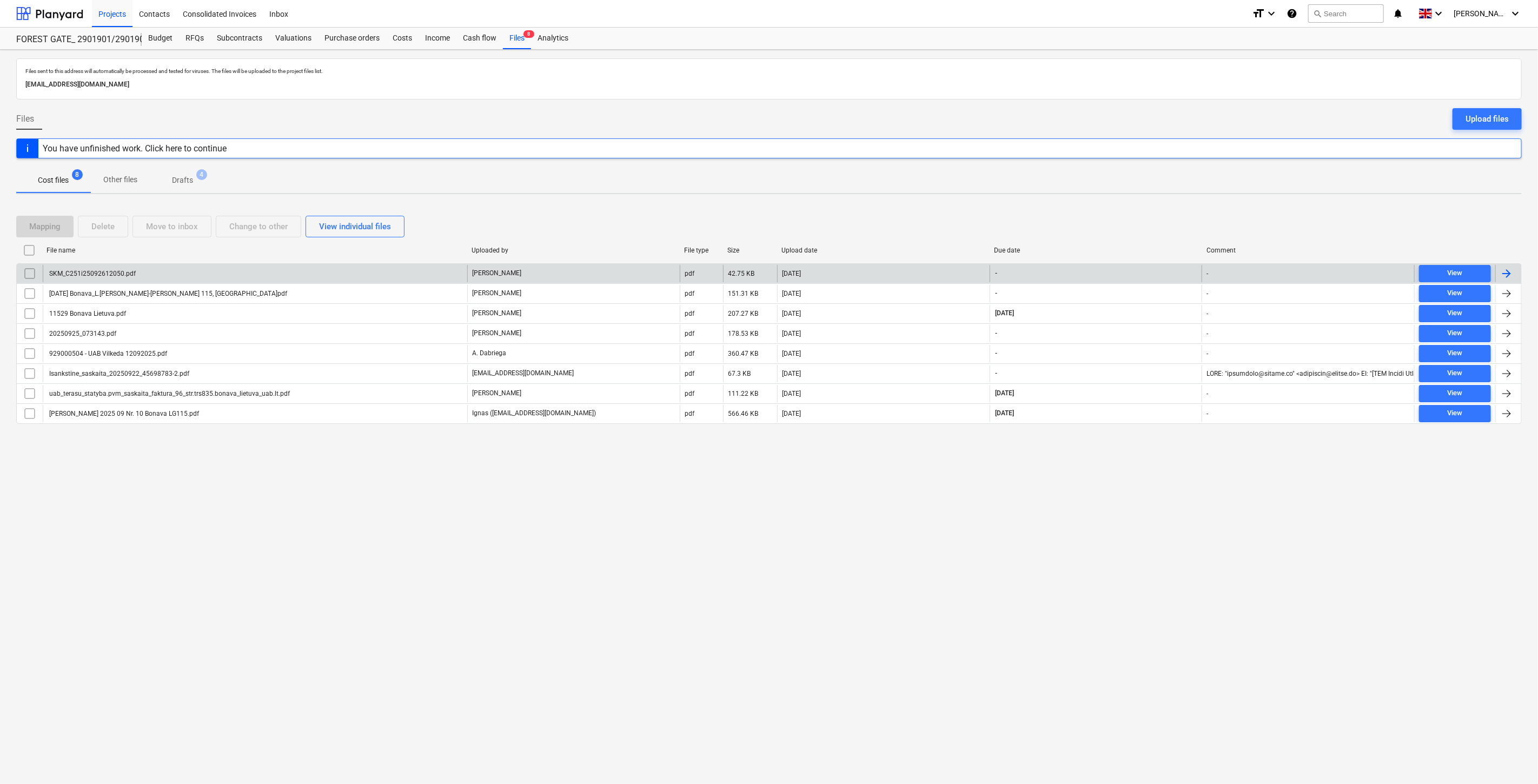
click at [268, 268] on div "SKM_C251i25092612050.pdf" at bounding box center [255, 274] width 424 height 17
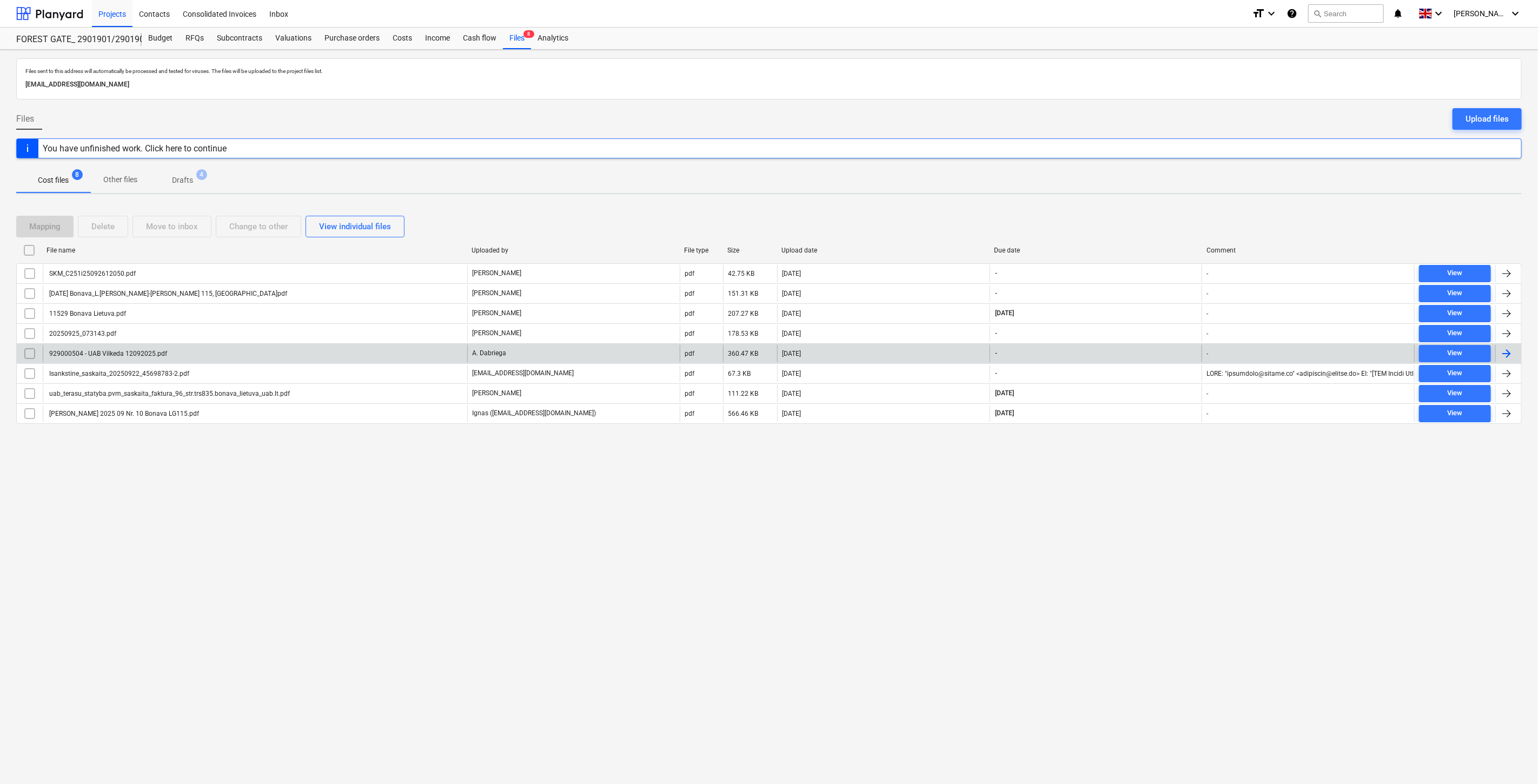
click at [224, 348] on div "929000504 - UAB Vilkeda 12092025.pdf" at bounding box center [255, 353] width 424 height 17
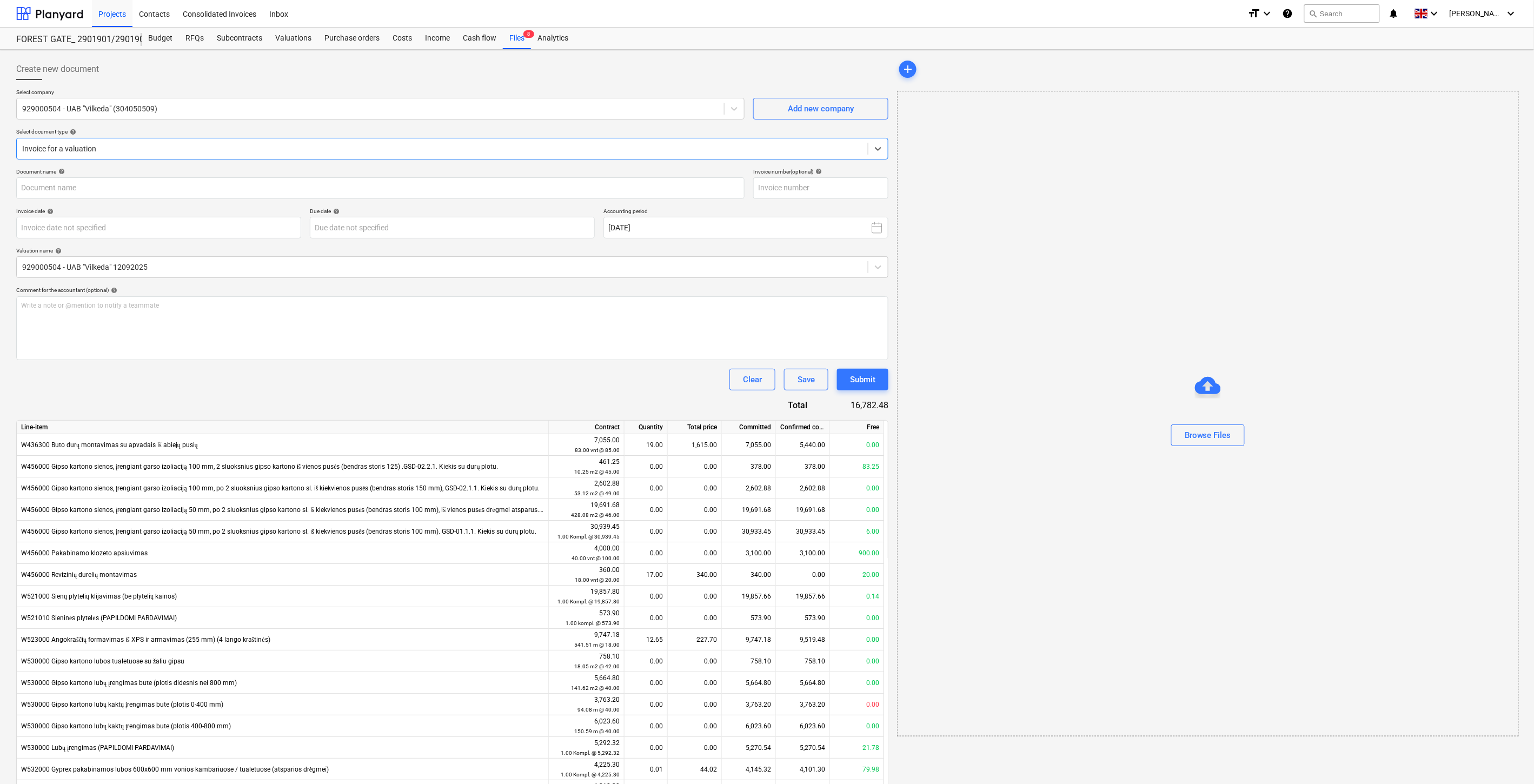
type input "VILK1567"
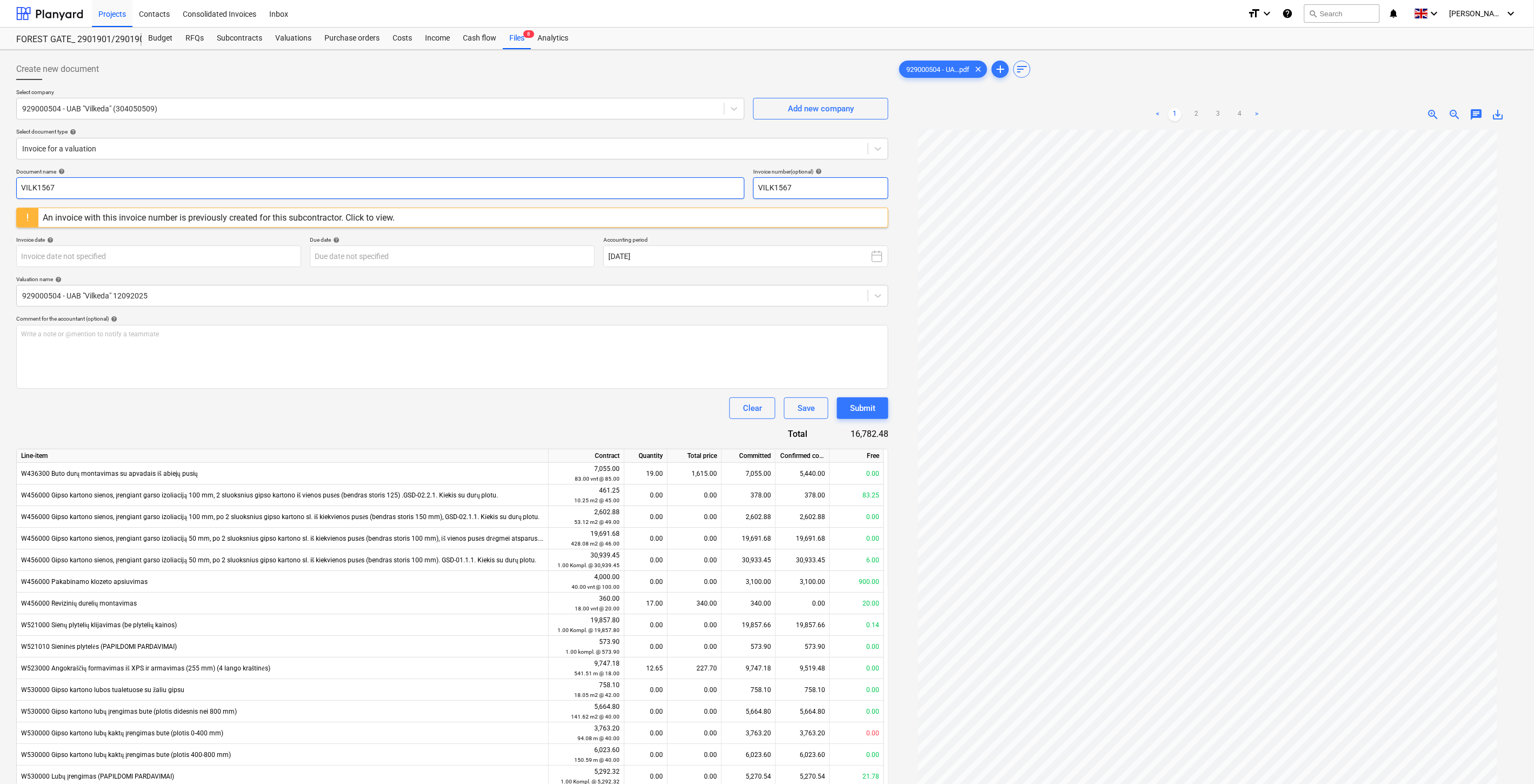
drag, startPoint x: 801, startPoint y: 186, endPoint x: 735, endPoint y: 186, distance: 66.0
click at [735, 186] on div "Document name help VILK1567 Invoice number (optional) help VILK1567" at bounding box center [452, 183] width 872 height 31
click at [693, 262] on button "[DATE]" at bounding box center [746, 256] width 285 height 22
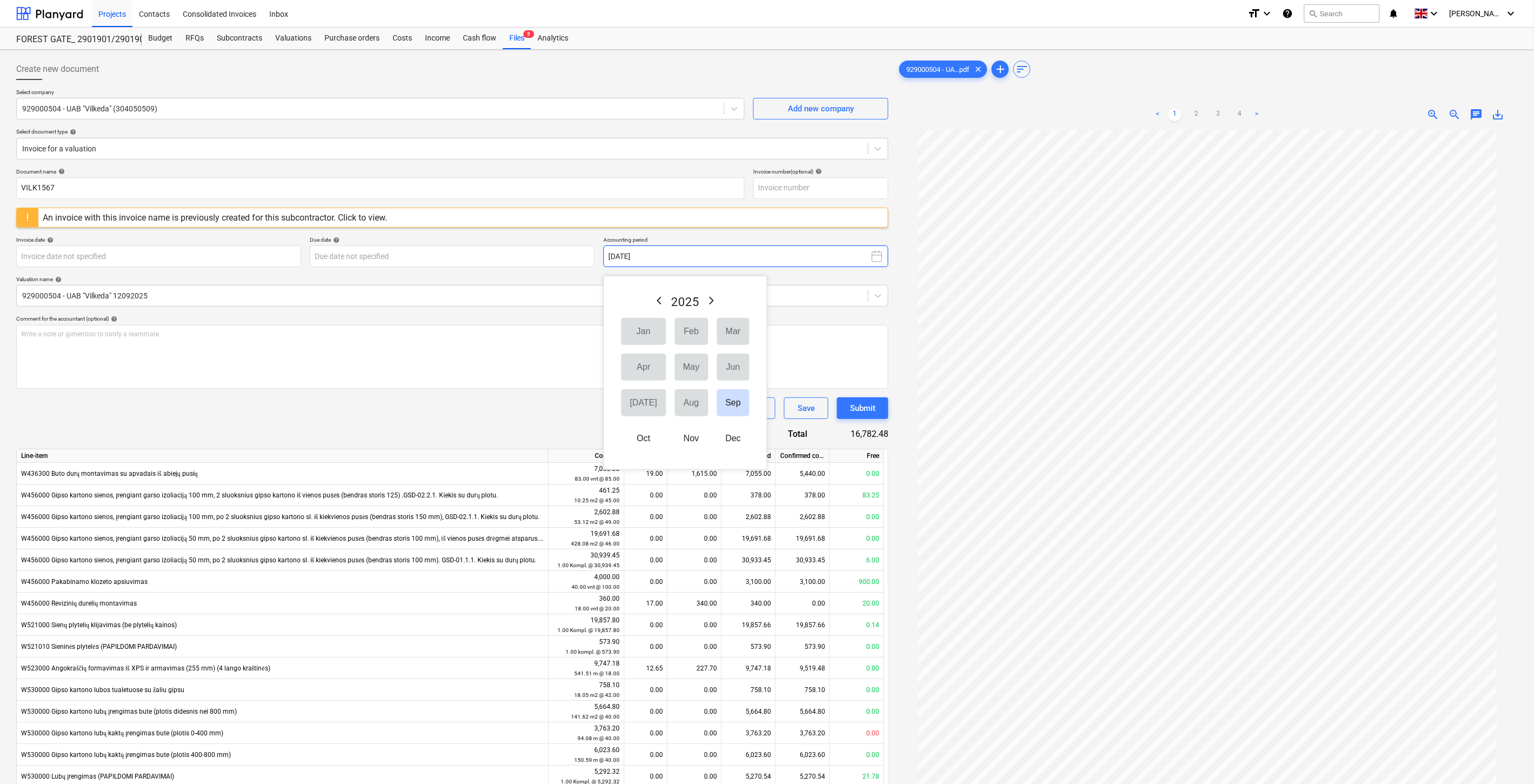
click at [693, 262] on button "[DATE]" at bounding box center [746, 256] width 285 height 22
drag, startPoint x: 131, startPoint y: 194, endPoint x: 10, endPoint y: 187, distance: 121.2
click at [10, 187] on div "Create new document Select company 929000504 - UAB "Vilkeda" (304050509) Add ne…" at bounding box center [767, 607] width 1534 height 1114
click at [282, 408] on div "Clear Save Submit" at bounding box center [452, 408] width 872 height 22
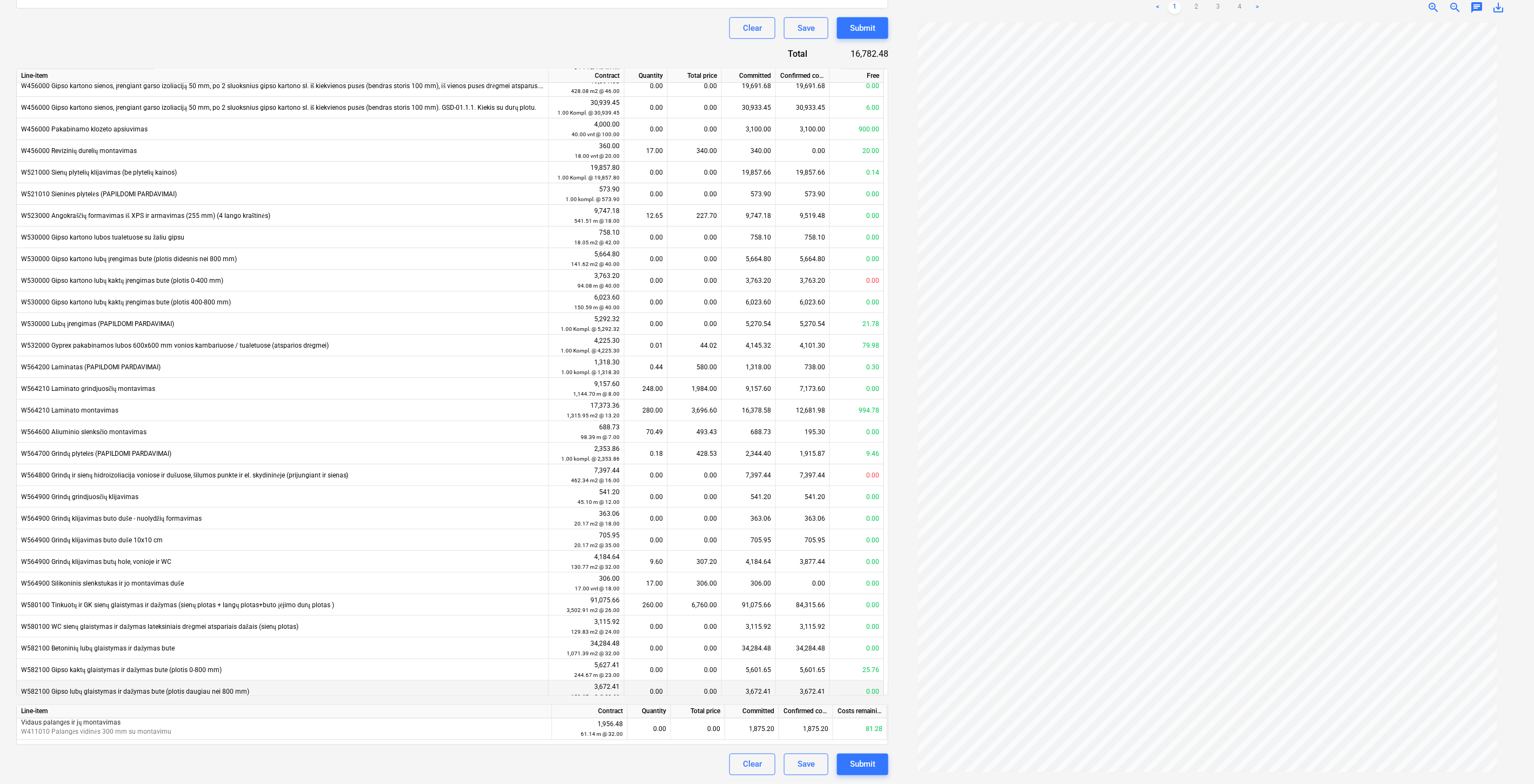
scroll to position [101, 0]
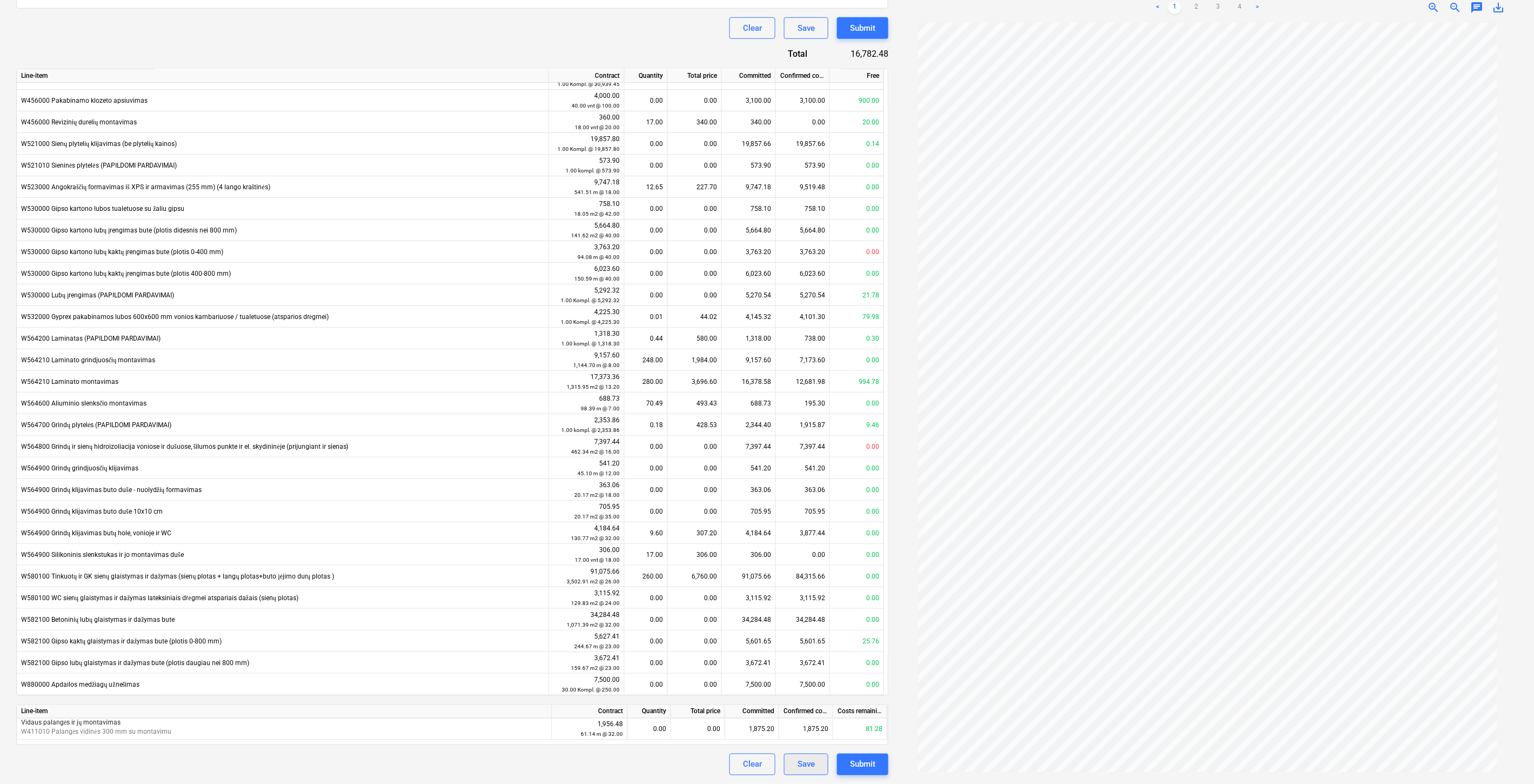
click at [805, 755] on button "Save" at bounding box center [807, 764] width 45 height 22
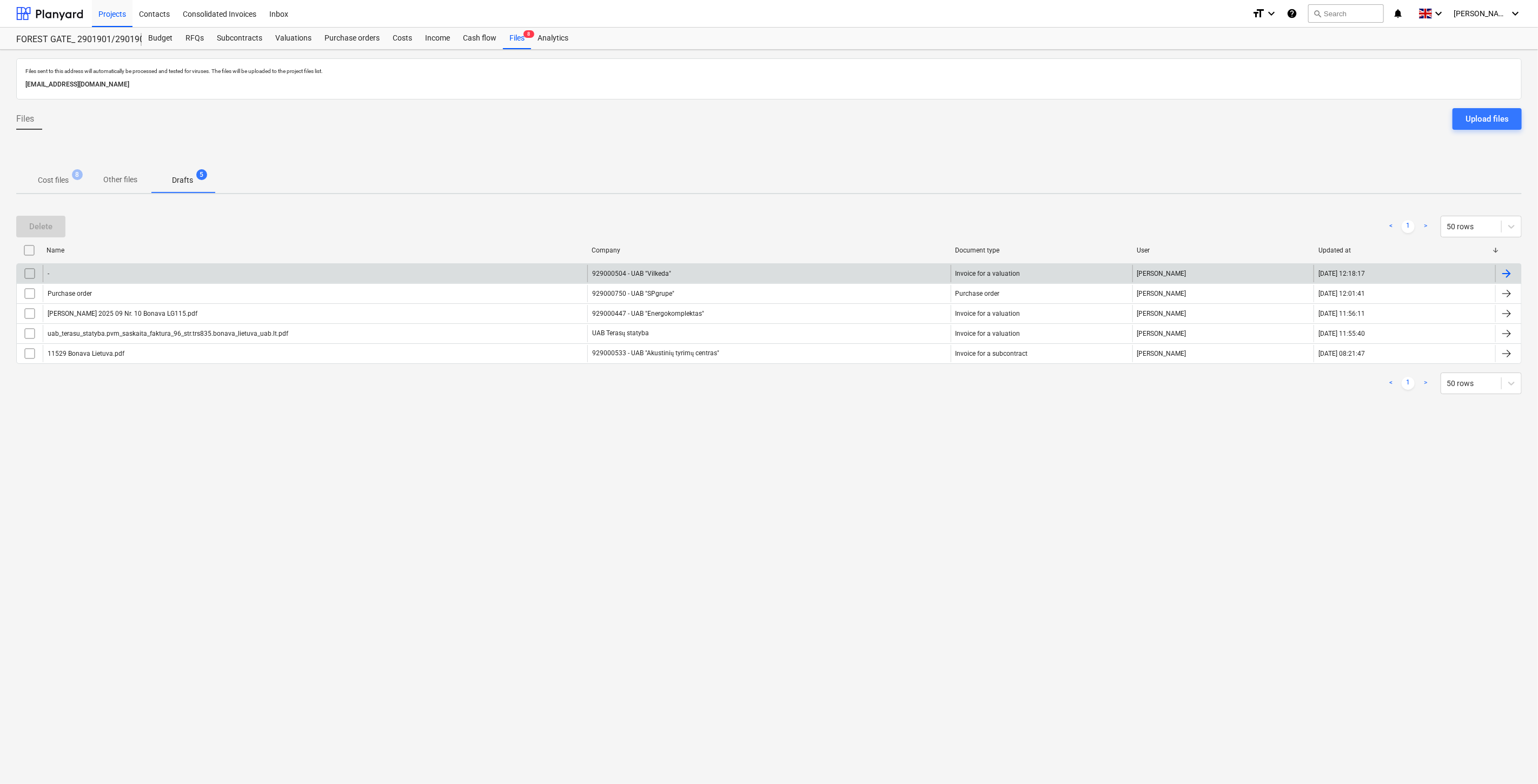
click at [31, 272] on input "checkbox" at bounding box center [29, 274] width 17 height 17
click at [41, 224] on div "Delete" at bounding box center [41, 226] width 24 height 14
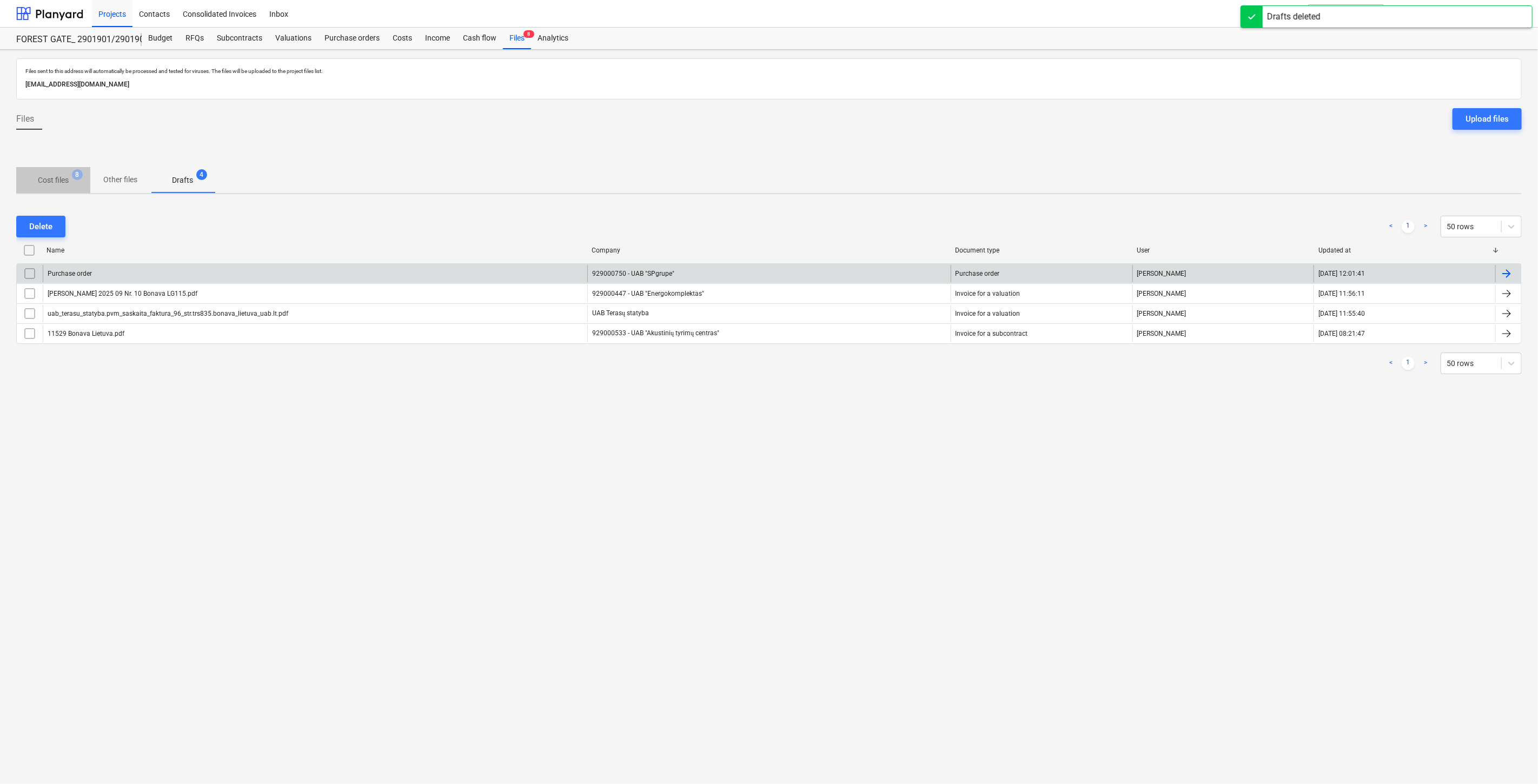
click at [62, 180] on p "Cost files" at bounding box center [53, 180] width 31 height 11
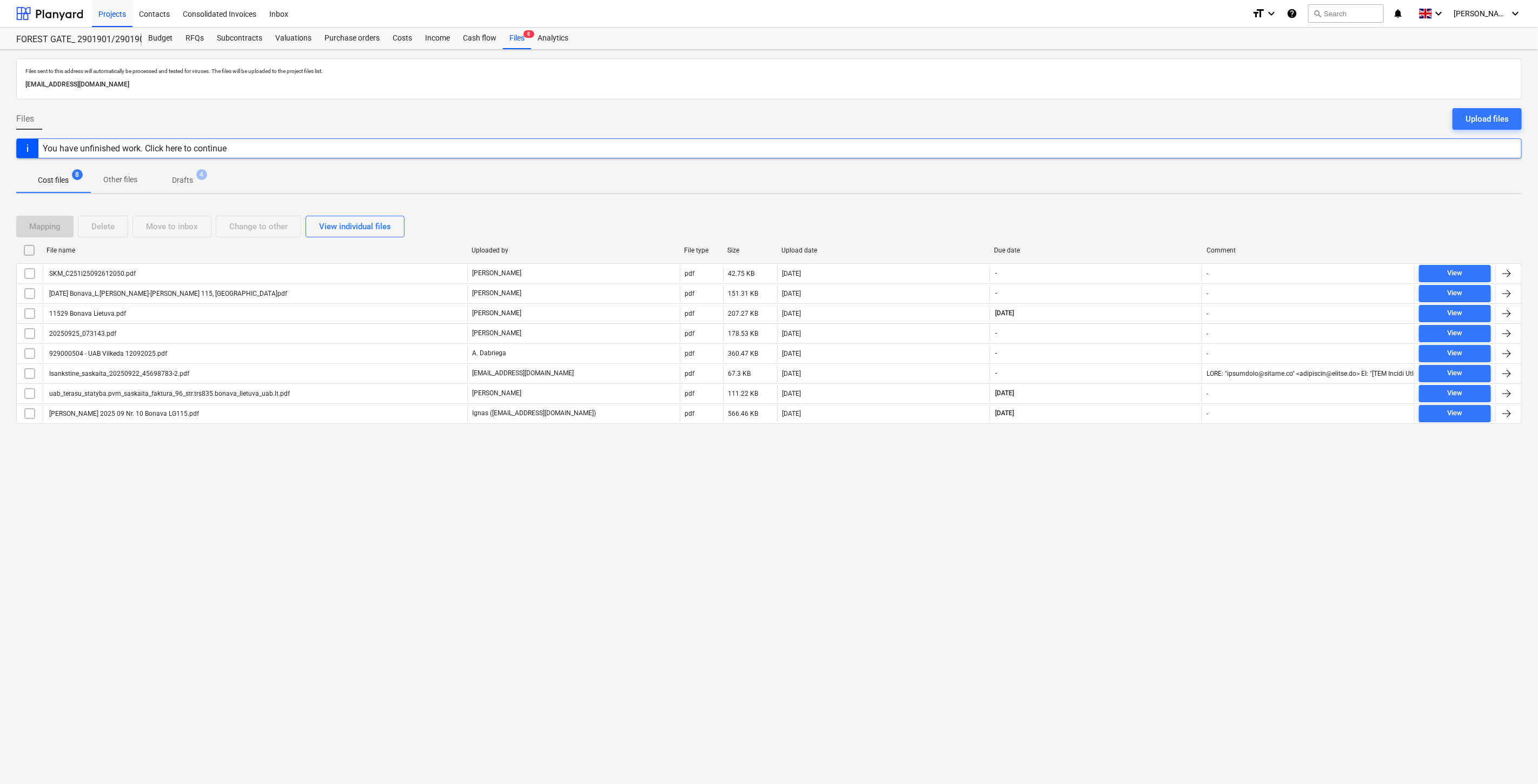
click at [1102, 530] on div "Files sent to this address will automatically be processed and tested for virus…" at bounding box center [769, 417] width 1538 height 734
click at [1120, 506] on div "Files sent to this address will automatically be processed and tested for virus…" at bounding box center [769, 417] width 1538 height 734
click at [1135, 230] on div "Mapping Delete Move to inbox Change to other View individual files" at bounding box center [769, 226] width 1506 height 22
drag, startPoint x: 1145, startPoint y: 224, endPoint x: 1158, endPoint y: 217, distance: 14.8
click at [1148, 223] on div "Mapping Delete Move to inbox Change to other View individual files" at bounding box center [769, 226] width 1506 height 22
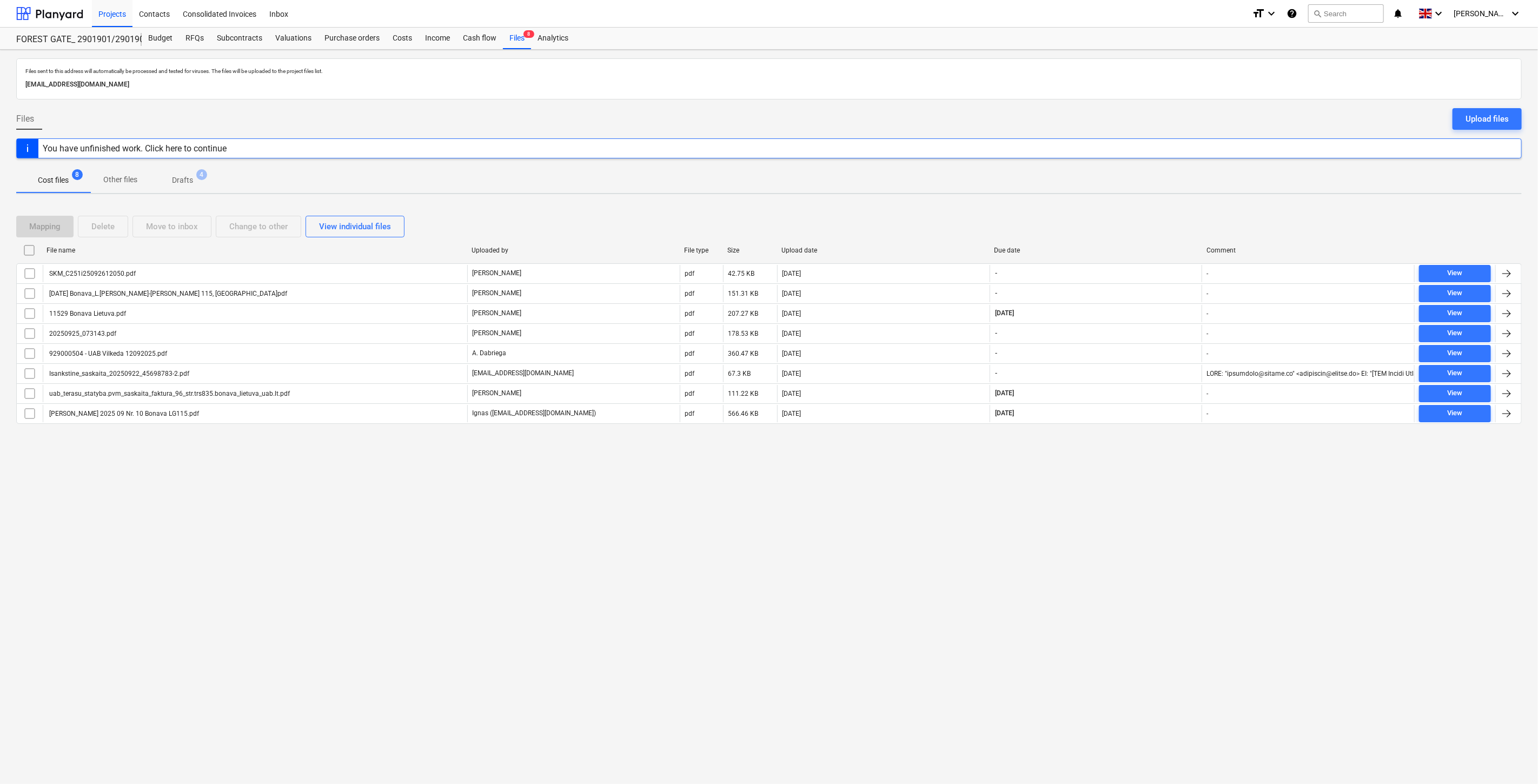
click at [1165, 213] on div "Mapping Delete Move to inbox Change to other View individual files" at bounding box center [769, 226] width 1506 height 30
drag, startPoint x: 1165, startPoint y: 213, endPoint x: 872, endPoint y: 241, distance: 294.3
click at [1154, 215] on div "Mapping Delete Move to inbox Change to other View individual files" at bounding box center [769, 226] width 1506 height 30
click at [1136, 228] on div "Mapping Delete Move to inbox Change to other View individual files" at bounding box center [769, 226] width 1506 height 22
click at [1150, 220] on div "Mapping Delete Move to inbox Change to other View individual files" at bounding box center [769, 226] width 1506 height 22
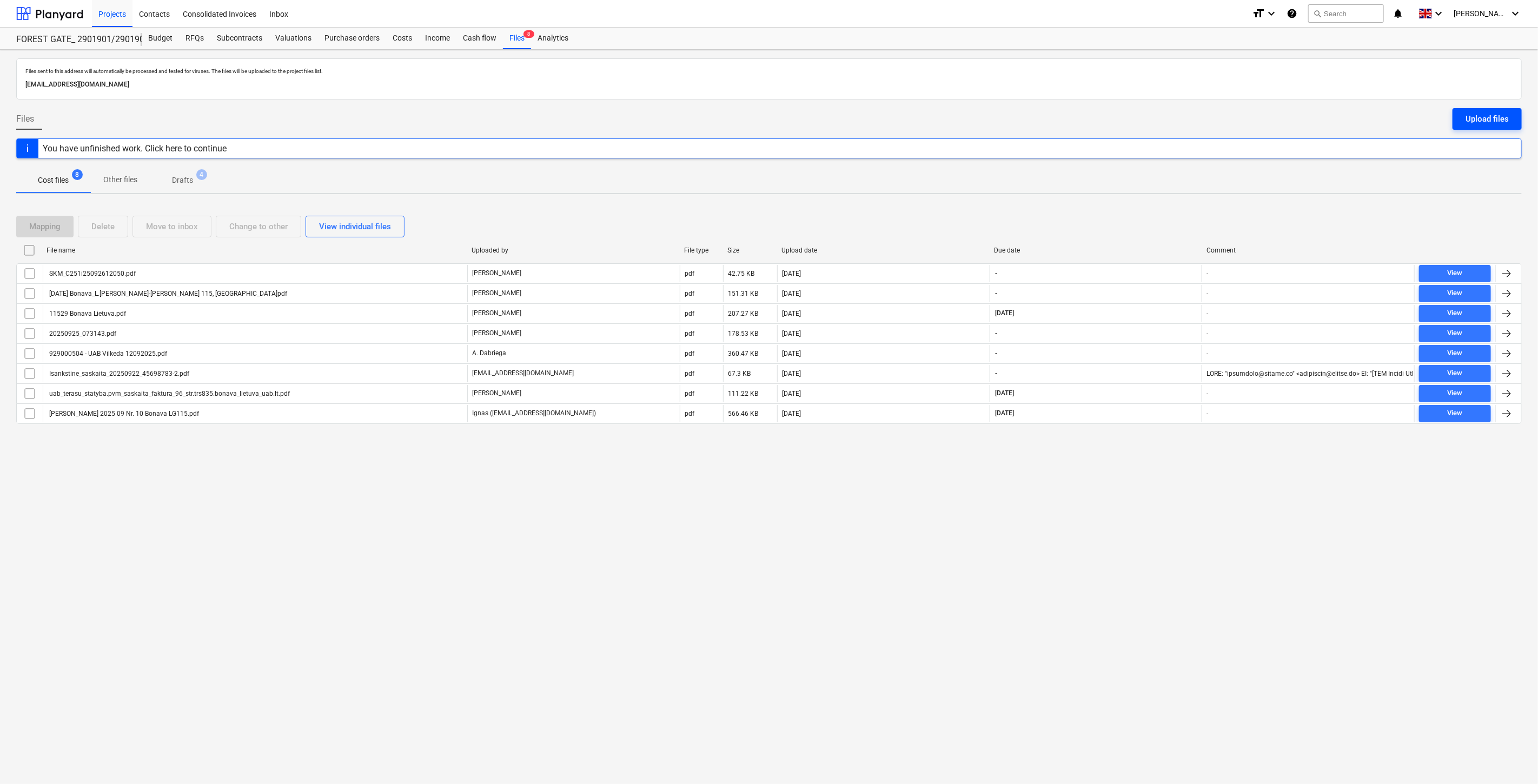
click at [1483, 120] on div "Upload files" at bounding box center [1487, 118] width 43 height 14
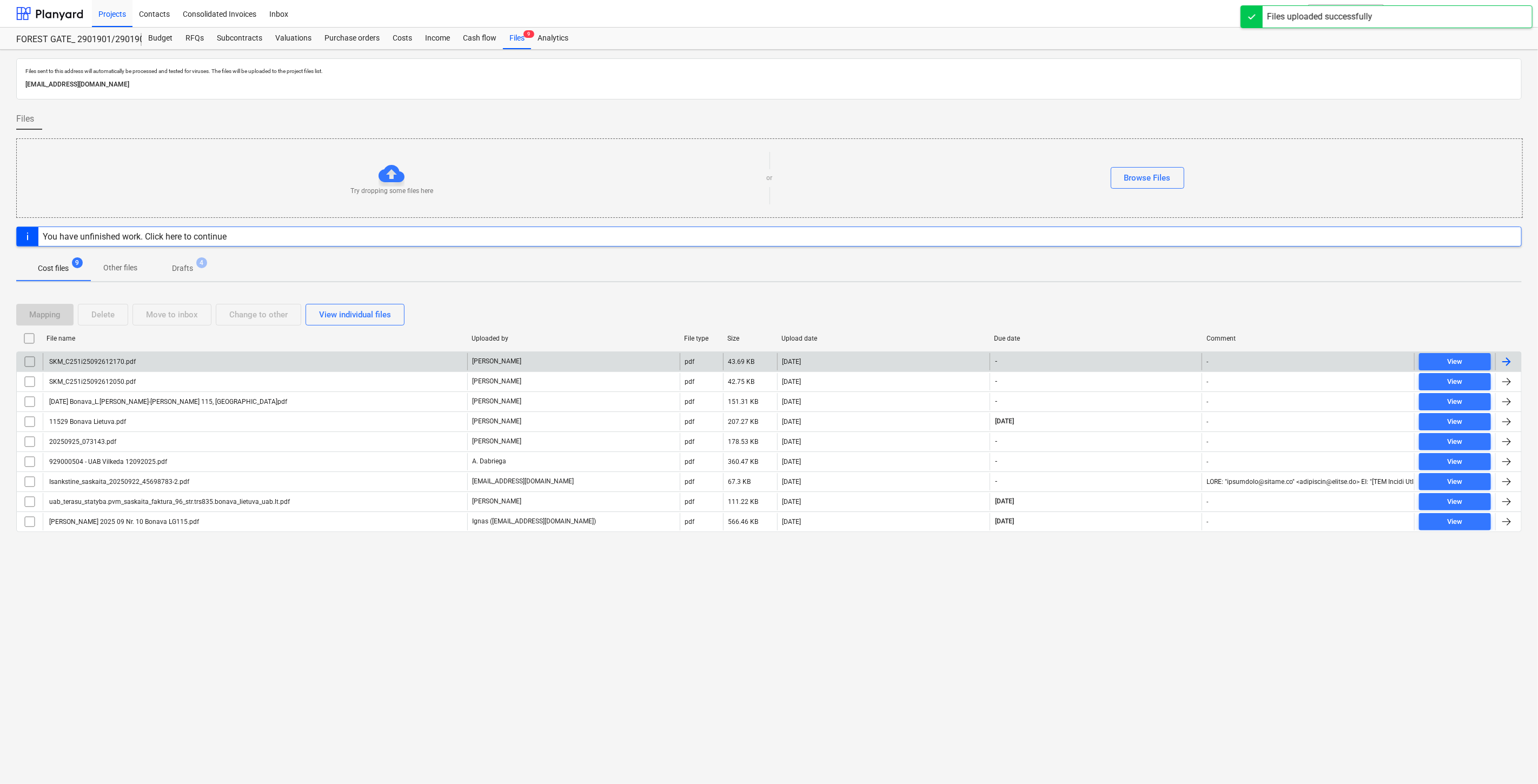
click at [198, 360] on div "SKM_C251i25092612170.pdf" at bounding box center [255, 361] width 424 height 17
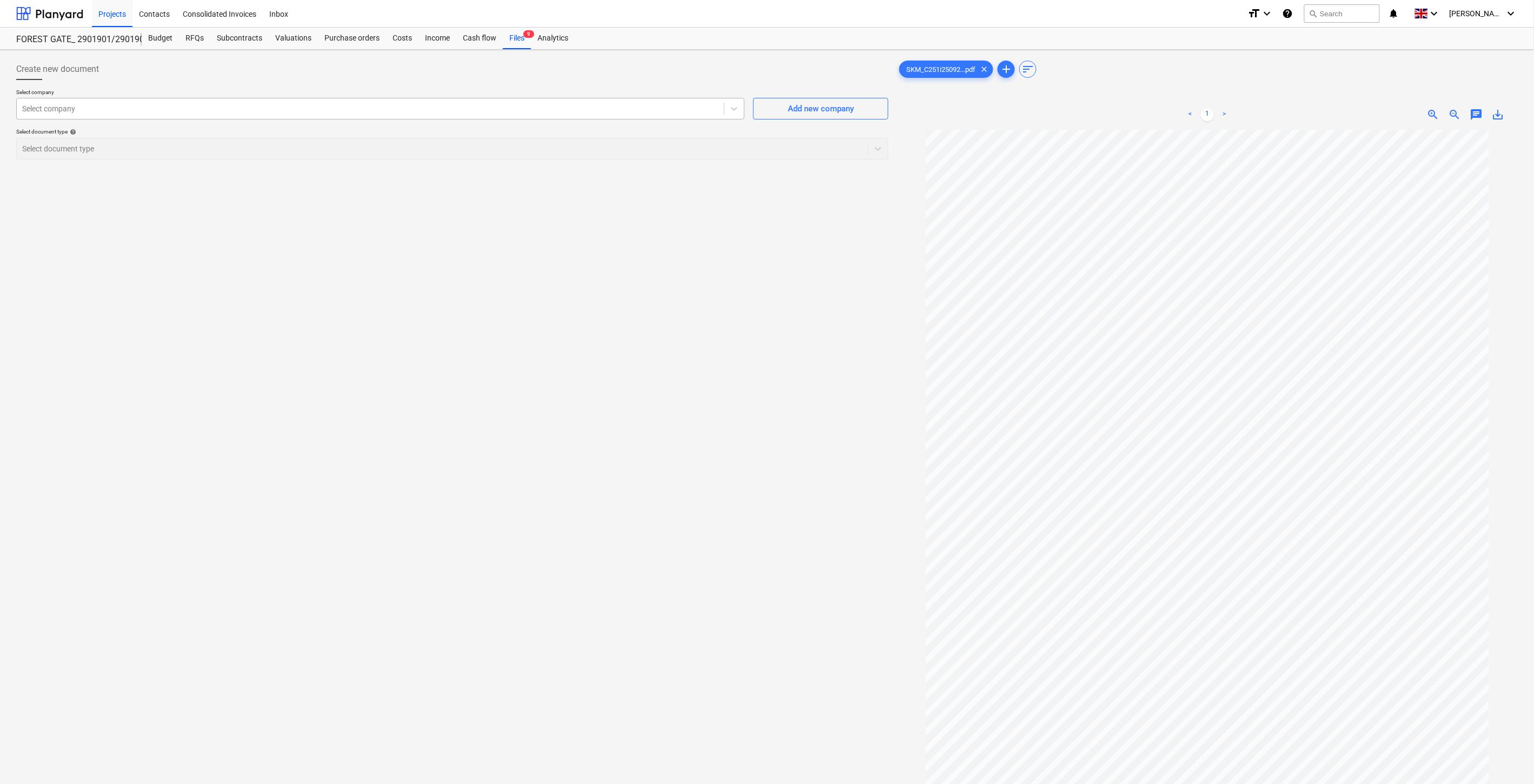
click at [409, 110] on div at bounding box center [371, 109] width 697 height 11
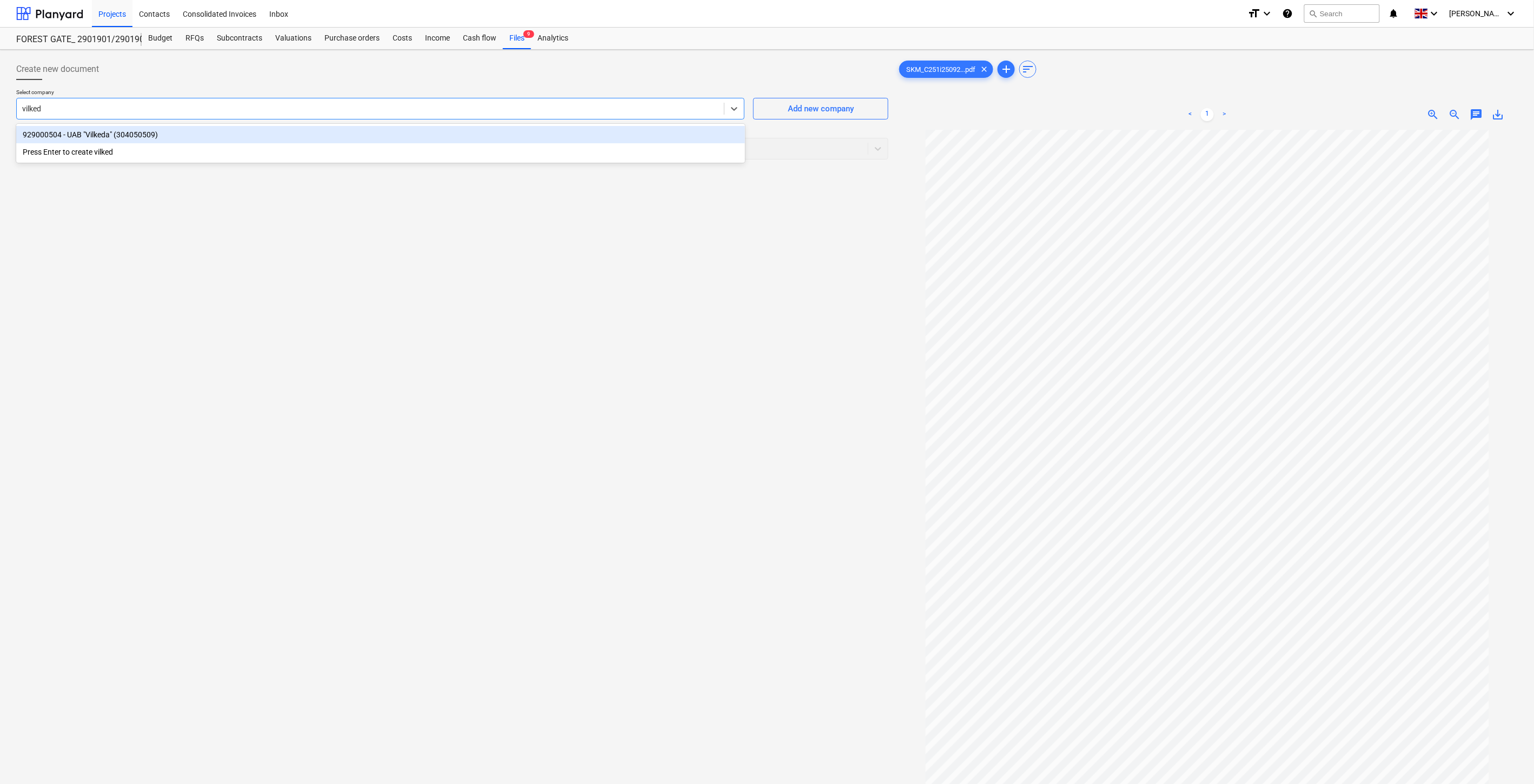
type input "vilkeda"
click at [412, 134] on div "929000504 - UAB "Vilkeda" (304050509)" at bounding box center [380, 134] width 729 height 17
drag, startPoint x: 316, startPoint y: 147, endPoint x: 302, endPoint y: 160, distance: 19.1
click at [316, 147] on div at bounding box center [443, 149] width 841 height 11
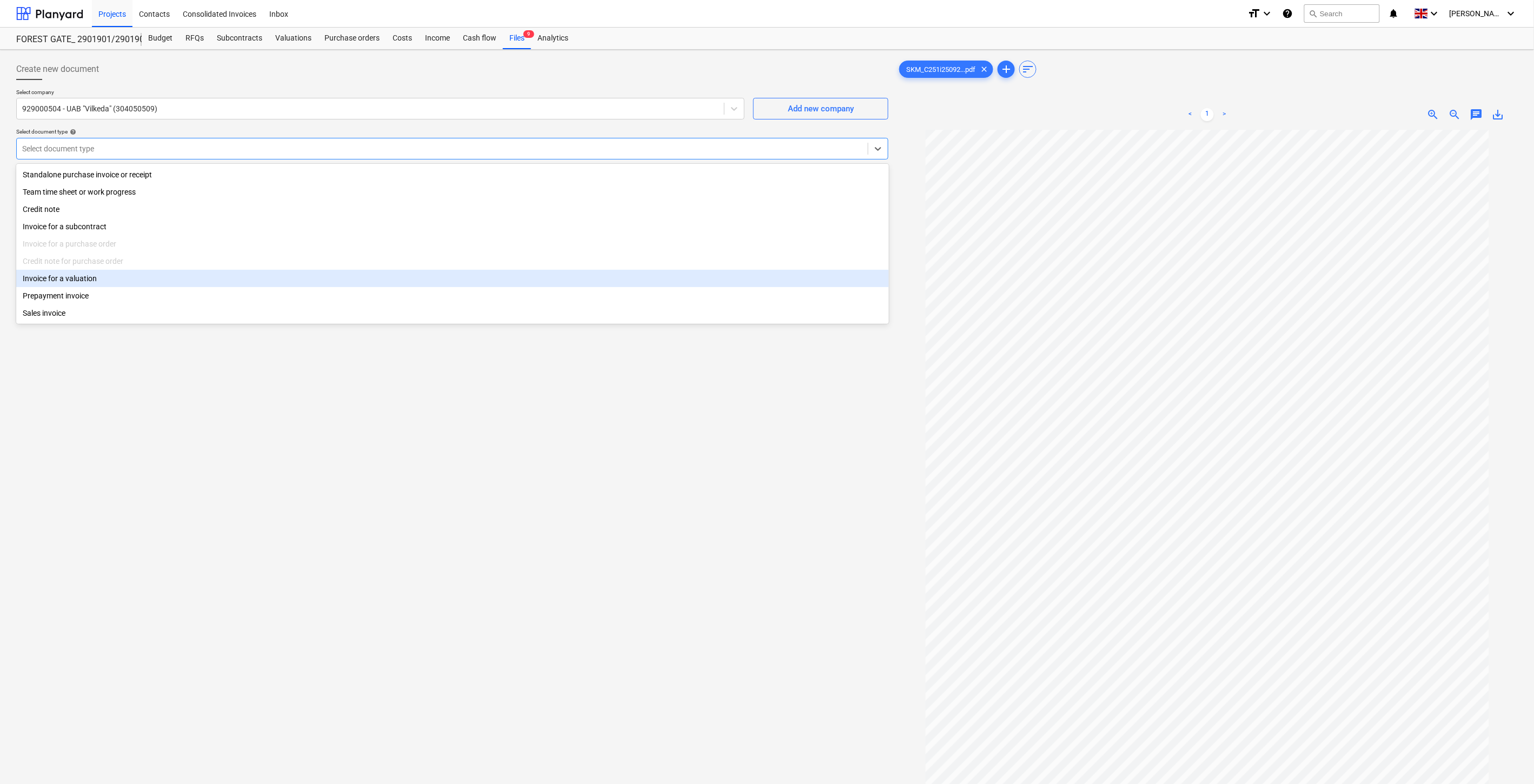
click at [96, 278] on div "Invoice for a valuation" at bounding box center [452, 278] width 873 height 17
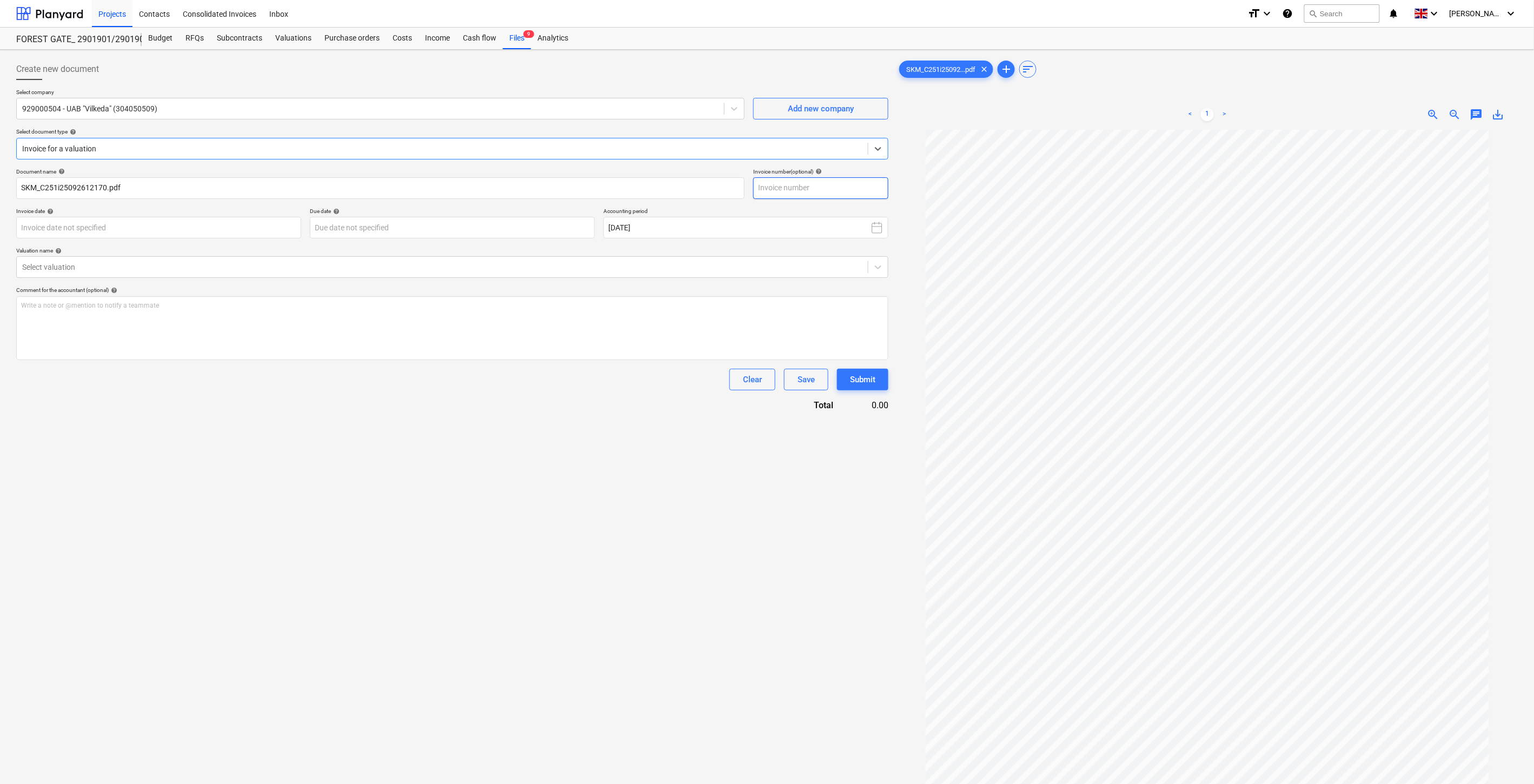
click at [829, 192] on input "text" at bounding box center [821, 188] width 135 height 22
type input "VILK1573"
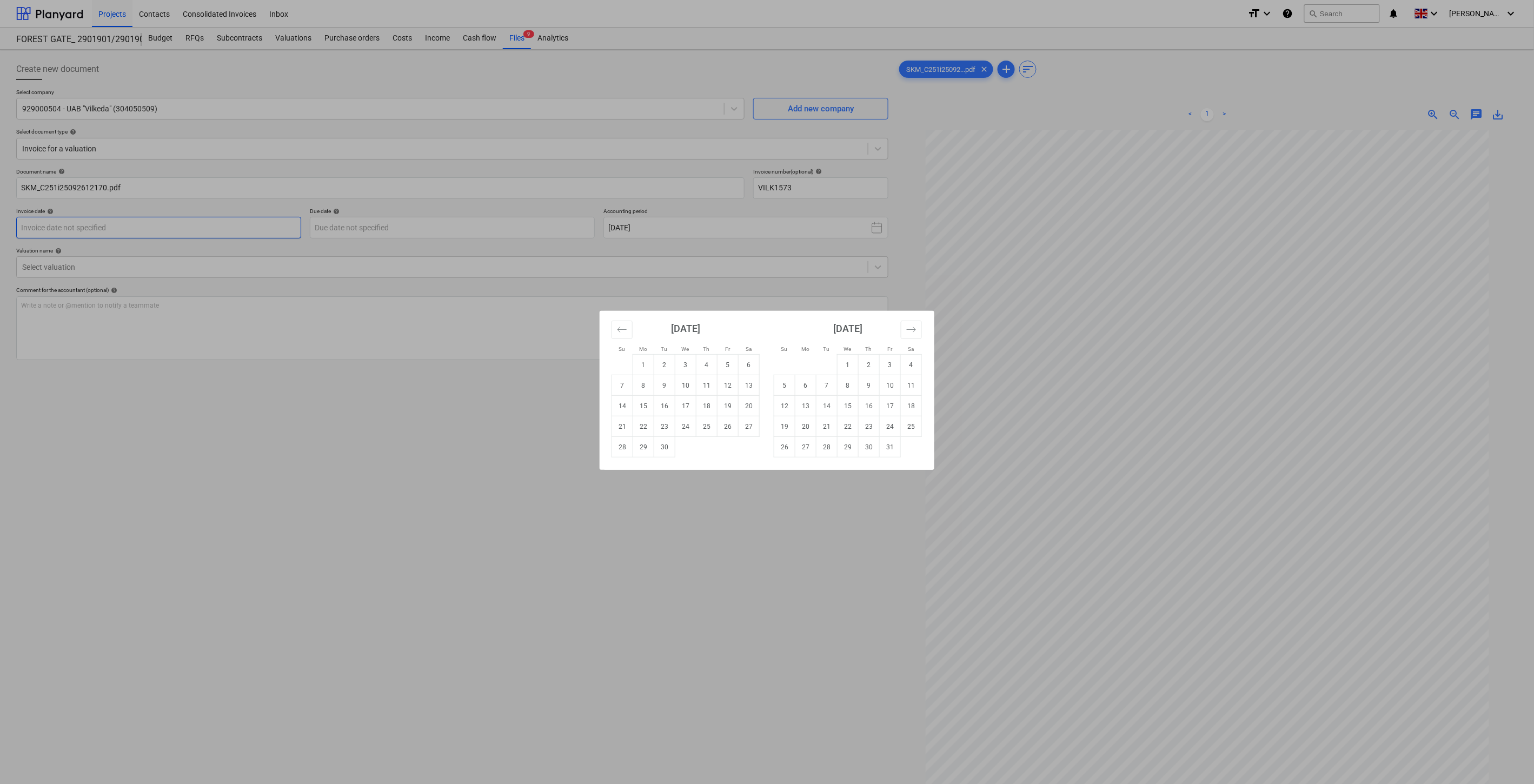
click at [260, 225] on body "Projects Contacts Consolidated Invoices Inbox format_size keyboard_arrow_down h…" at bounding box center [767, 392] width 1534 height 784
drag, startPoint x: 701, startPoint y: 430, endPoint x: 604, endPoint y: 290, distance: 170.3
click at [701, 428] on td "25" at bounding box center [707, 426] width 21 height 20
type input "[DATE]"
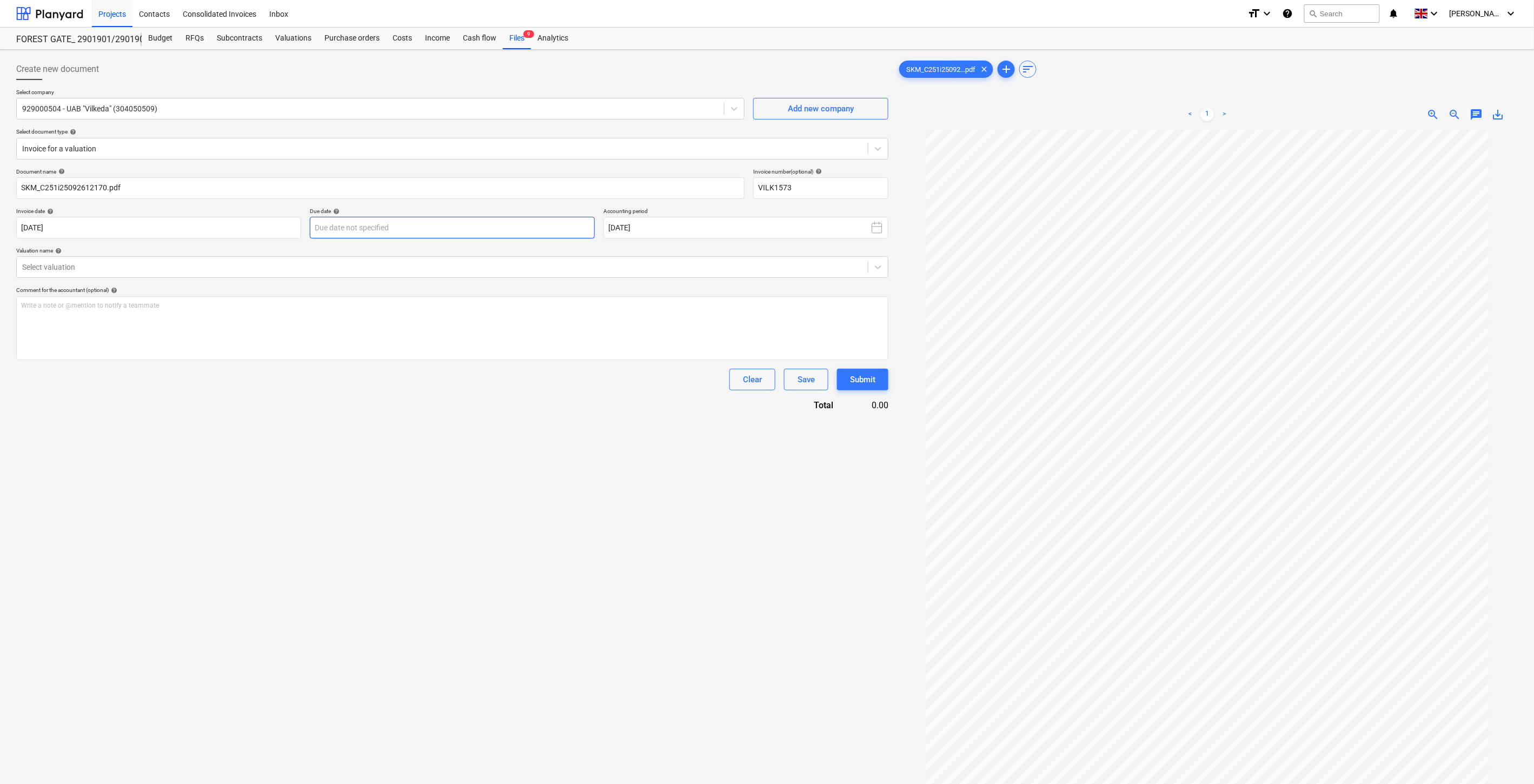
click at [564, 223] on body "Projects Contacts Consolidated Invoices Inbox format_size keyboard_arrow_down h…" at bounding box center [767, 392] width 1534 height 784
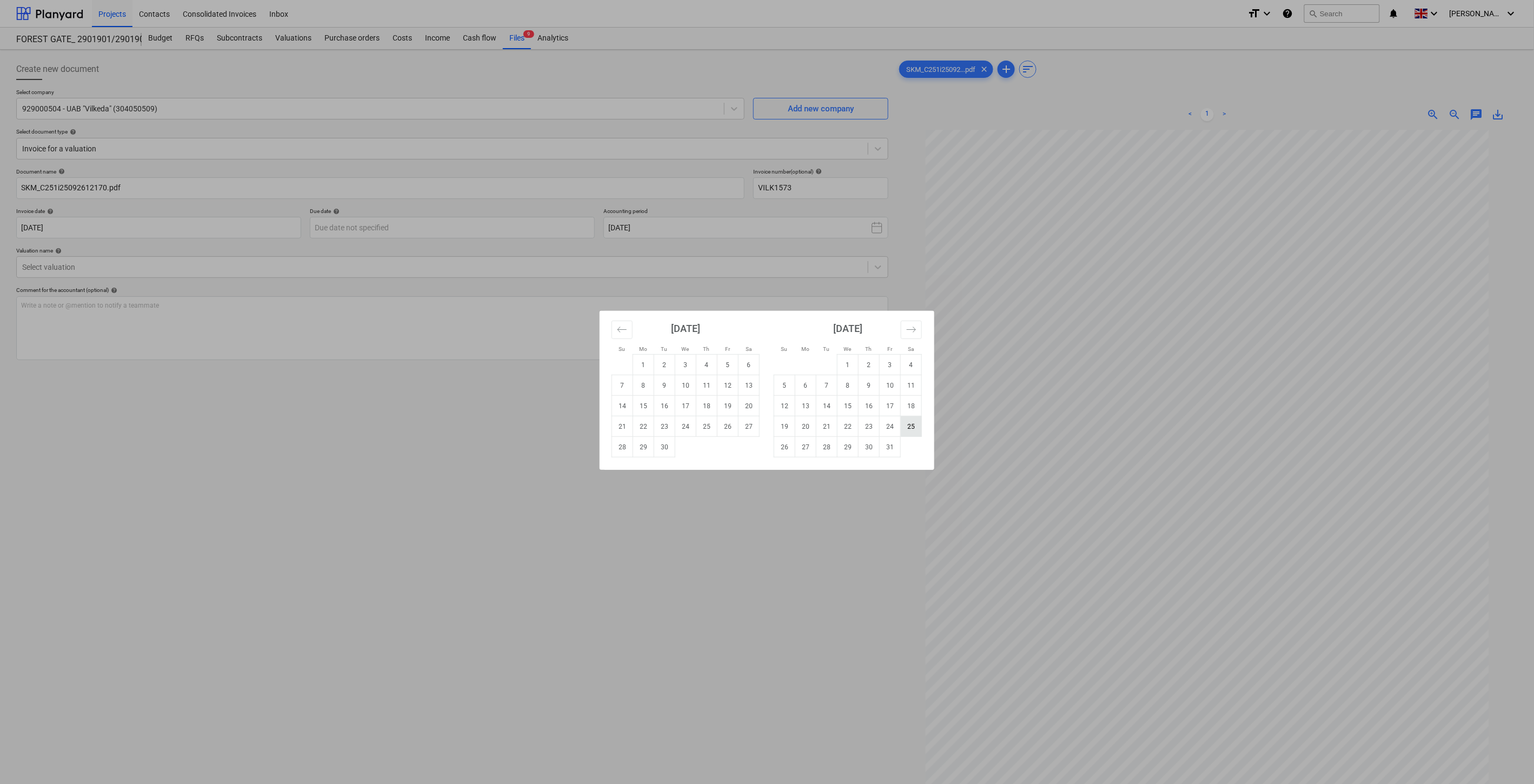
click at [911, 423] on td "25" at bounding box center [911, 426] width 21 height 20
type input "[DATE]"
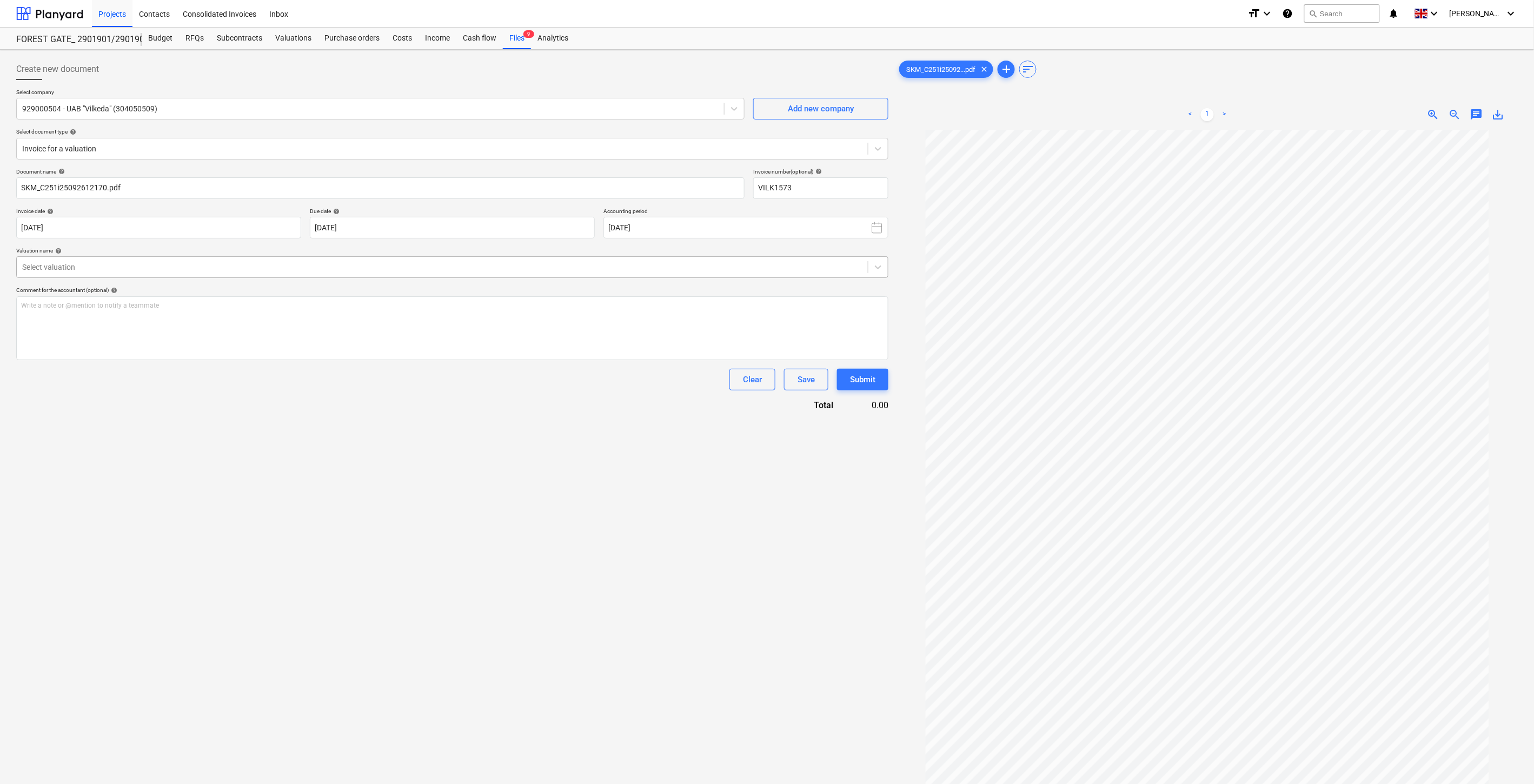
click at [234, 276] on div "Select valuation" at bounding box center [452, 267] width 872 height 22
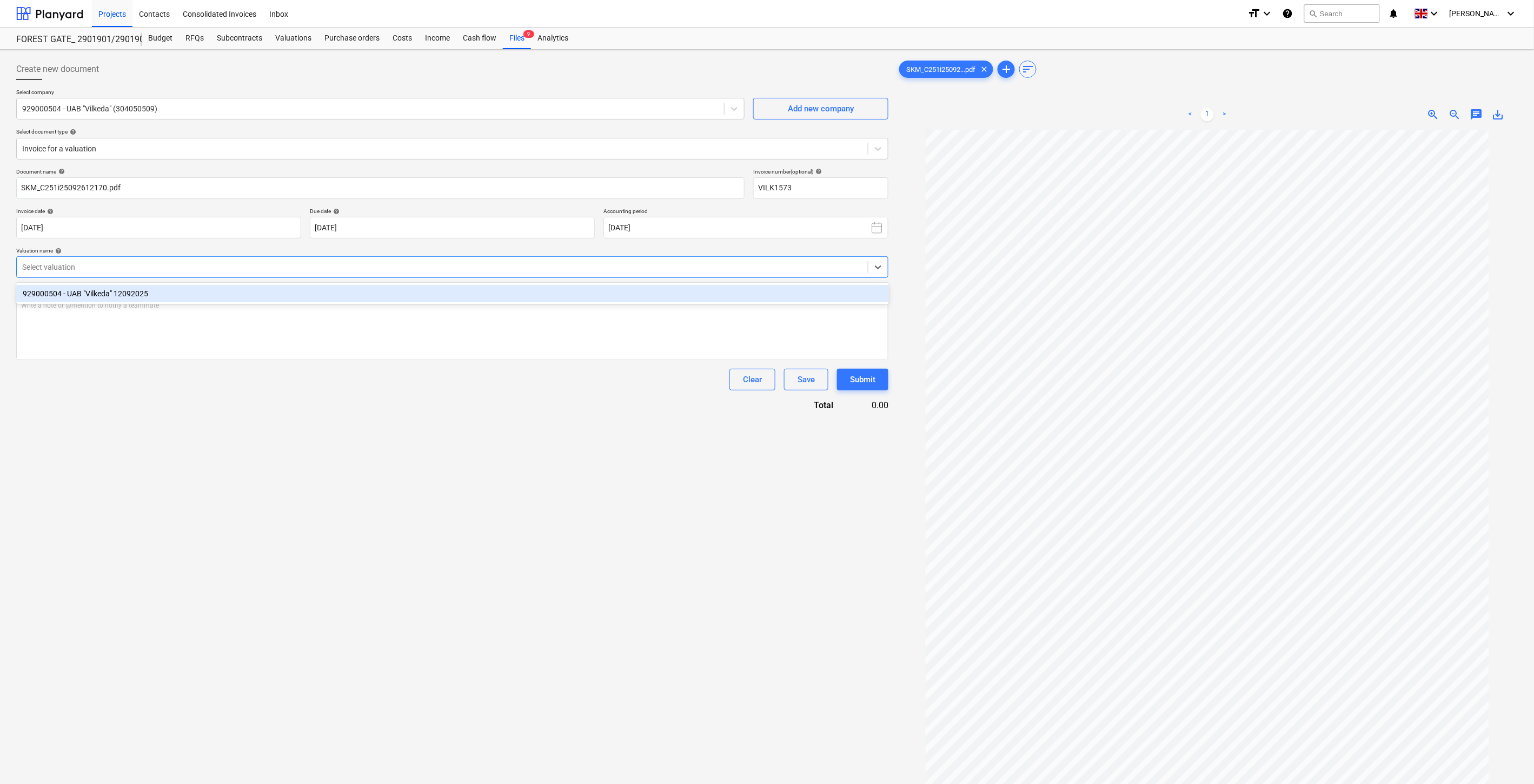
drag, startPoint x: 171, startPoint y: 291, endPoint x: 186, endPoint y: 291, distance: 15.0
click at [172, 291] on div "929000504 - UAB "Vilkeda" 12092025" at bounding box center [452, 293] width 873 height 17
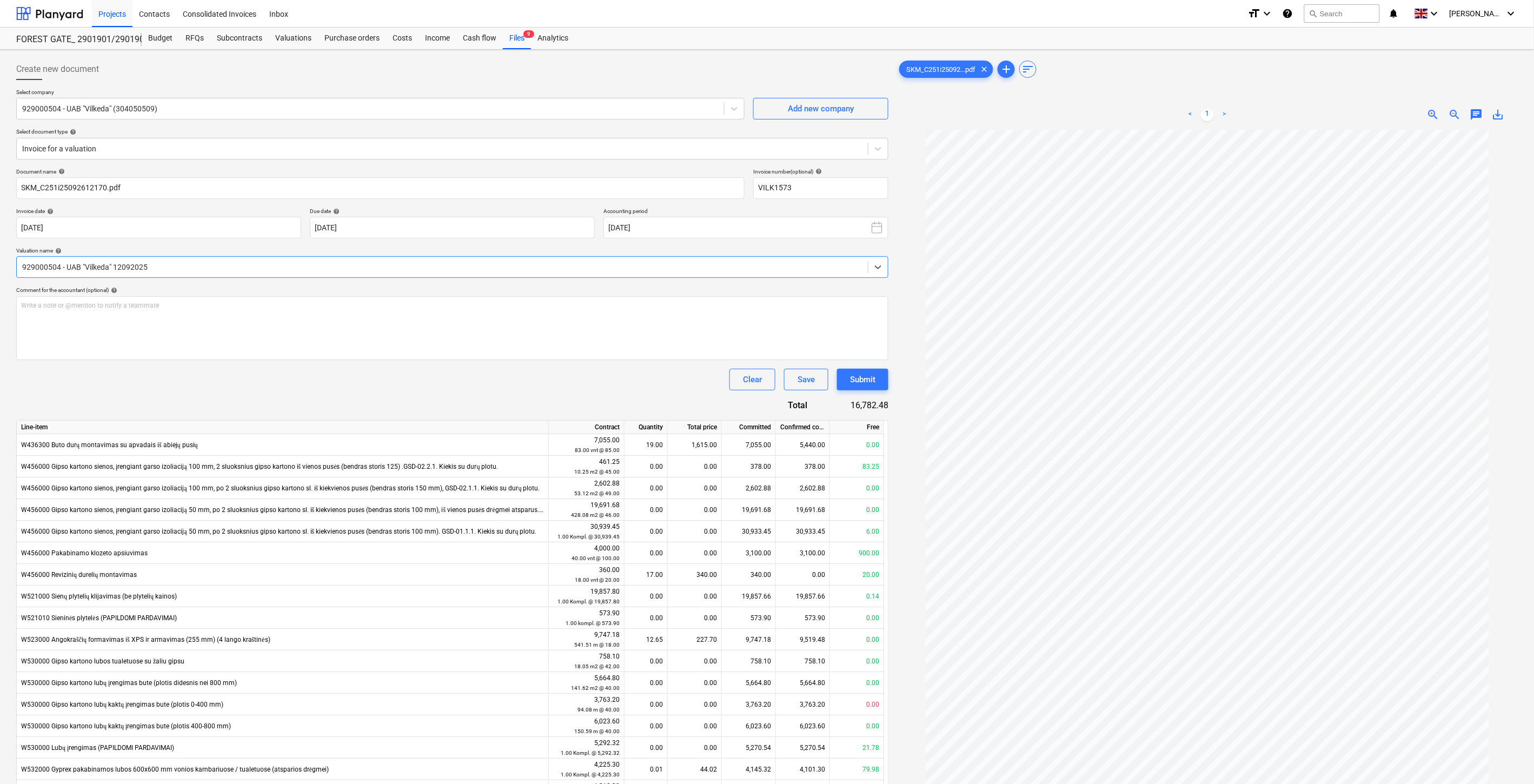
type input "VILK1567"
drag, startPoint x: 492, startPoint y: 385, endPoint x: 512, endPoint y: 378, distance: 21.2
click at [496, 384] on div "Clear Save Submit" at bounding box center [452, 379] width 872 height 22
click at [512, 378] on div "Clear Save Submit" at bounding box center [452, 379] width 872 height 22
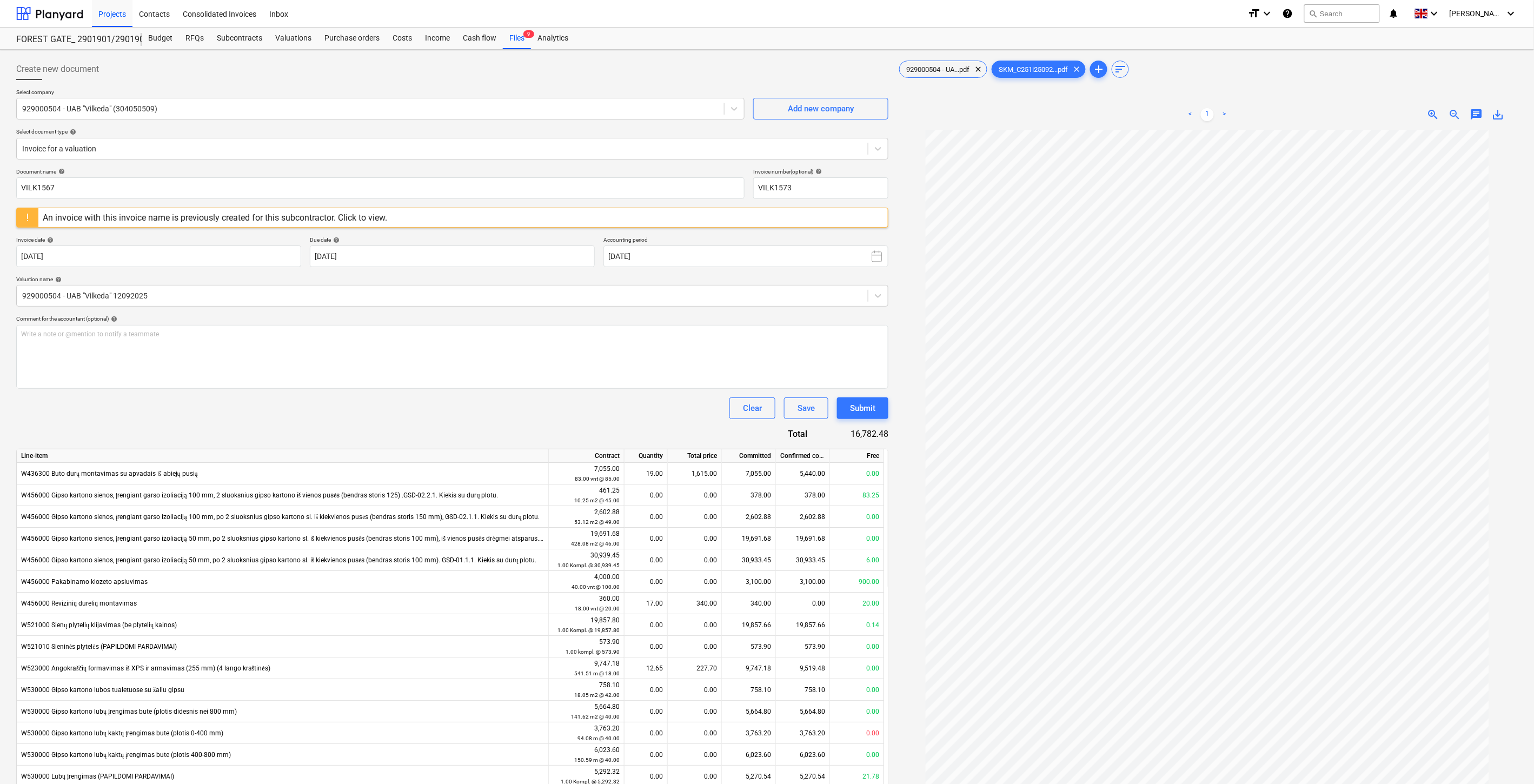
click at [523, 419] on div "Clear Save Submit" at bounding box center [452, 408] width 872 height 22
click at [542, 412] on div "Clear Save Submit" at bounding box center [452, 408] width 872 height 22
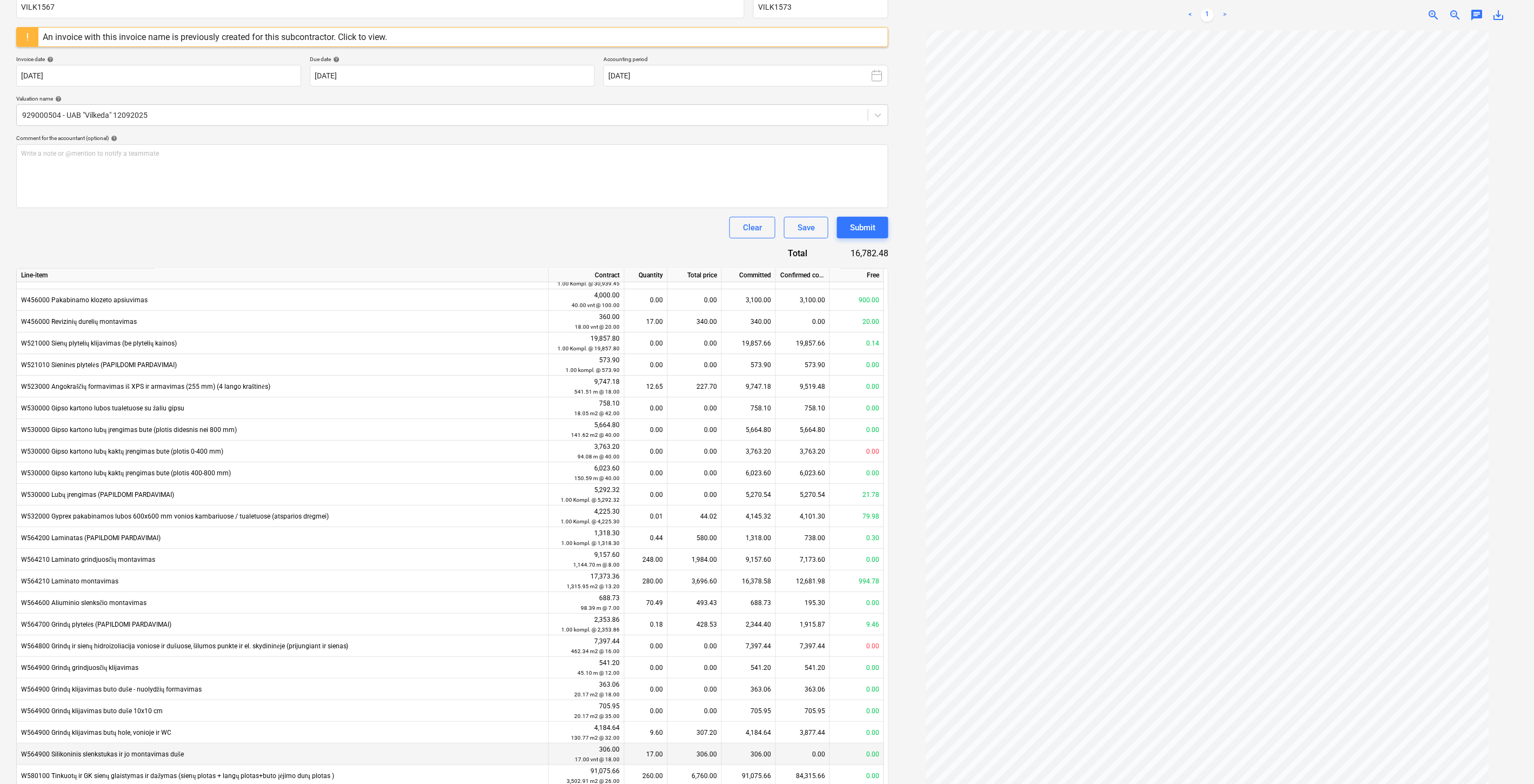
scroll to position [381, 0]
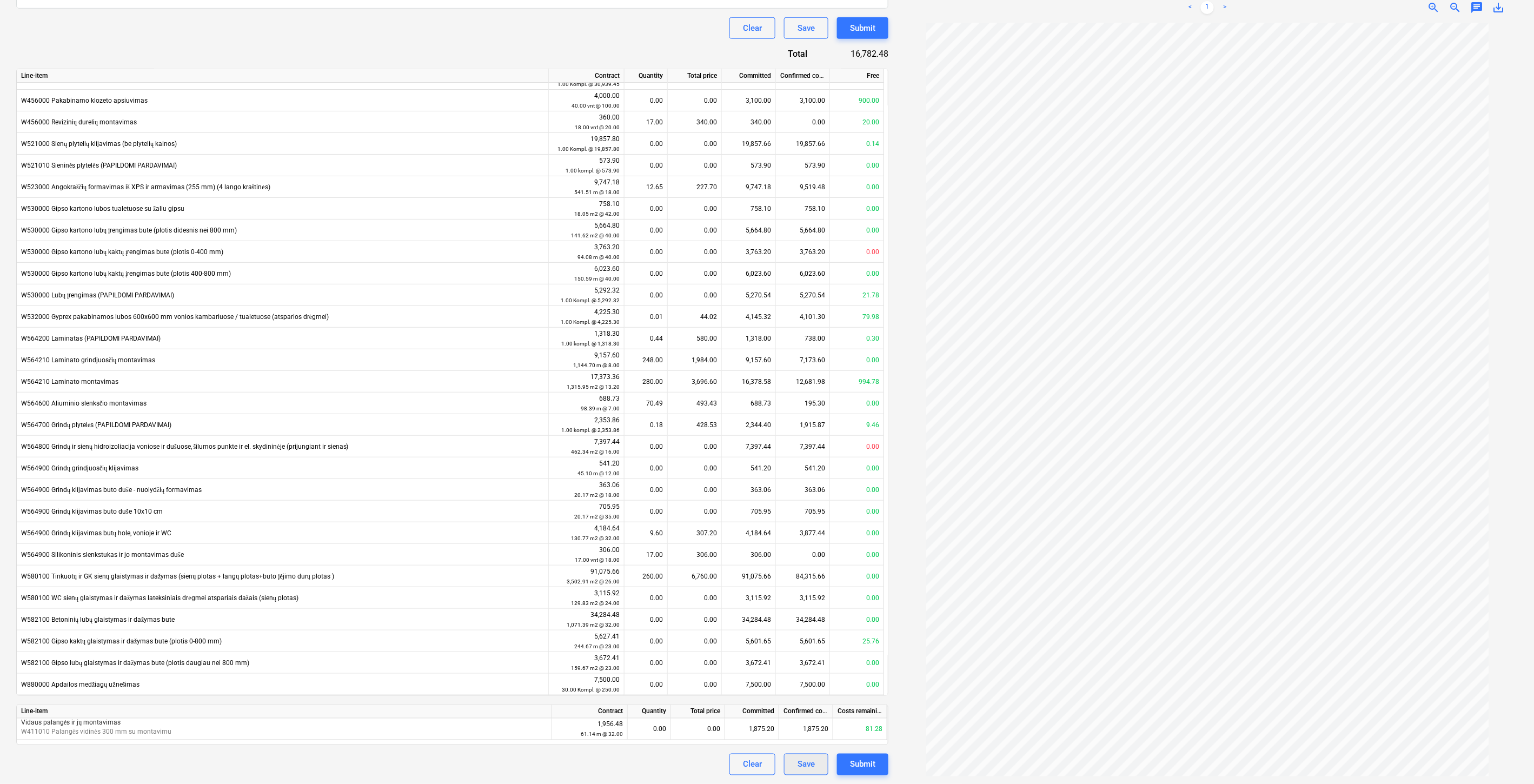
click at [797, 760] on div "Save" at bounding box center [806, 764] width 17 height 14
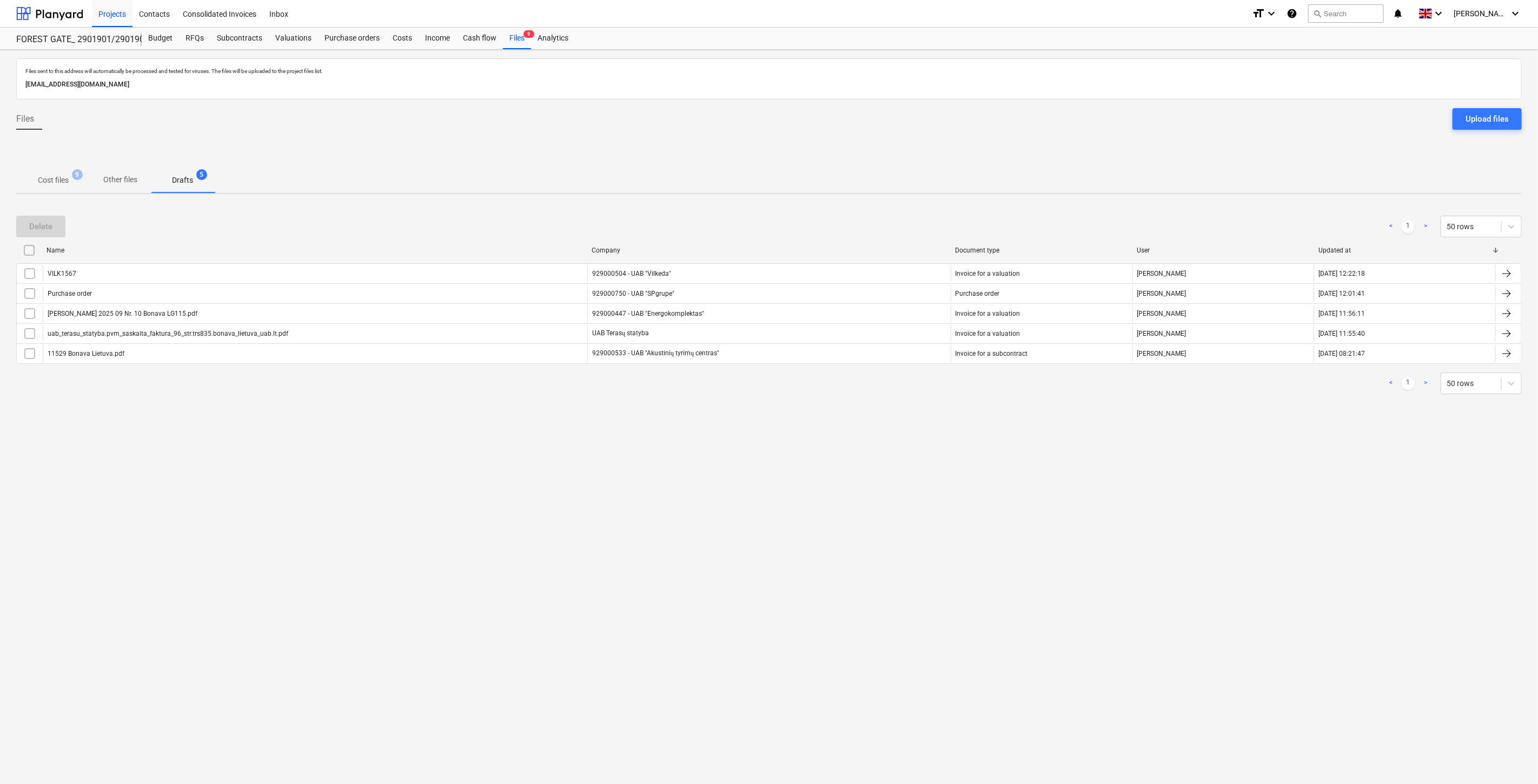
click at [45, 182] on p "Cost files" at bounding box center [53, 180] width 31 height 11
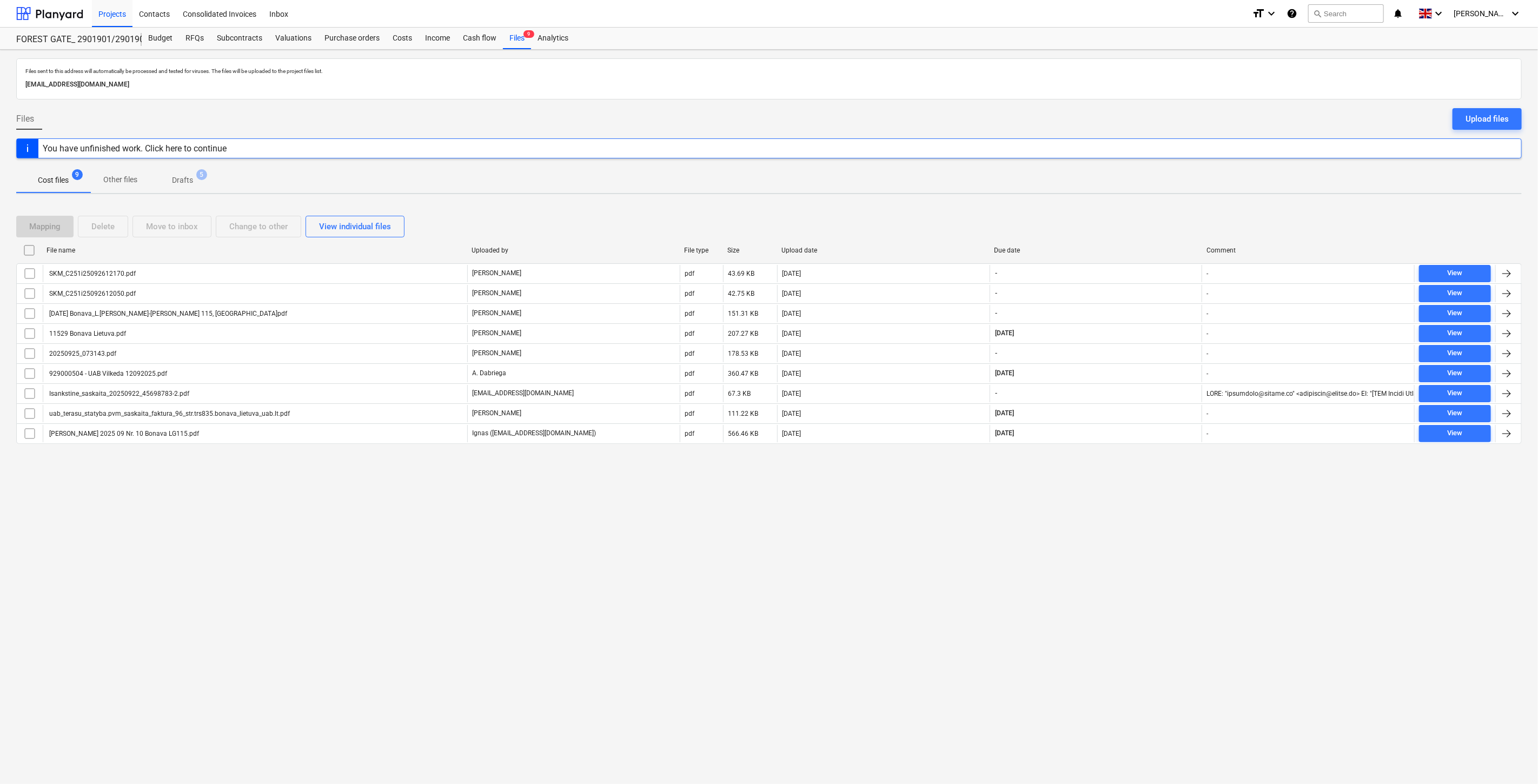
click at [1126, 218] on div "Mapping Delete Move to inbox Change to other View individual files" at bounding box center [769, 226] width 1506 height 22
click at [1142, 209] on div "Mapping Delete Move to inbox Change to other View individual files File name Up…" at bounding box center [769, 334] width 1506 height 262
click at [1148, 207] on div "Mapping Delete Move to inbox Change to other View individual files File name Up…" at bounding box center [769, 334] width 1506 height 262
drag, startPoint x: 1102, startPoint y: 234, endPoint x: 1145, endPoint y: 222, distance: 44.6
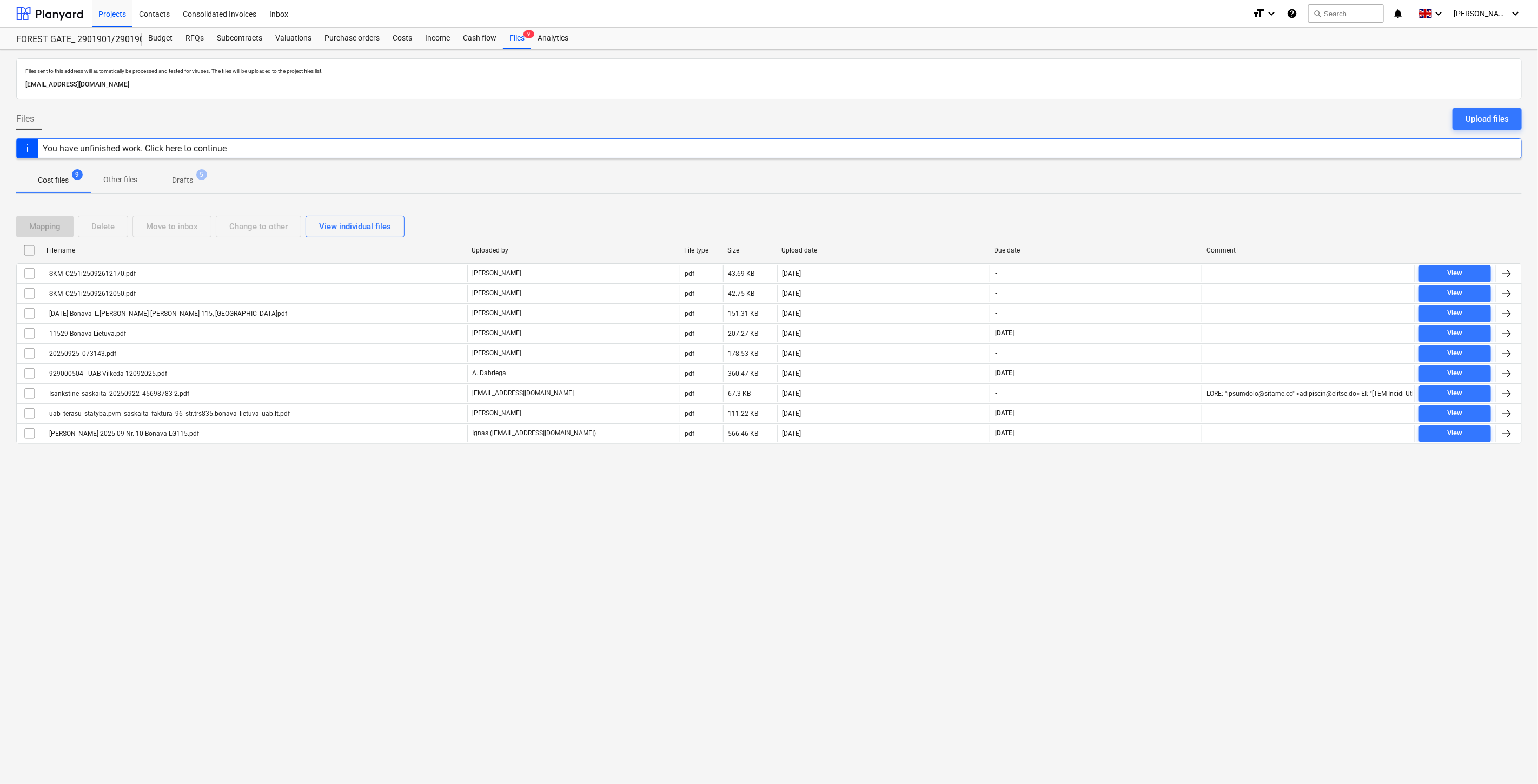
click at [1102, 234] on div "Mapping Delete Move to inbox Change to other View individual files" at bounding box center [769, 226] width 1506 height 22
click at [1145, 222] on div "Mapping Delete Move to inbox Change to other View individual files" at bounding box center [769, 226] width 1506 height 22
click at [1129, 227] on div "Mapping Delete Move to inbox Change to other View individual files" at bounding box center [769, 226] width 1506 height 22
drag, startPoint x: 1137, startPoint y: 222, endPoint x: 629, endPoint y: 224, distance: 508.0
click at [1134, 222] on div "Mapping Delete Move to inbox Change to other View individual files" at bounding box center [769, 226] width 1506 height 22
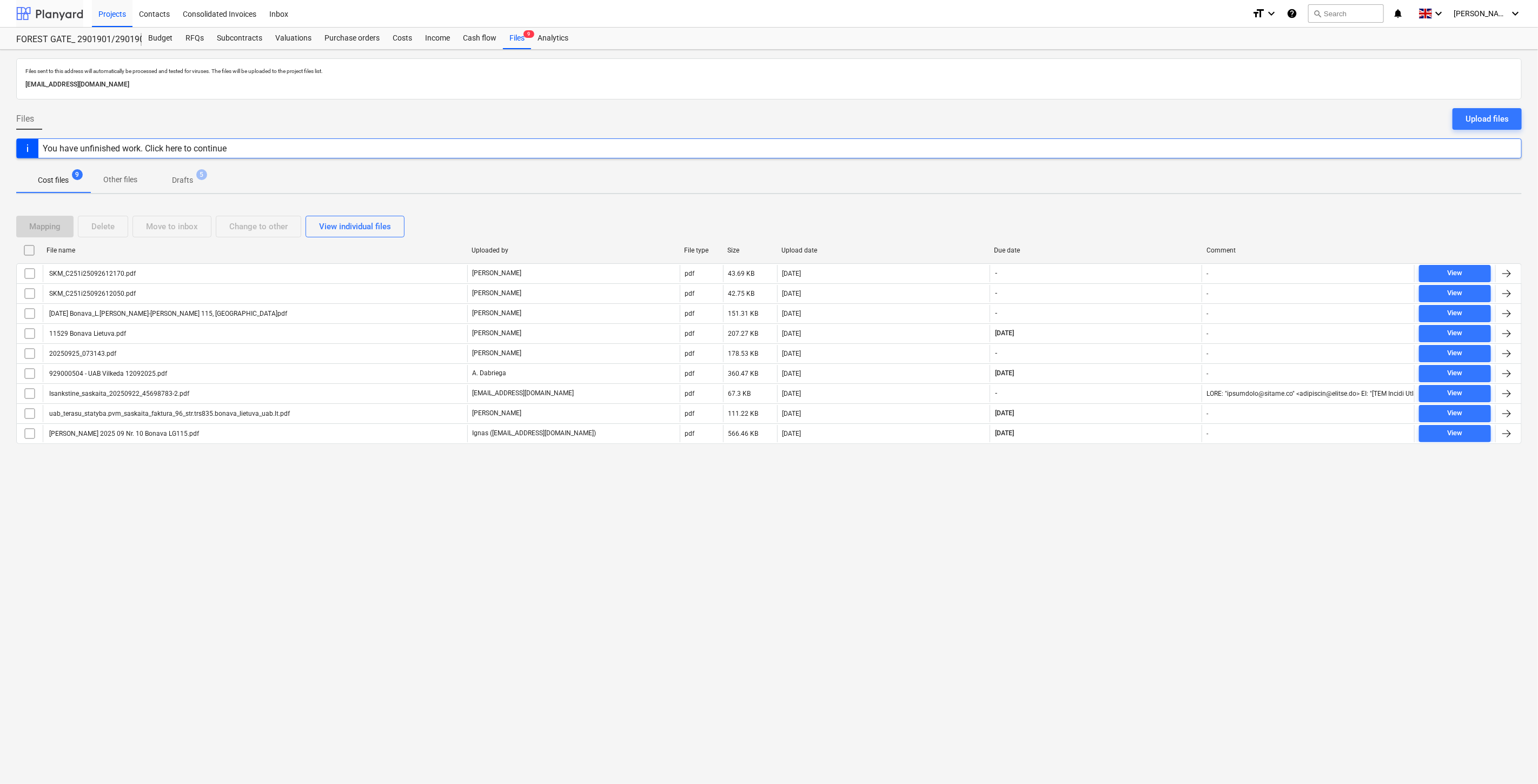
click at [52, 3] on div at bounding box center [50, 13] width 67 height 27
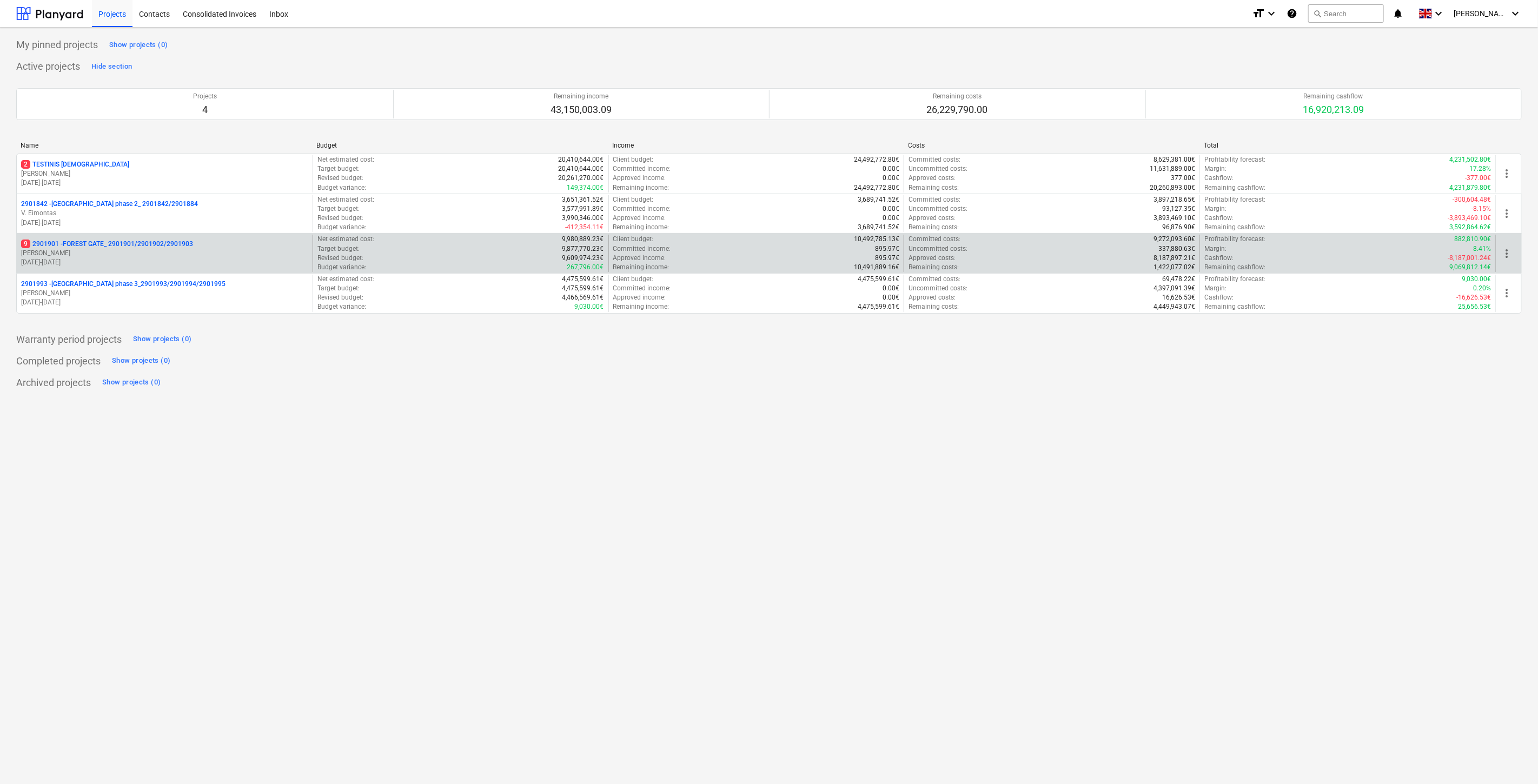
click at [144, 256] on p "[PERSON_NAME]" at bounding box center [164, 253] width 287 height 9
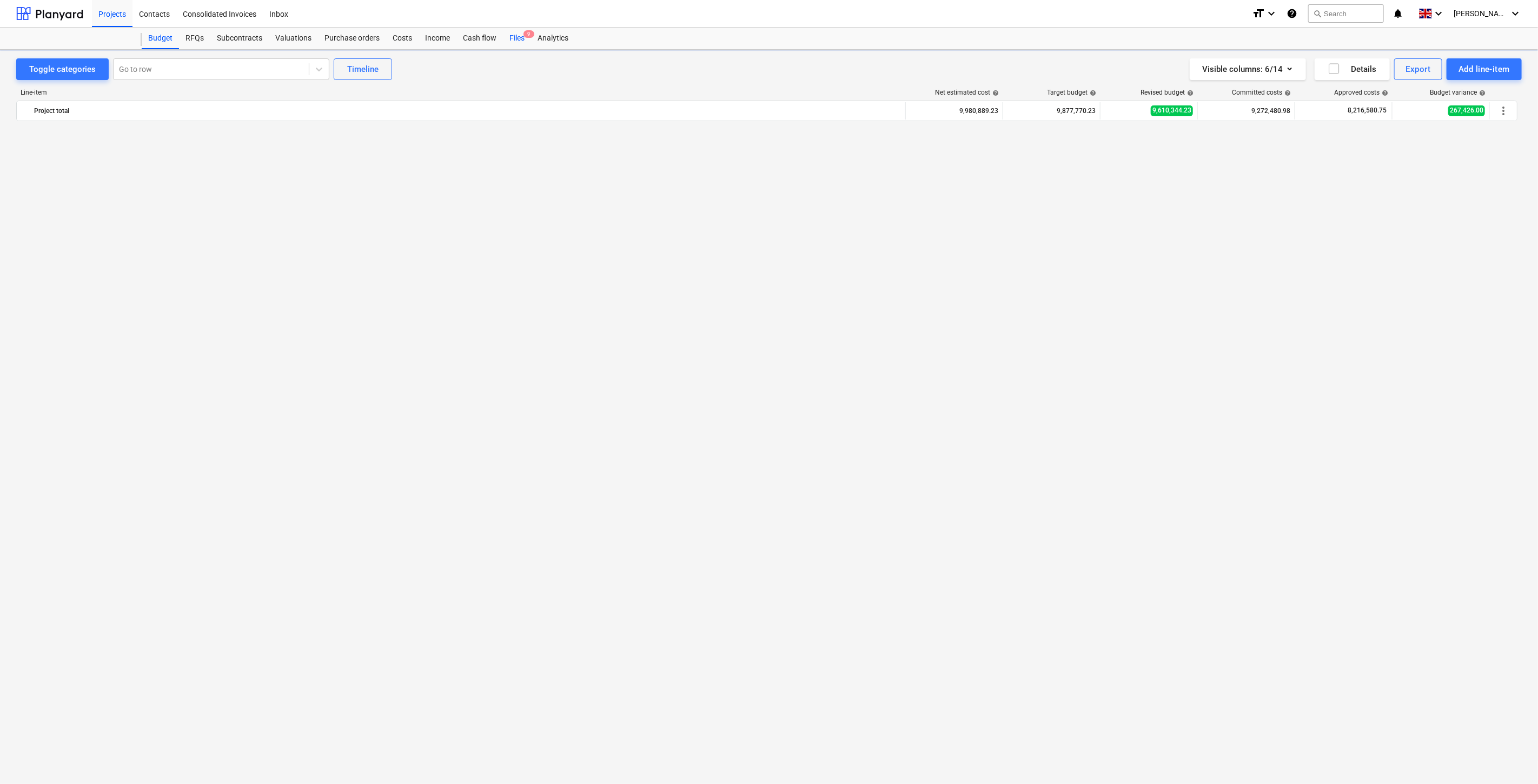
click at [509, 40] on div "Files 9" at bounding box center [517, 38] width 28 height 22
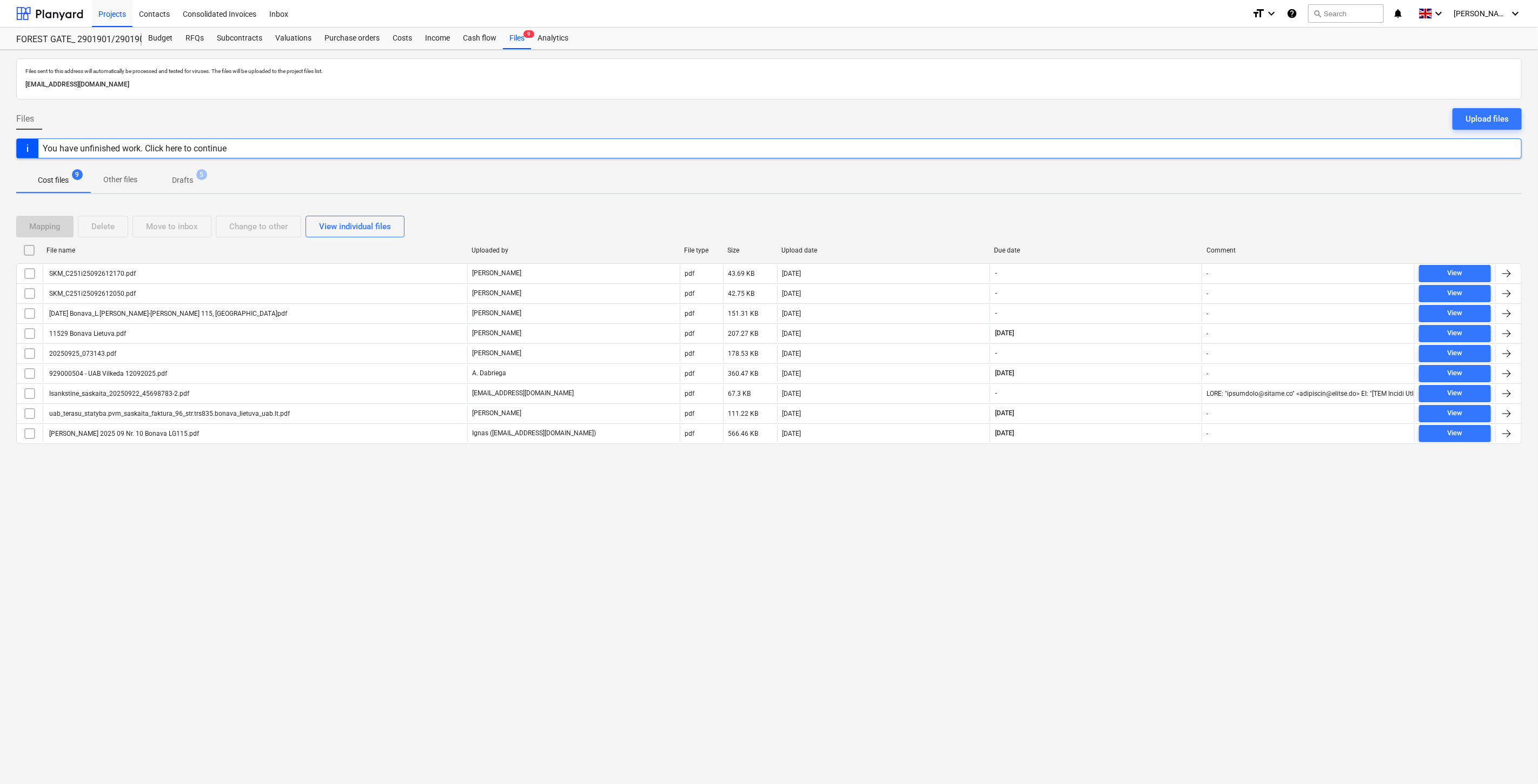
click at [1044, 516] on div "Files sent to this address will automatically be processed and tested for virus…" at bounding box center [769, 417] width 1538 height 734
click at [42, 8] on div at bounding box center [50, 13] width 67 height 27
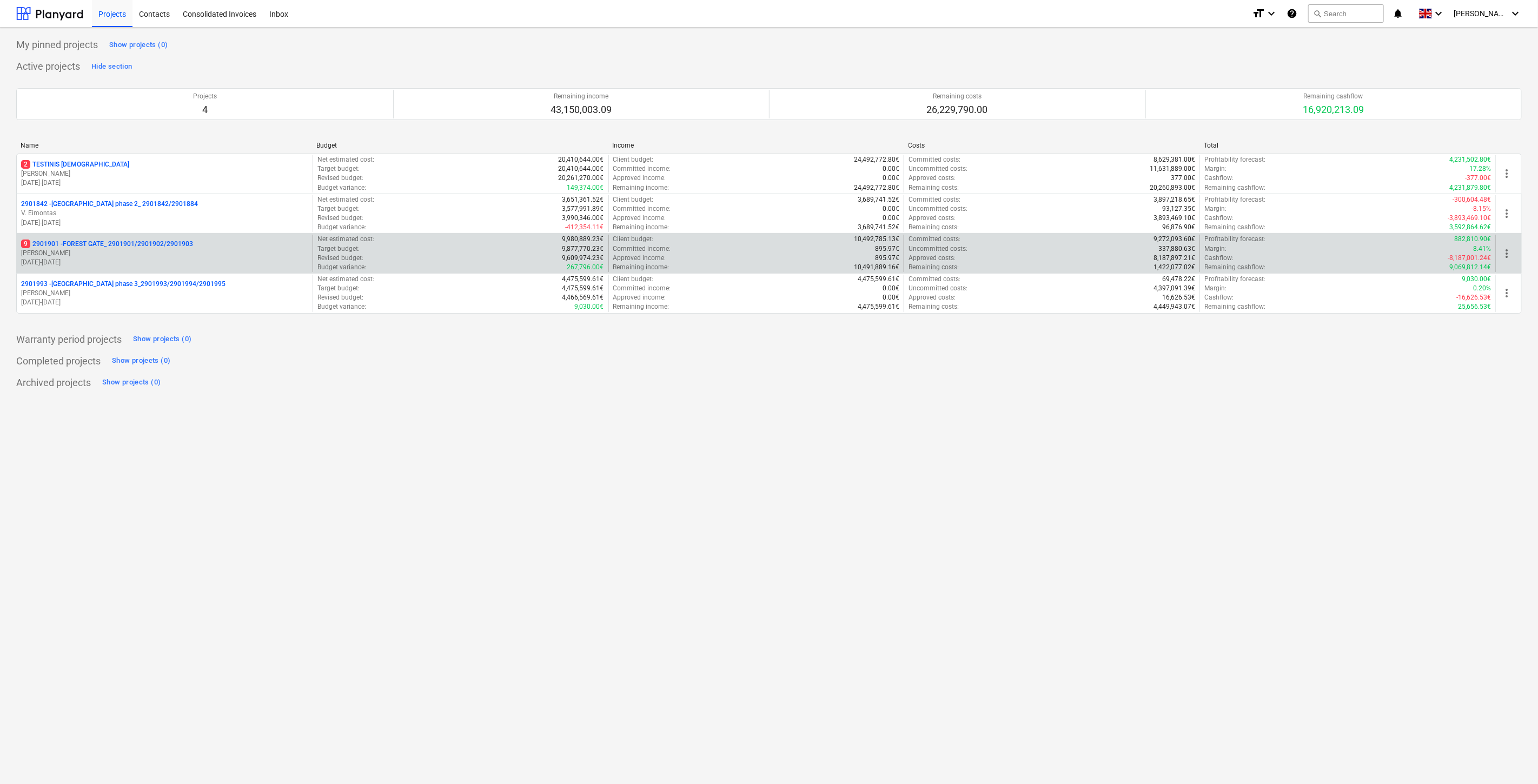
click at [83, 257] on p "[PERSON_NAME]" at bounding box center [164, 253] width 287 height 9
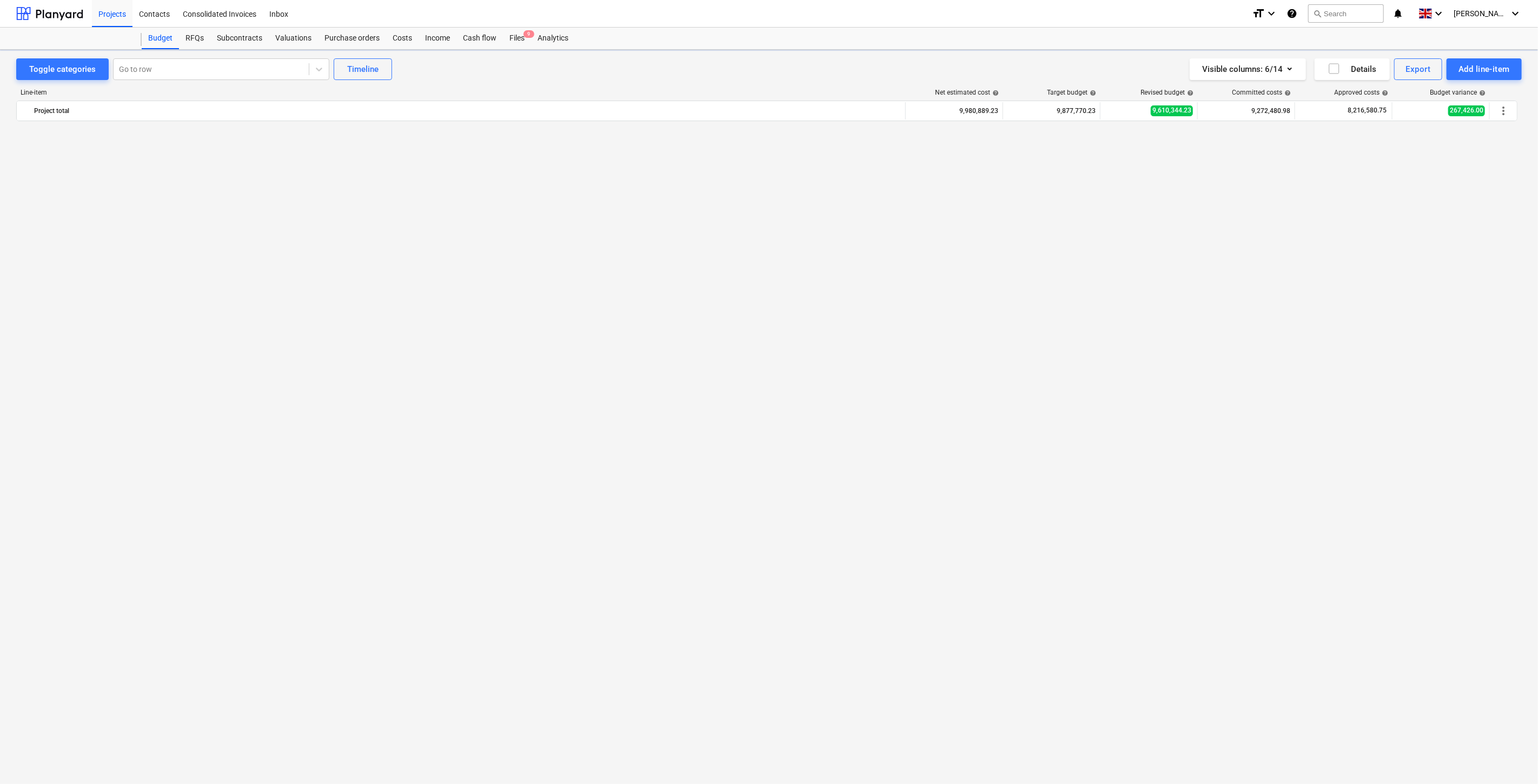
scroll to position [3353, 0]
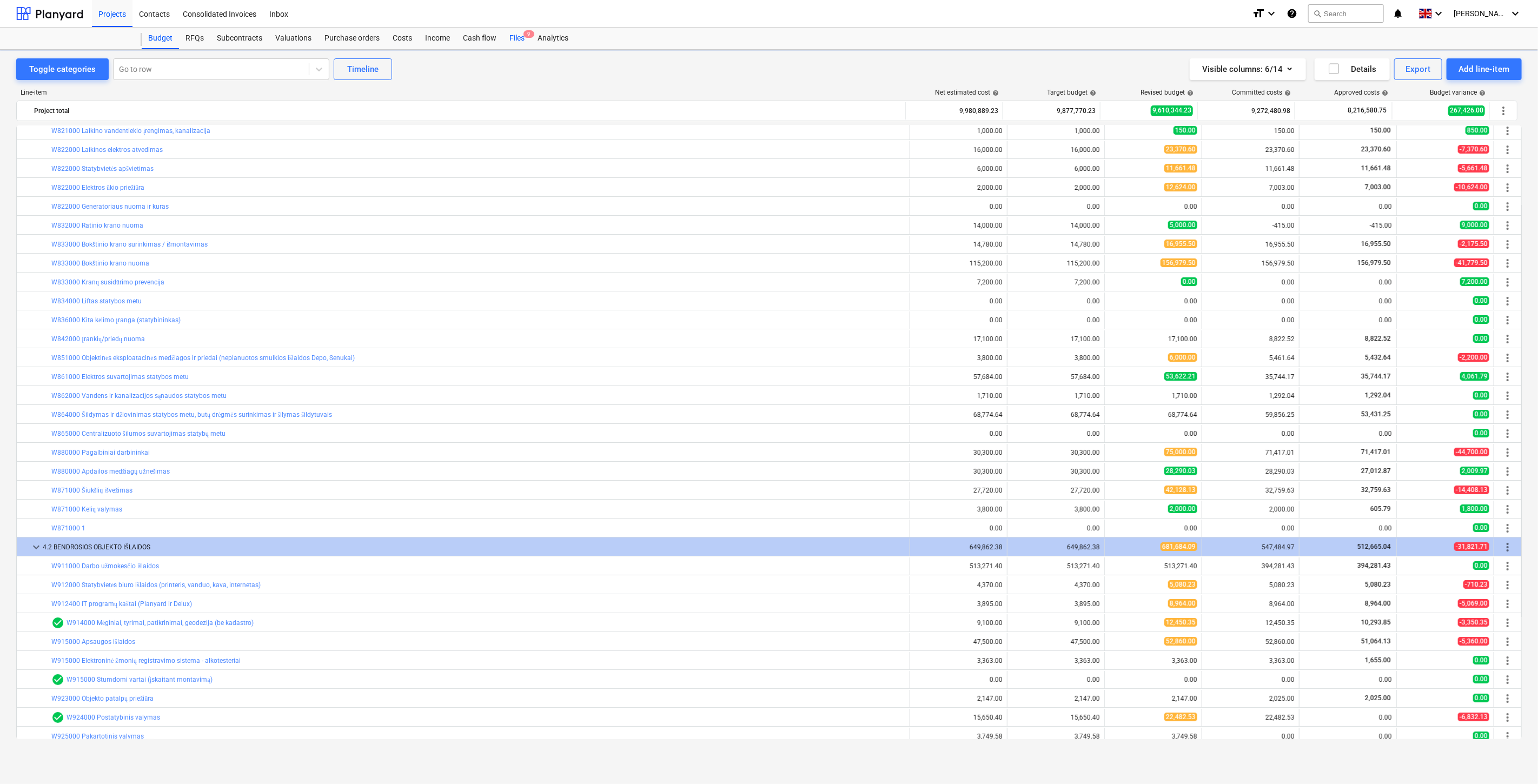
click at [509, 38] on div "Files 9" at bounding box center [517, 38] width 28 height 22
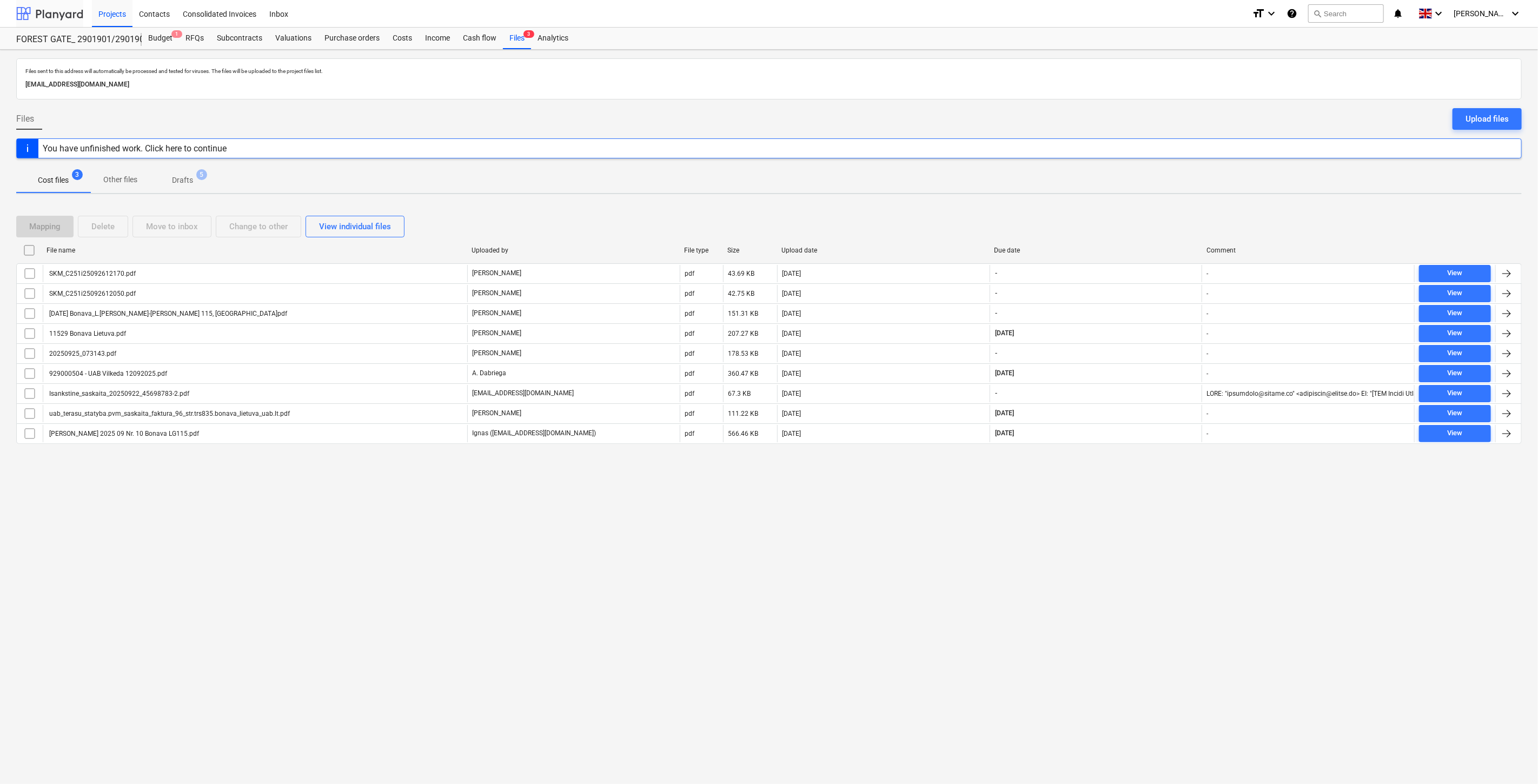
click at [51, 5] on div at bounding box center [50, 13] width 67 height 27
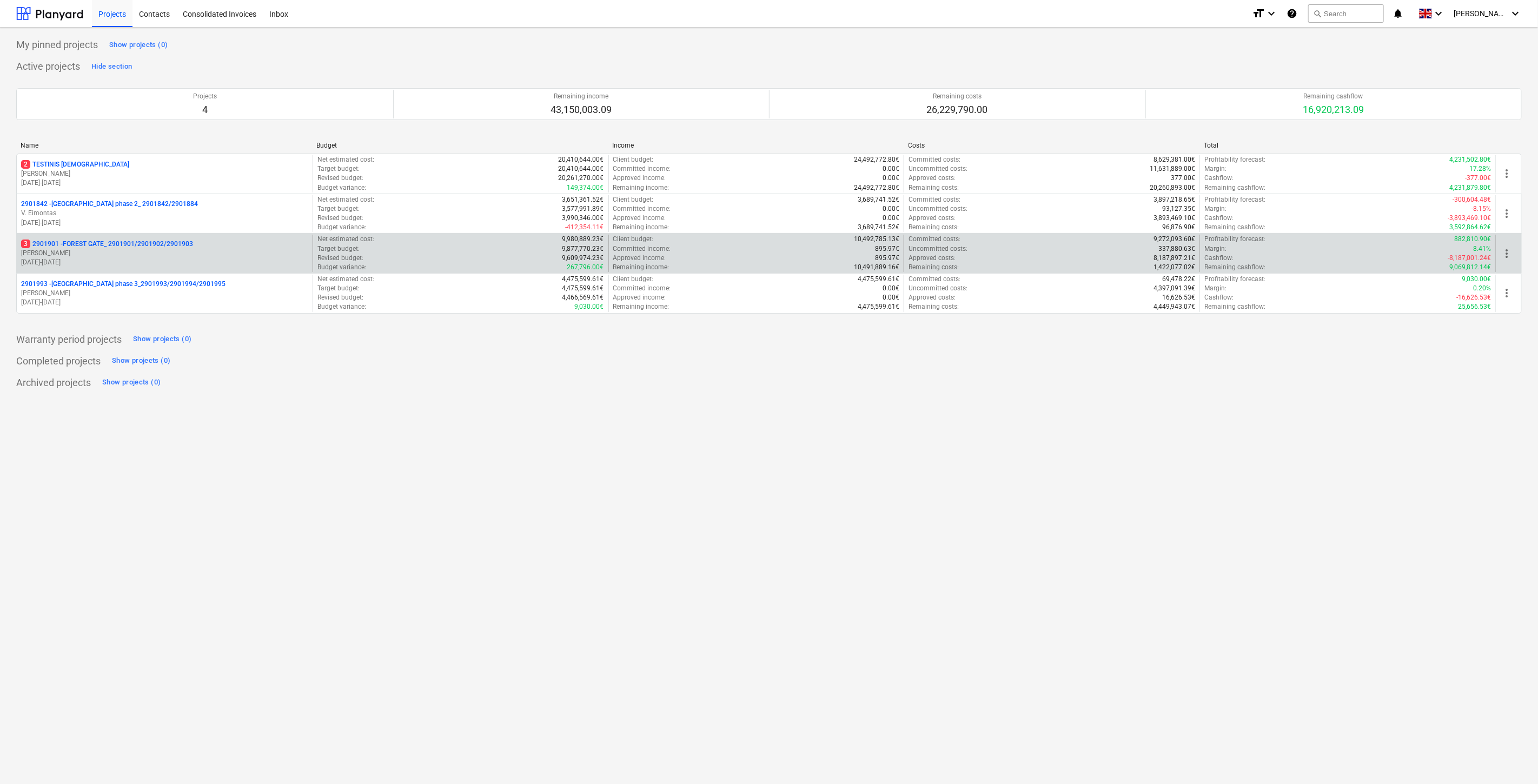
click at [98, 253] on p "[PERSON_NAME]" at bounding box center [164, 253] width 287 height 9
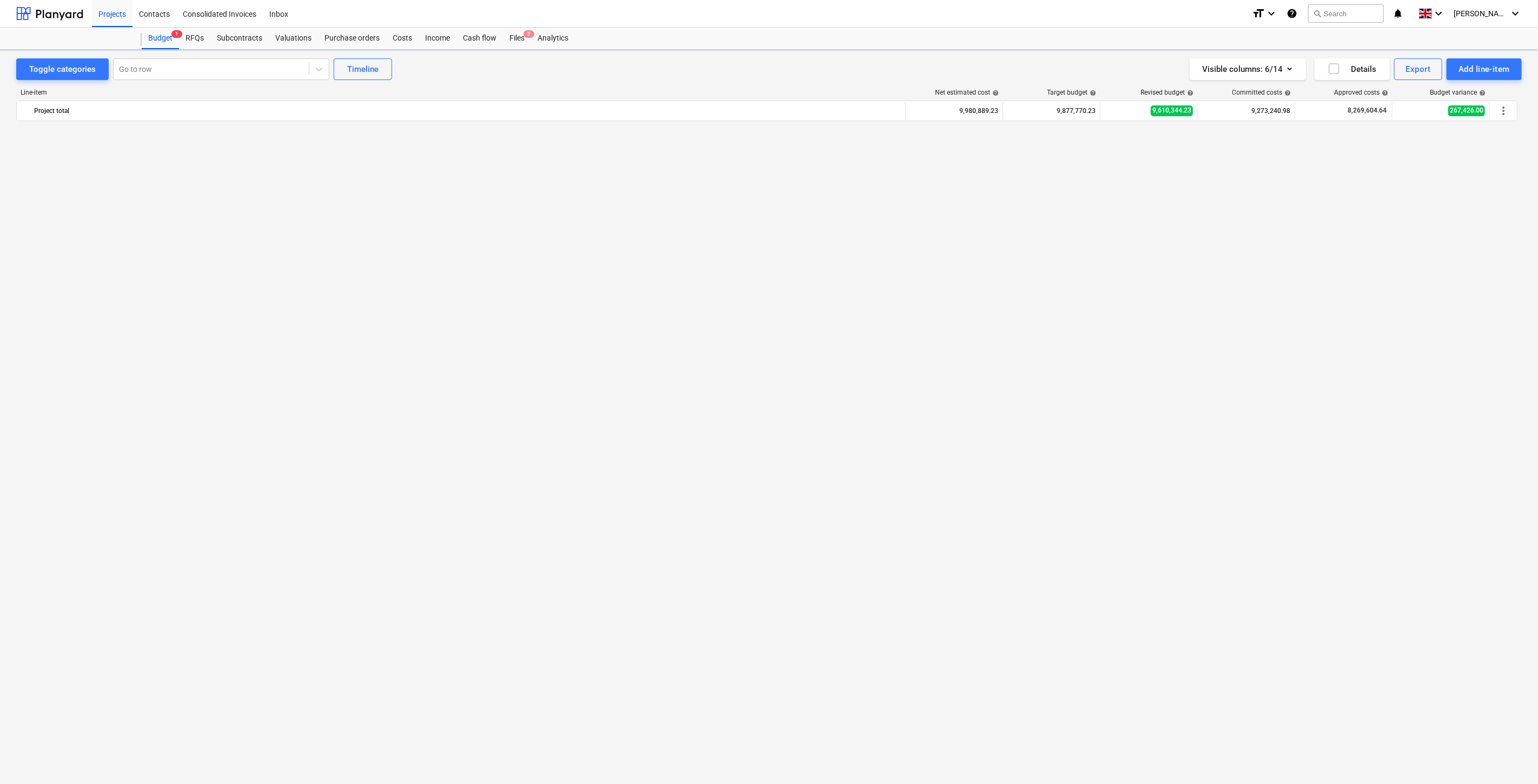
scroll to position [3353, 0]
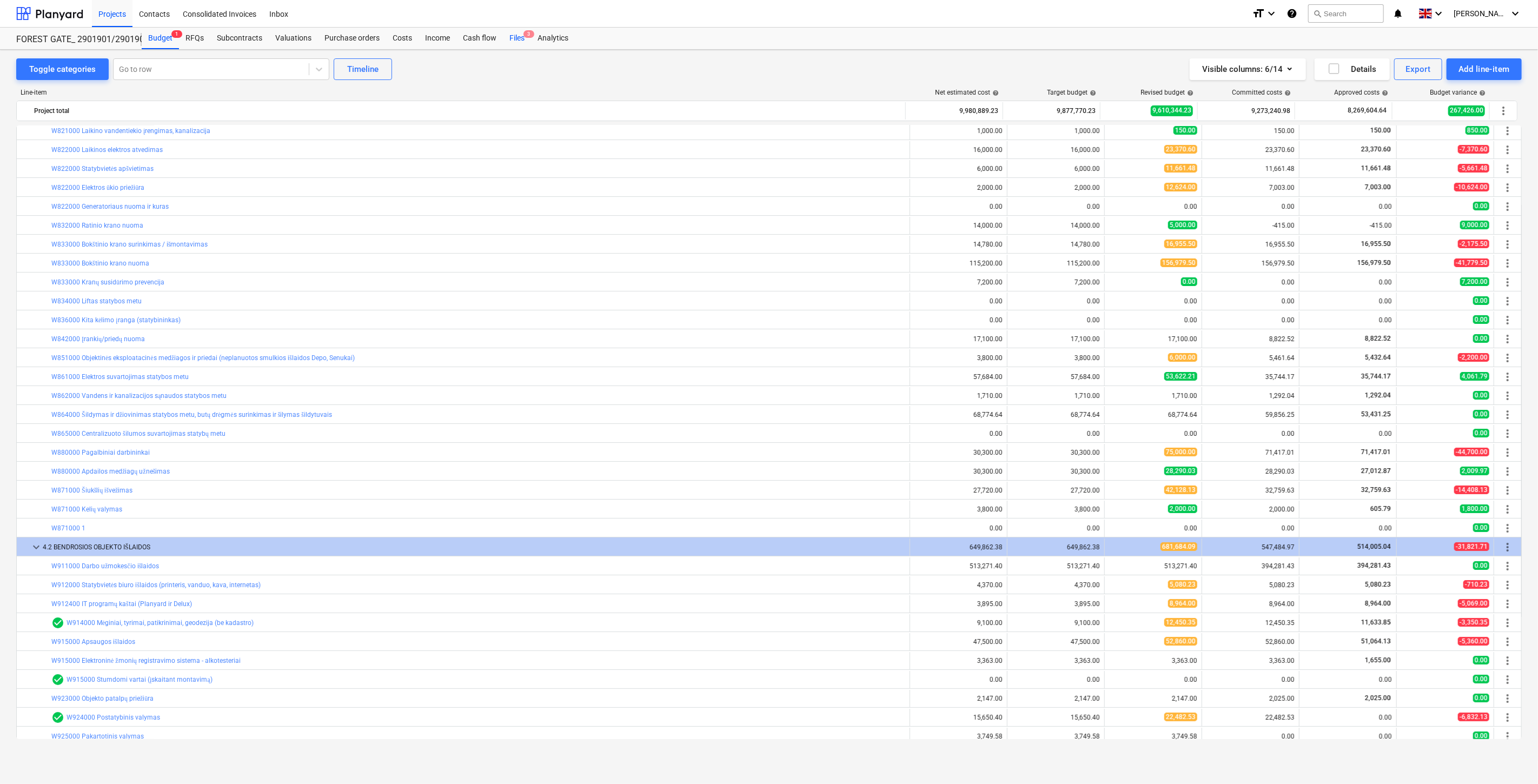
click at [521, 41] on div "Files 3" at bounding box center [517, 38] width 28 height 22
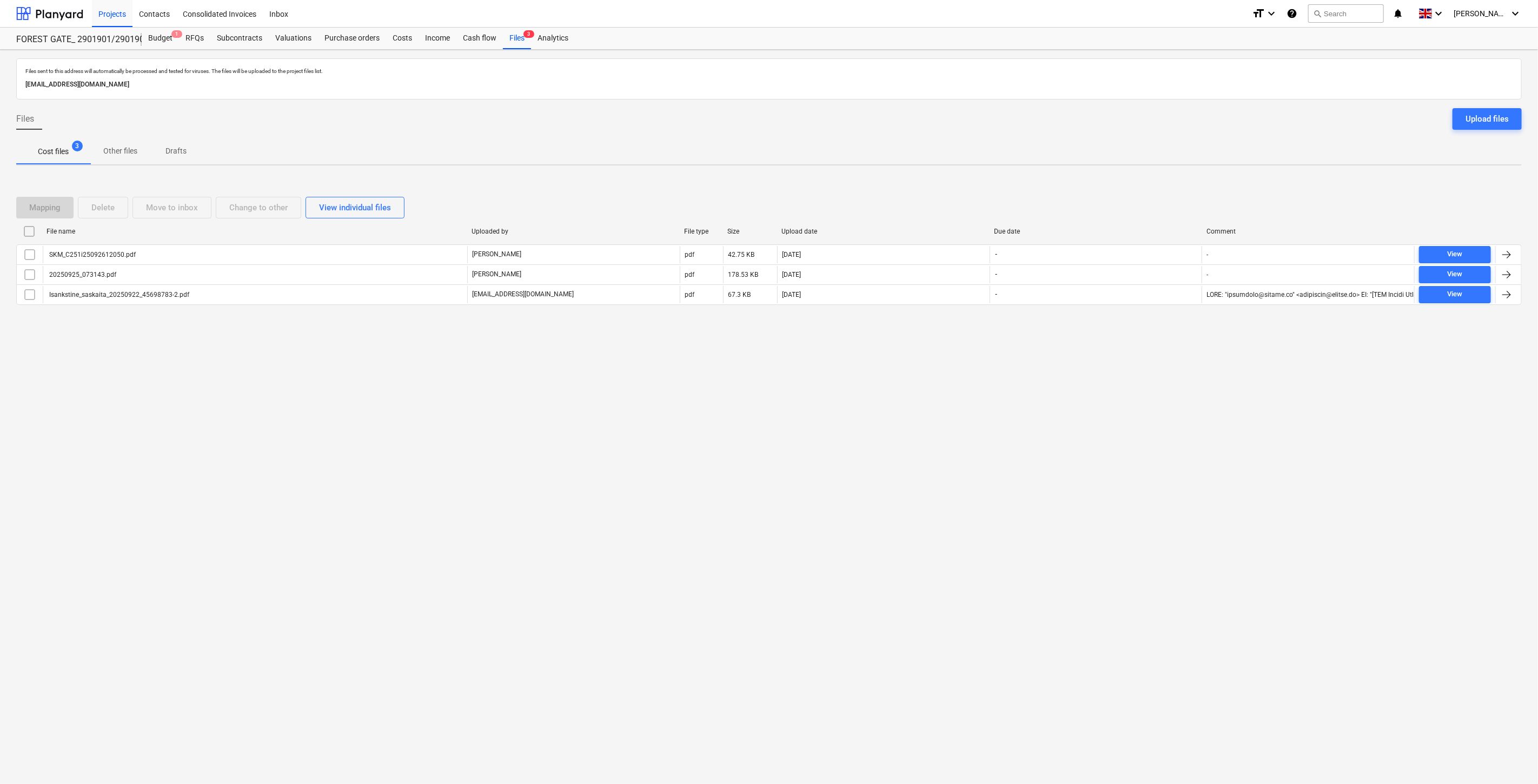
click at [1065, 382] on div "Files sent to this address will automatically be processed and tested for virus…" at bounding box center [769, 417] width 1538 height 734
click at [1109, 353] on div "Files sent to this address will automatically be processed and tested for virus…" at bounding box center [769, 417] width 1538 height 734
click at [1130, 339] on div "Files sent to this address will automatically be processed and tested for virus…" at bounding box center [769, 417] width 1538 height 734
click at [1148, 330] on div "Mapping Delete Move to inbox Change to other View individual files File name Up…" at bounding box center [769, 255] width 1506 height 162
click at [337, 41] on div "Purchase orders" at bounding box center [352, 38] width 68 height 22
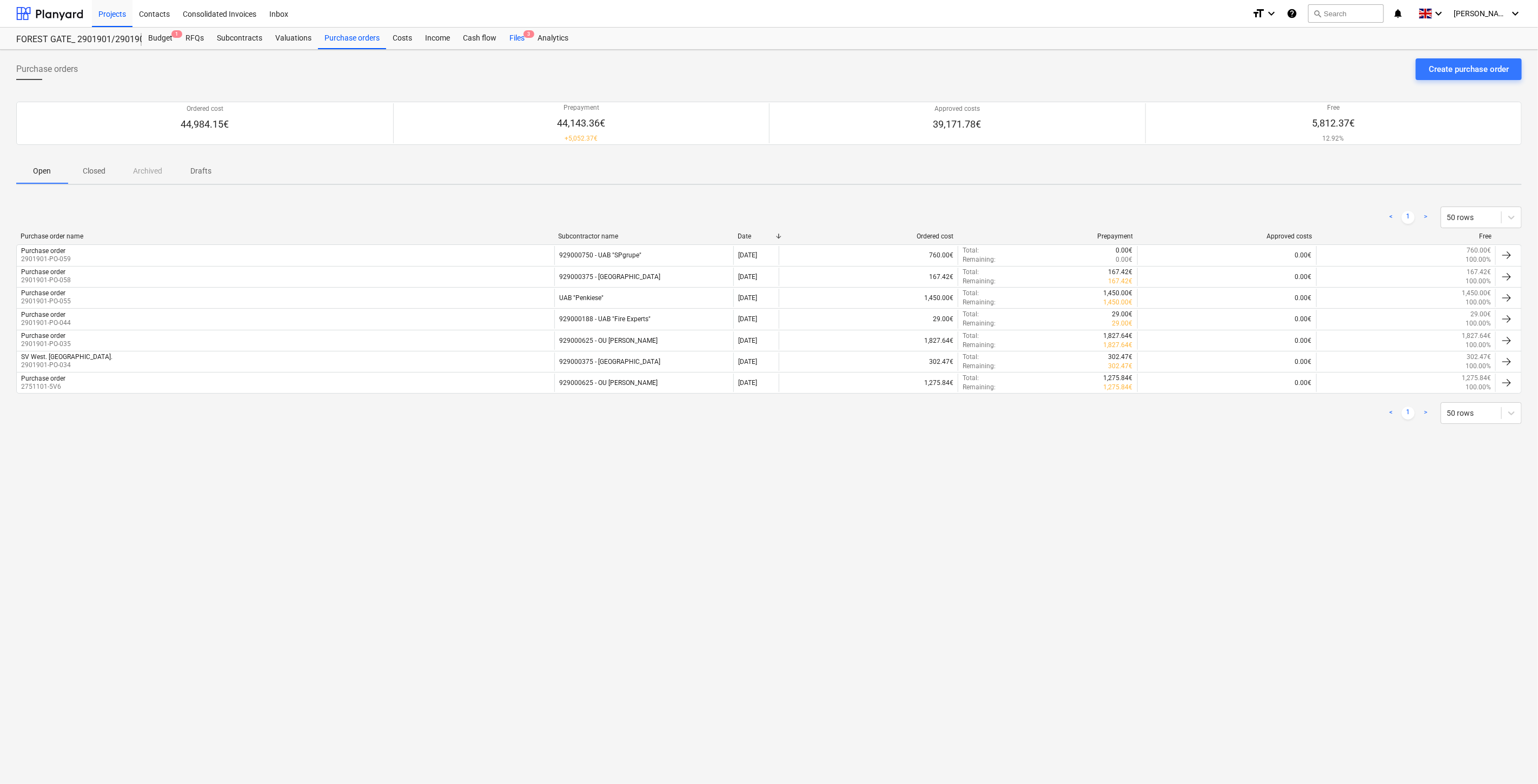
click at [513, 39] on div "Files 3" at bounding box center [517, 38] width 28 height 22
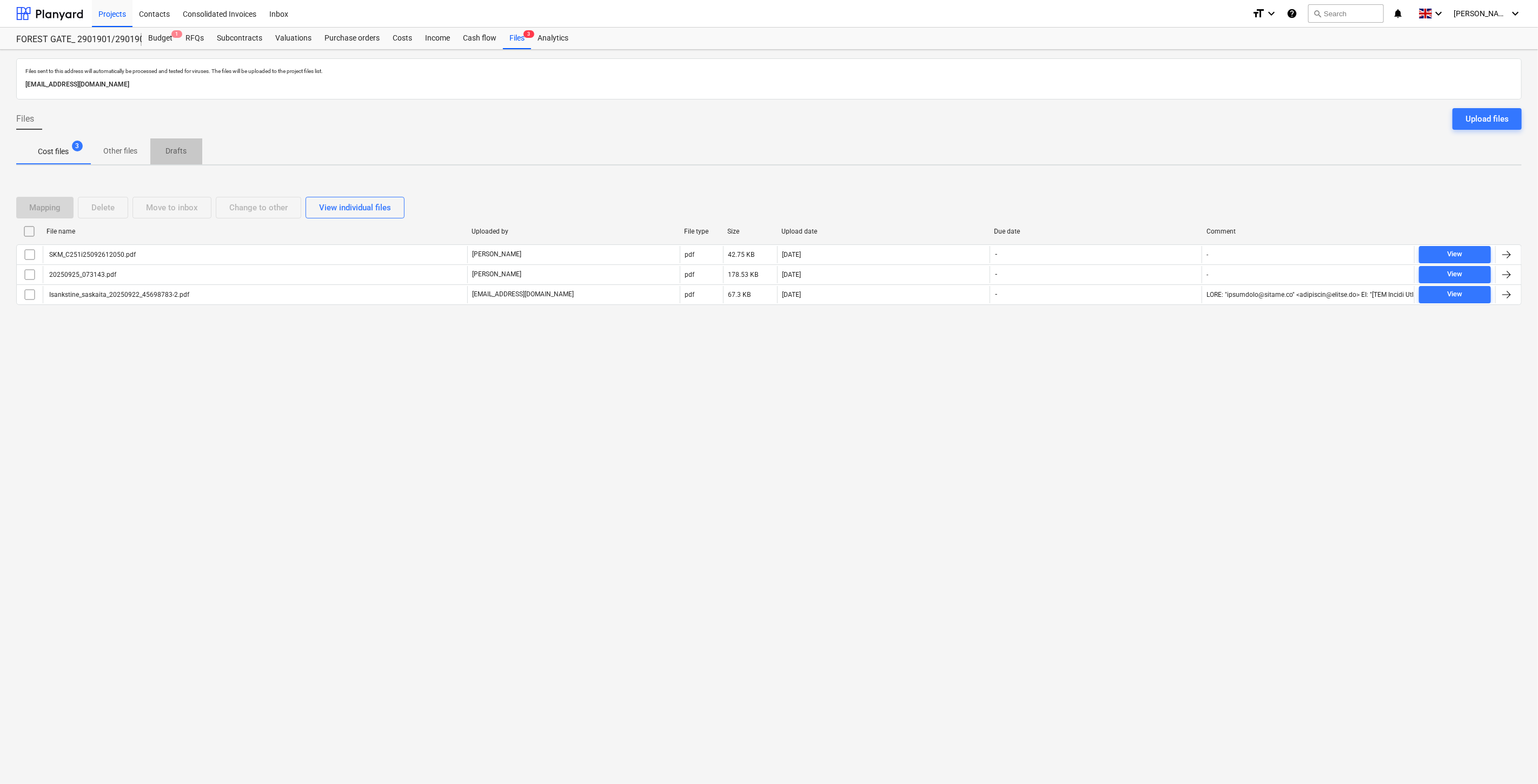
click at [179, 151] on p "Drafts" at bounding box center [176, 151] width 26 height 11
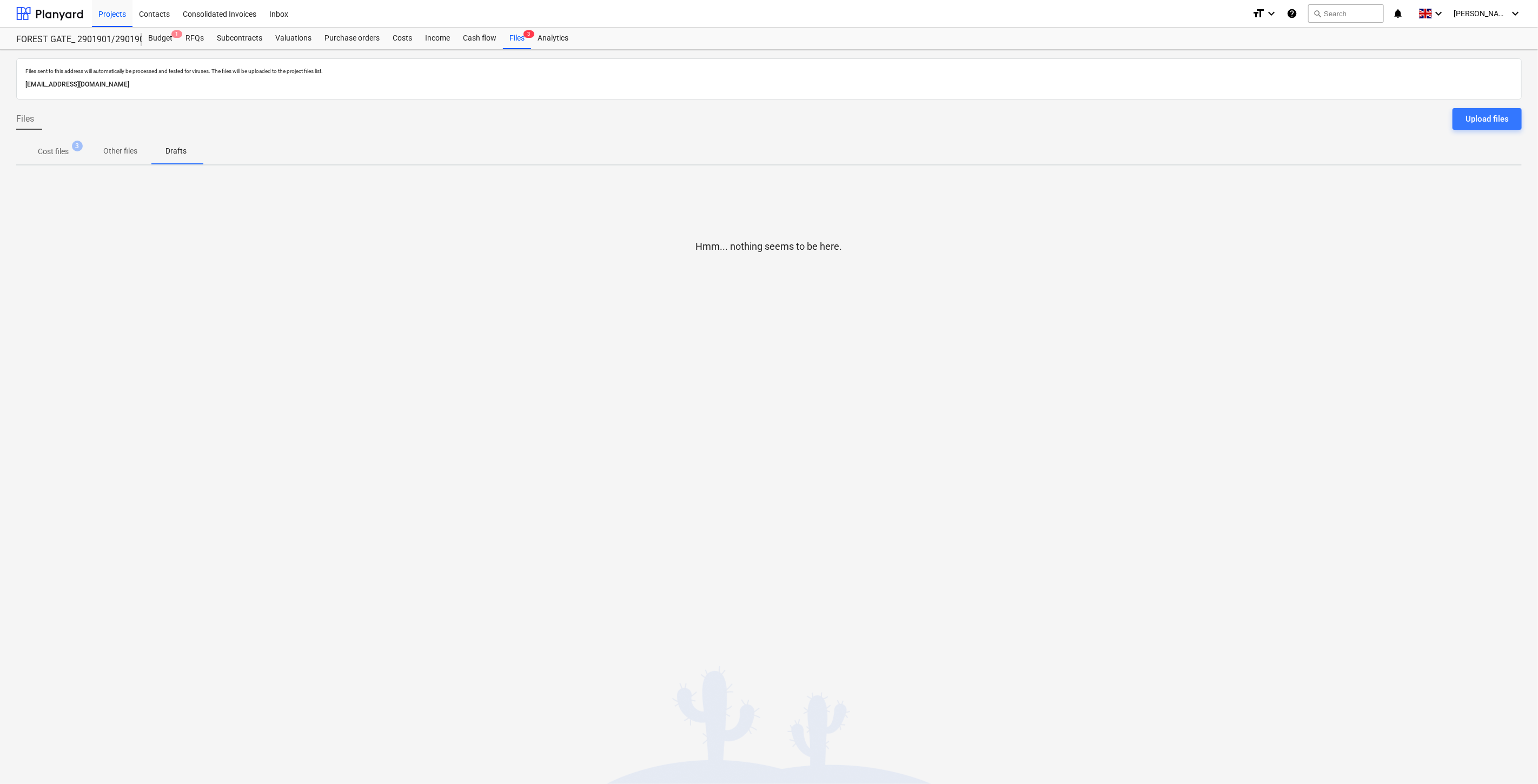
drag, startPoint x: 36, startPoint y: 159, endPoint x: 61, endPoint y: 154, distance: 25.5
click at [36, 159] on span "Cost files 3" at bounding box center [53, 151] width 74 height 20
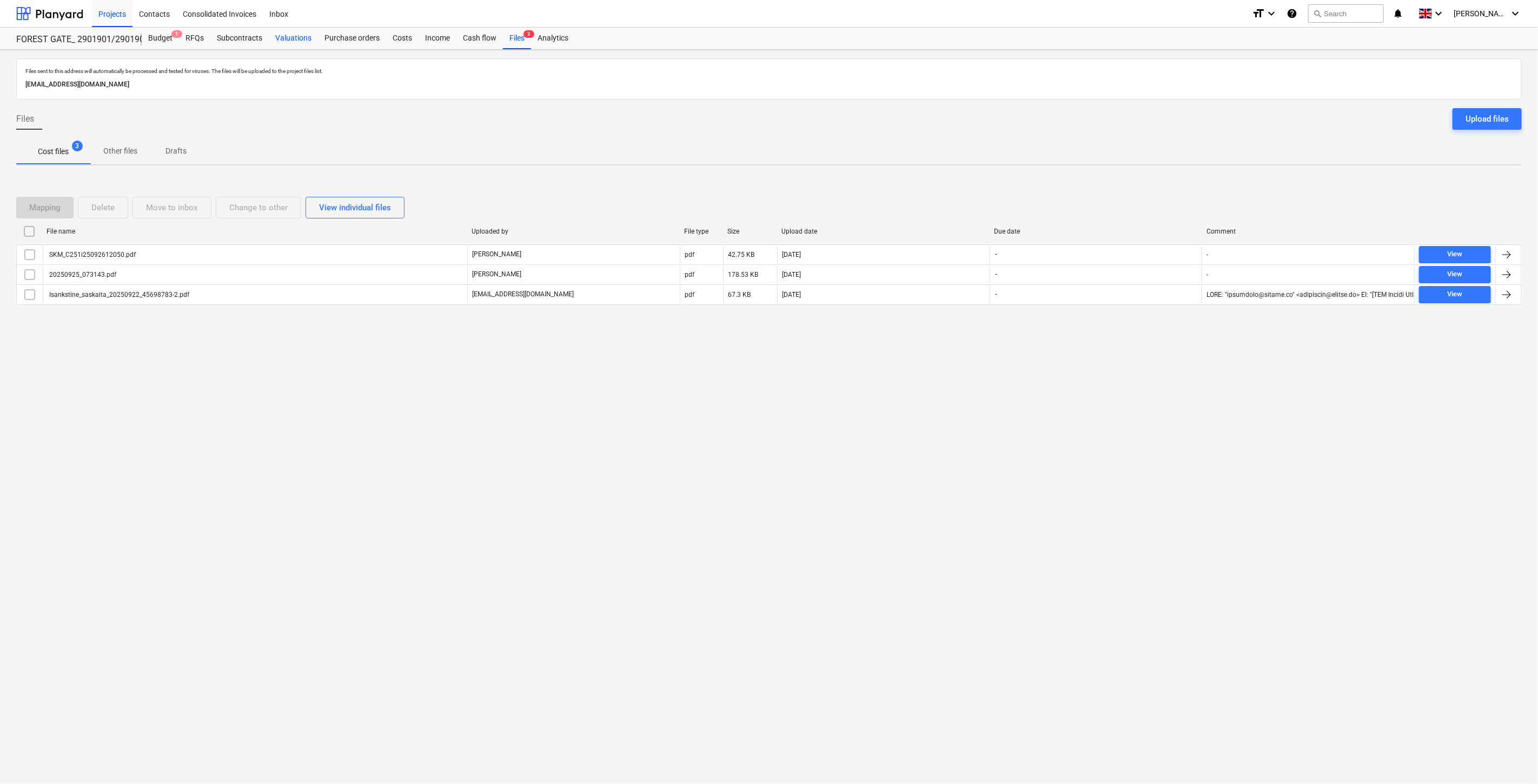
click at [296, 37] on div "Valuations" at bounding box center [293, 38] width 49 height 22
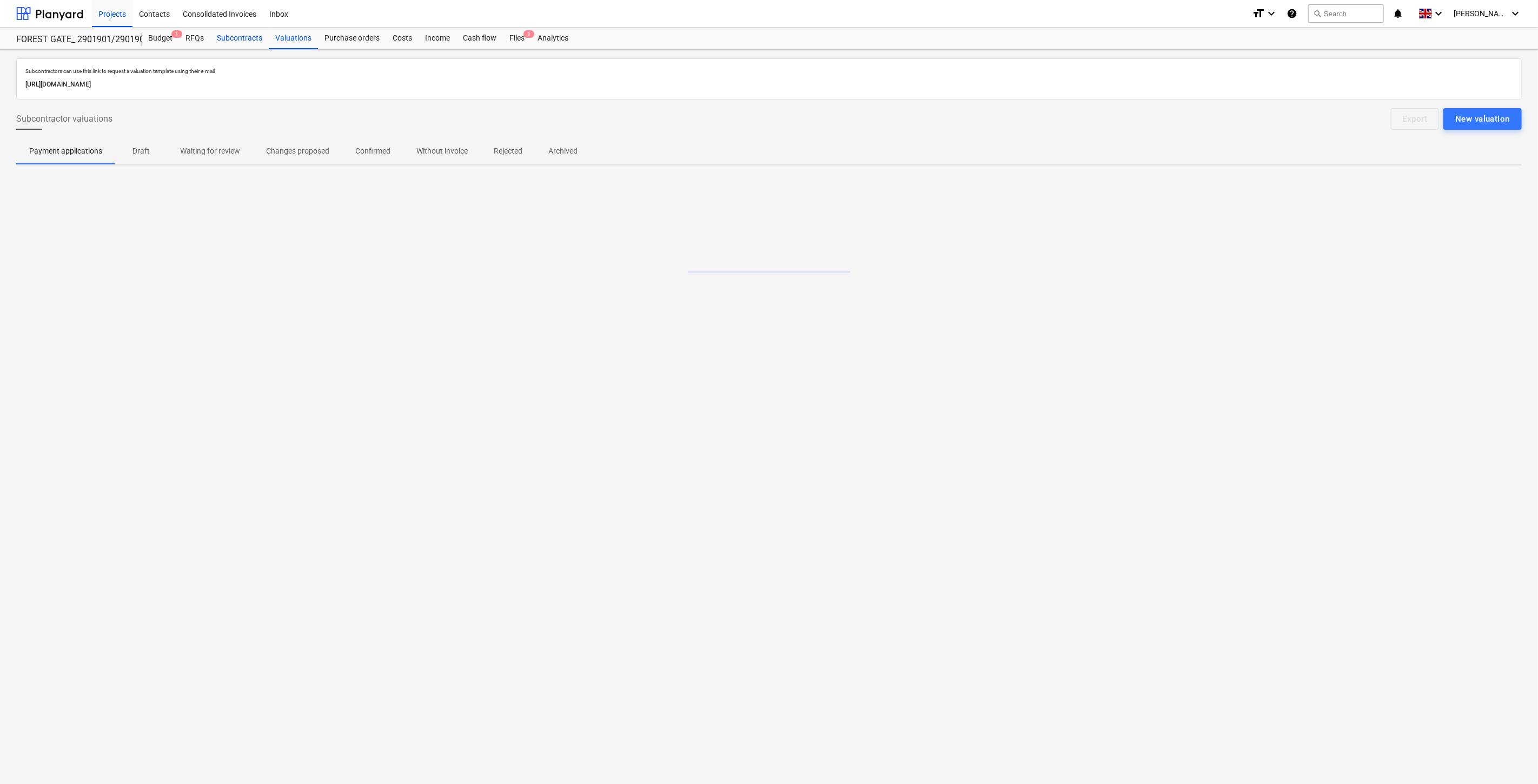
click at [238, 40] on div "Subcontracts" at bounding box center [239, 38] width 58 height 22
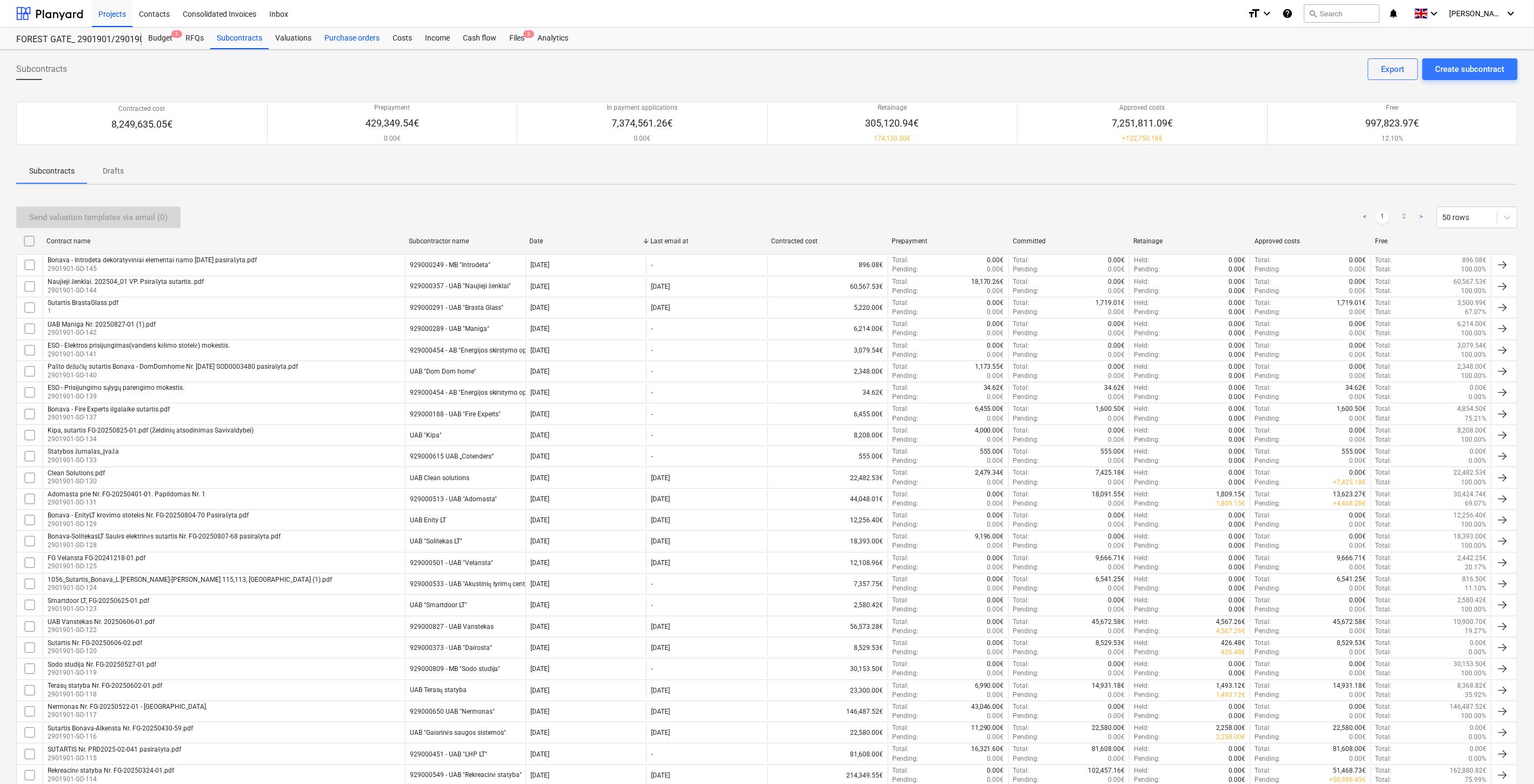
click at [321, 39] on div "Purchase orders" at bounding box center [352, 38] width 68 height 22
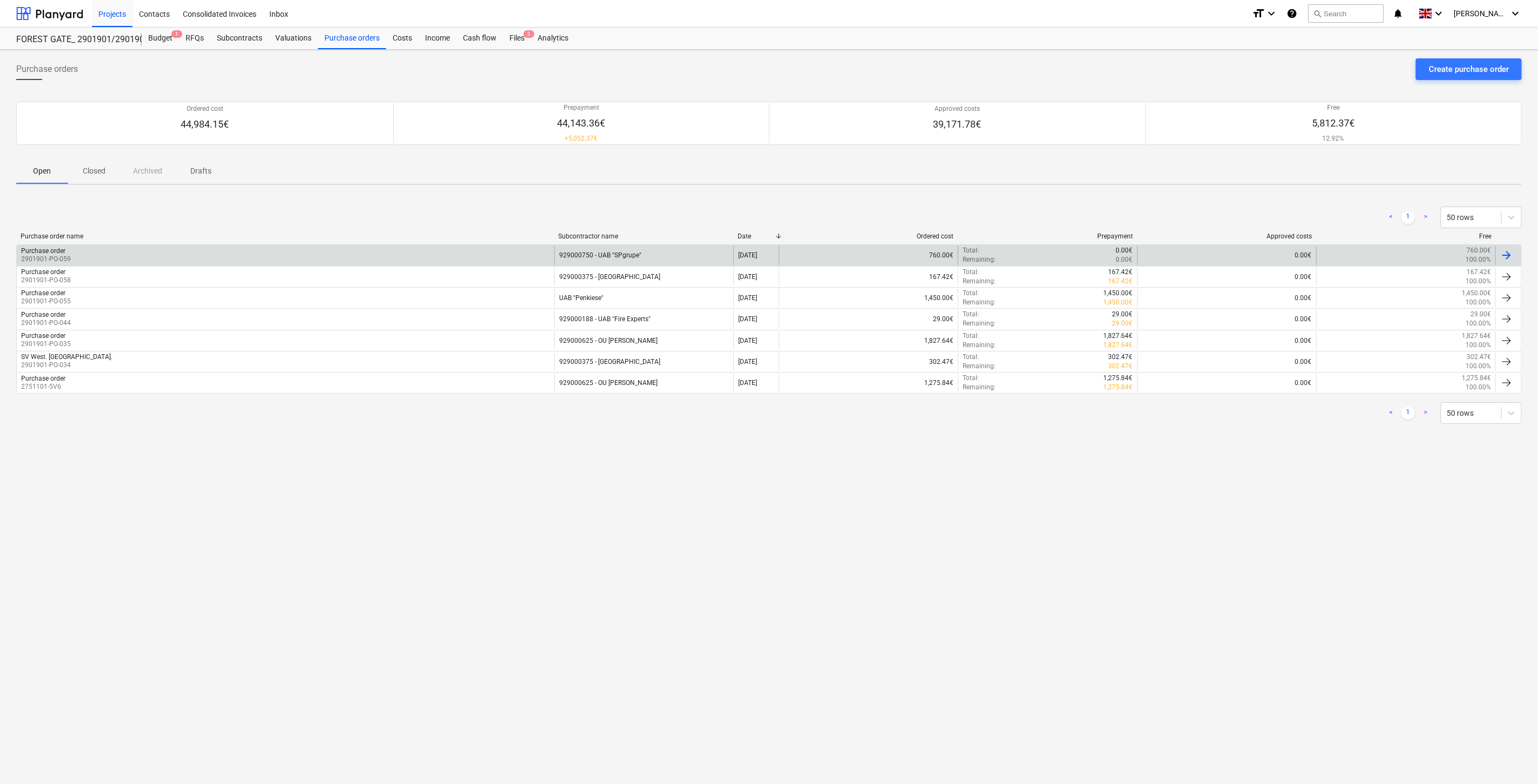
click at [925, 249] on div "760.00€" at bounding box center [868, 255] width 179 height 18
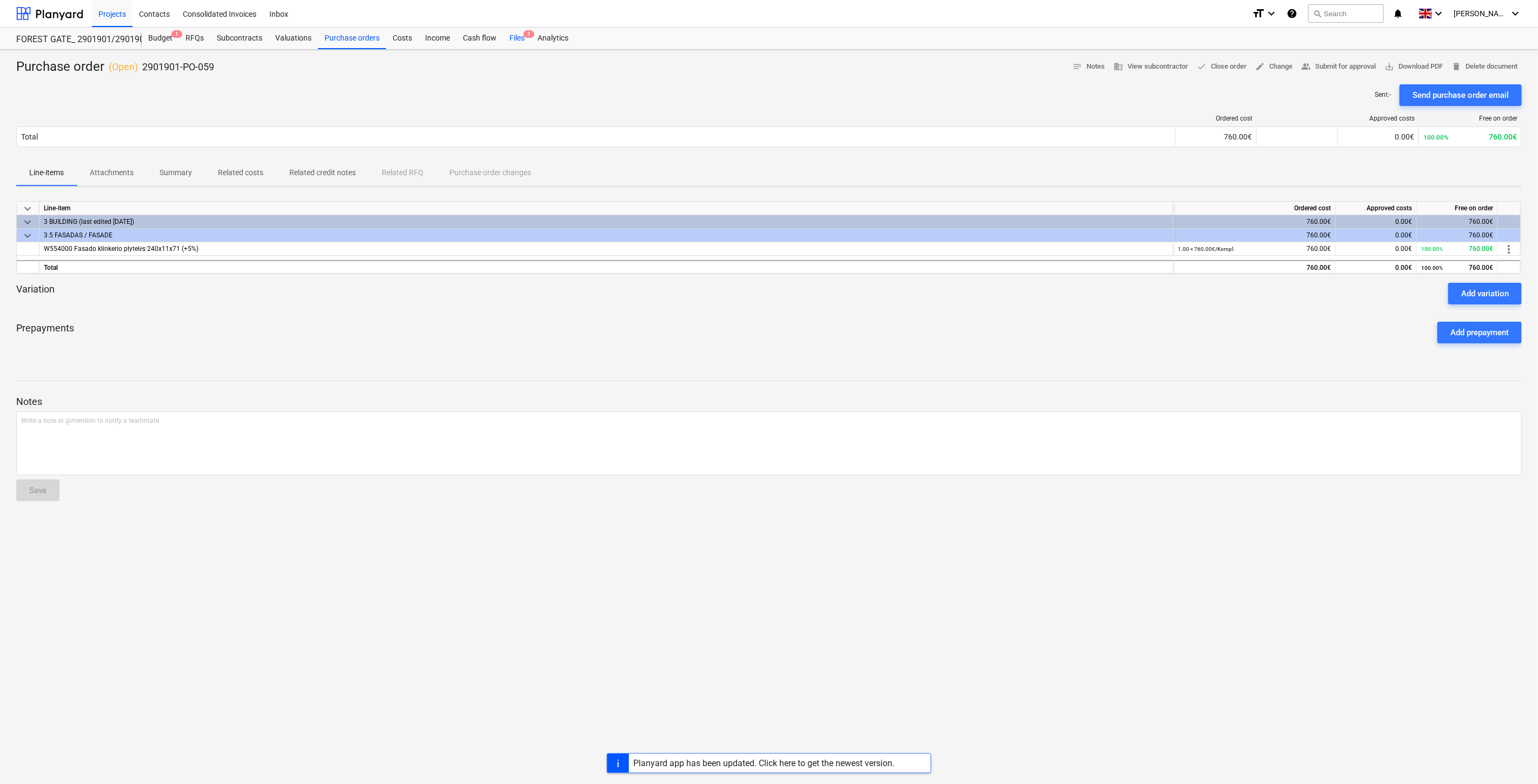
click at [524, 34] on span "3" at bounding box center [529, 34] width 11 height 8
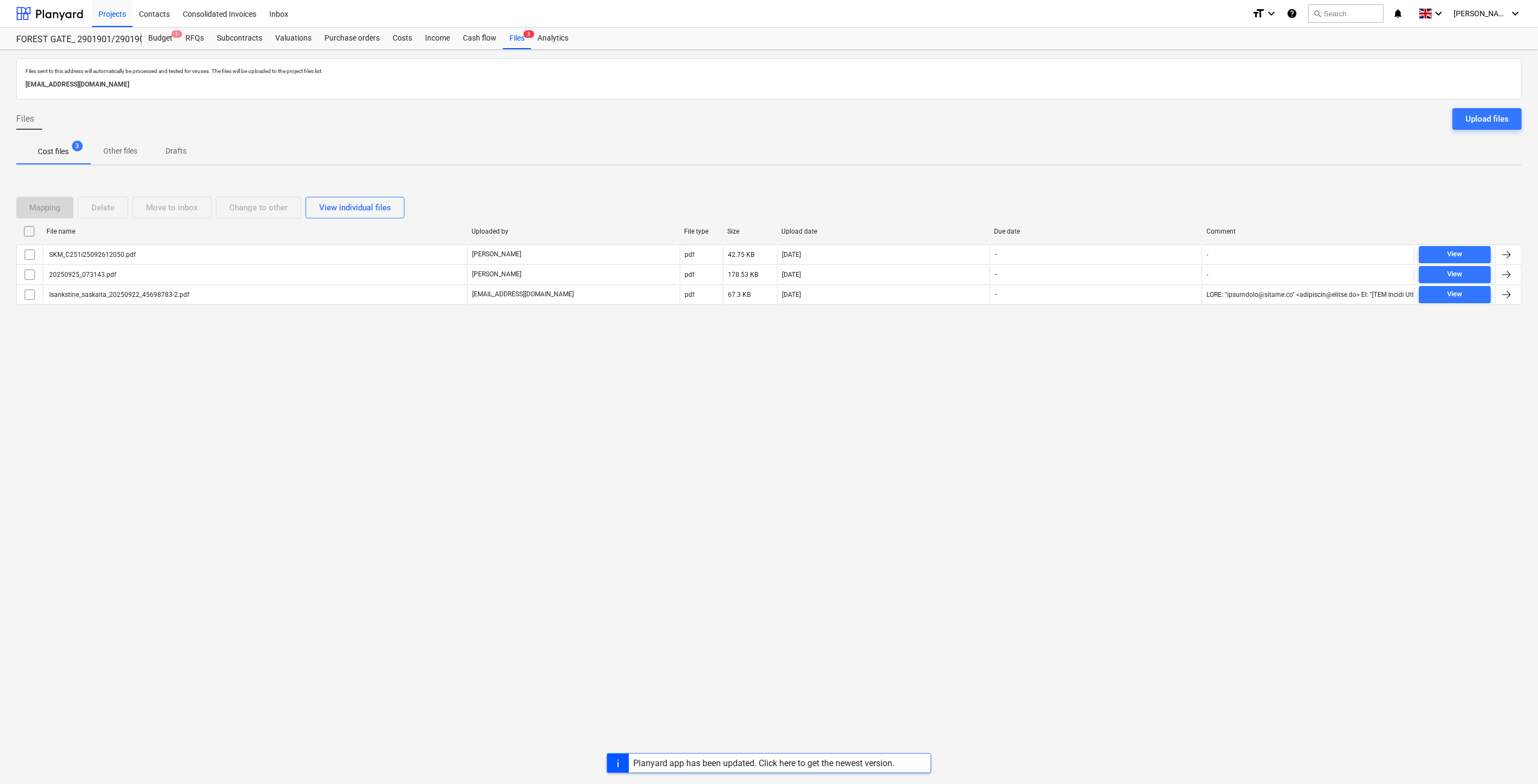
click at [763, 764] on div "Planyard app has been updated. Click here to get the newest version." at bounding box center [763, 763] width 261 height 10
click at [45, 18] on div at bounding box center [50, 13] width 67 height 27
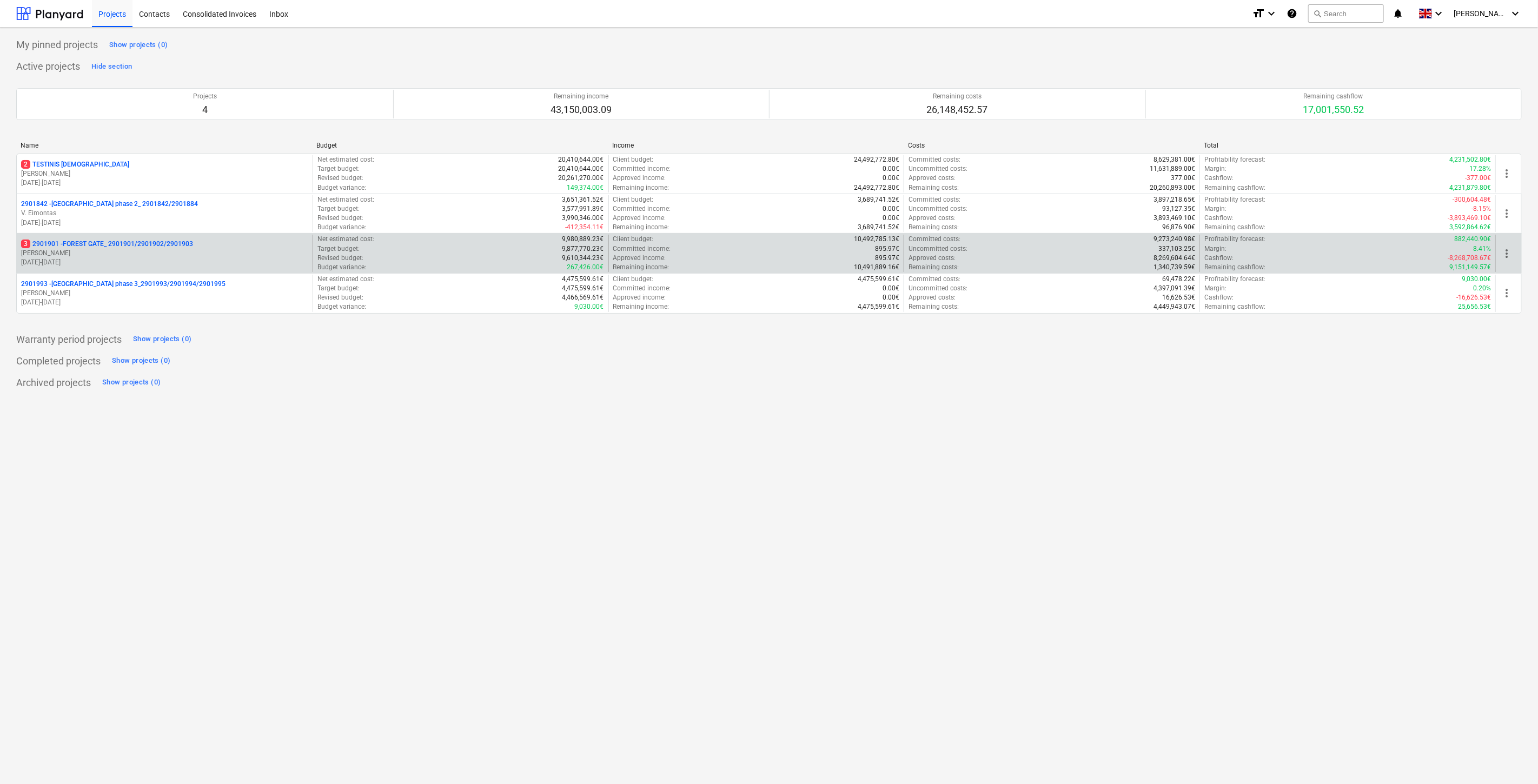
click at [121, 242] on p "3 2901901 - FOREST GATE_ 2901901/2901902/2901903" at bounding box center [107, 244] width 172 height 9
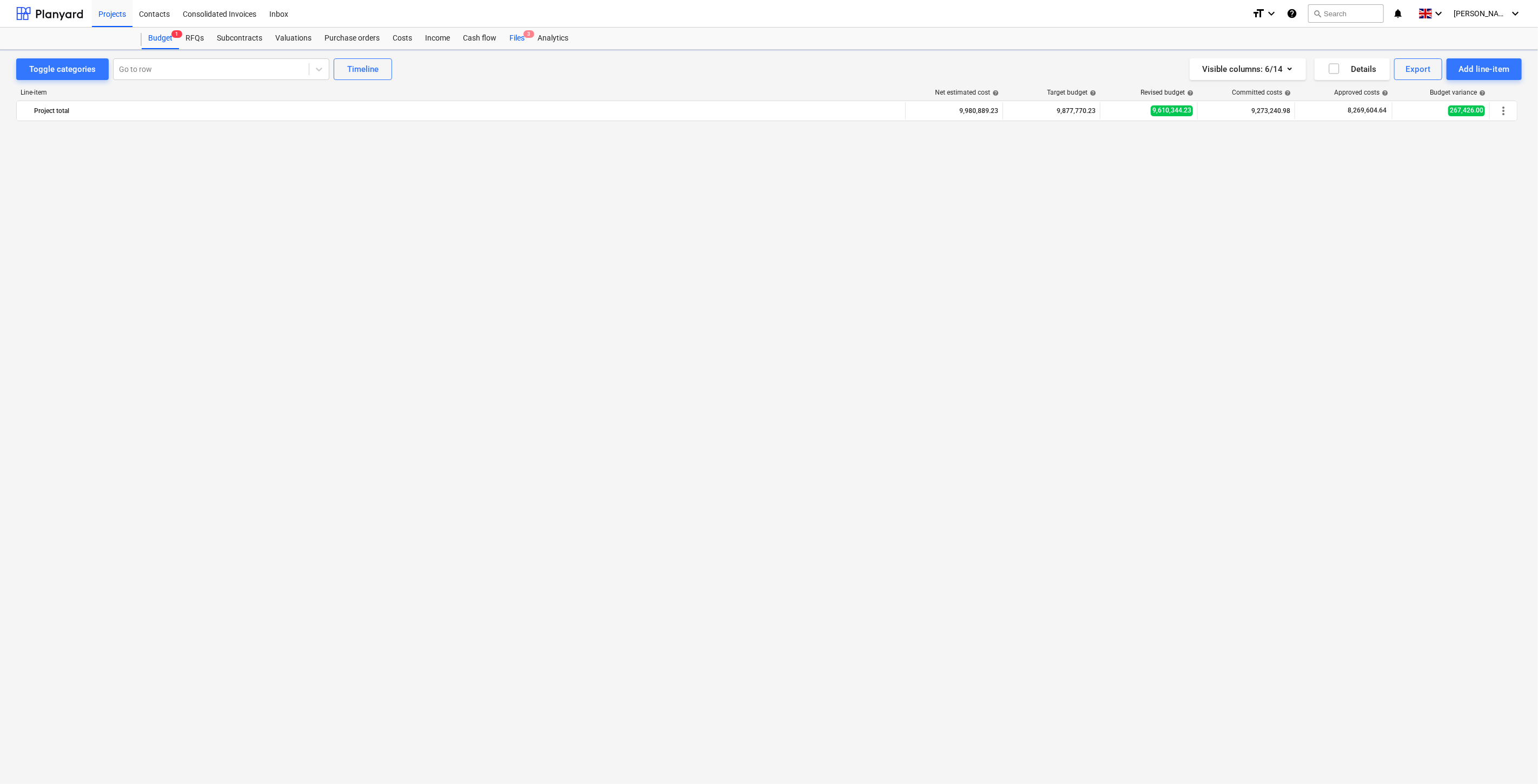
click at [516, 39] on div "Files 3" at bounding box center [517, 38] width 28 height 22
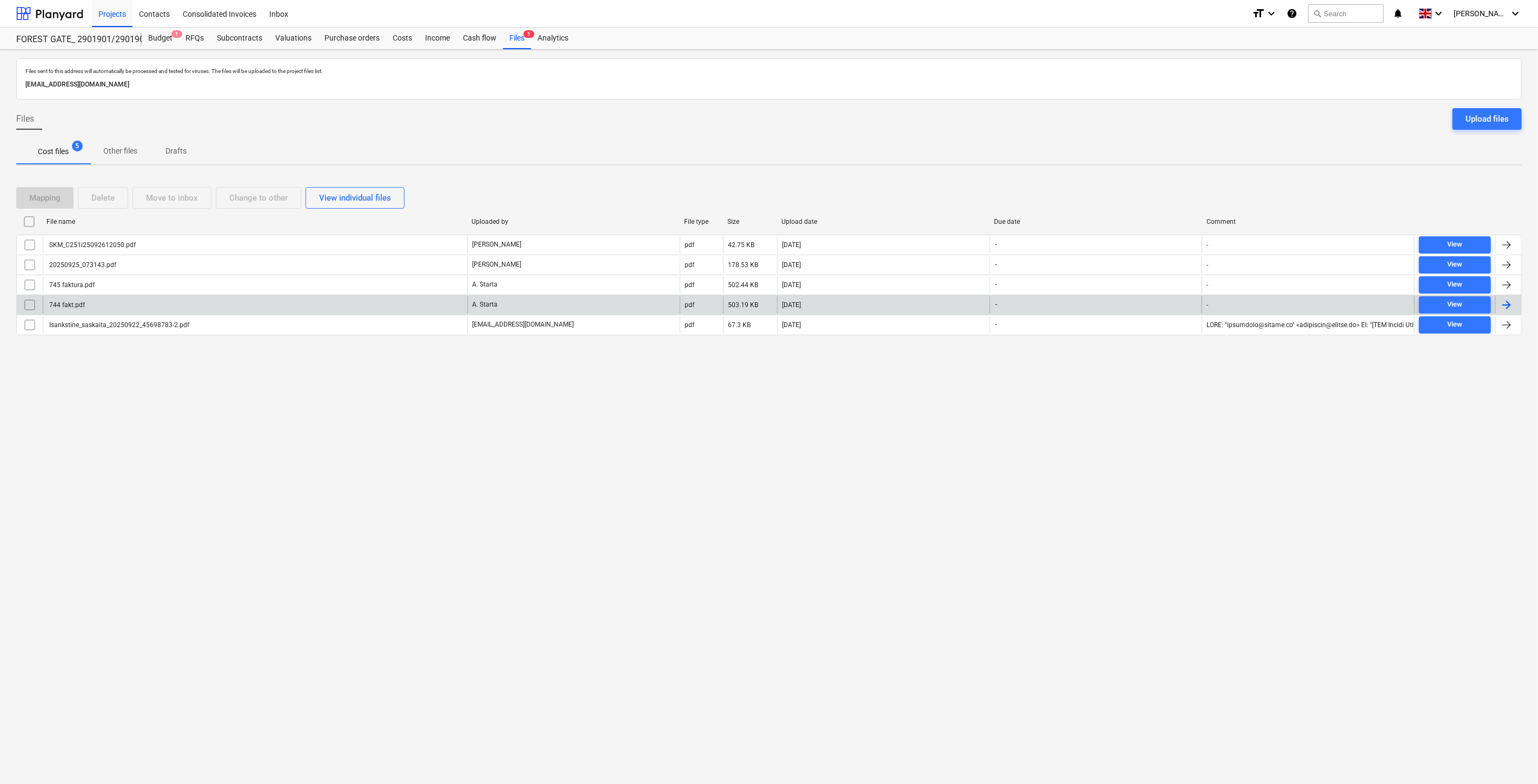
click at [344, 306] on div "744 fakt.pdf" at bounding box center [255, 305] width 424 height 17
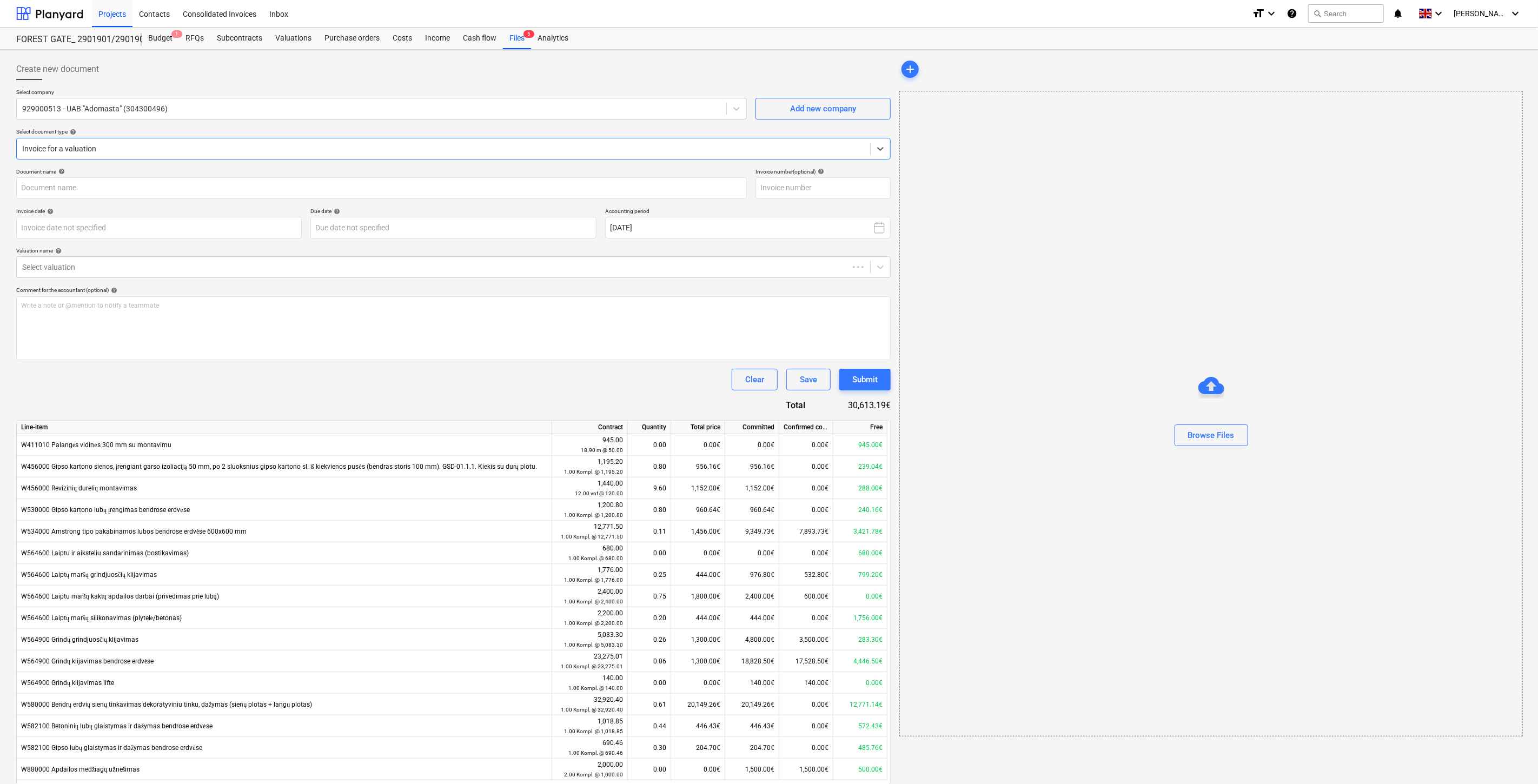
type input "744 fakt.pdf"
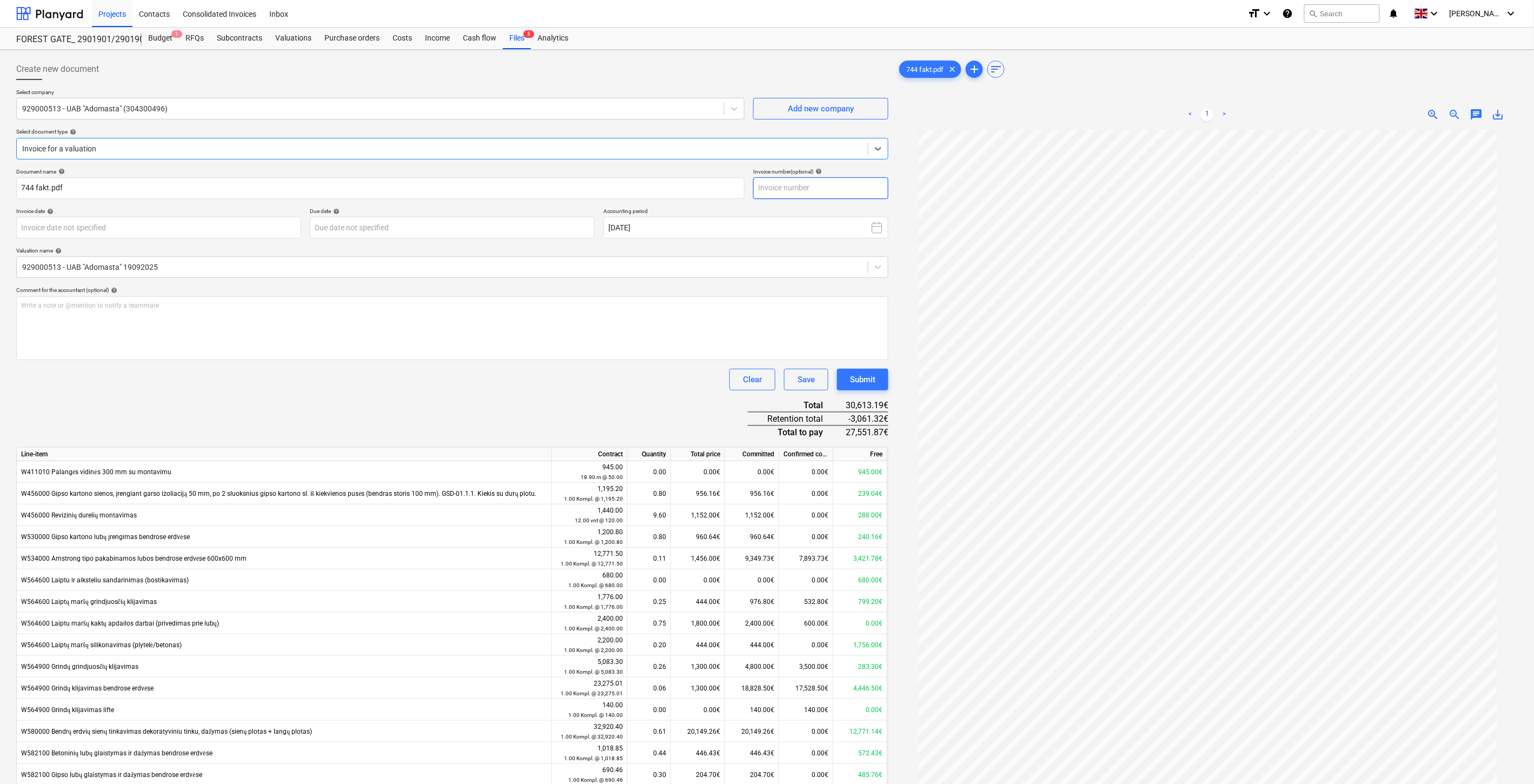
click at [846, 191] on input "text" at bounding box center [821, 188] width 135 height 22
type input "ADO744"
click at [257, 228] on body "Projects Contacts Consolidated Invoices Inbox format_size keyboard_arrow_down h…" at bounding box center [767, 392] width 1534 height 784
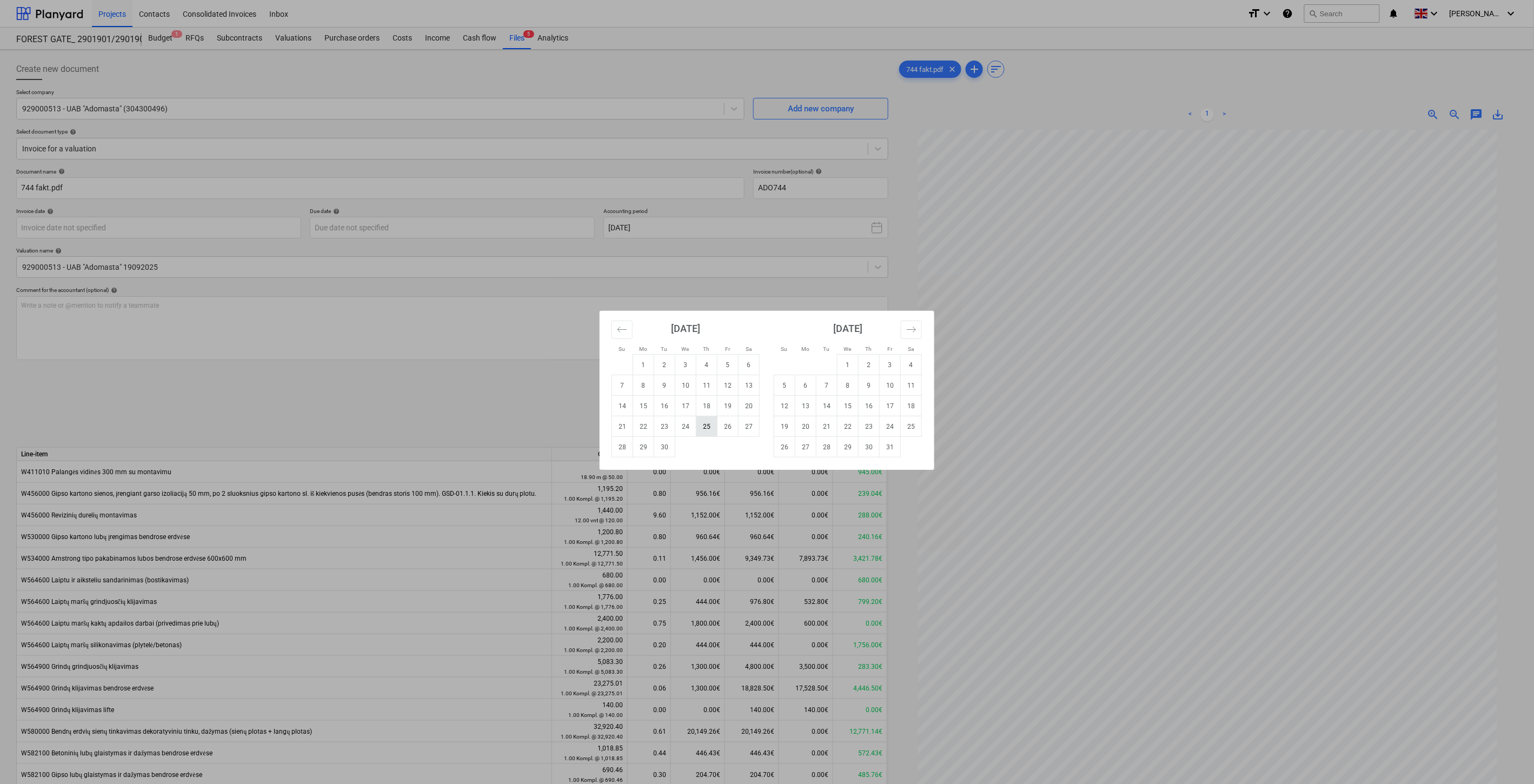
click at [703, 419] on td "25" at bounding box center [707, 426] width 21 height 20
type input "[DATE]"
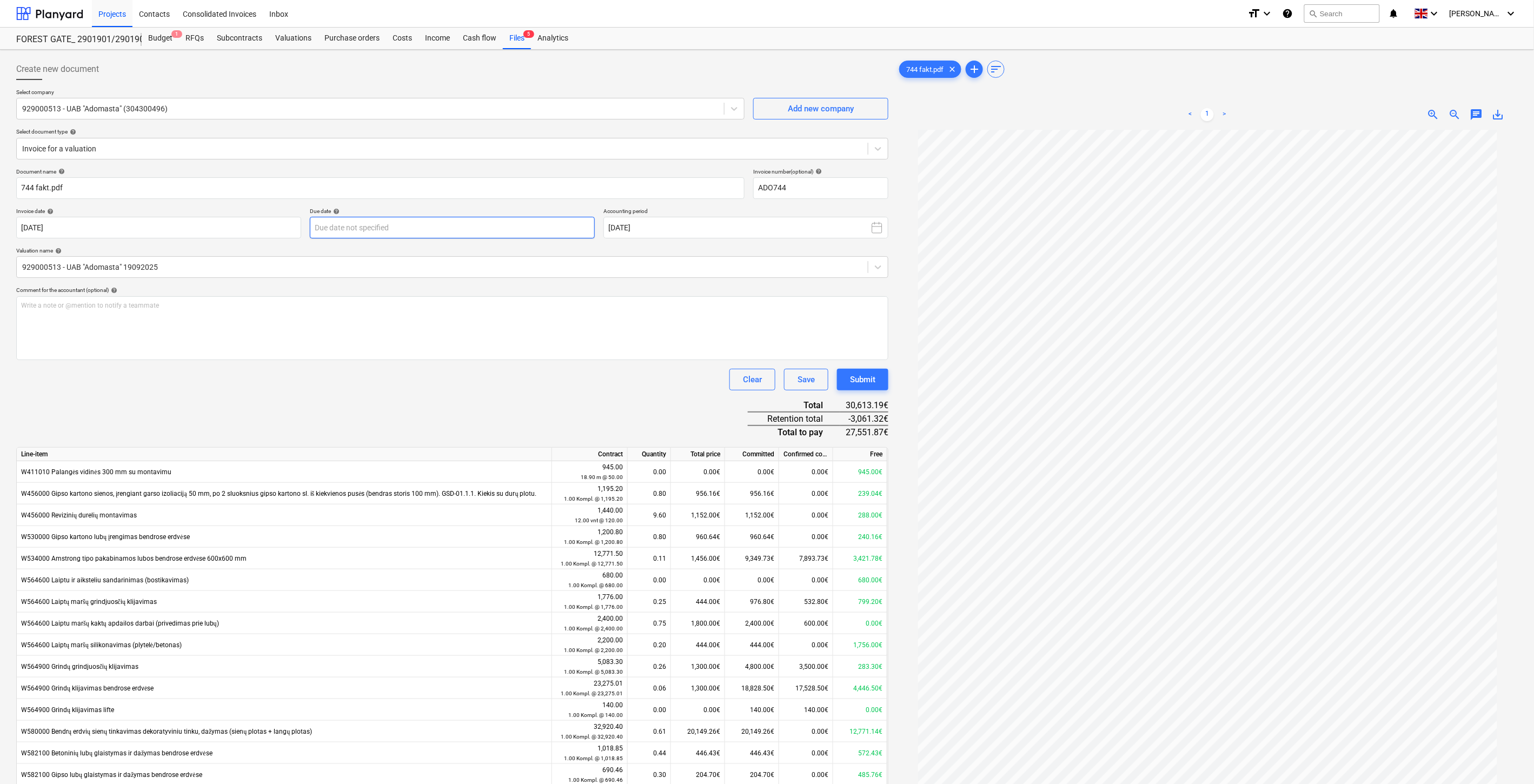
click at [407, 228] on body "Projects Contacts Consolidated Invoices Inbox format_size keyboard_arrow_down h…" at bounding box center [767, 392] width 1534 height 784
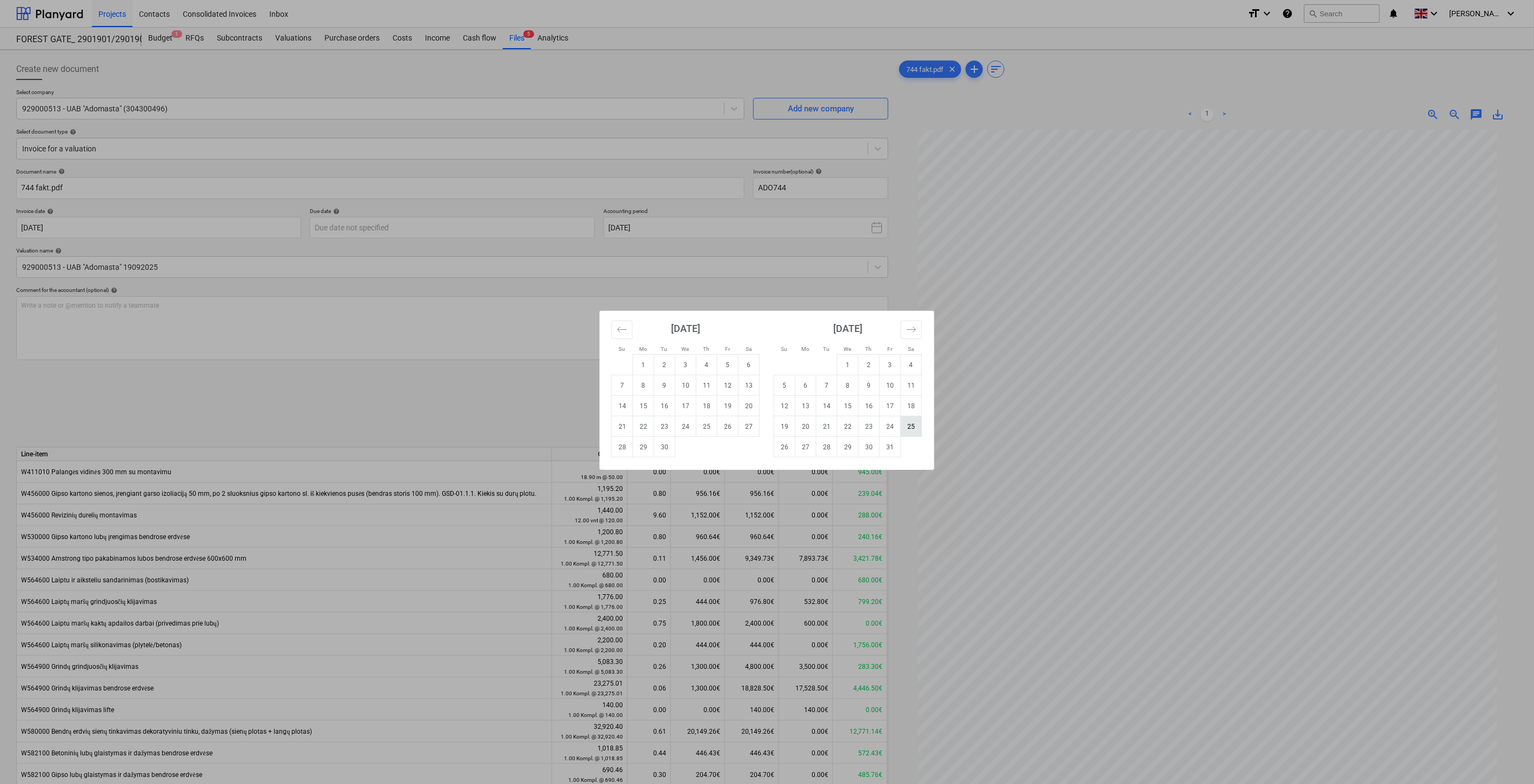
click at [911, 424] on td "25" at bounding box center [911, 426] width 21 height 20
type input "[DATE]"
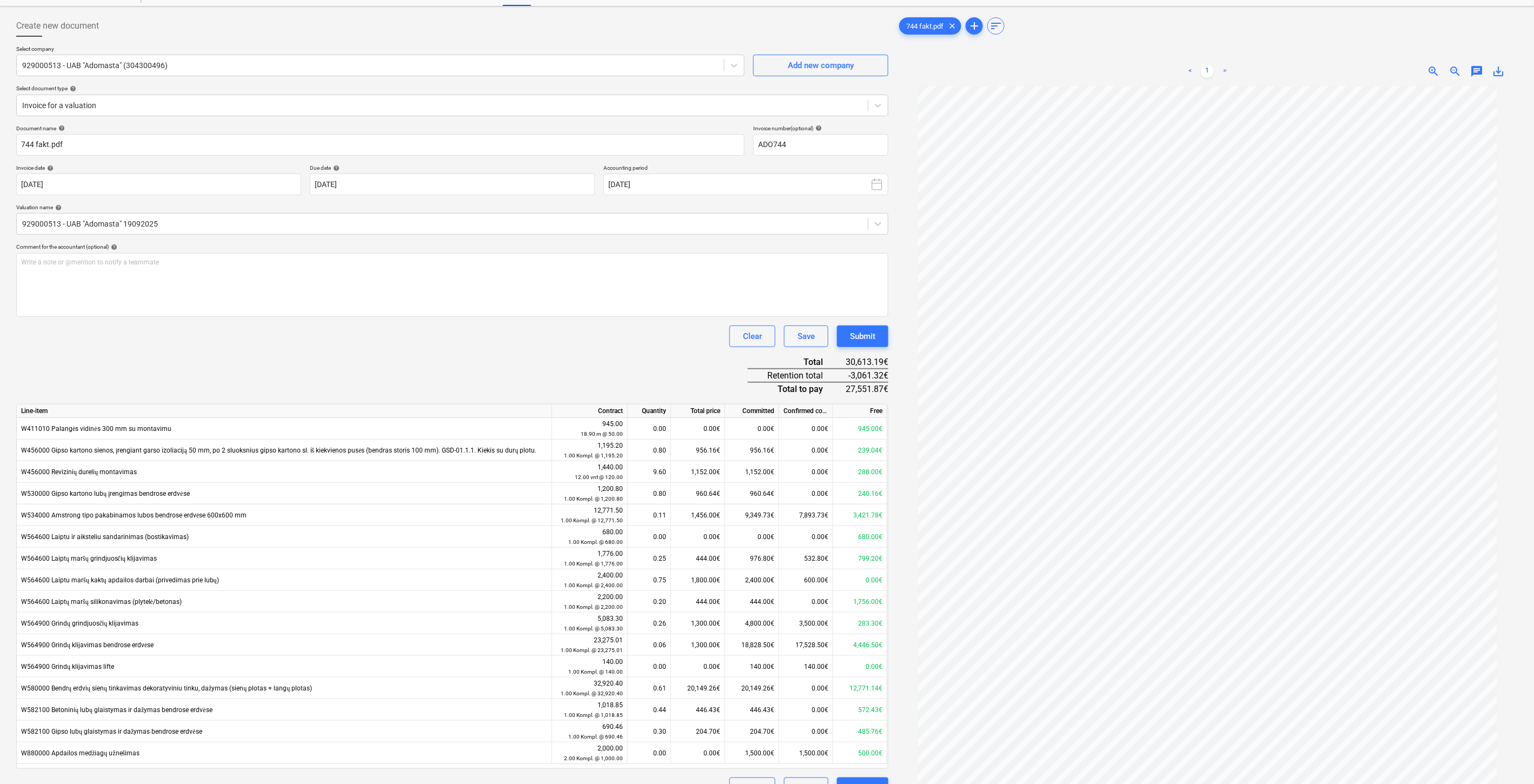
scroll to position [108, 0]
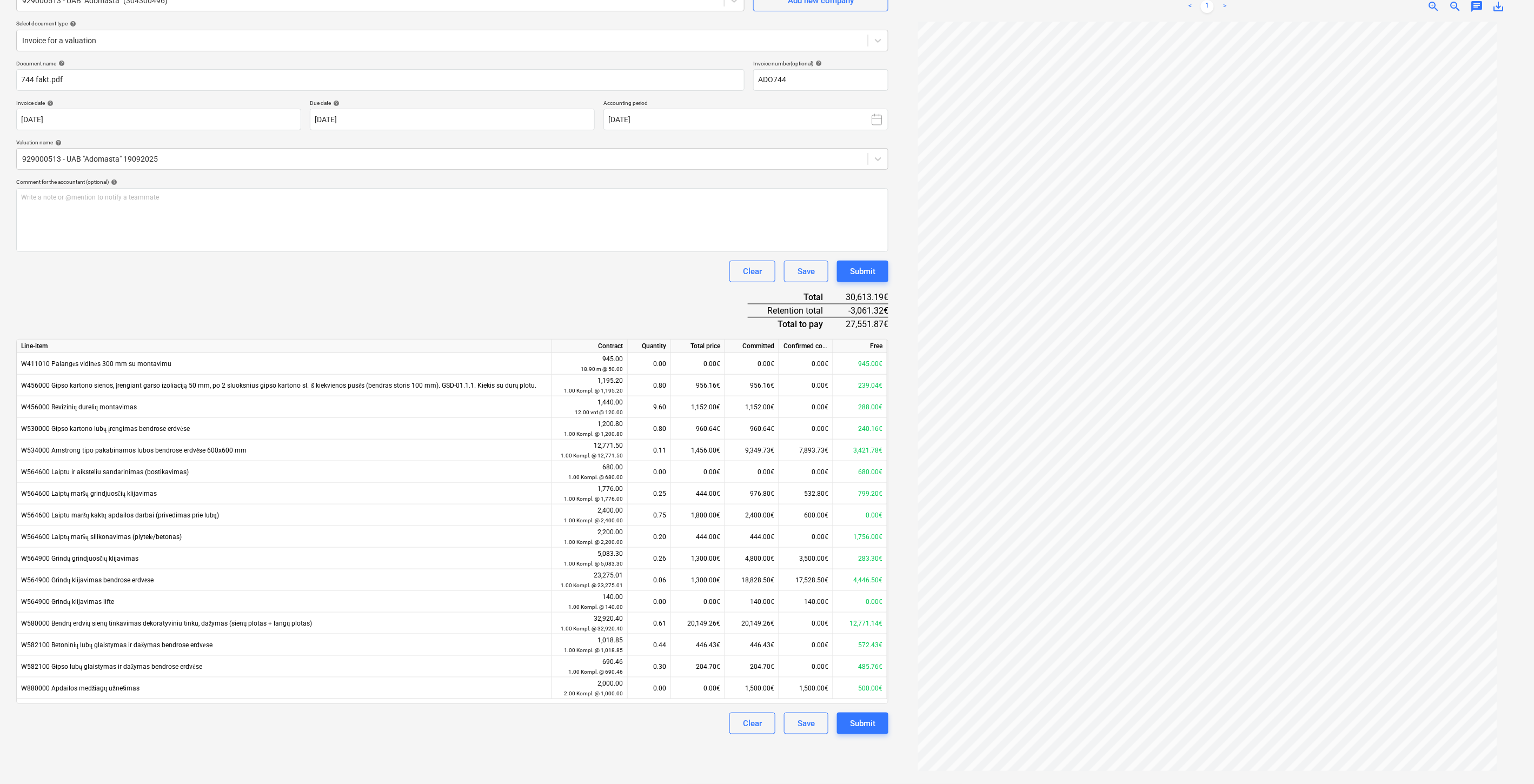
click at [511, 291] on div "Document name help 744 fakt.pdf Invoice number (optional) help ADO744 Invoice d…" at bounding box center [452, 397] width 872 height 674
drag, startPoint x: 534, startPoint y: 282, endPoint x: 490, endPoint y: 282, distance: 44.0
click at [534, 282] on div "Document name help 744 fakt.pdf Invoice number (optional) help ADO744 Invoice d…" at bounding box center [452, 397] width 872 height 674
click at [449, 276] on div "Clear Save Submit" at bounding box center [452, 271] width 872 height 22
click at [484, 269] on div "Clear Save Submit" at bounding box center [452, 271] width 872 height 22
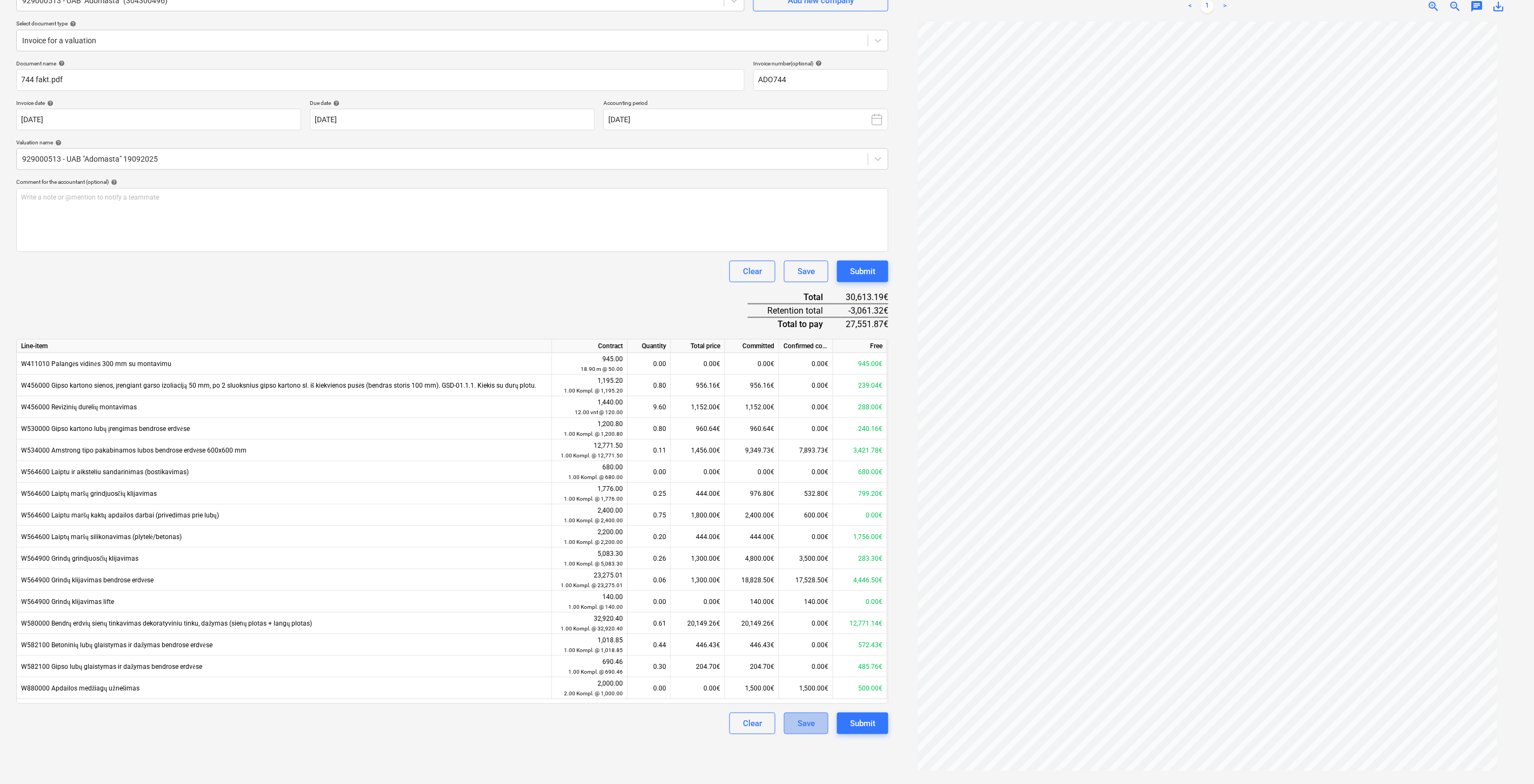
click at [797, 725] on button "Save" at bounding box center [807, 723] width 45 height 22
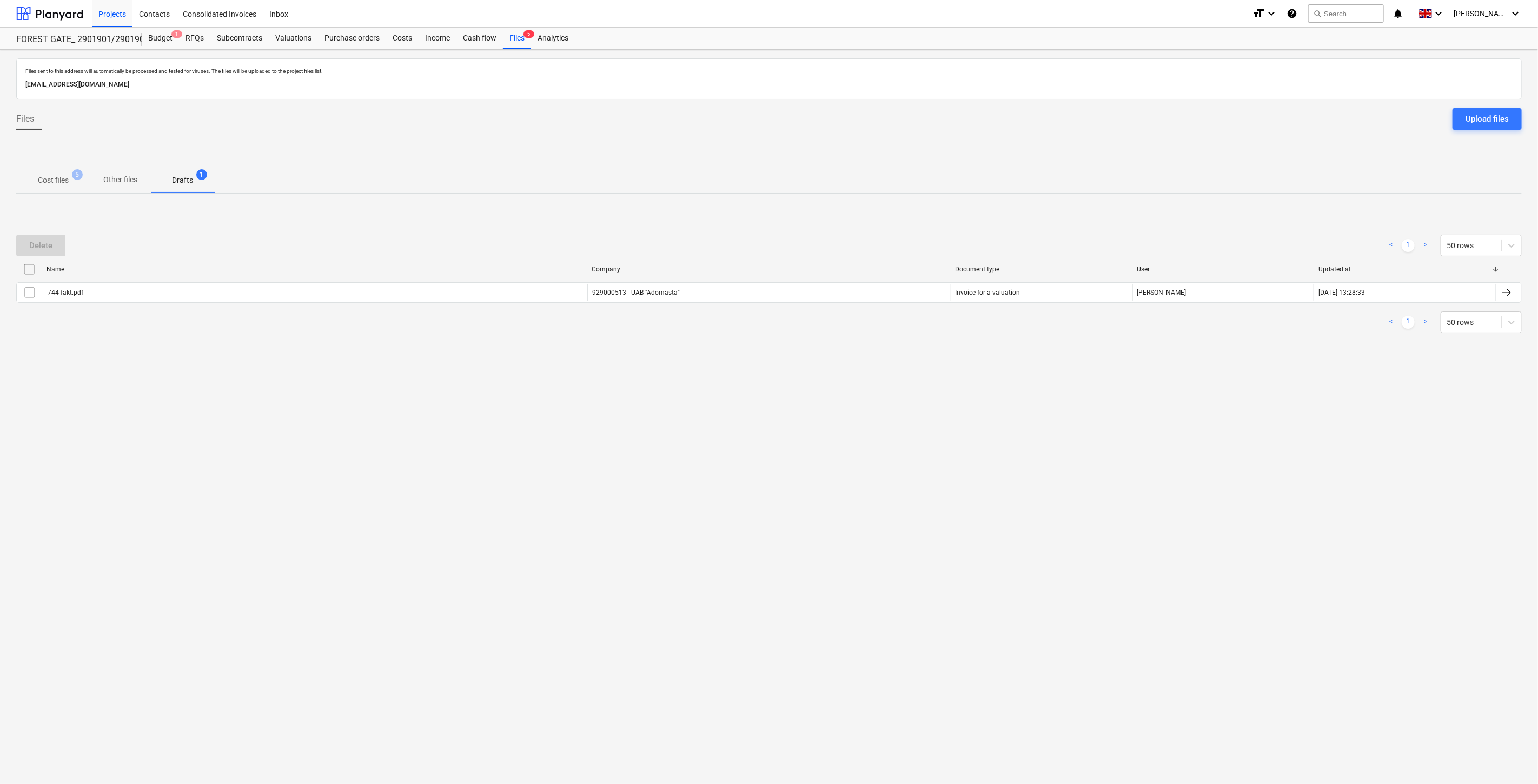
click at [49, 185] on p "Cost files" at bounding box center [53, 180] width 31 height 11
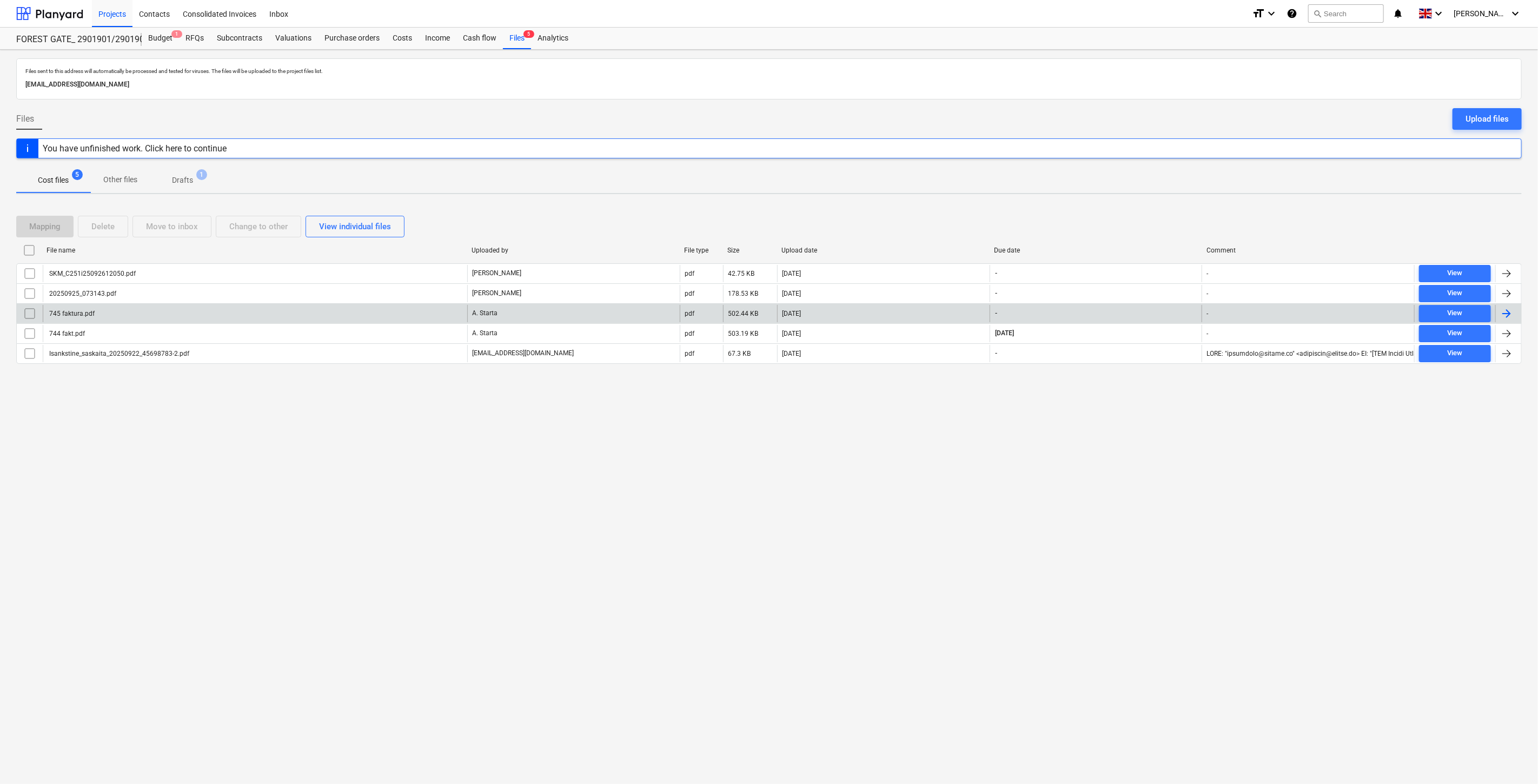
click at [589, 315] on div "A. Starta" at bounding box center [574, 313] width 213 height 17
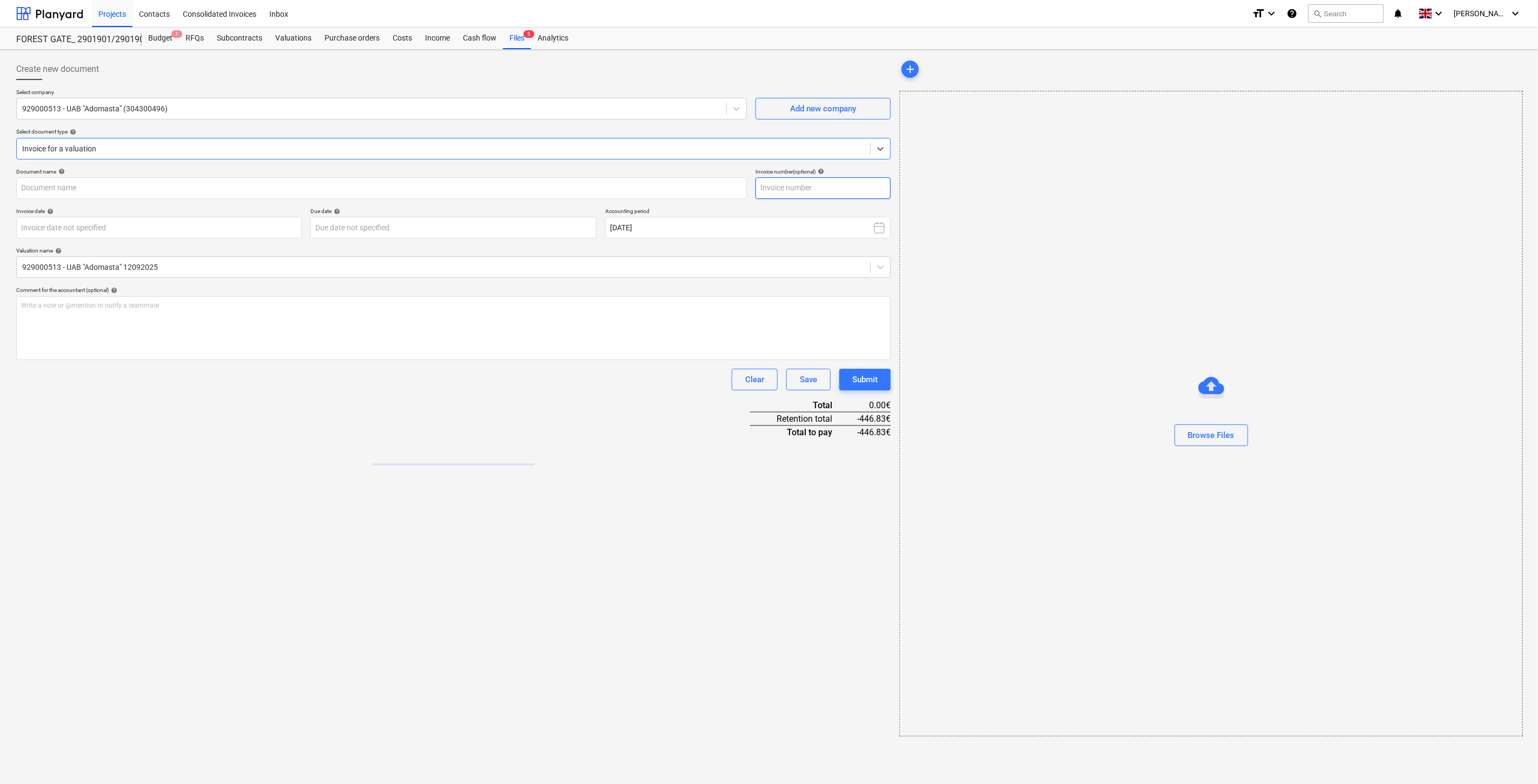
type input "745 faktura.pdf"
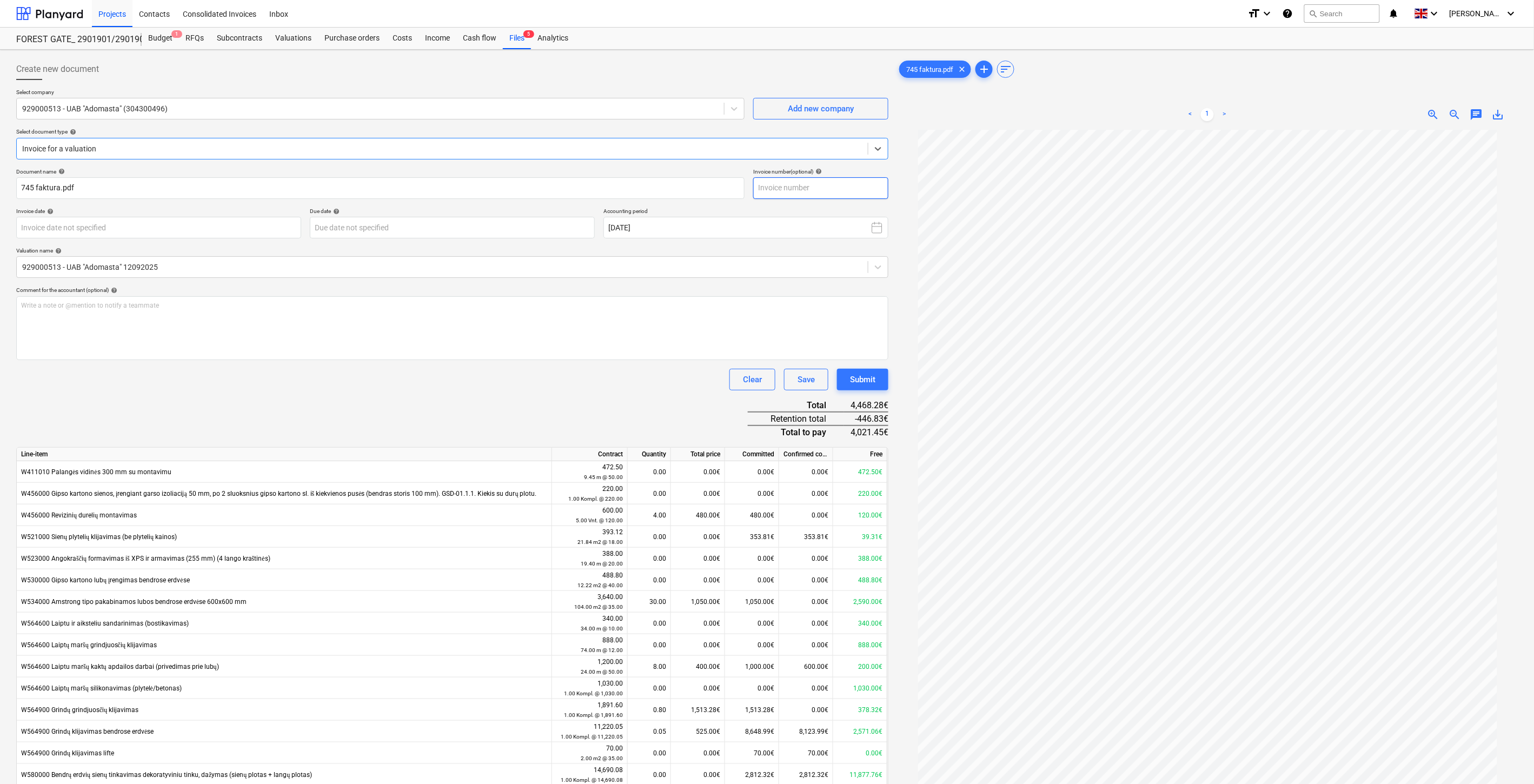
click at [850, 189] on input "text" at bounding box center [821, 188] width 135 height 22
type input "ADO745"
click at [255, 225] on body "Projects Contacts Consolidated Invoices Inbox format_size keyboard_arrow_down h…" at bounding box center [767, 392] width 1534 height 784
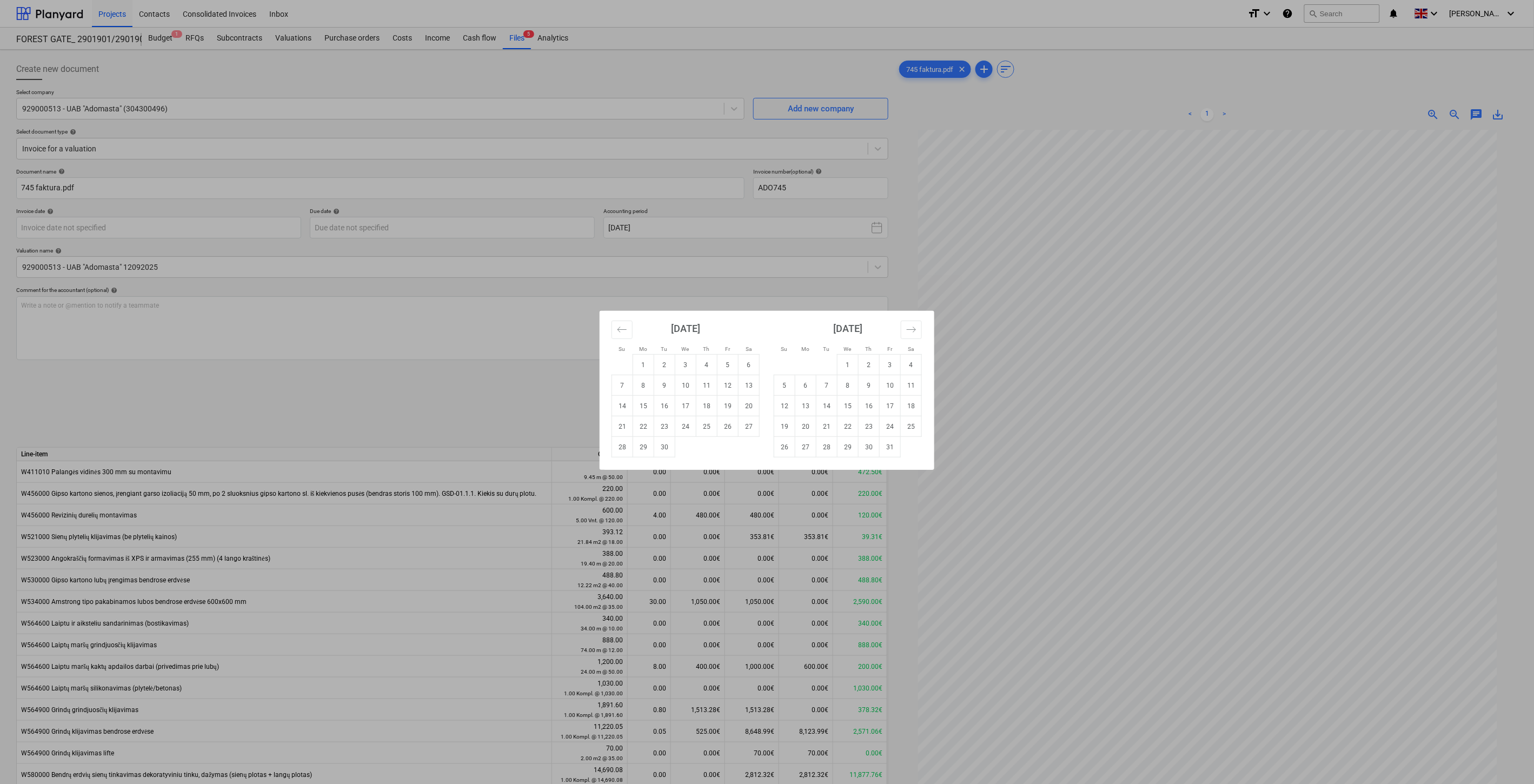
drag, startPoint x: 704, startPoint y: 430, endPoint x: 657, endPoint y: 390, distance: 61.7
click at [704, 429] on td "25" at bounding box center [707, 426] width 21 height 20
type input "[DATE]"
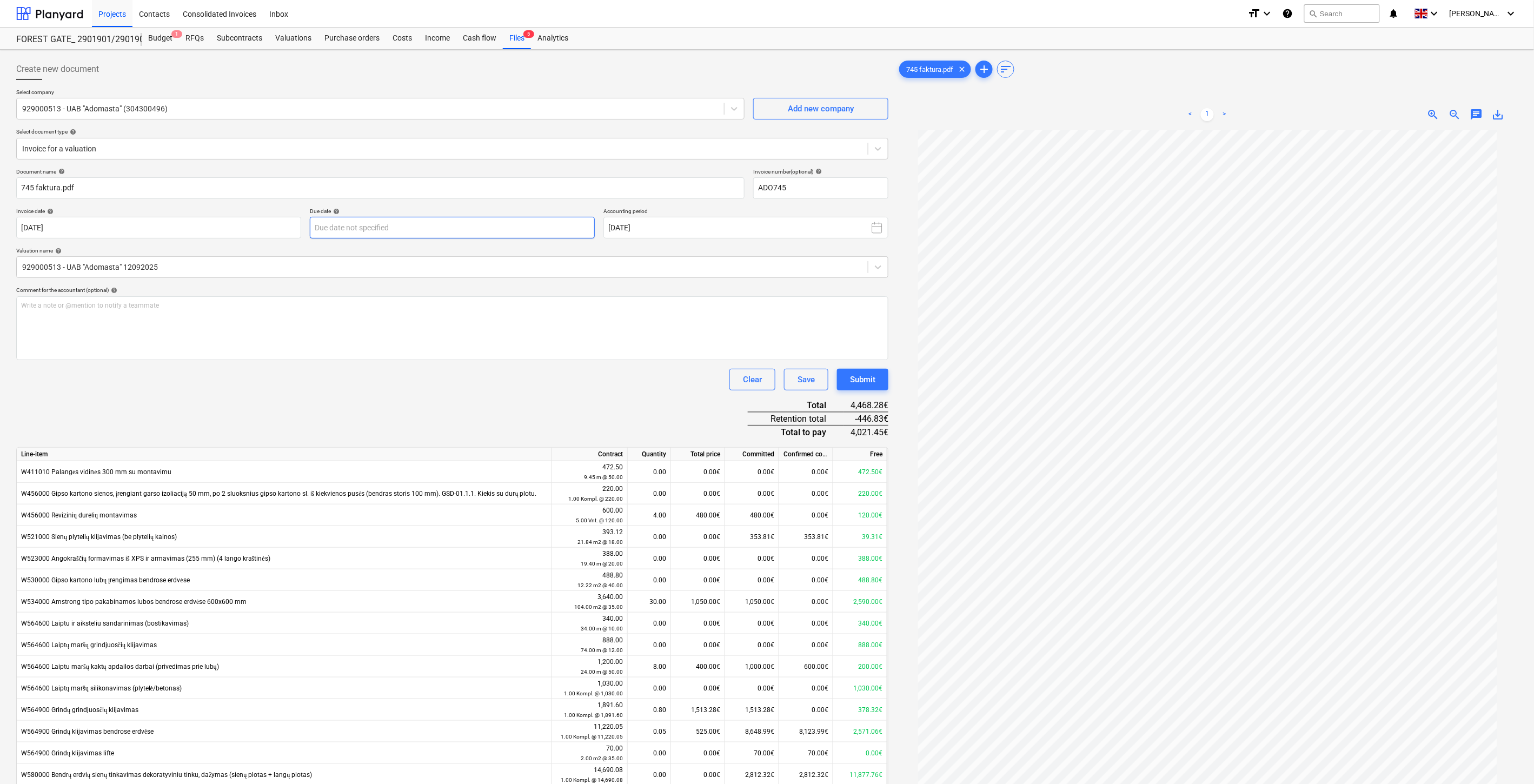
click at [498, 224] on body "Projects Contacts Consolidated Invoices Inbox format_size keyboard_arrow_down h…" at bounding box center [767, 392] width 1534 height 784
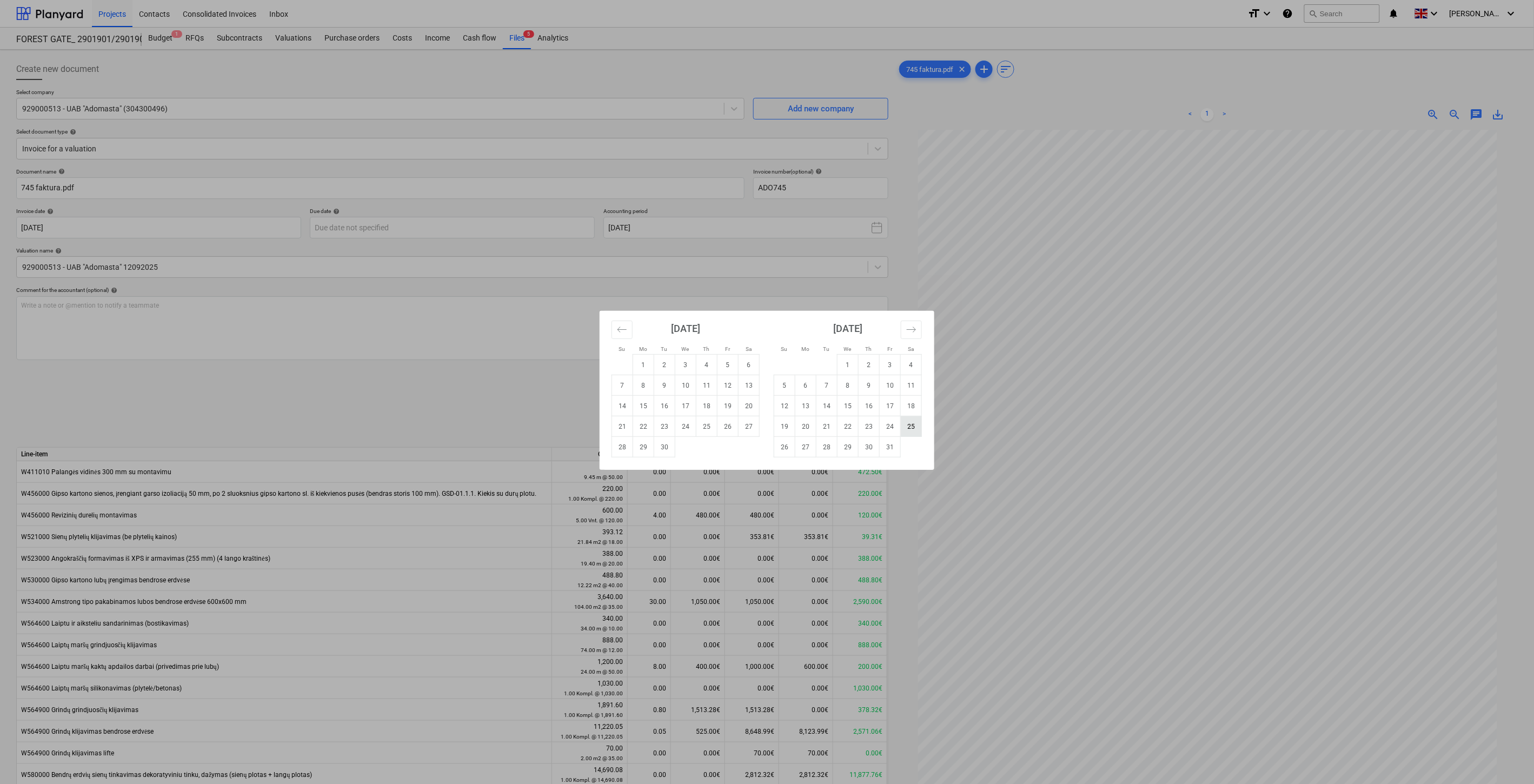
click at [912, 426] on td "25" at bounding box center [911, 426] width 21 height 20
type input "[DATE]"
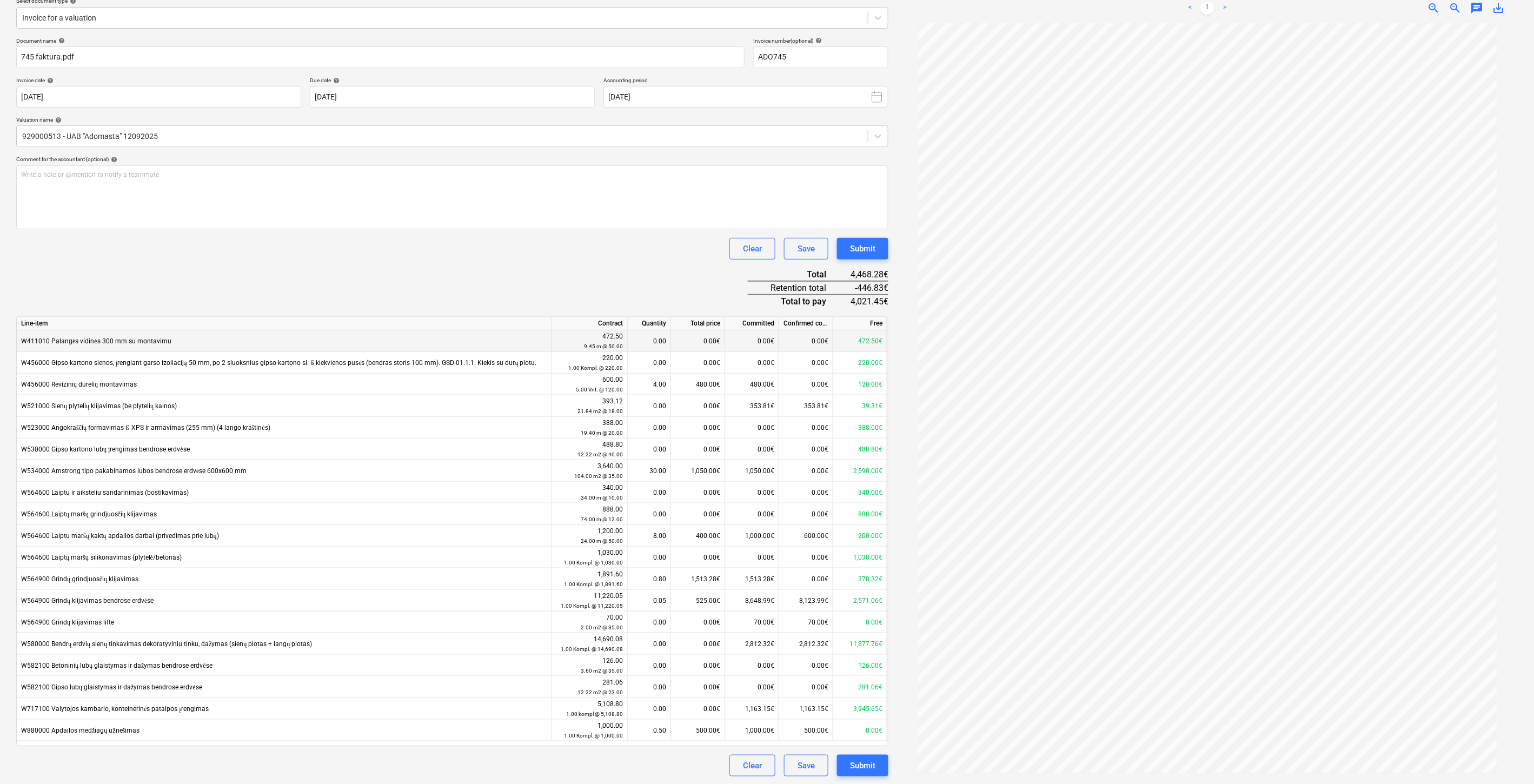
scroll to position [132, 0]
click at [471, 277] on div "Document name help 745 faktura.pdf Invoice number (optional) help ADO745 Invoic…" at bounding box center [452, 405] width 872 height 739
drag, startPoint x: 477, startPoint y: 272, endPoint x: 490, endPoint y: 262, distance: 16.4
click at [479, 270] on div "Document name help 745 faktura.pdf Invoice number (optional) help ADO745 Invoic…" at bounding box center [452, 405] width 872 height 739
drag, startPoint x: 490, startPoint y: 262, endPoint x: 503, endPoint y: 252, distance: 16.4
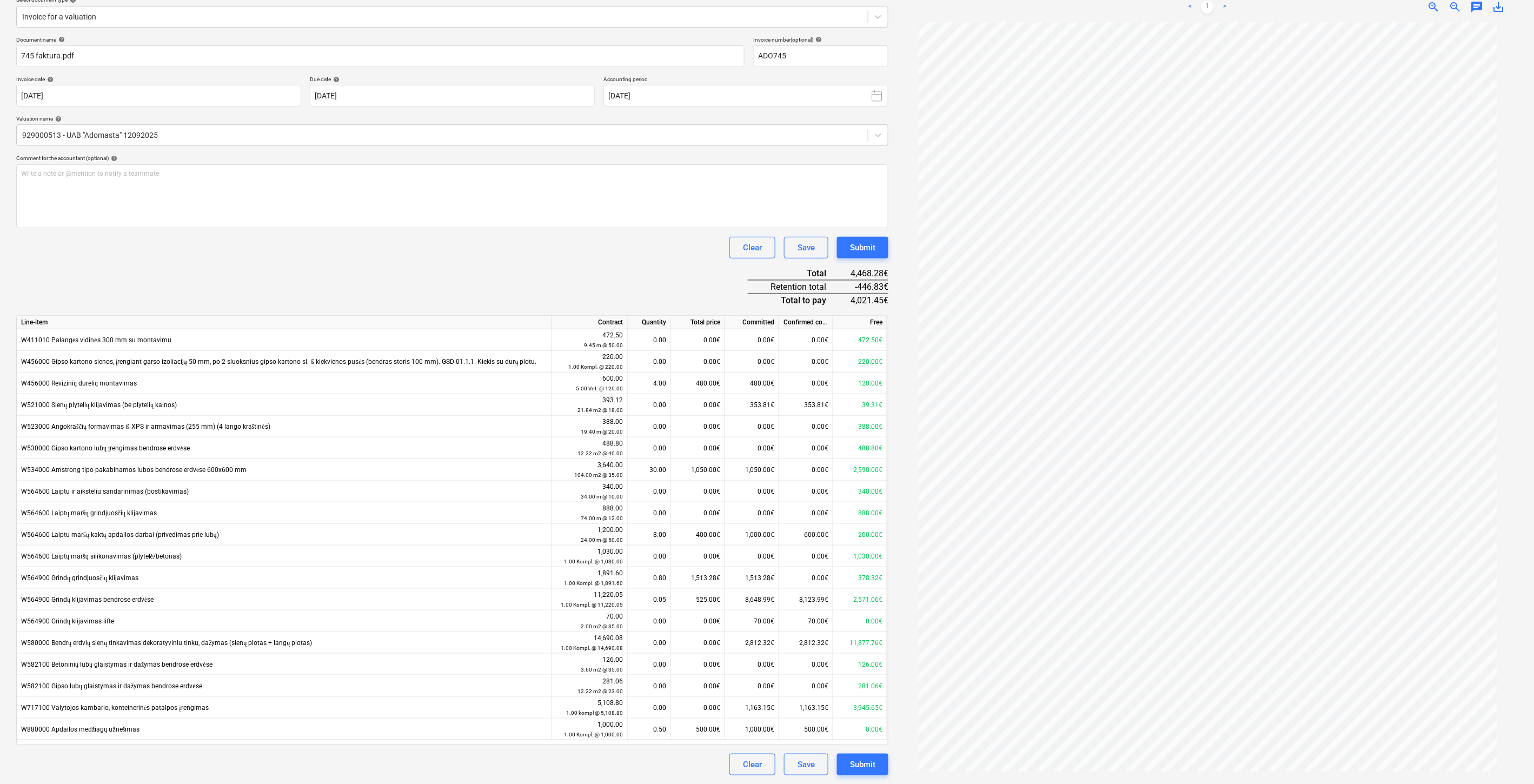
click at [490, 261] on div "Document name help 745 faktura.pdf Invoice number (optional) help ADO745 Invoic…" at bounding box center [452, 405] width 872 height 739
click at [503, 252] on div "Clear Save Submit" at bounding box center [452, 247] width 872 height 22
click at [806, 764] on div "Save" at bounding box center [806, 764] width 17 height 14
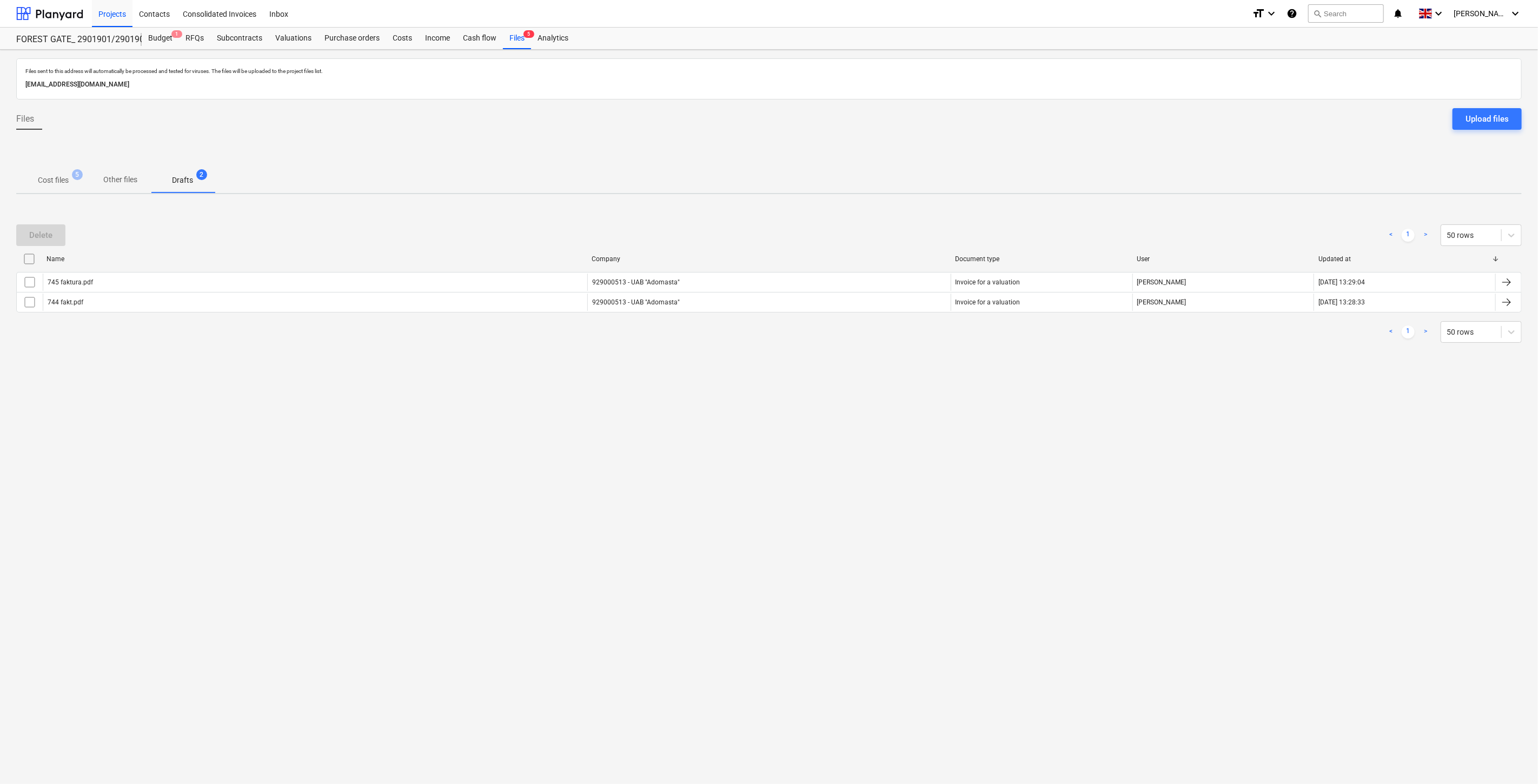
click at [66, 181] on p "Cost files" at bounding box center [53, 180] width 31 height 11
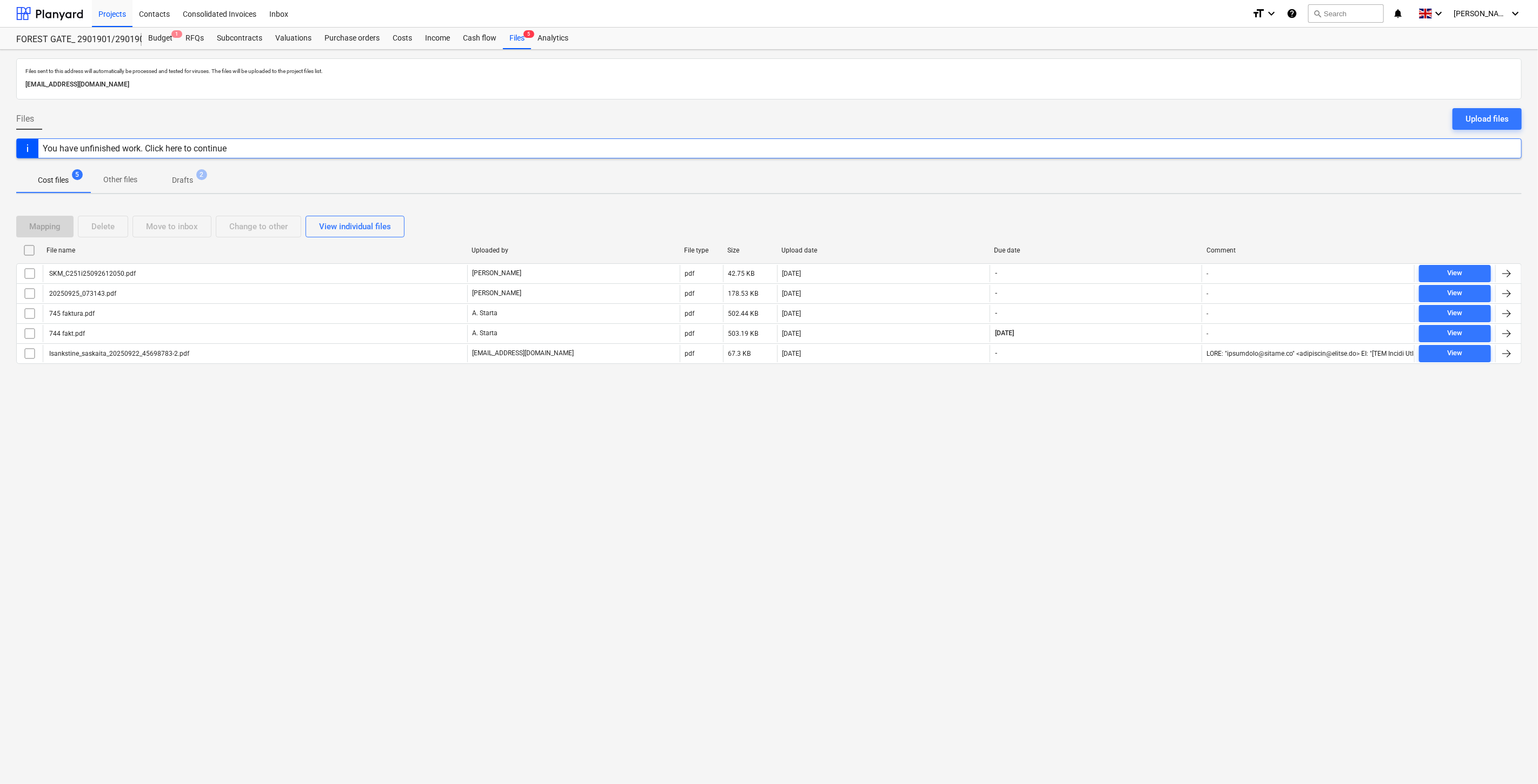
click at [1127, 222] on div "Mapping Delete Move to inbox Change to other View individual files" at bounding box center [769, 226] width 1506 height 22
click at [1137, 218] on div "Mapping Delete Move to inbox Change to other View individual files" at bounding box center [769, 226] width 1506 height 22
drag, startPoint x: 1144, startPoint y: 215, endPoint x: 1153, endPoint y: 209, distance: 10.8
click at [1145, 213] on div "Mapping Delete Move to inbox Change to other View individual files" at bounding box center [769, 226] width 1506 height 30
click at [1153, 209] on div "Mapping Delete Move to inbox Change to other View individual files File name Up…" at bounding box center [769, 294] width 1506 height 183
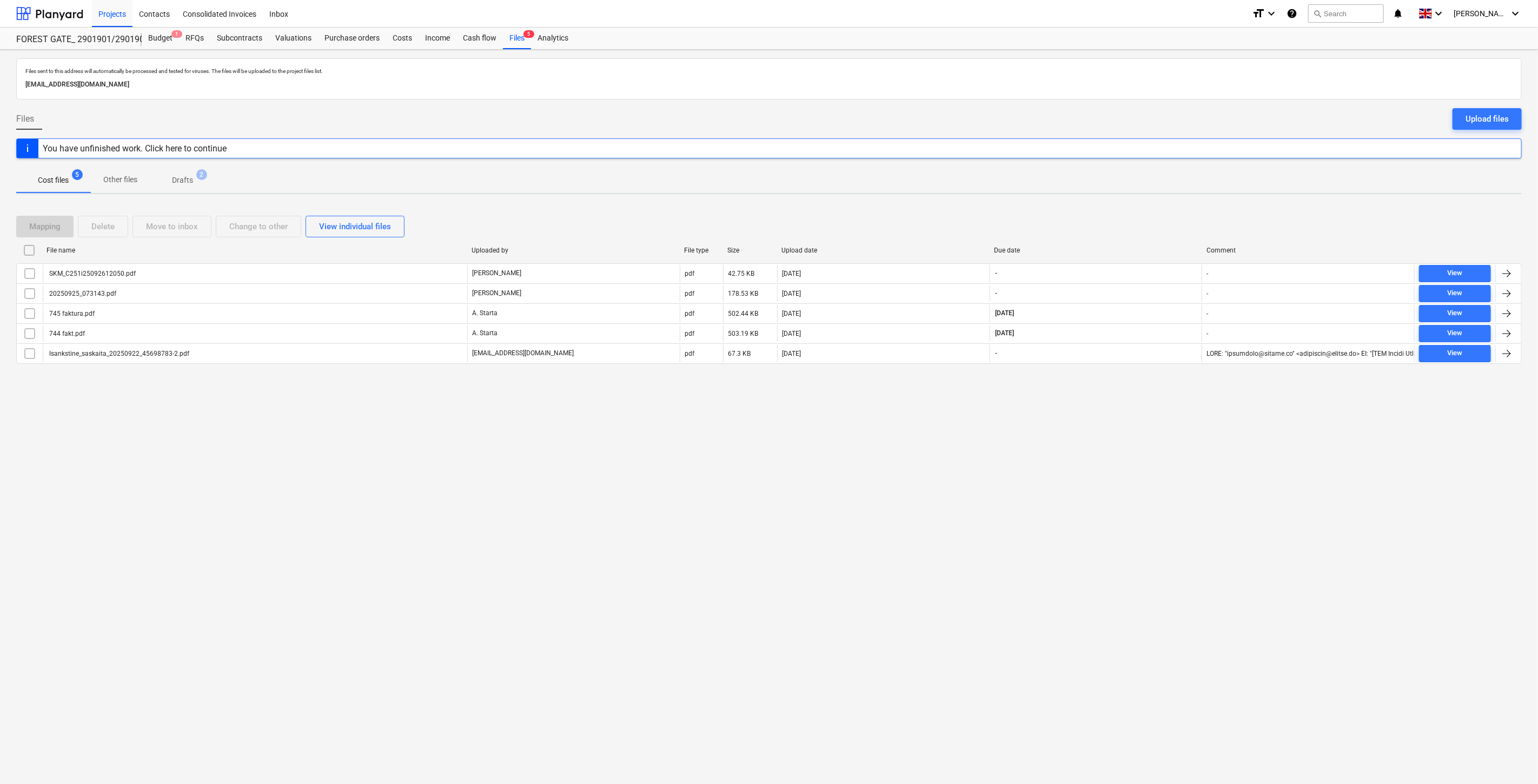
click at [1124, 225] on div "Mapping Delete Move to inbox Change to other View individual files" at bounding box center [769, 226] width 1506 height 22
click at [1137, 219] on div "Mapping Delete Move to inbox Change to other View individual files" at bounding box center [769, 226] width 1506 height 22
click at [1148, 211] on div "Mapping Delete Move to inbox Change to other View individual files" at bounding box center [769, 226] width 1506 height 30
click at [1155, 207] on div "Mapping Delete Move to inbox Change to other View individual files File name Up…" at bounding box center [769, 294] width 1506 height 183
click at [1137, 222] on div "Mapping Delete Move to inbox Change to other View individual files" at bounding box center [769, 226] width 1506 height 22
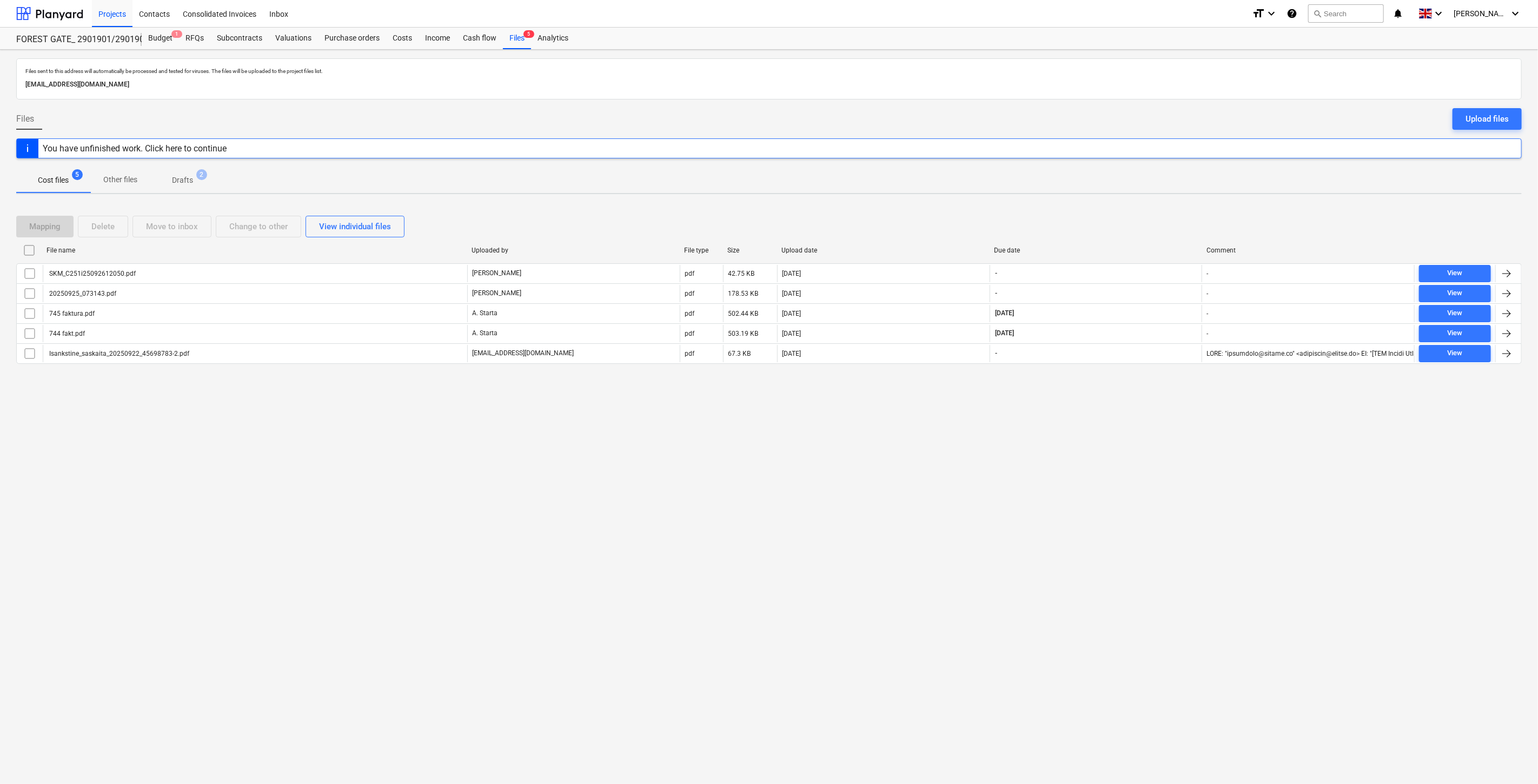
click at [1163, 213] on div "Mapping Delete Move to inbox Change to other View individual files" at bounding box center [769, 226] width 1506 height 30
click at [1114, 230] on div "Mapping Delete Move to inbox Change to other View individual files" at bounding box center [769, 226] width 1506 height 22
click at [1139, 214] on div "Mapping Delete Move to inbox Change to other View individual files" at bounding box center [769, 226] width 1506 height 30
click at [1134, 213] on div "Mapping Delete Move to inbox Change to other View individual files" at bounding box center [769, 226] width 1506 height 30
click at [1156, 204] on div "Mapping Delete Move to inbox Change to other View individual files File name Up…" at bounding box center [769, 294] width 1506 height 183
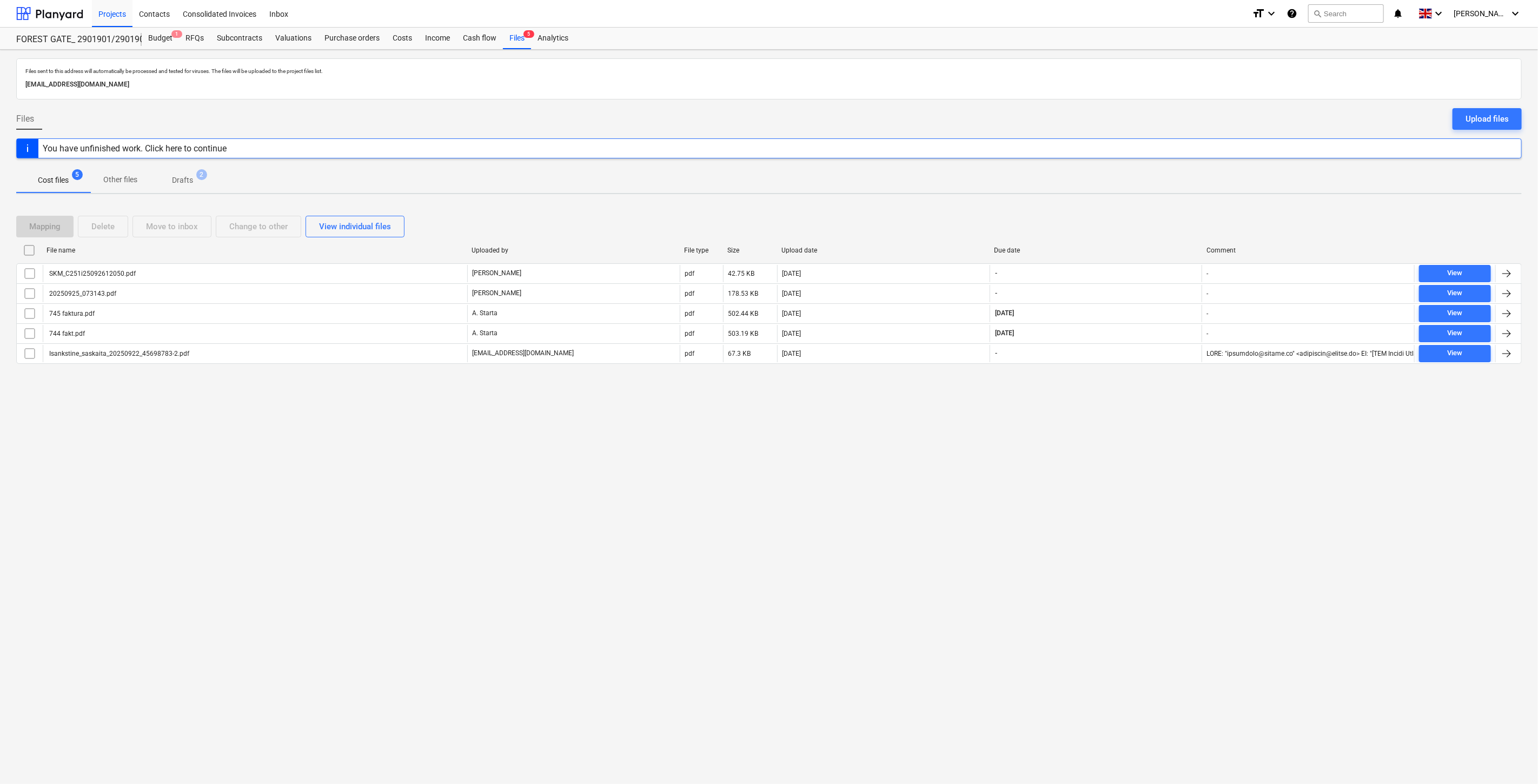
click at [1130, 218] on div "Mapping Delete Move to inbox Change to other View individual files" at bounding box center [769, 226] width 1506 height 22
drag, startPoint x: 1148, startPoint y: 207, endPoint x: 894, endPoint y: 237, distance: 255.8
click at [1145, 207] on div "Mapping Delete Move to inbox Change to other View individual files File name Up…" at bounding box center [769, 294] width 1506 height 183
click at [1136, 213] on div "Mapping Delete Move to inbox Change to other View individual files" at bounding box center [769, 226] width 1506 height 30
click at [1145, 209] on div "Mapping Delete Move to inbox Change to other View individual files File name Up…" at bounding box center [769, 294] width 1506 height 183
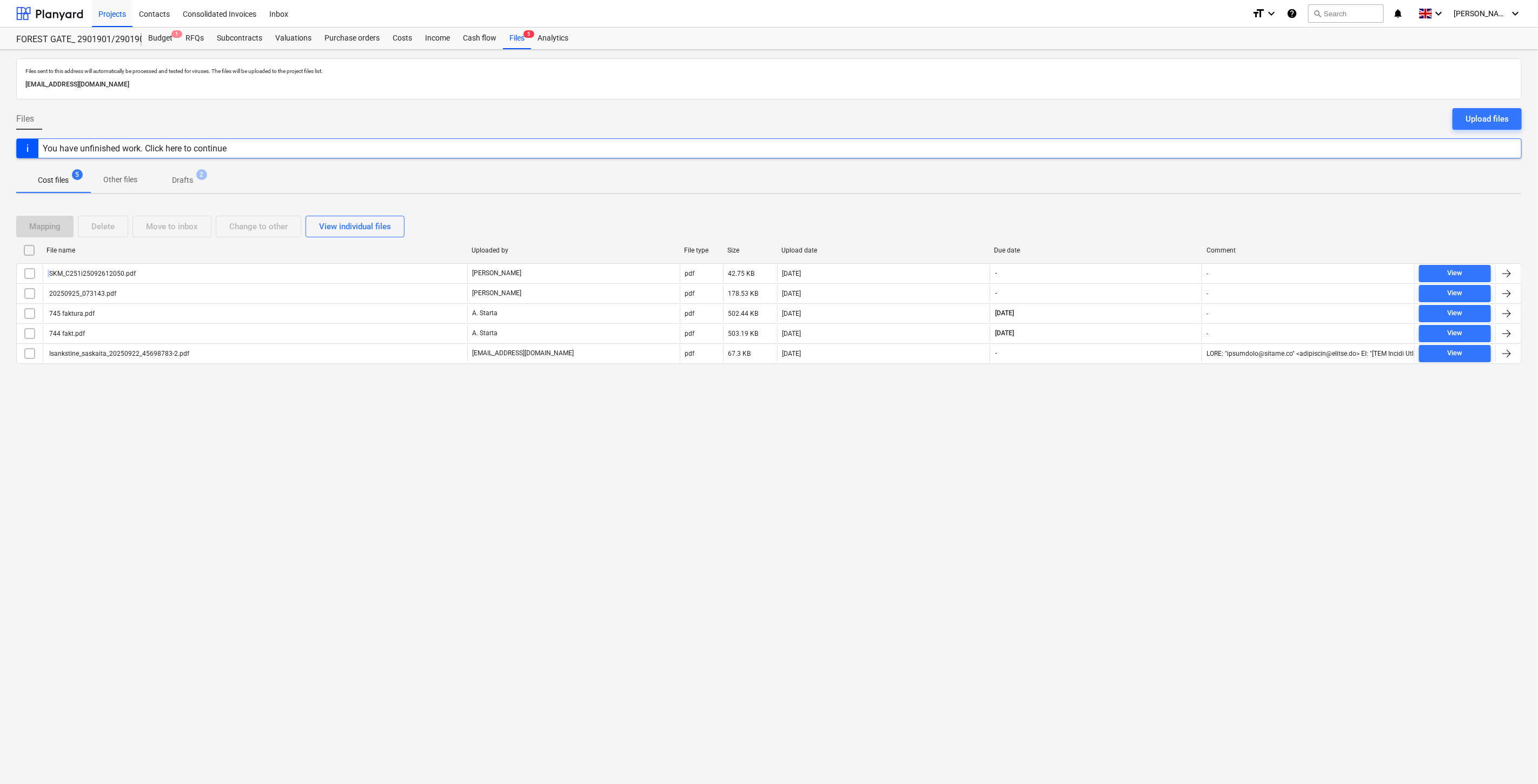
click at [1145, 209] on div "Mapping Delete Move to inbox Change to other View individual files File name Up…" at bounding box center [769, 294] width 1506 height 183
click at [1147, 209] on div "Mapping Delete Move to inbox Change to other View individual files File name Up…" at bounding box center [769, 294] width 1506 height 183
drag, startPoint x: 1131, startPoint y: 219, endPoint x: 1156, endPoint y: 204, distance: 29.2
click at [1132, 218] on div "Mapping Delete Move to inbox Change to other View individual files" at bounding box center [769, 226] width 1506 height 22
click at [1156, 204] on div "Mapping Delete Move to inbox Change to other View individual files File name Up…" at bounding box center [769, 294] width 1506 height 183
